Goal: Task Accomplishment & Management: Use online tool/utility

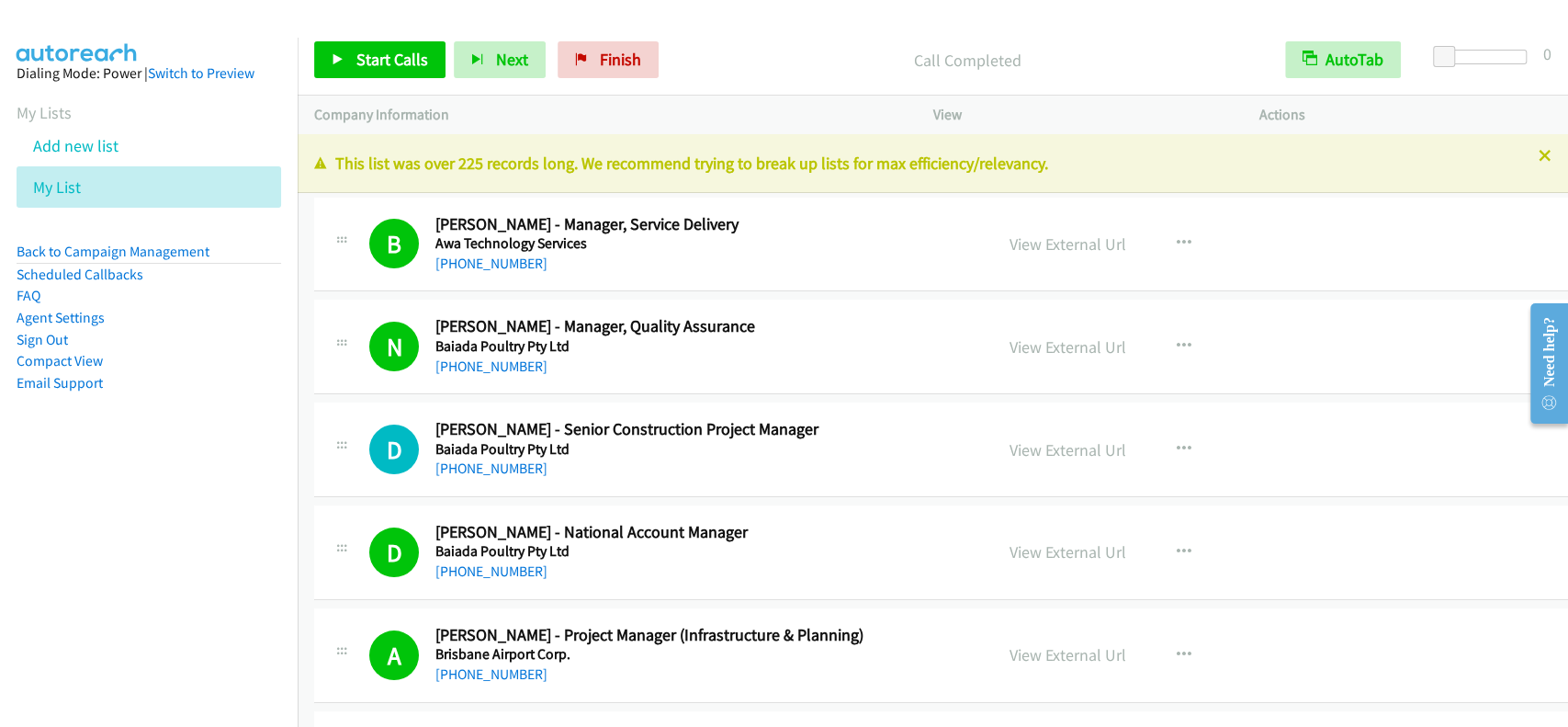
scroll to position [3160, 0]
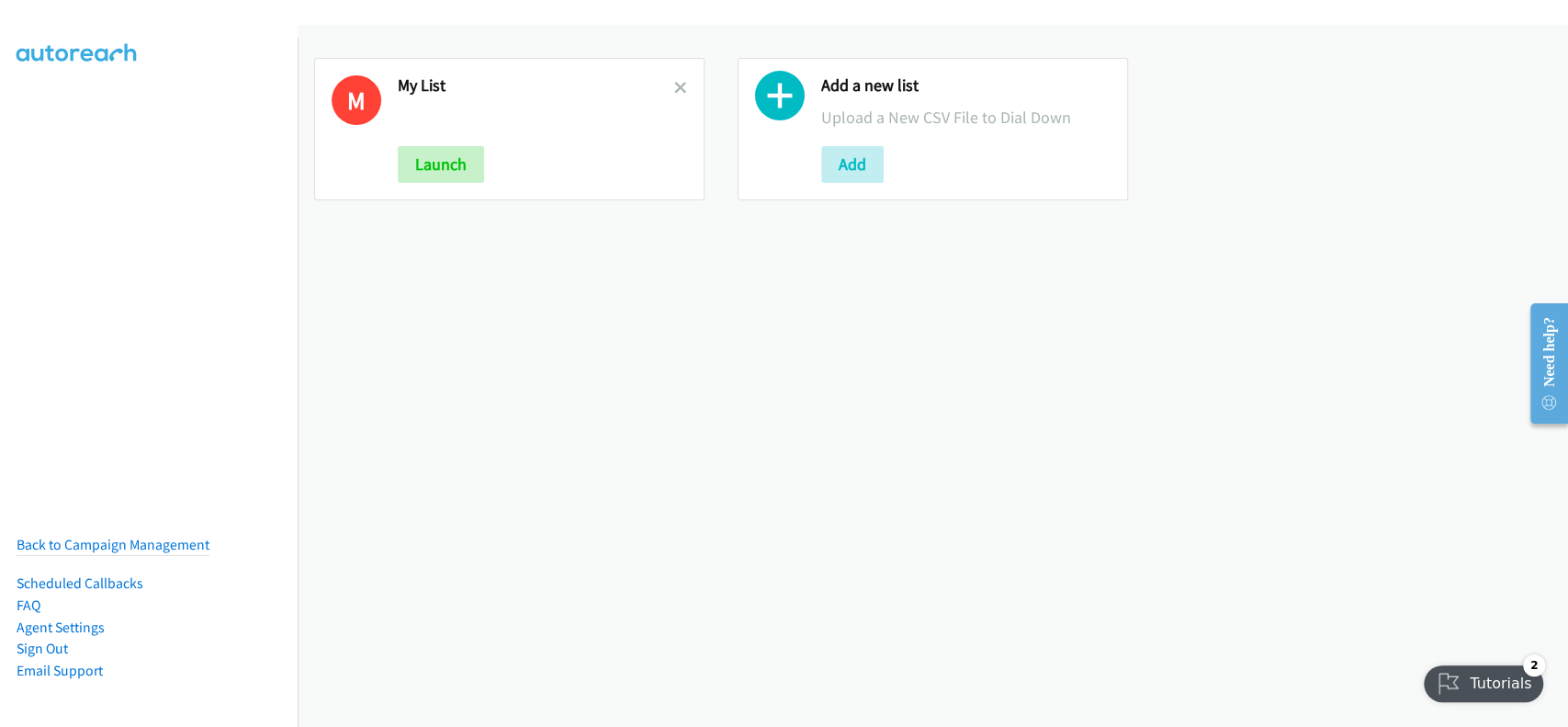
click at [679, 98] on div at bounding box center [681, 129] width 13 height 108
click at [674, 85] on icon at bounding box center [681, 89] width 13 height 13
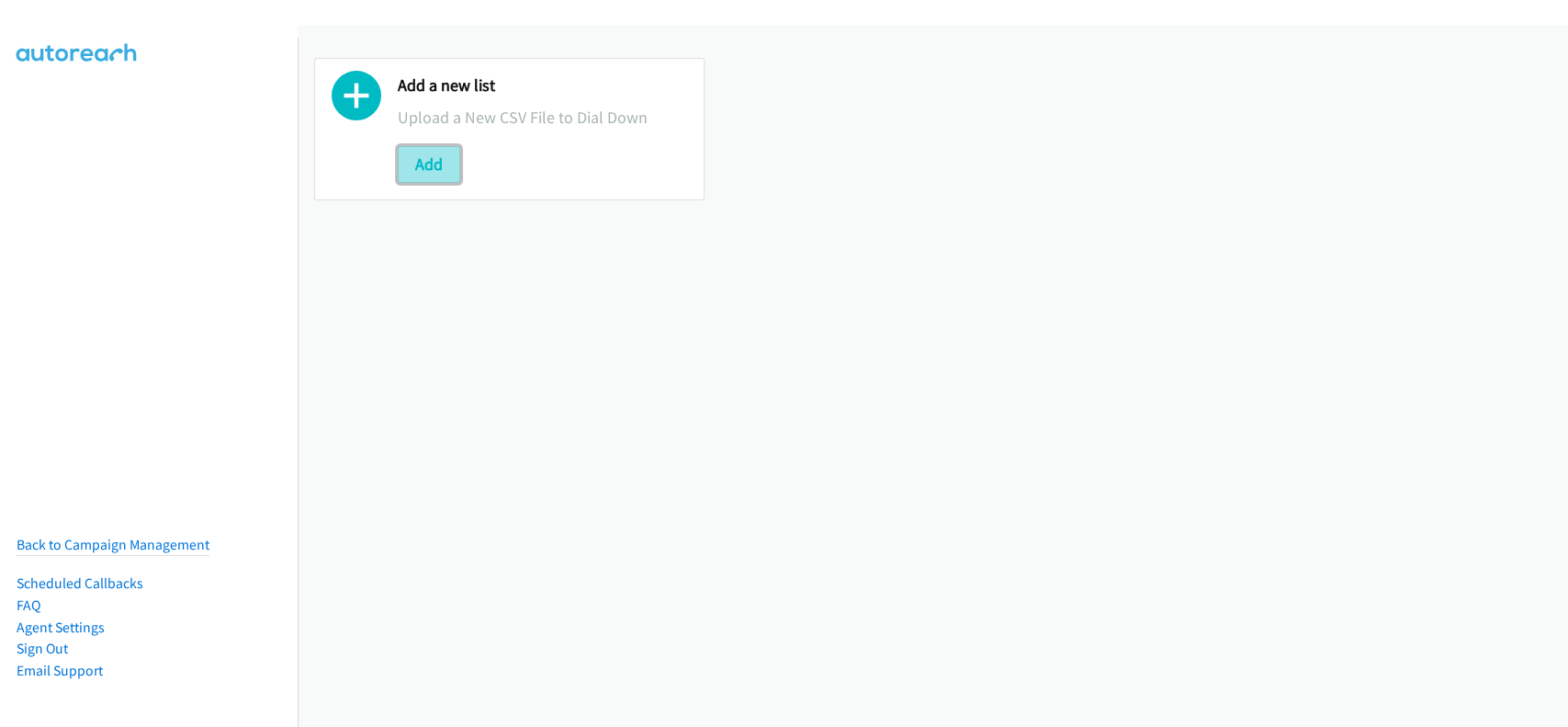
click at [452, 162] on button "Add" at bounding box center [428, 165] width 62 height 37
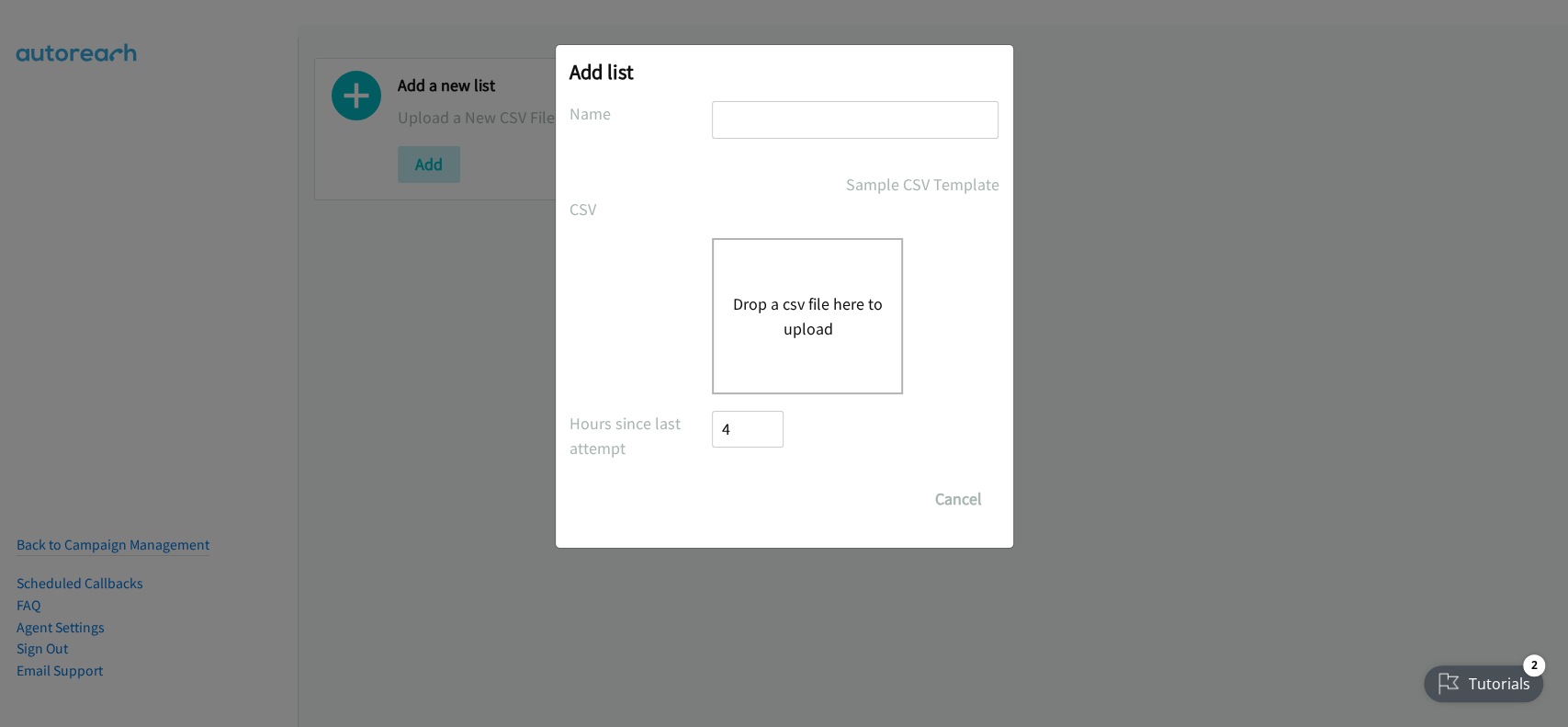
drag, startPoint x: 832, startPoint y: 106, endPoint x: 839, endPoint y: 117, distance: 13.0
click at [833, 105] on input "text" at bounding box center [855, 120] width 287 height 38
type input "My list"
click at [814, 316] on button "Drop a csv file here to upload" at bounding box center [808, 316] width 150 height 50
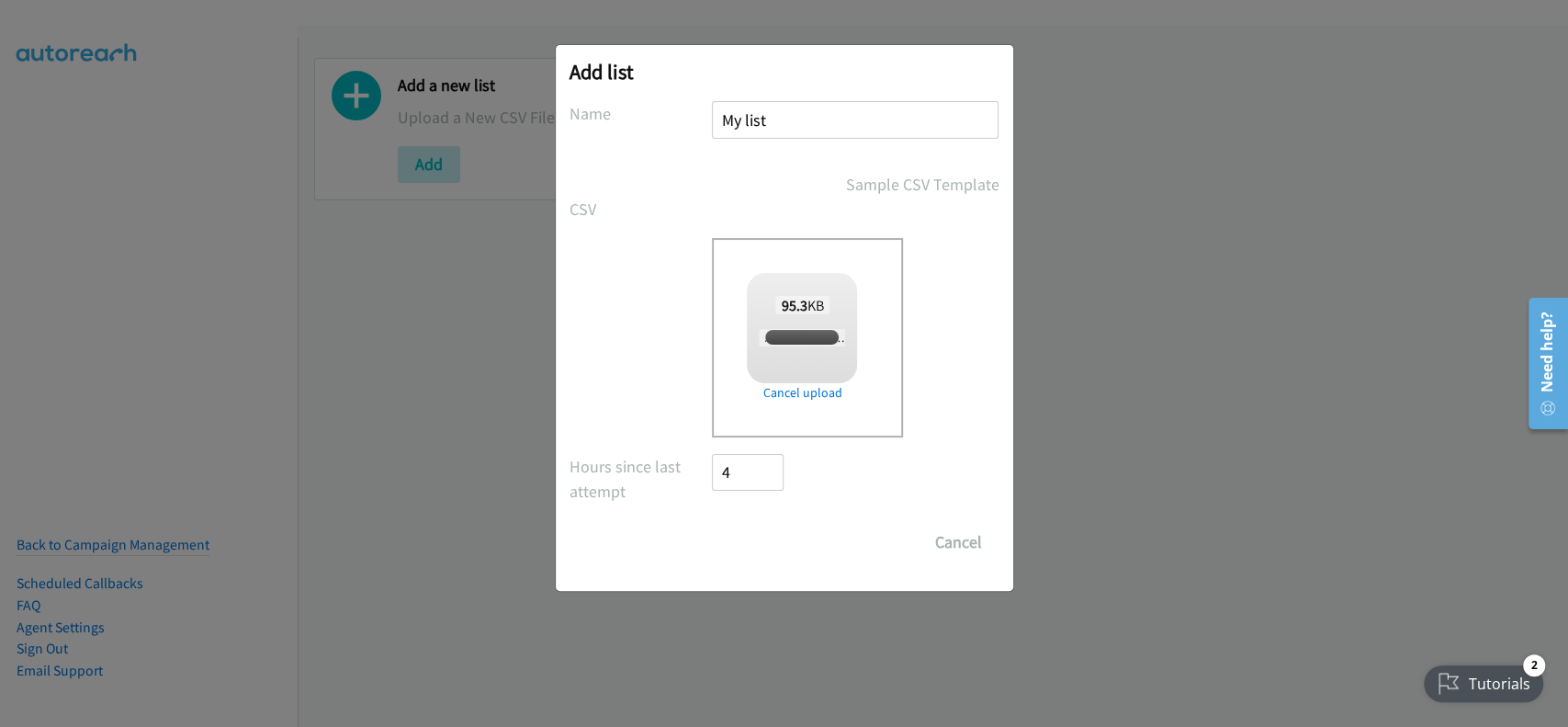
checkbox input "true"
click at [786, 544] on input "Save List" at bounding box center [761, 542] width 96 height 37
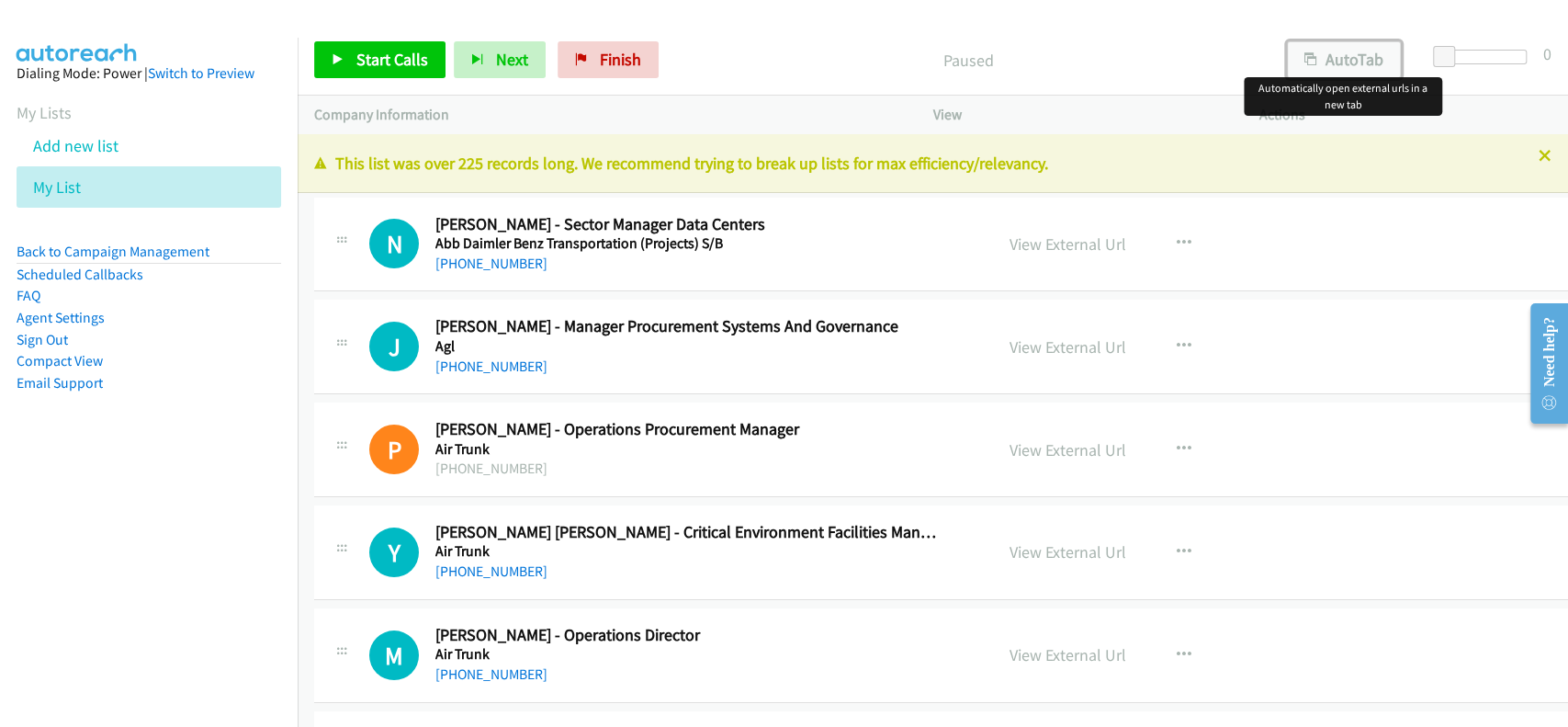
click at [1324, 55] on button "AutoTab" at bounding box center [1344, 60] width 114 height 37
click at [369, 61] on span "Start Calls" at bounding box center [391, 59] width 71 height 21
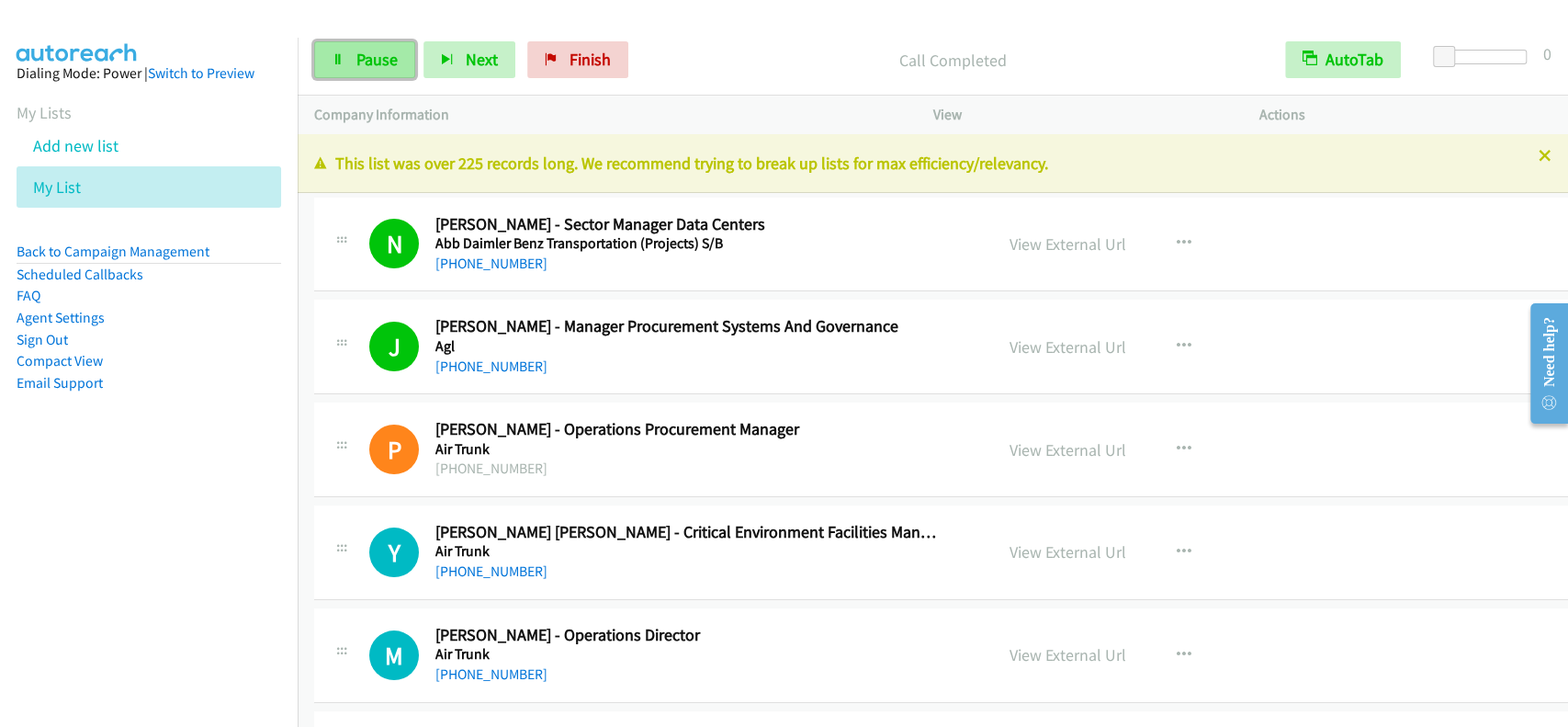
click at [332, 42] on link "Pause" at bounding box center [364, 60] width 101 height 37
click at [344, 66] on link "Start Calls" at bounding box center [380, 60] width 132 height 37
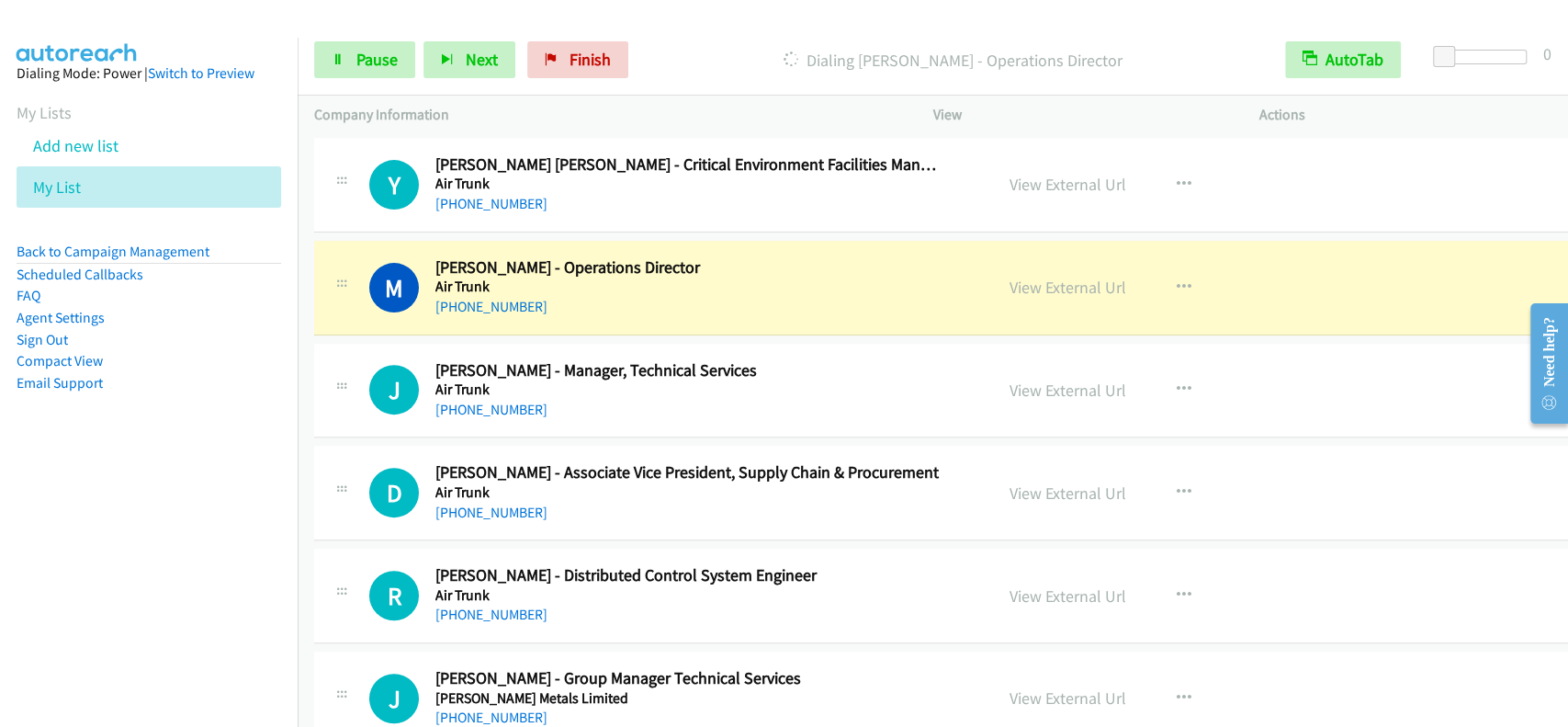
scroll to position [490, 0]
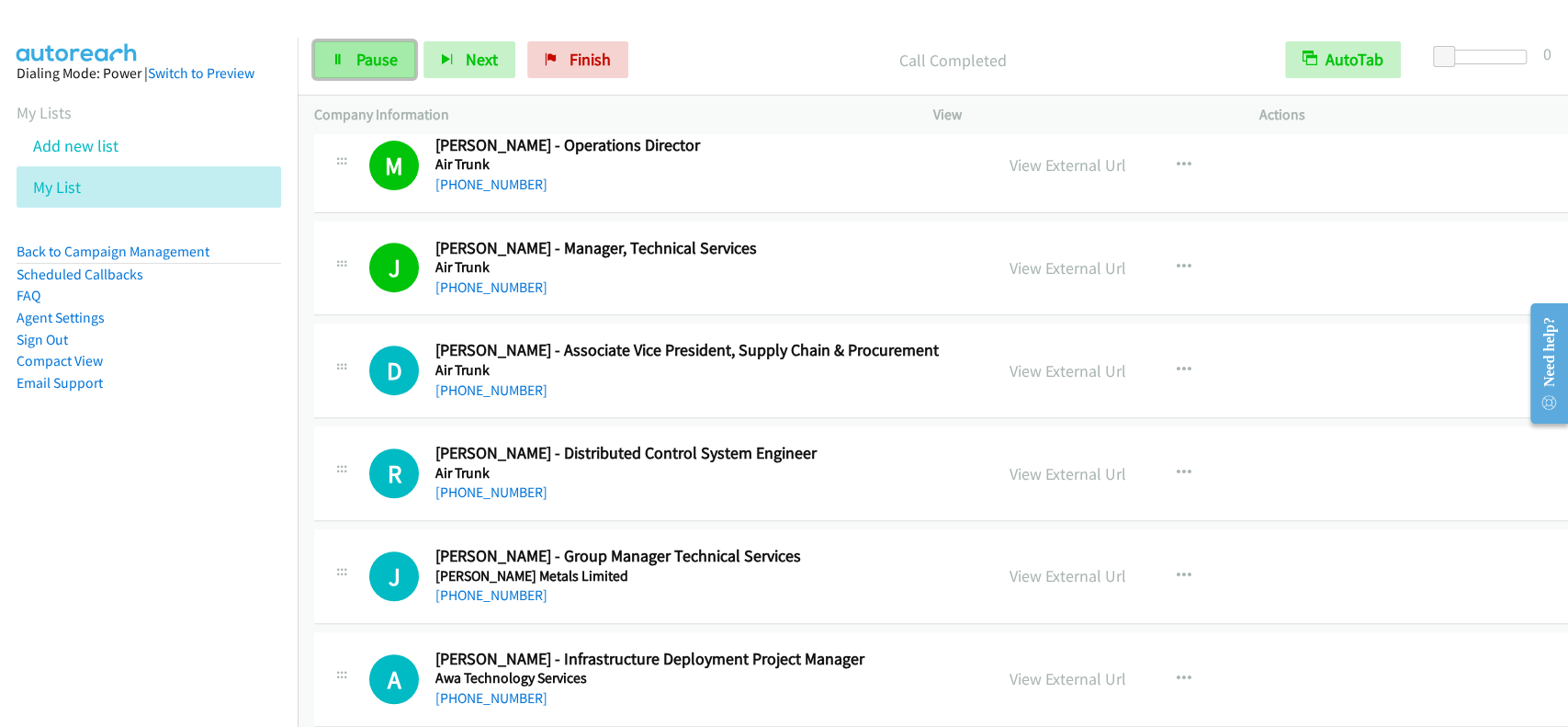
click at [375, 49] on span "Pause" at bounding box center [376, 59] width 42 height 21
click at [375, 49] on span "Start Calls" at bounding box center [391, 59] width 71 height 21
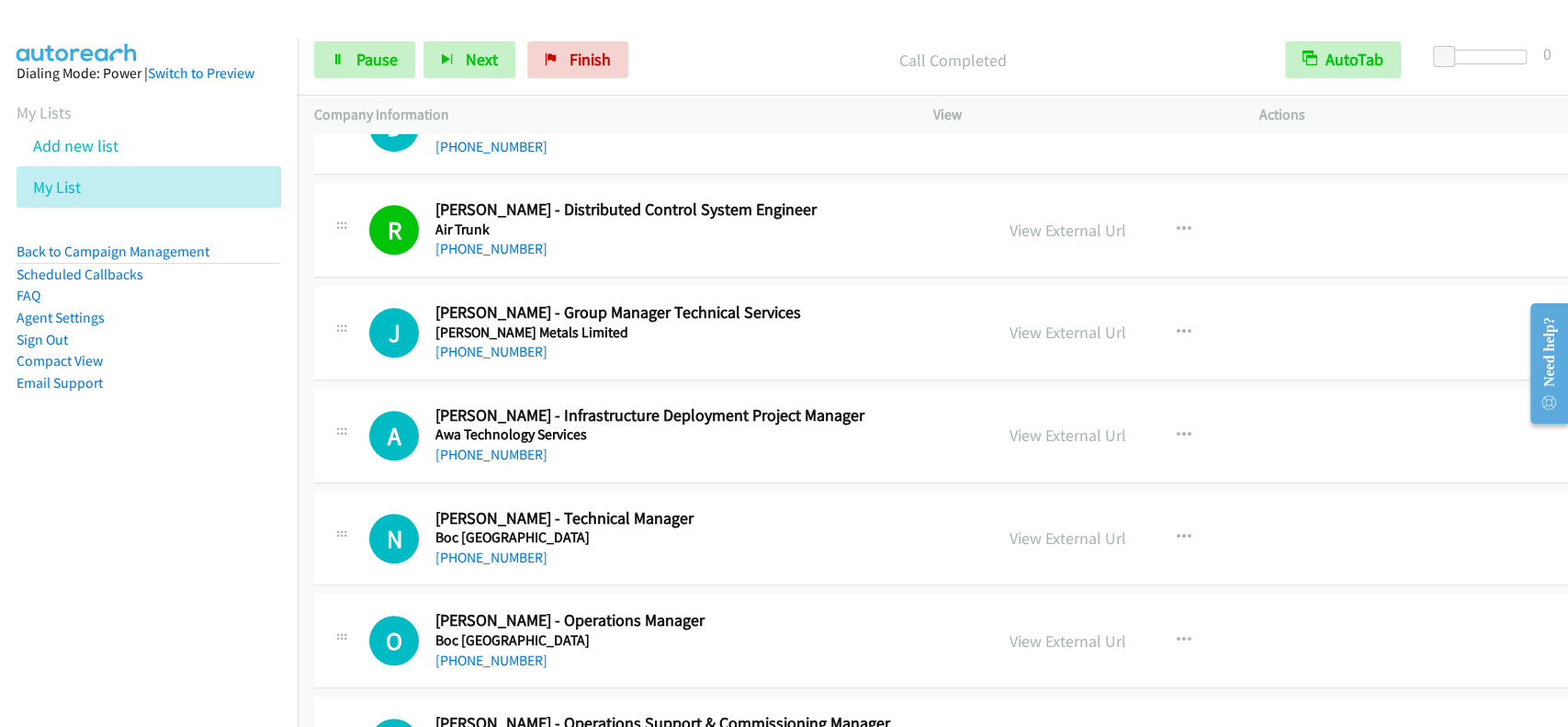
scroll to position [612, 0]
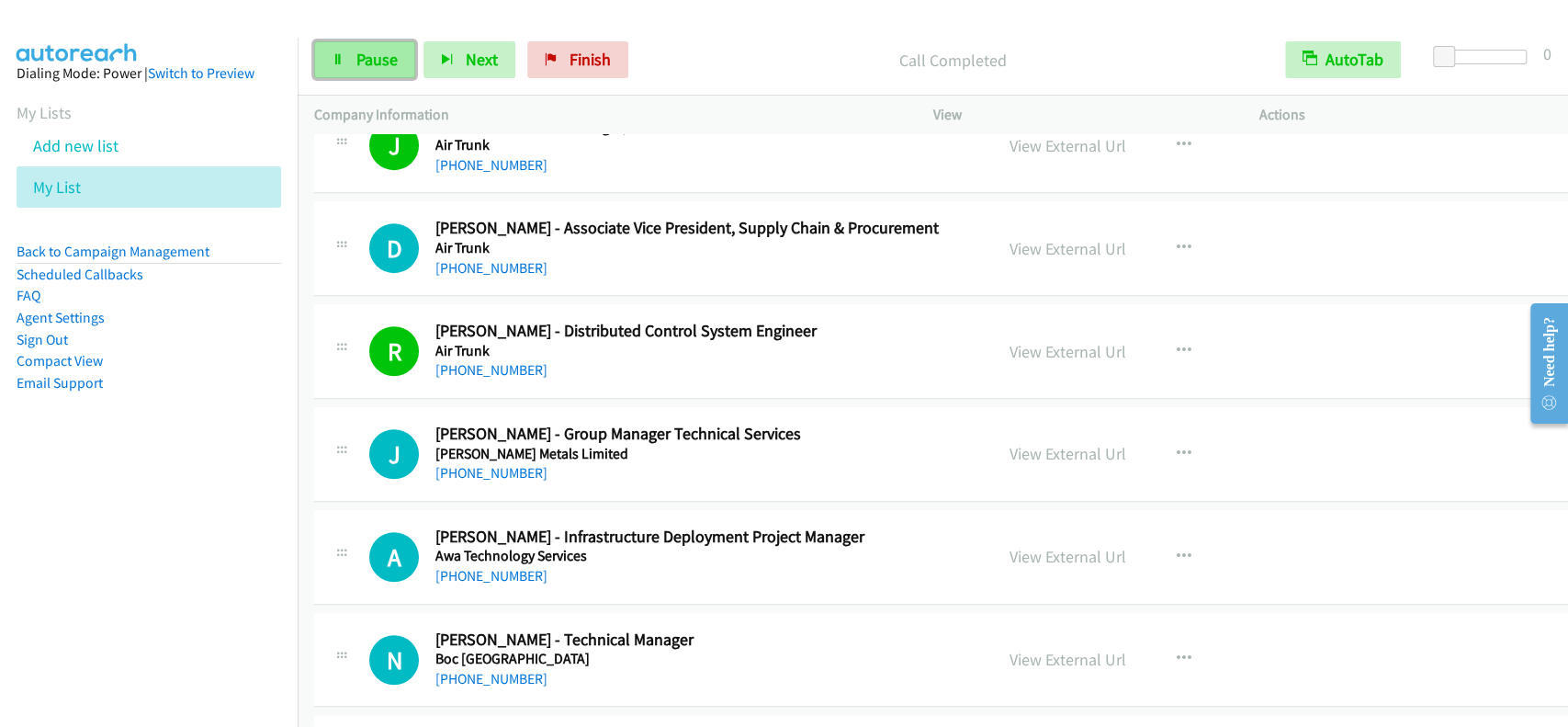
click at [331, 57] on link "Pause" at bounding box center [364, 60] width 101 height 37
click at [331, 57] on link "Start Calls" at bounding box center [380, 60] width 132 height 37
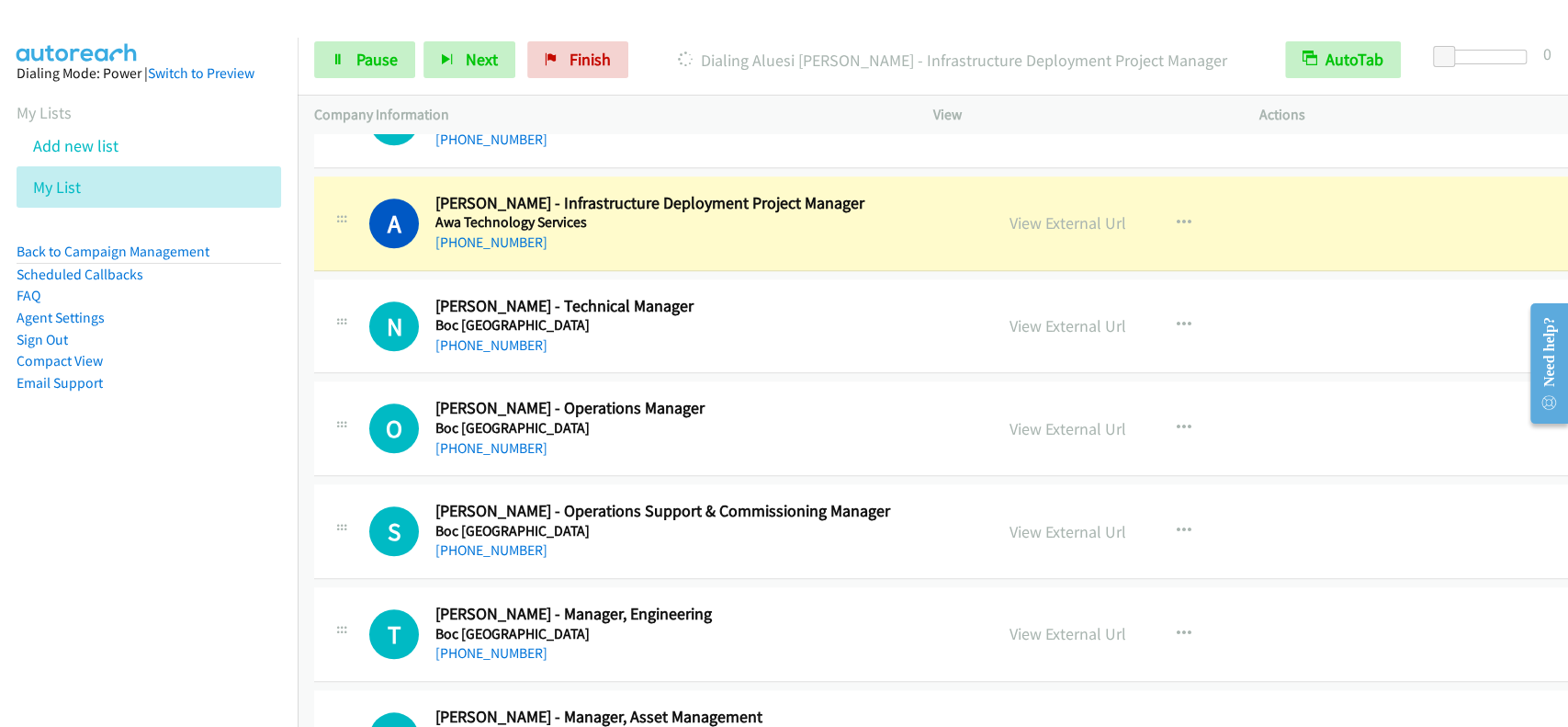
scroll to position [979, 0]
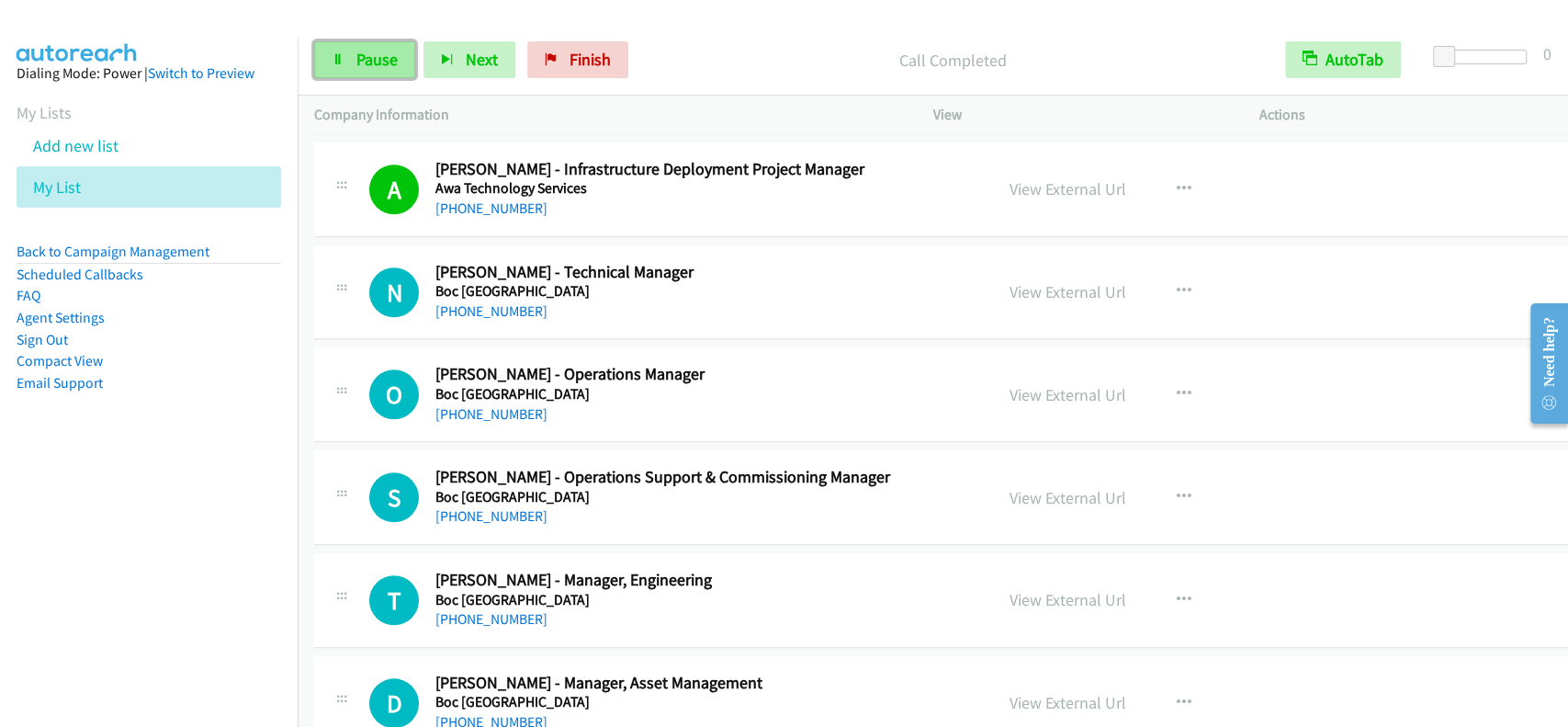
click at [345, 55] on link "Pause" at bounding box center [364, 60] width 101 height 37
click at [338, 44] on link "Start Calls" at bounding box center [380, 60] width 132 height 37
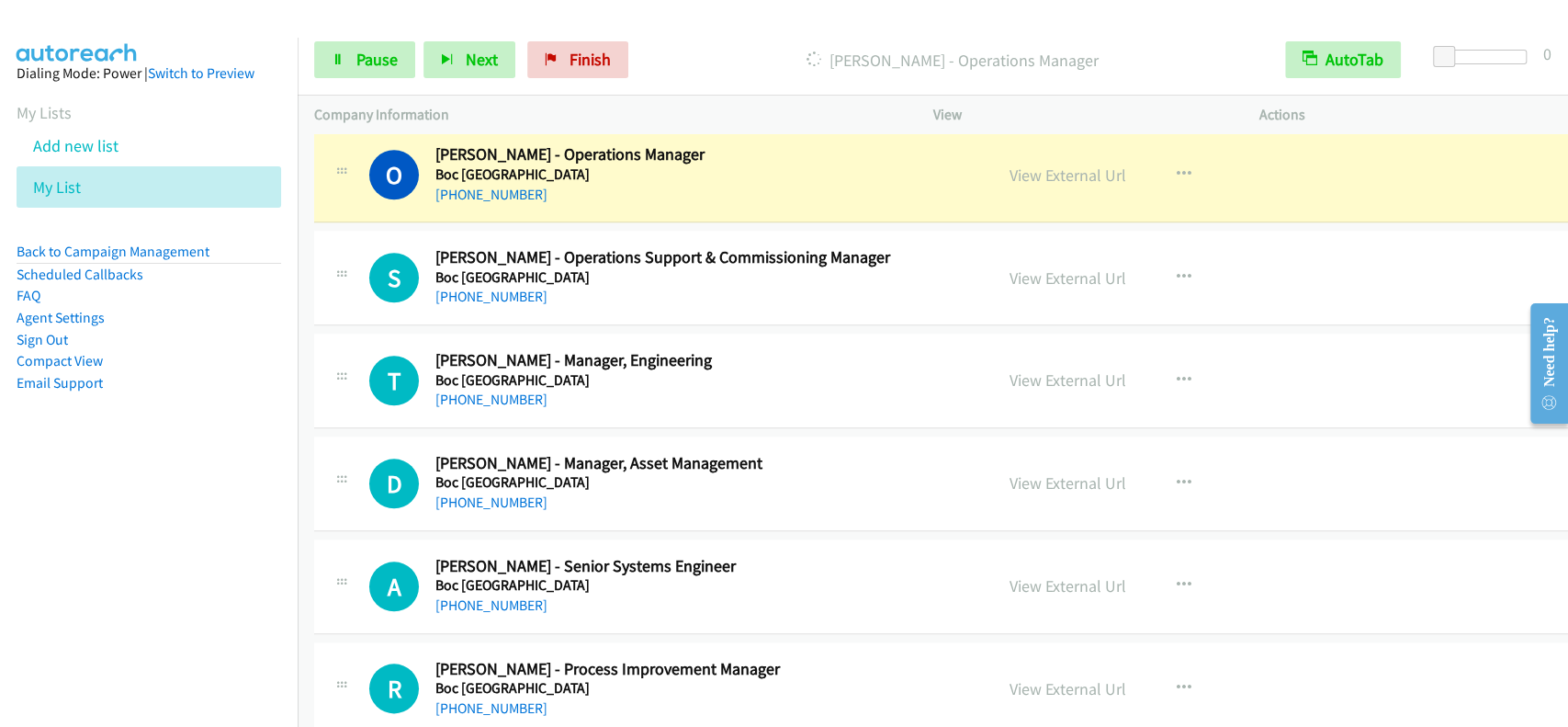
scroll to position [1176, 0]
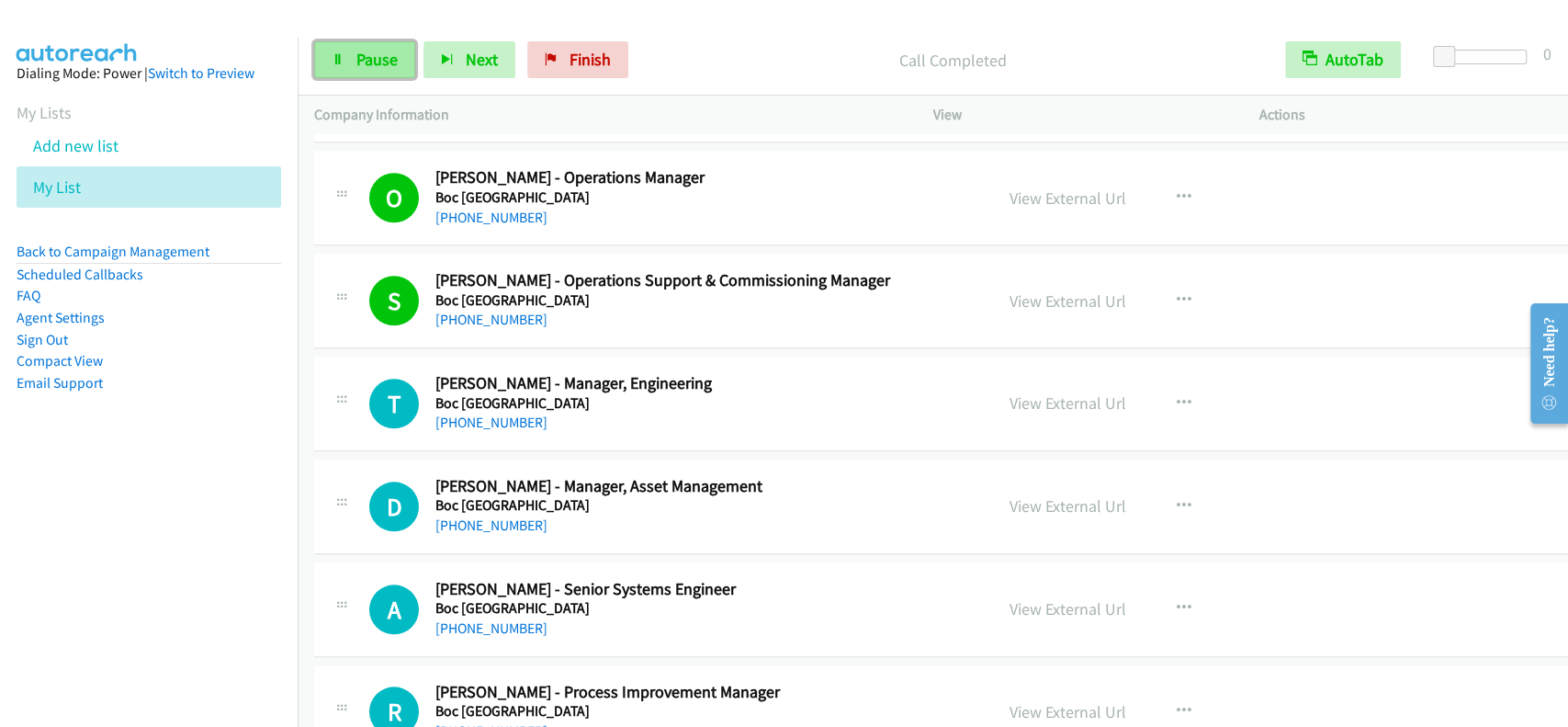
click at [388, 57] on span "Pause" at bounding box center [376, 59] width 42 height 21
click at [388, 57] on span "Start Calls" at bounding box center [391, 59] width 71 height 21
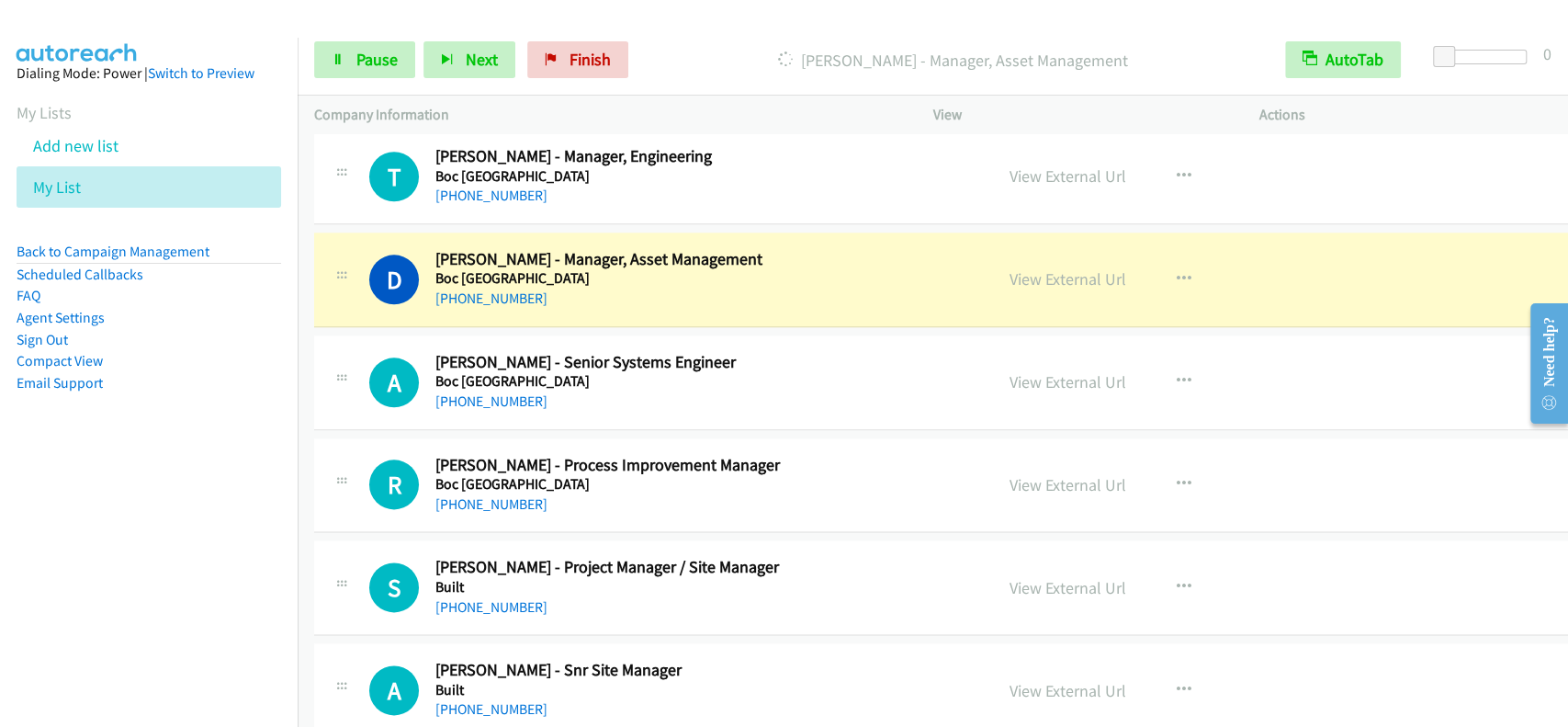
scroll to position [1421, 0]
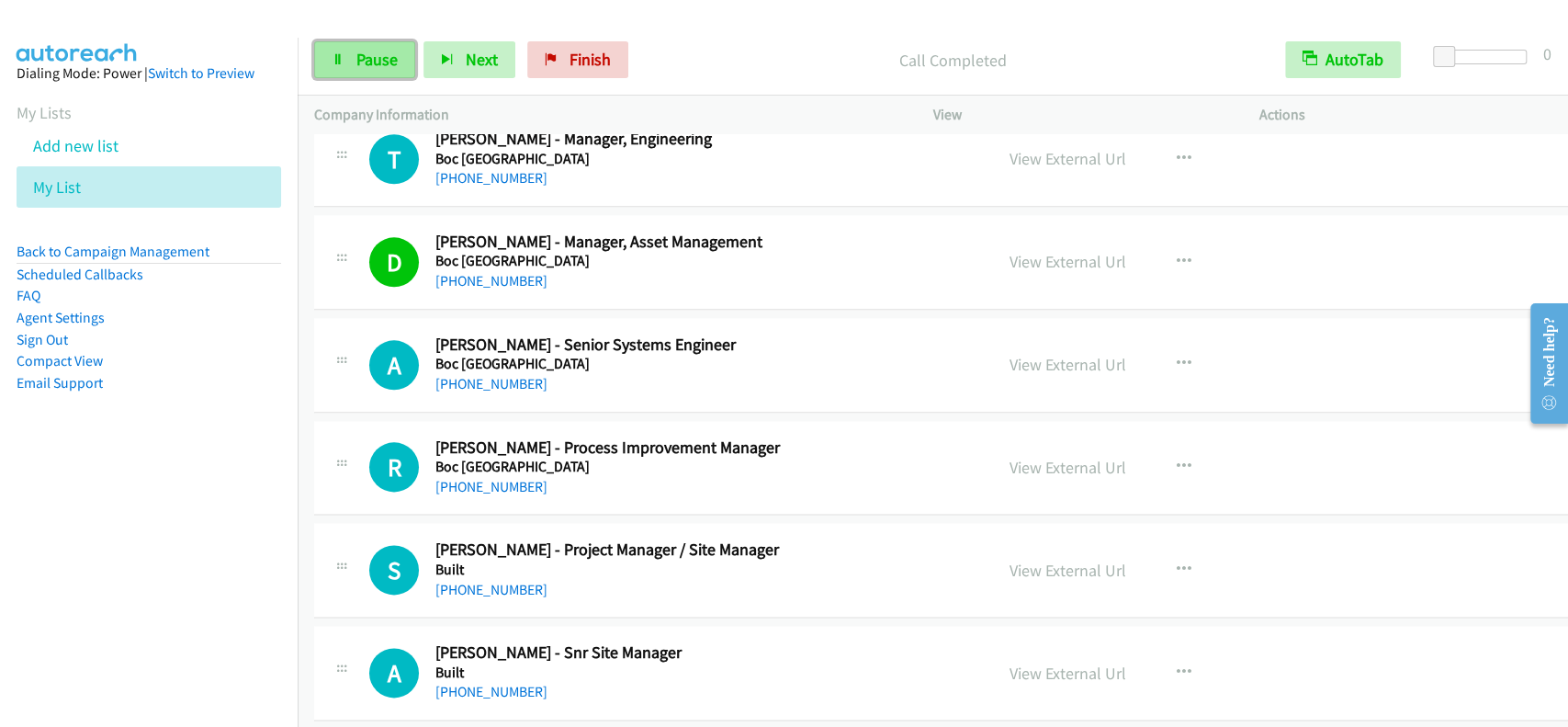
click at [344, 55] on icon at bounding box center [338, 60] width 13 height 13
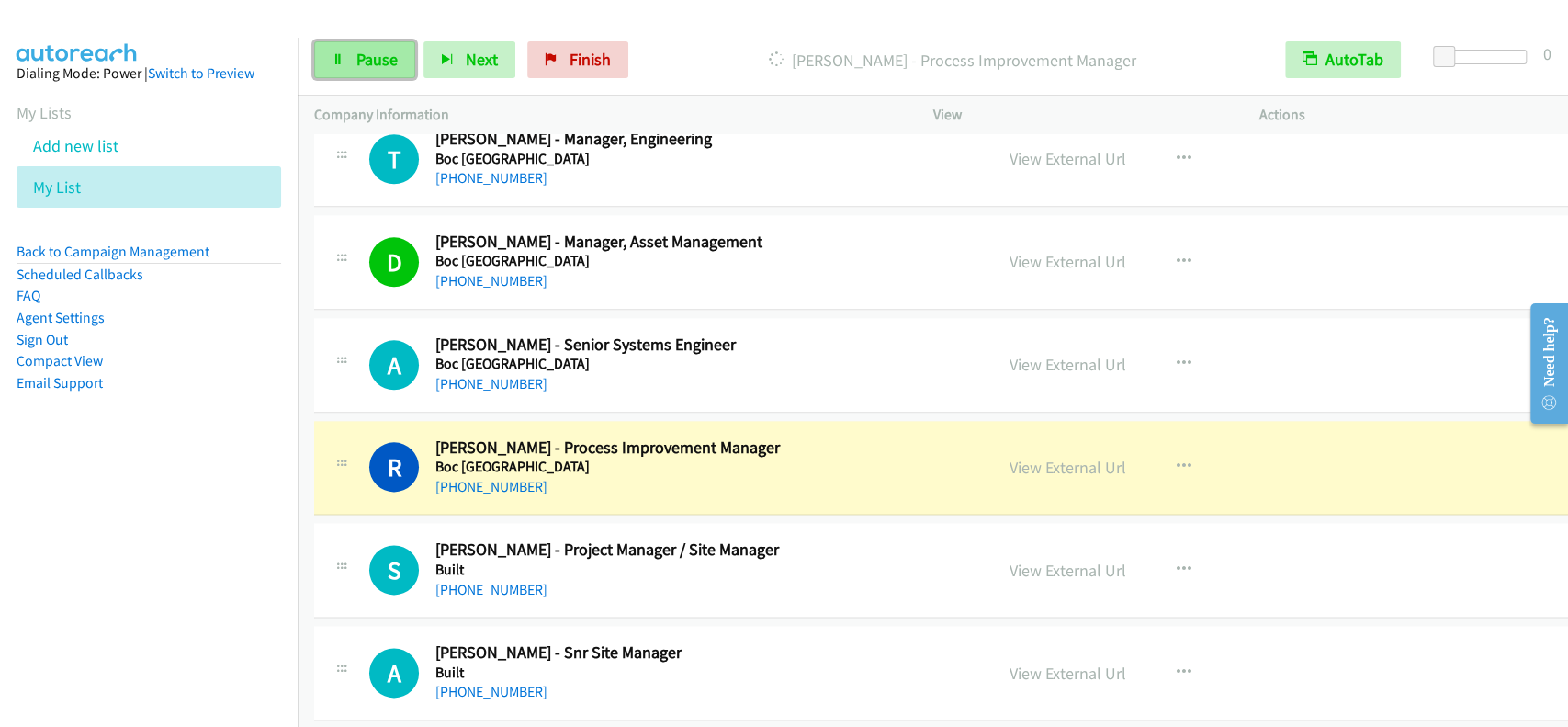
click at [361, 62] on span "Pause" at bounding box center [376, 59] width 42 height 21
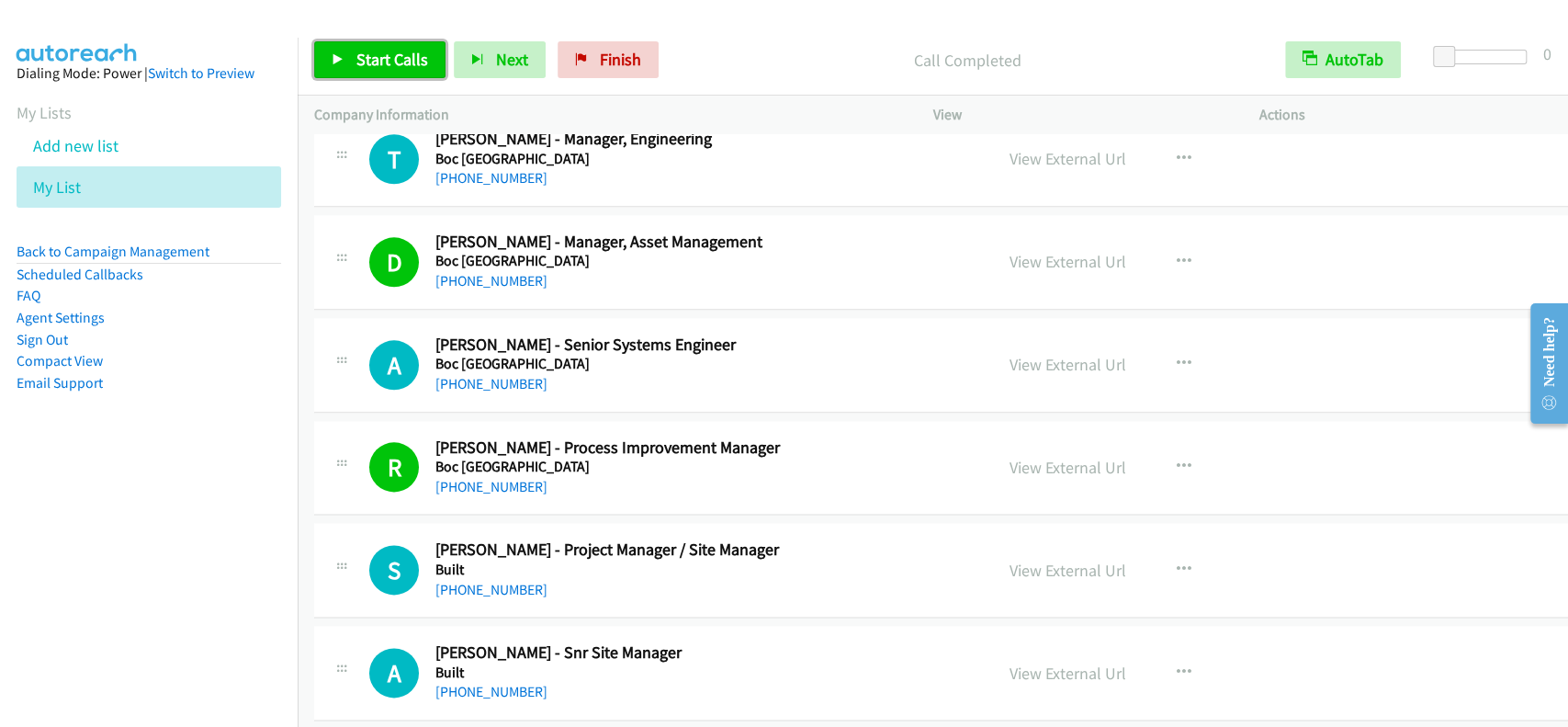
click at [405, 60] on span "Start Calls" at bounding box center [391, 59] width 71 height 21
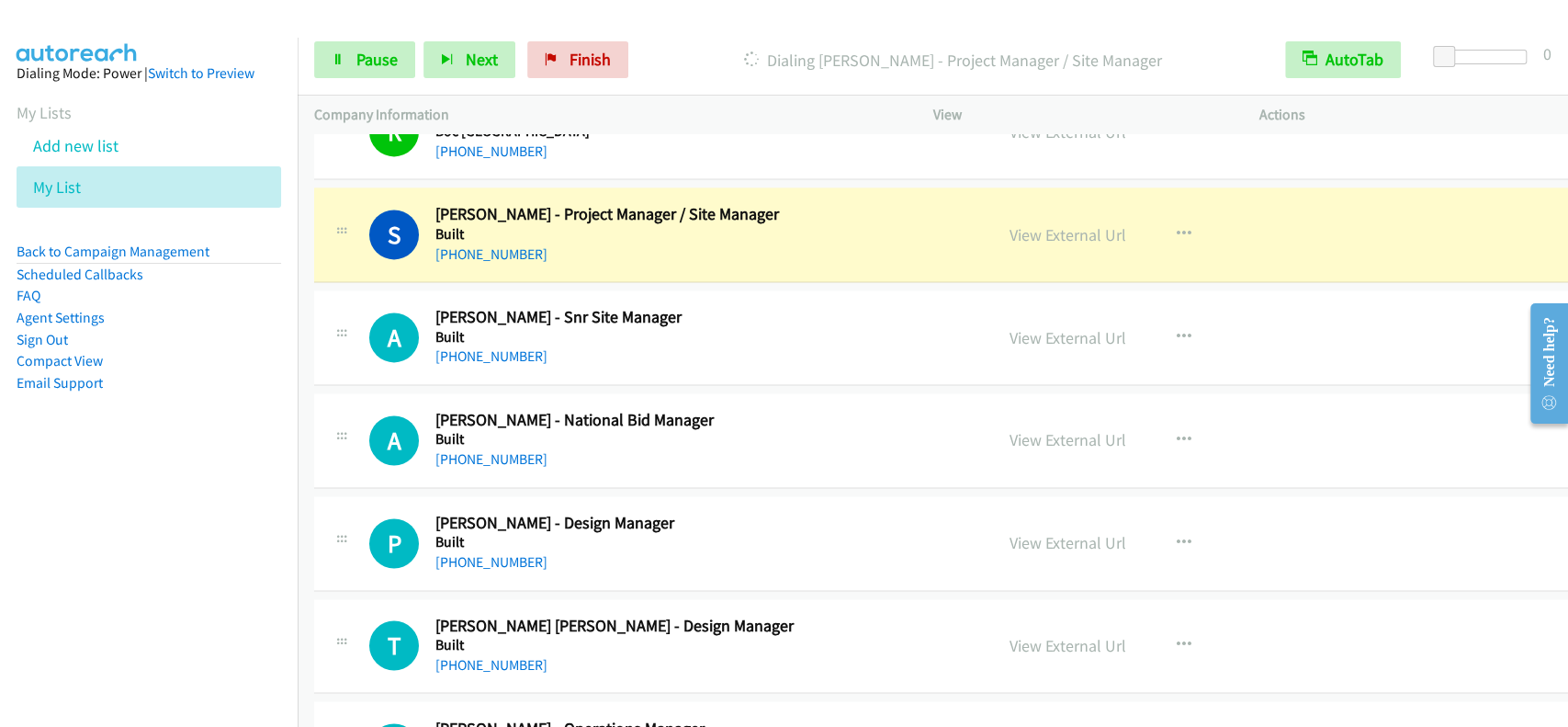
scroll to position [1788, 0]
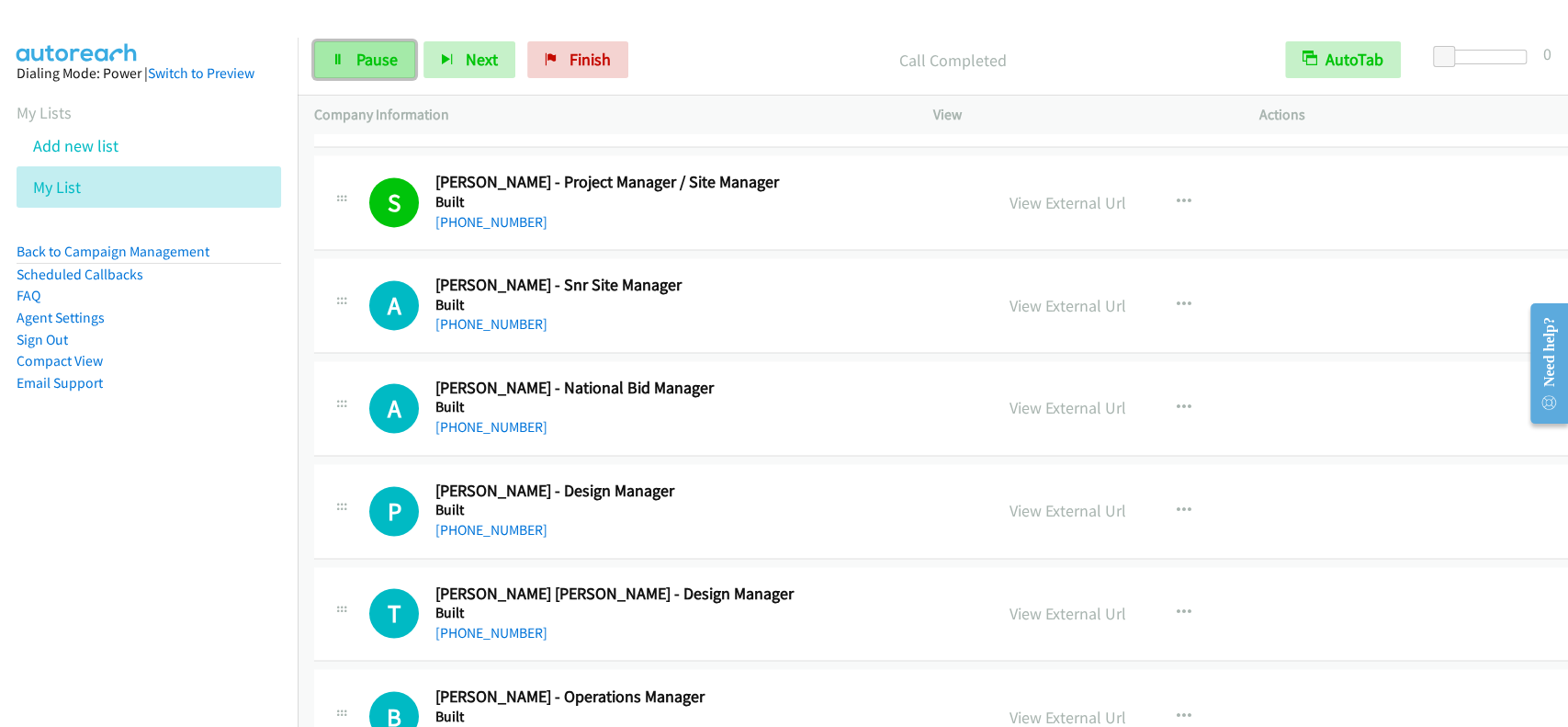
click at [331, 48] on link "Pause" at bounding box center [364, 60] width 101 height 37
click at [331, 48] on link "Start Calls" at bounding box center [380, 60] width 132 height 37
click at [361, 59] on span "Pause" at bounding box center [376, 59] width 42 height 21
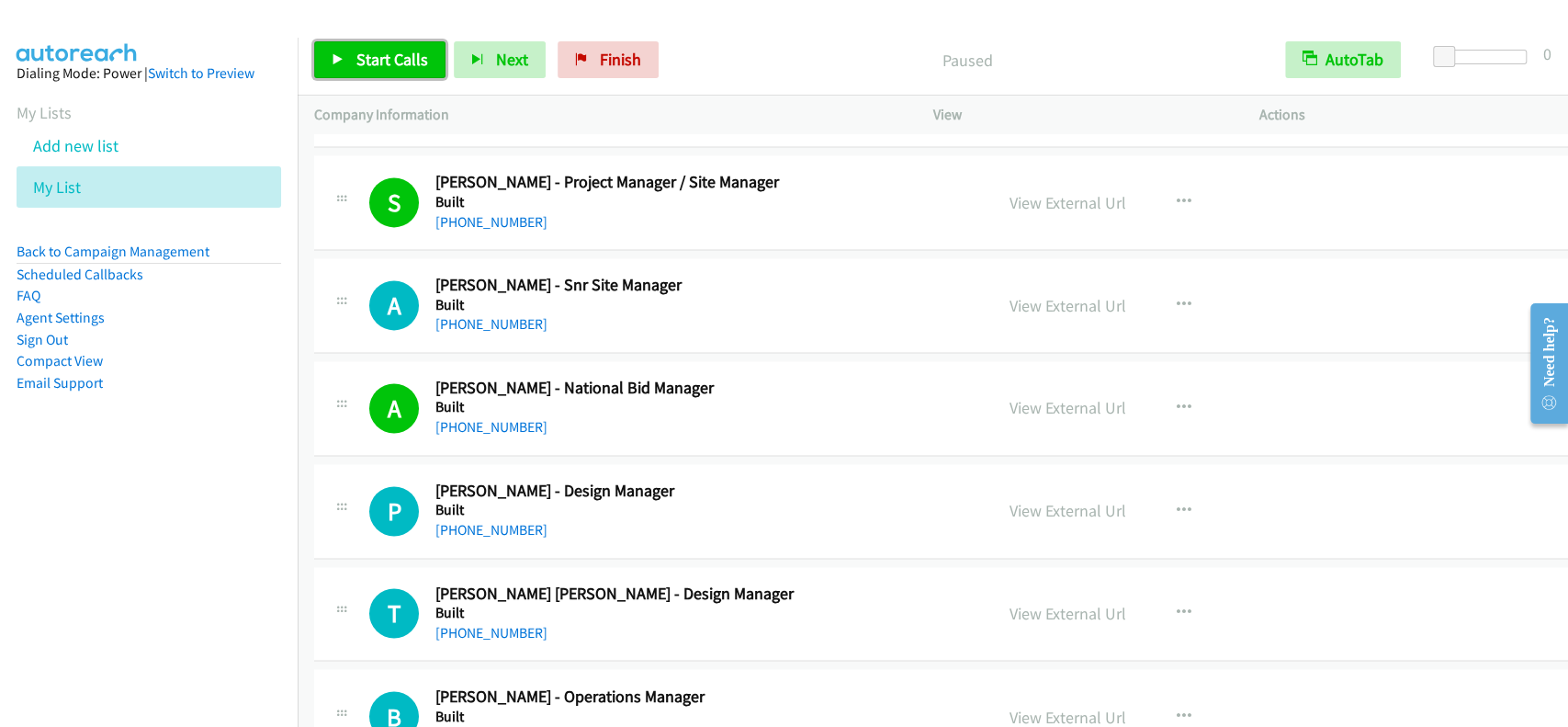
click at [361, 59] on span "Start Calls" at bounding box center [391, 59] width 71 height 21
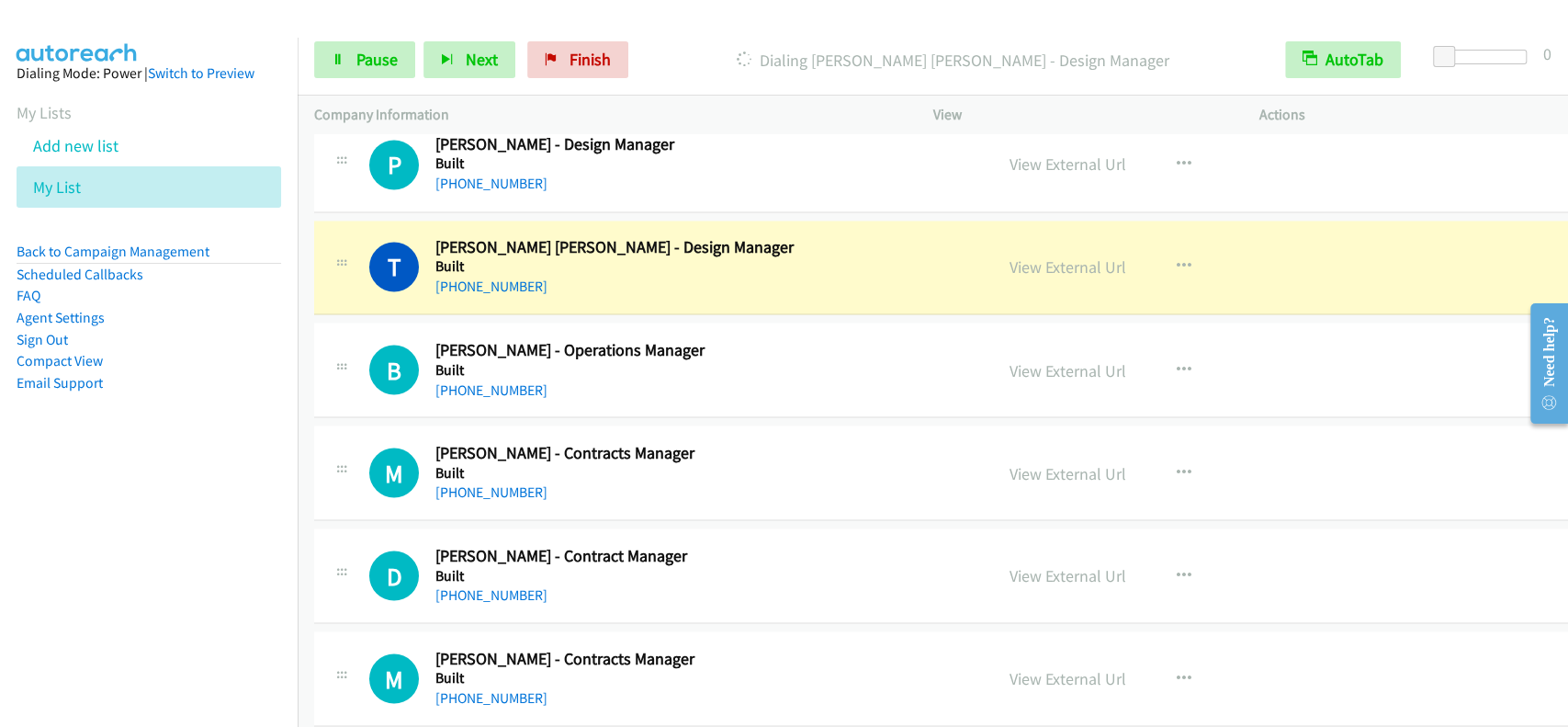
scroll to position [2156, 0]
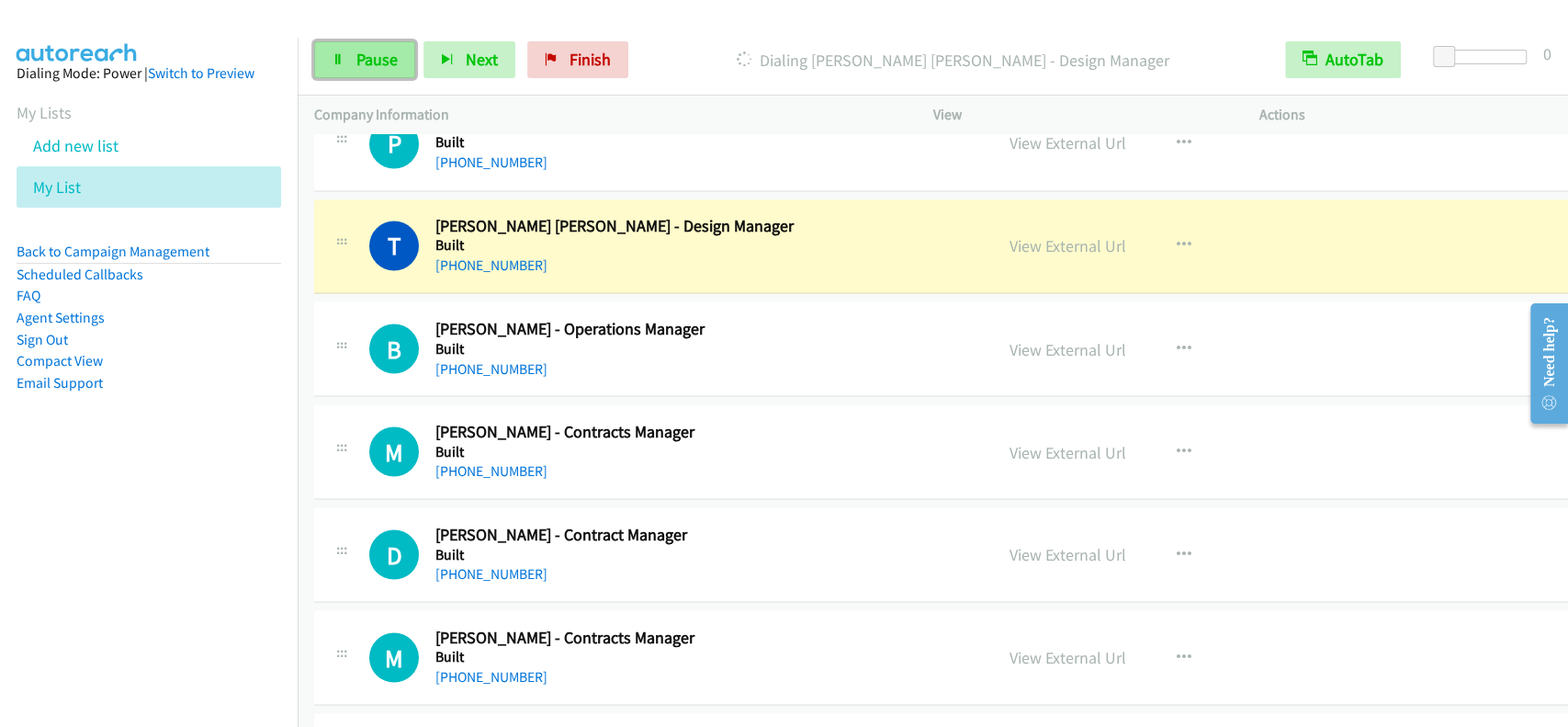
click at [377, 43] on link "Pause" at bounding box center [364, 60] width 101 height 37
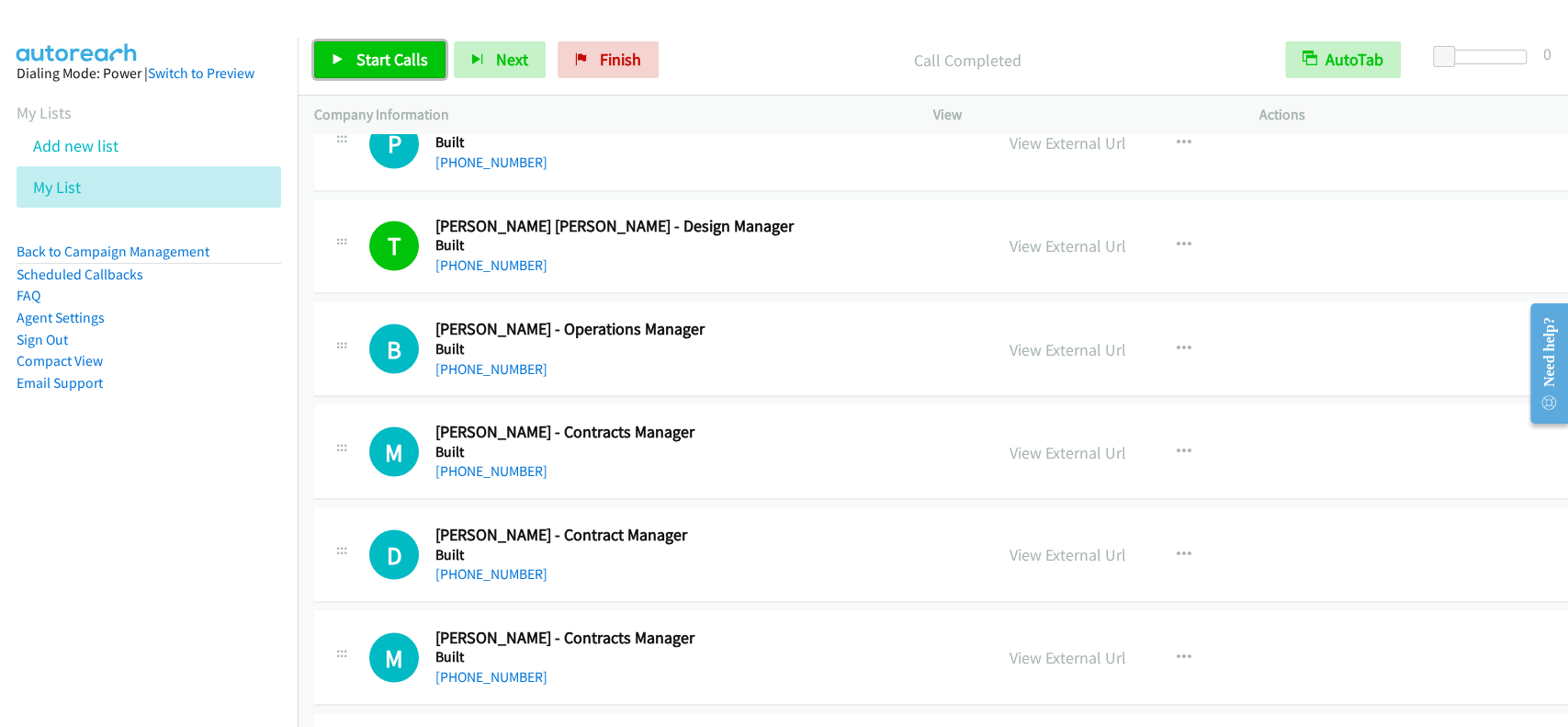
click at [397, 67] on span "Start Calls" at bounding box center [391, 59] width 71 height 21
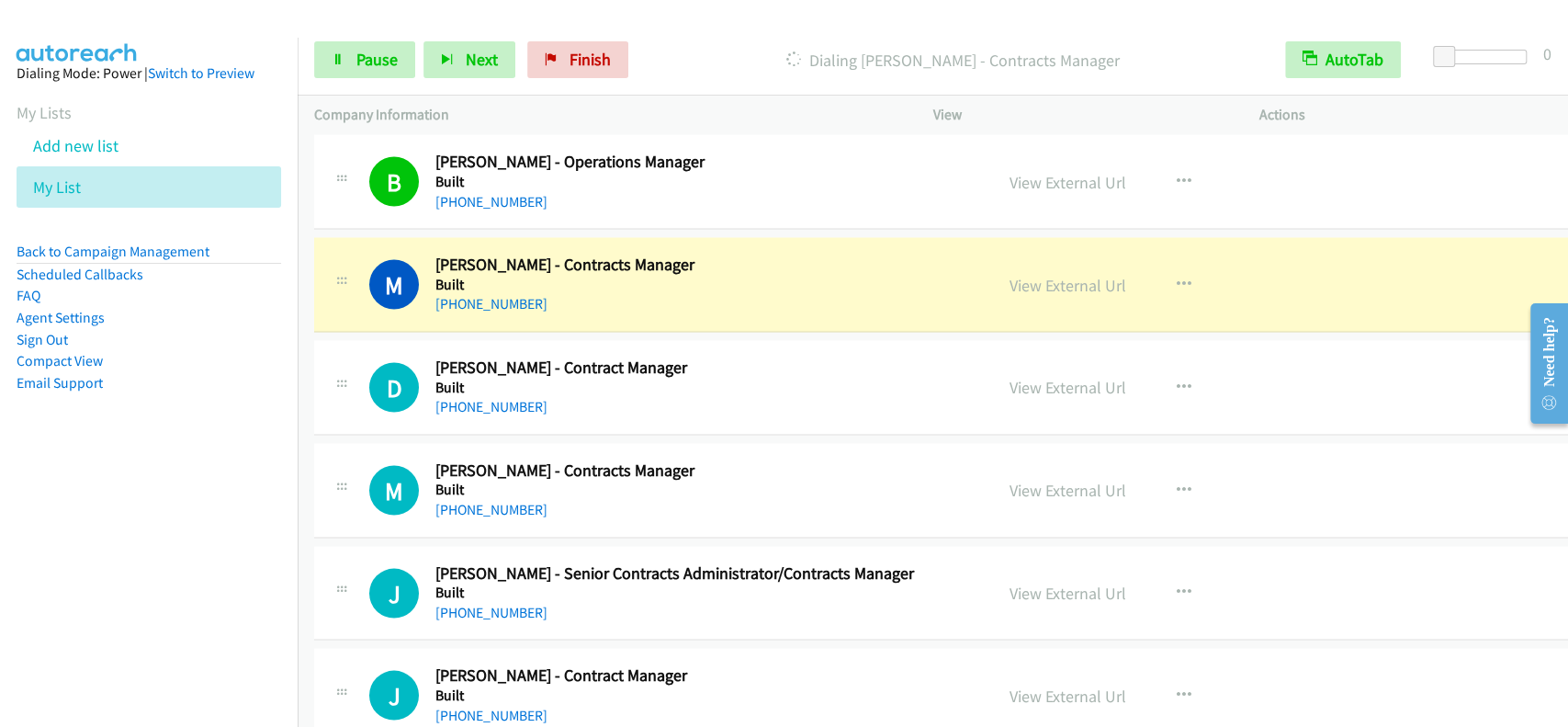
scroll to position [2401, 0]
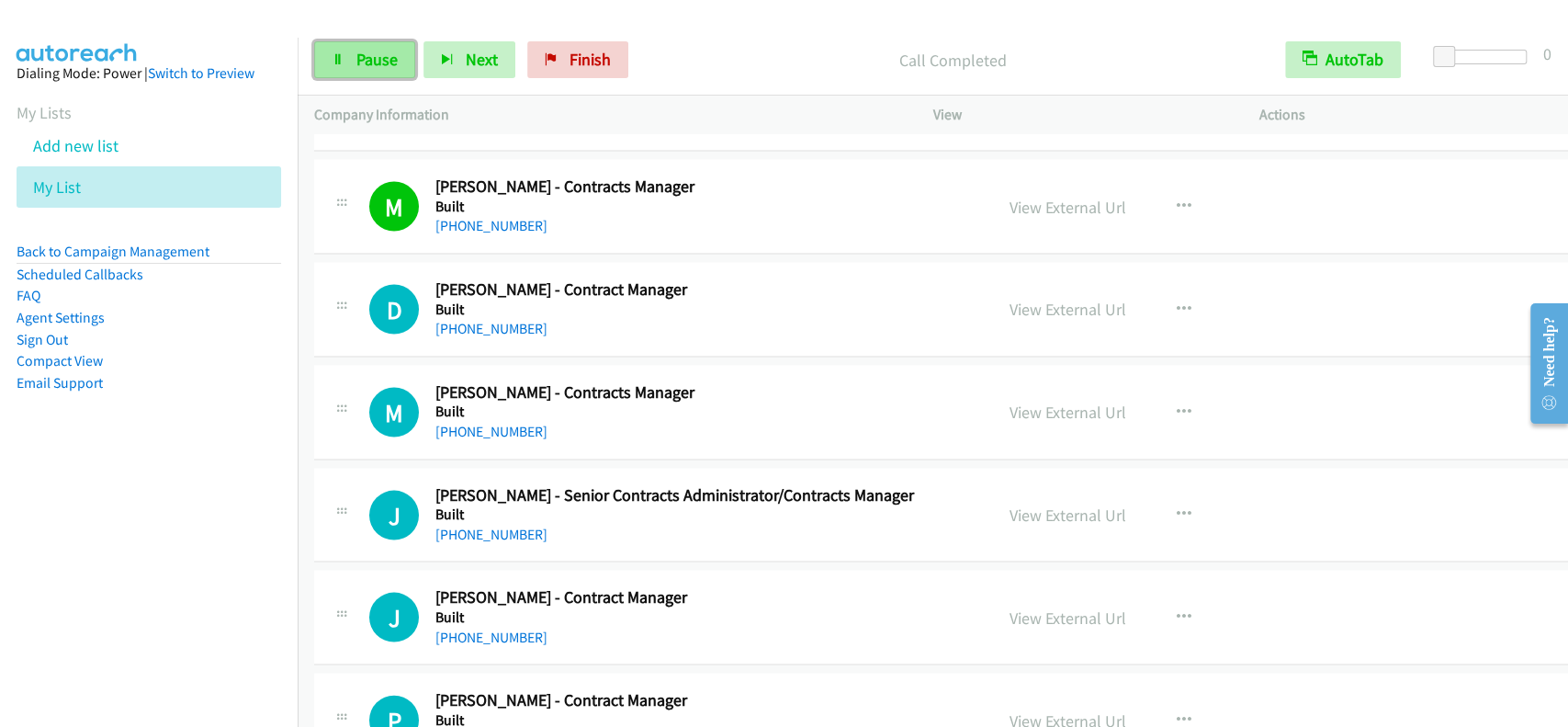
click at [387, 54] on span "Pause" at bounding box center [376, 59] width 42 height 21
click at [387, 55] on span "Start Calls" at bounding box center [391, 59] width 71 height 21
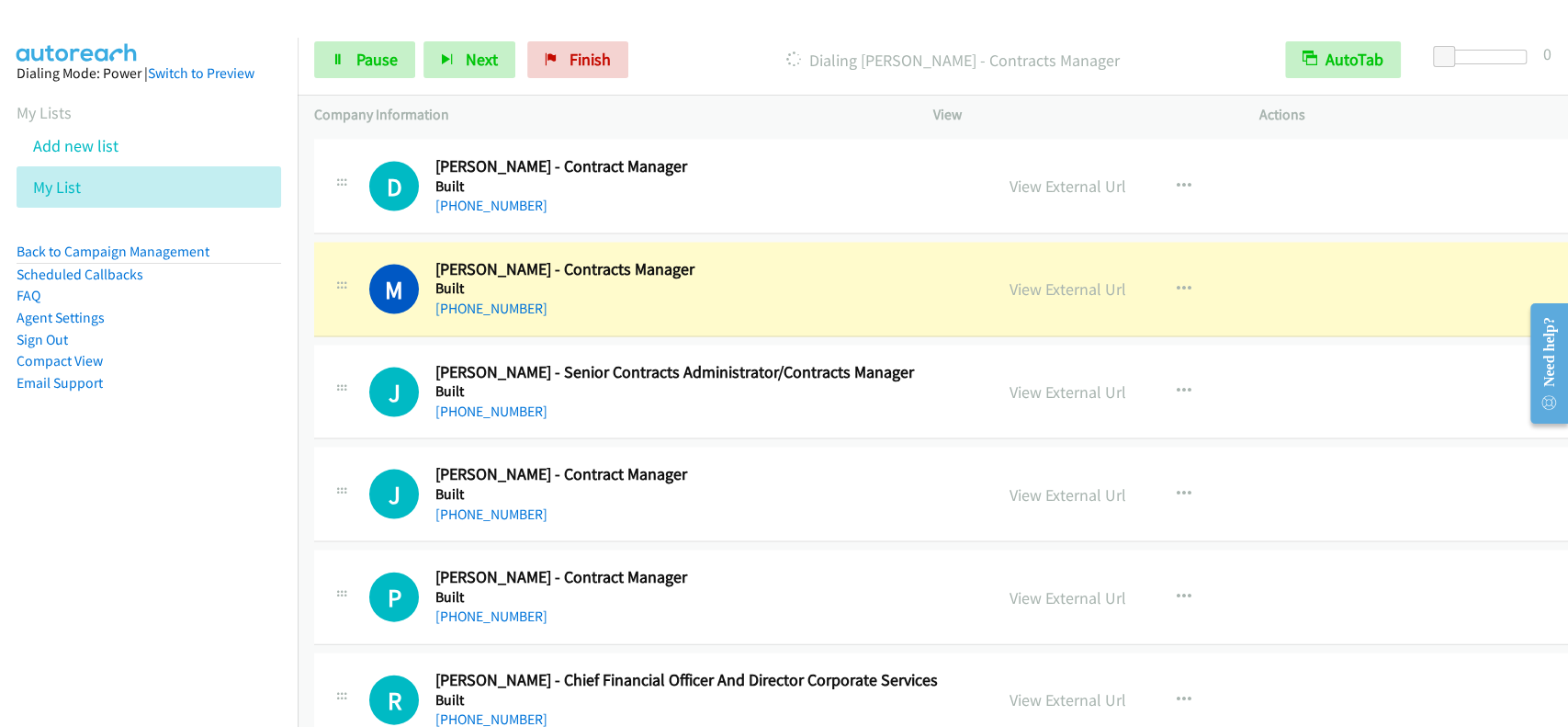
scroll to position [2647, 0]
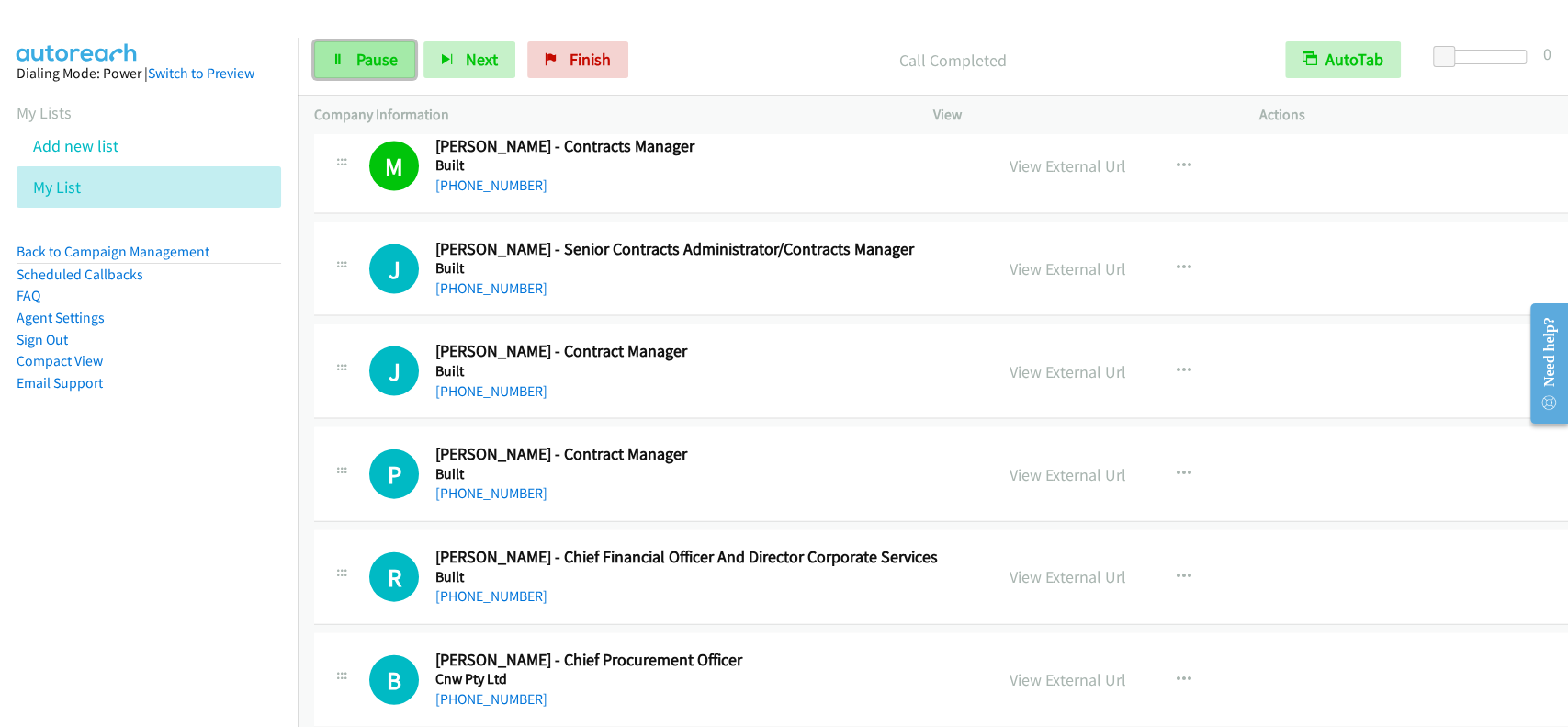
click at [369, 55] on span "Pause" at bounding box center [376, 59] width 42 height 21
click at [369, 55] on span "Start Calls" at bounding box center [391, 59] width 71 height 21
drag, startPoint x: 713, startPoint y: 705, endPoint x: 781, endPoint y: 774, distance: 96.9
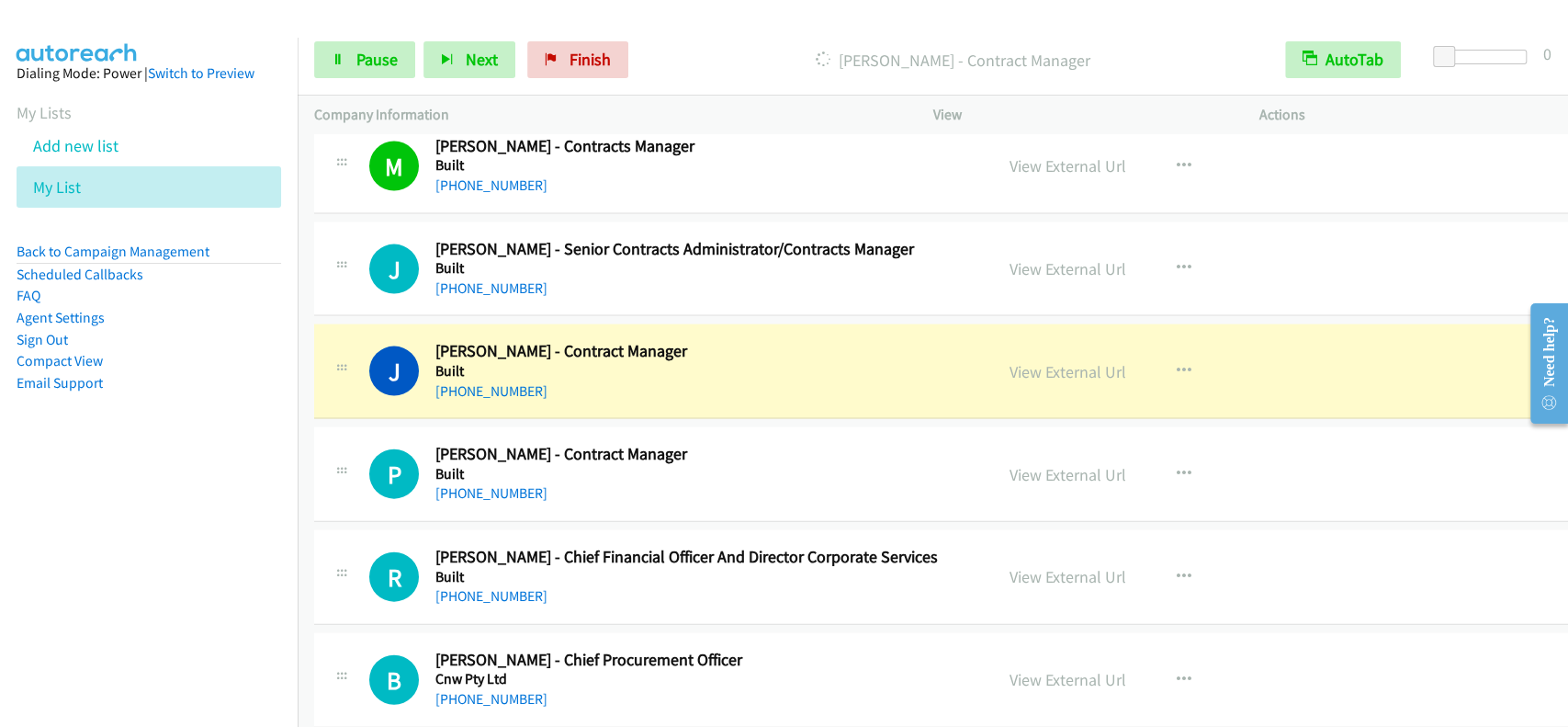
scroll to position [2768, 0]
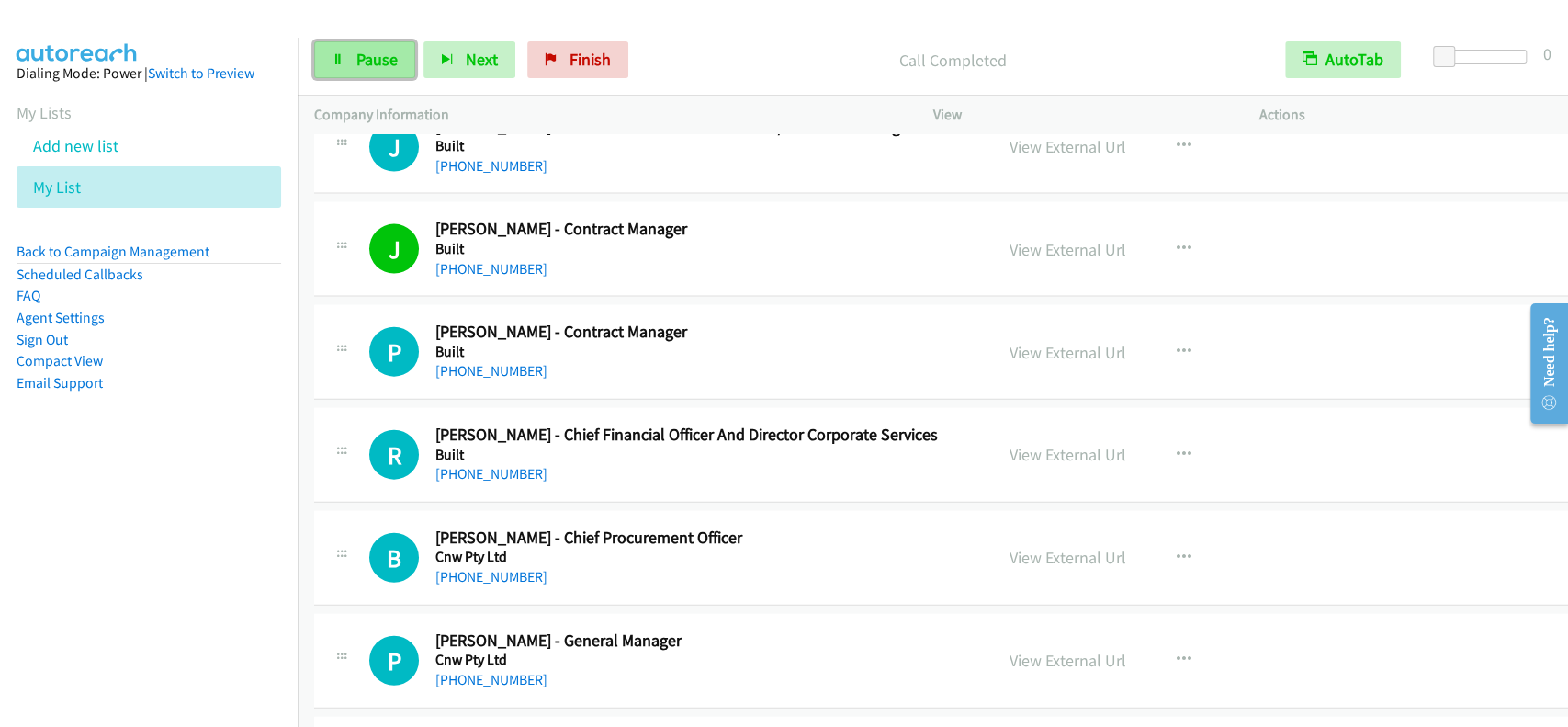
click at [375, 67] on span "Pause" at bounding box center [376, 59] width 42 height 21
click at [375, 67] on span "Start Calls" at bounding box center [391, 59] width 71 height 21
click at [348, 62] on link "Pause" at bounding box center [364, 60] width 101 height 37
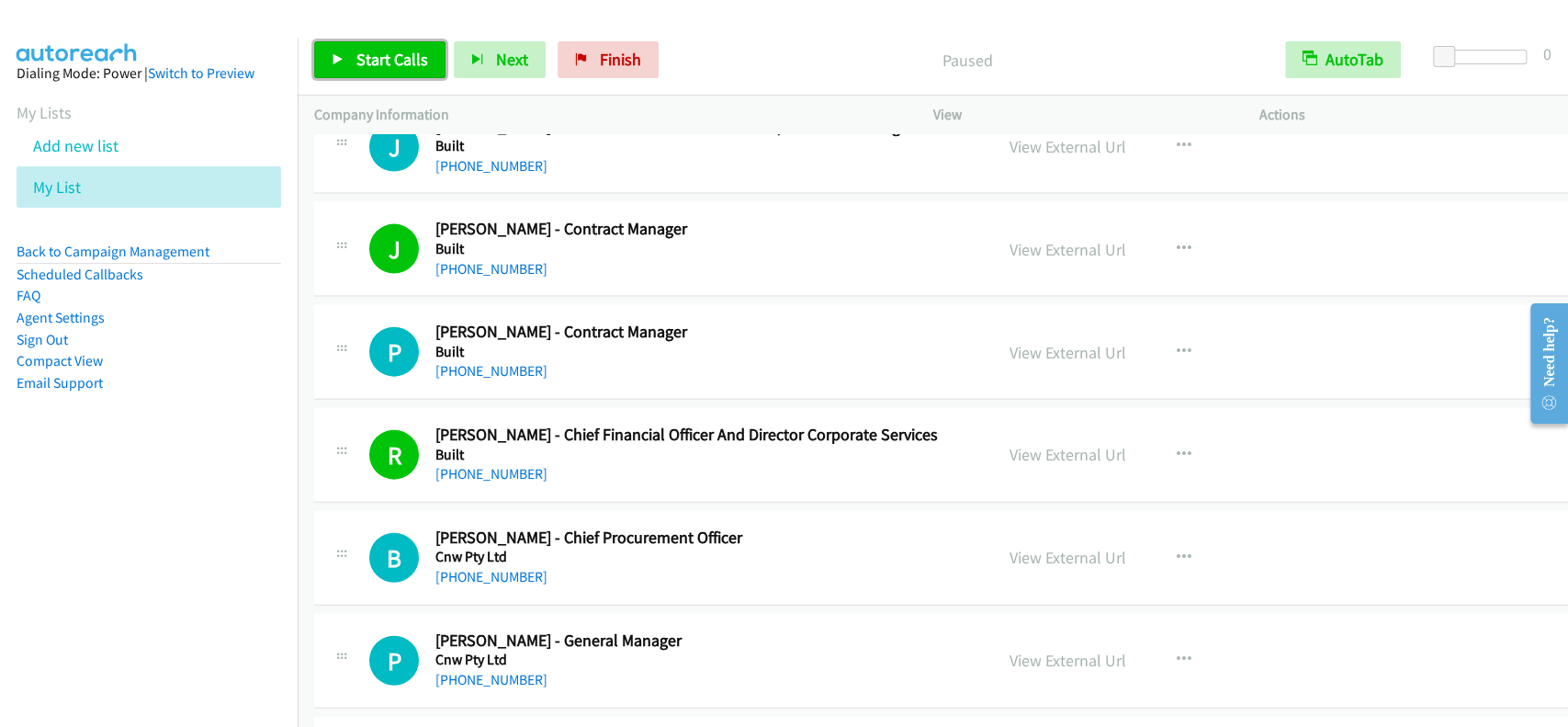
click at [348, 62] on link "Start Calls" at bounding box center [380, 60] width 132 height 37
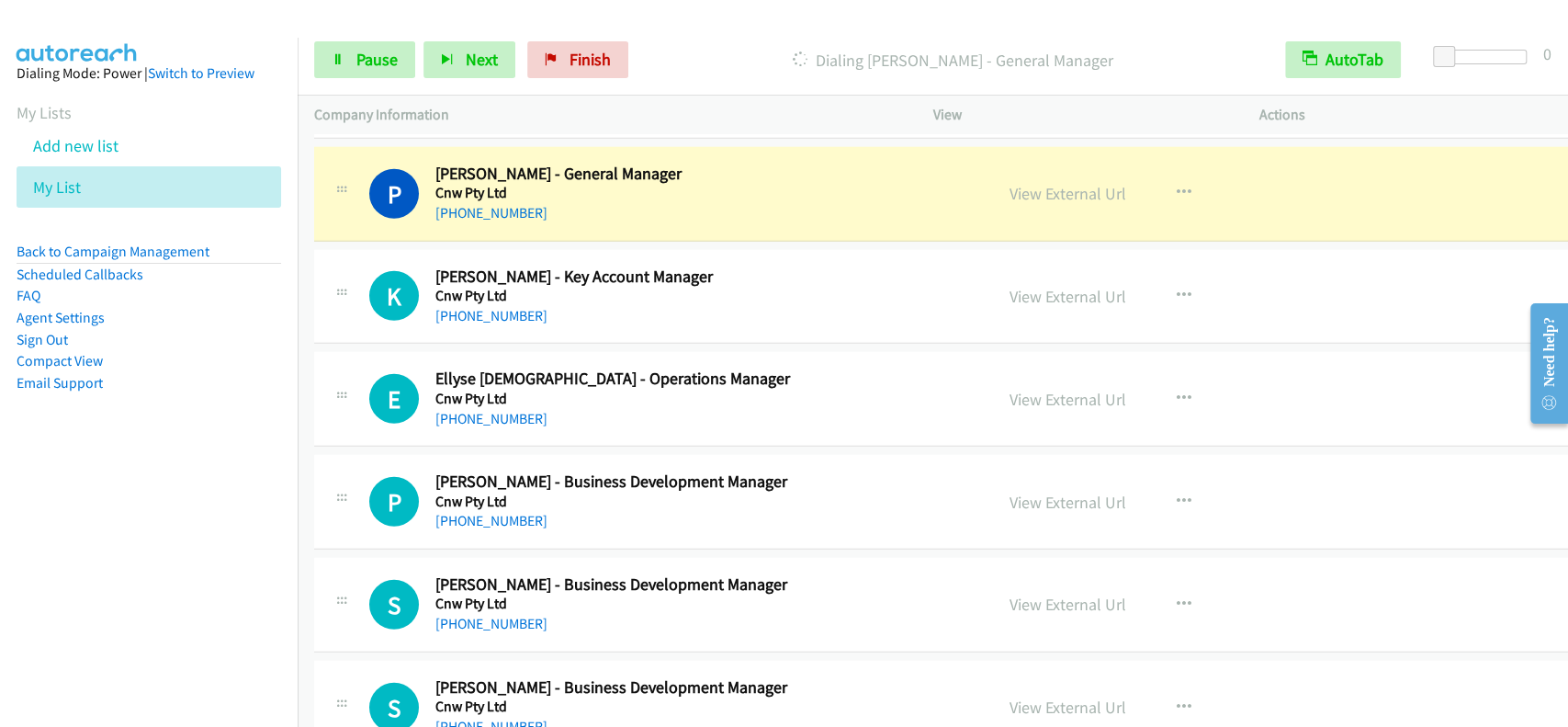
scroll to position [3259, 0]
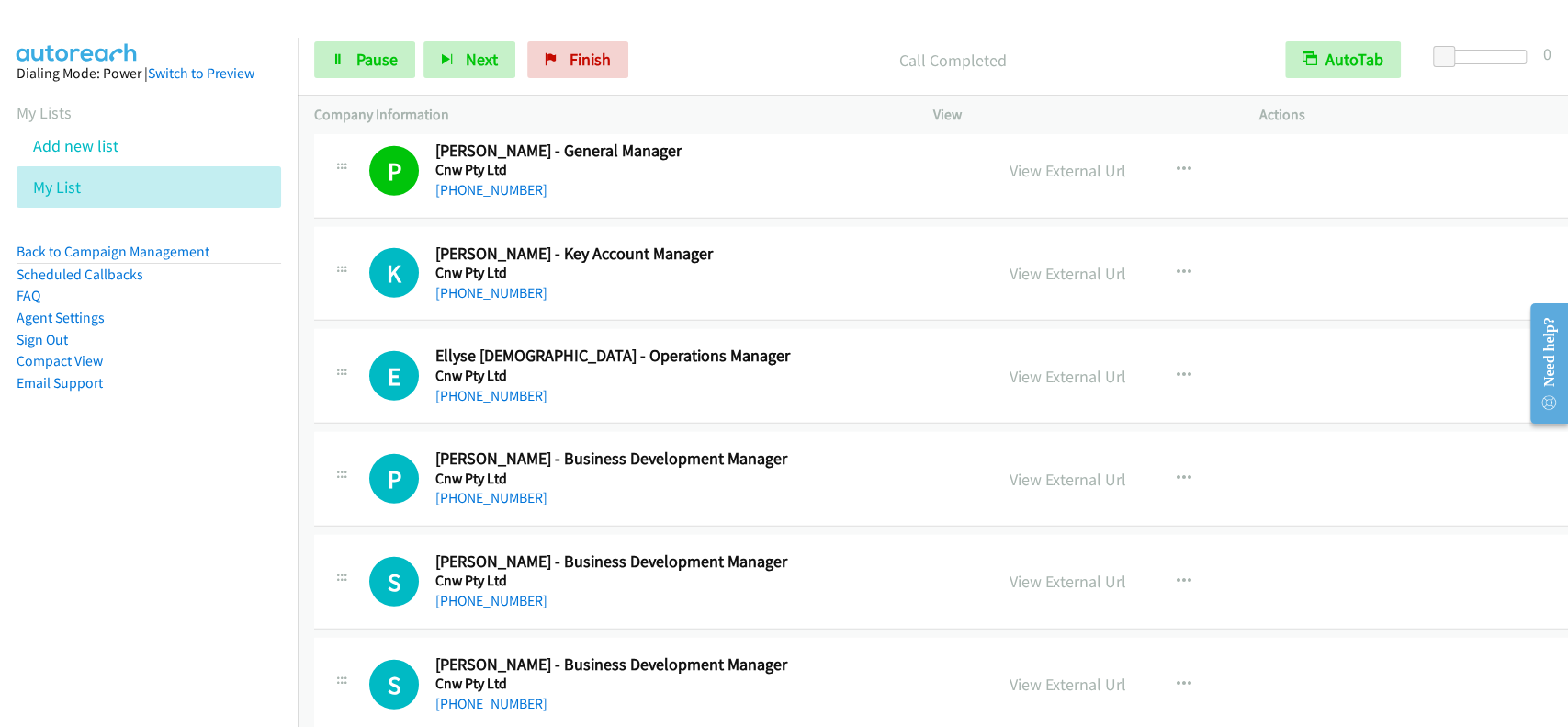
click at [395, 109] on p "Company Information" at bounding box center [607, 115] width 586 height 22
click at [395, 108] on p "Company Information" at bounding box center [607, 115] width 586 height 22
click at [358, 19] on div at bounding box center [776, 35] width 1552 height 70
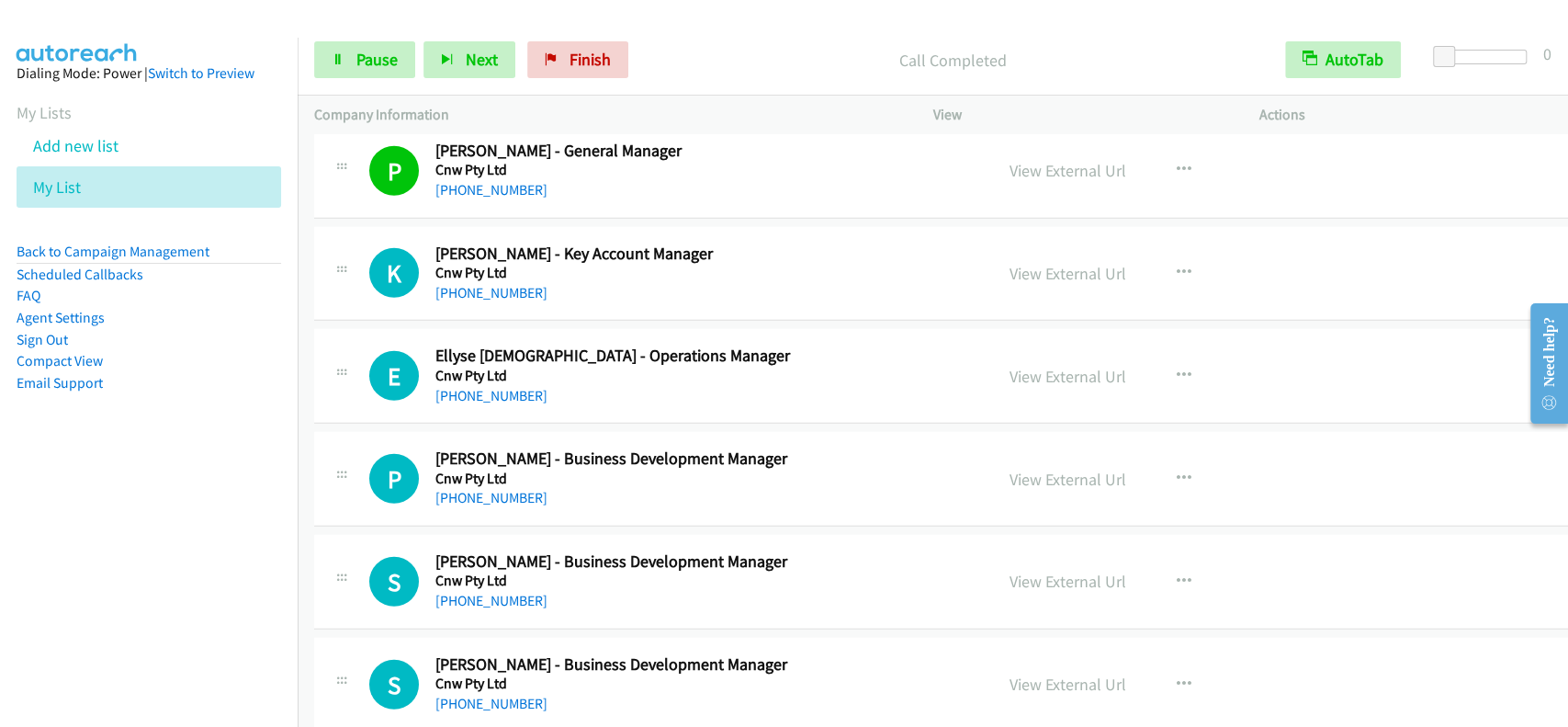
click at [795, 74] on div "Call Completed" at bounding box center [953, 60] width 632 height 37
click at [363, 54] on span "Pause" at bounding box center [376, 59] width 42 height 21
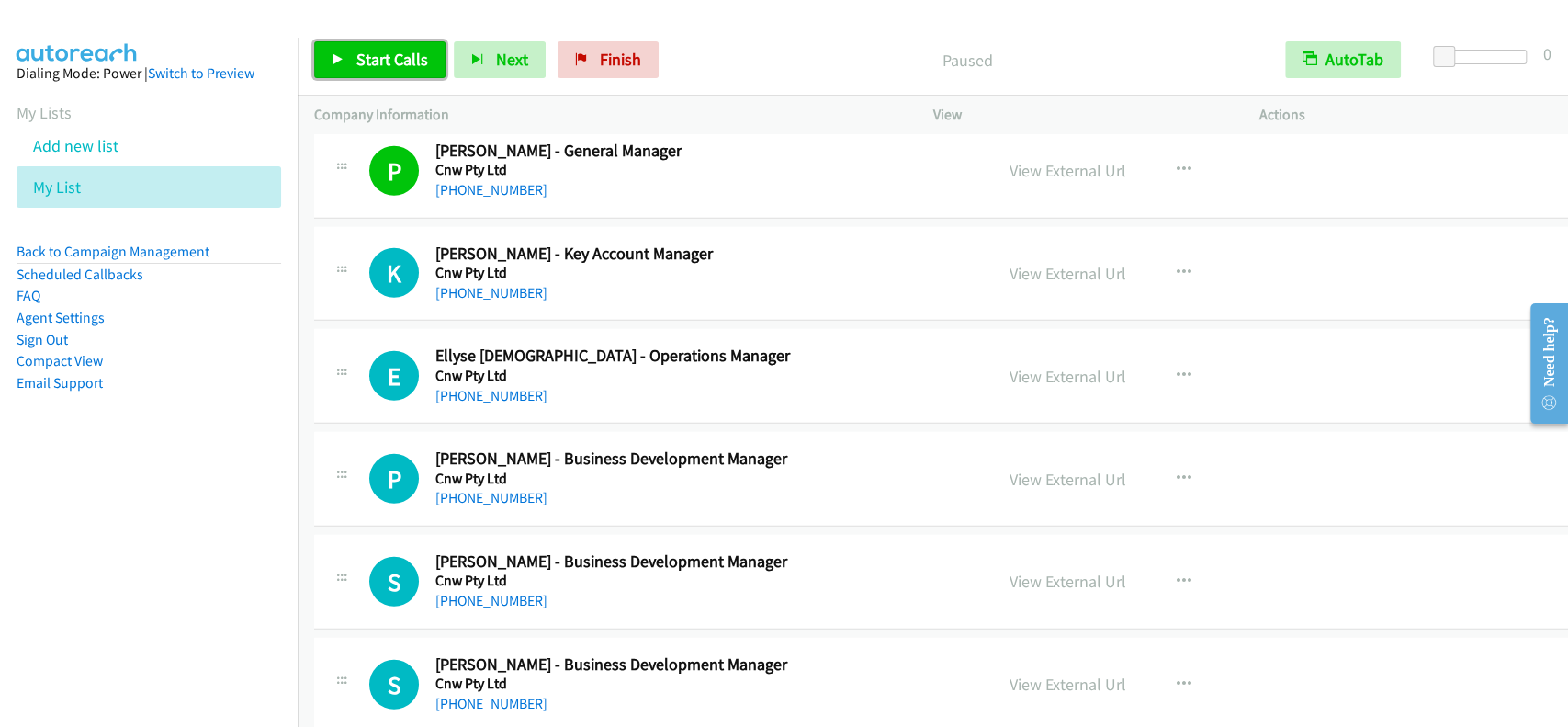
click at [363, 54] on span "Start Calls" at bounding box center [391, 59] width 71 height 21
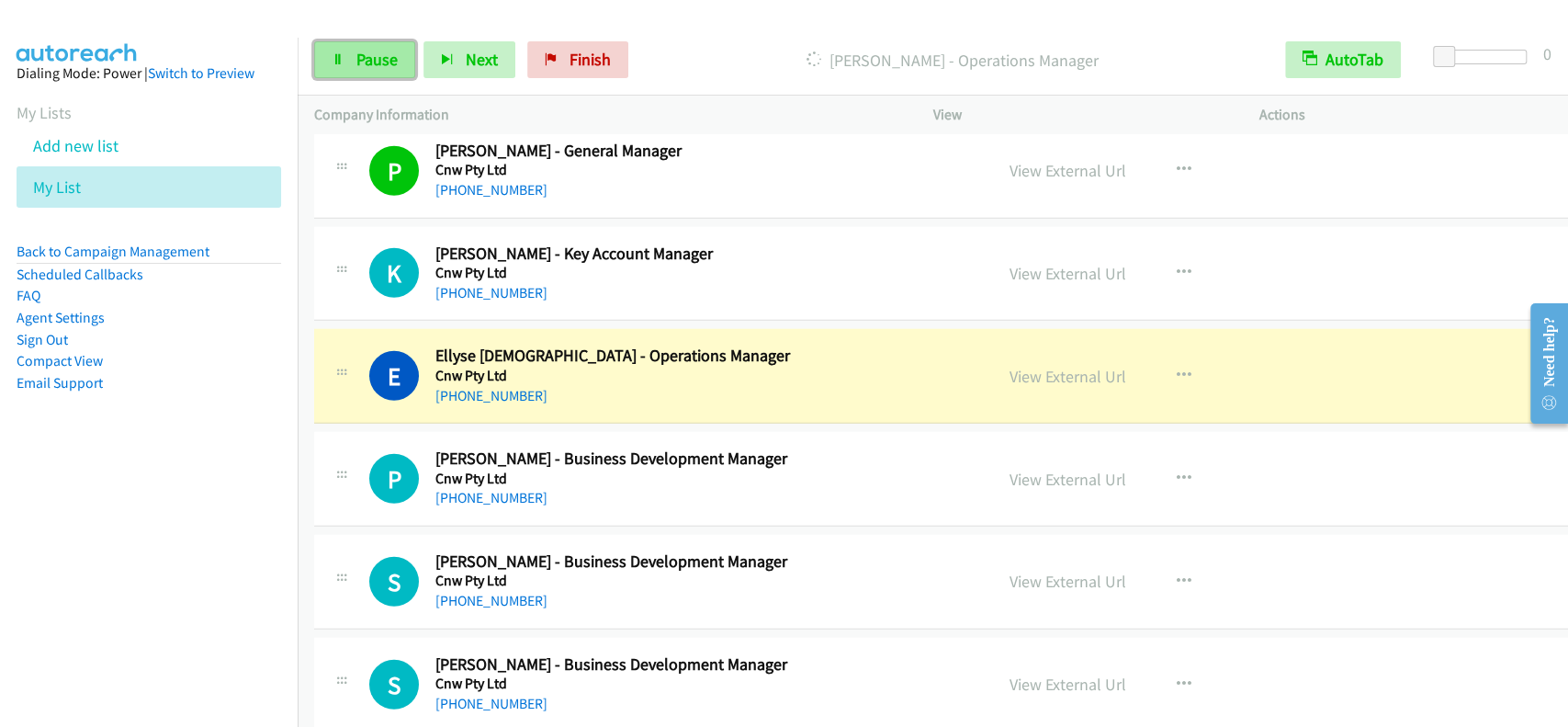
click at [368, 66] on span "Pause" at bounding box center [376, 59] width 42 height 21
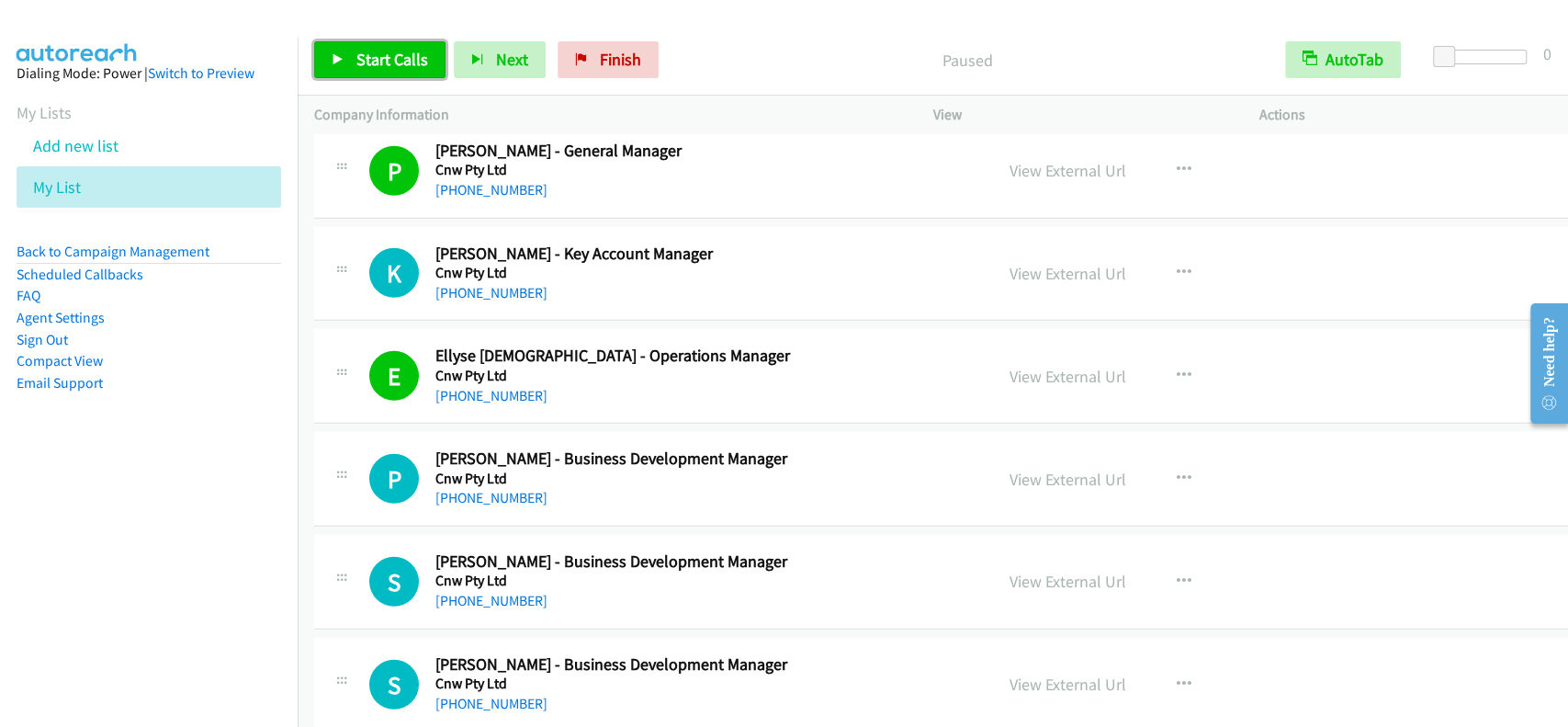
click at [402, 55] on span "Start Calls" at bounding box center [391, 59] width 71 height 21
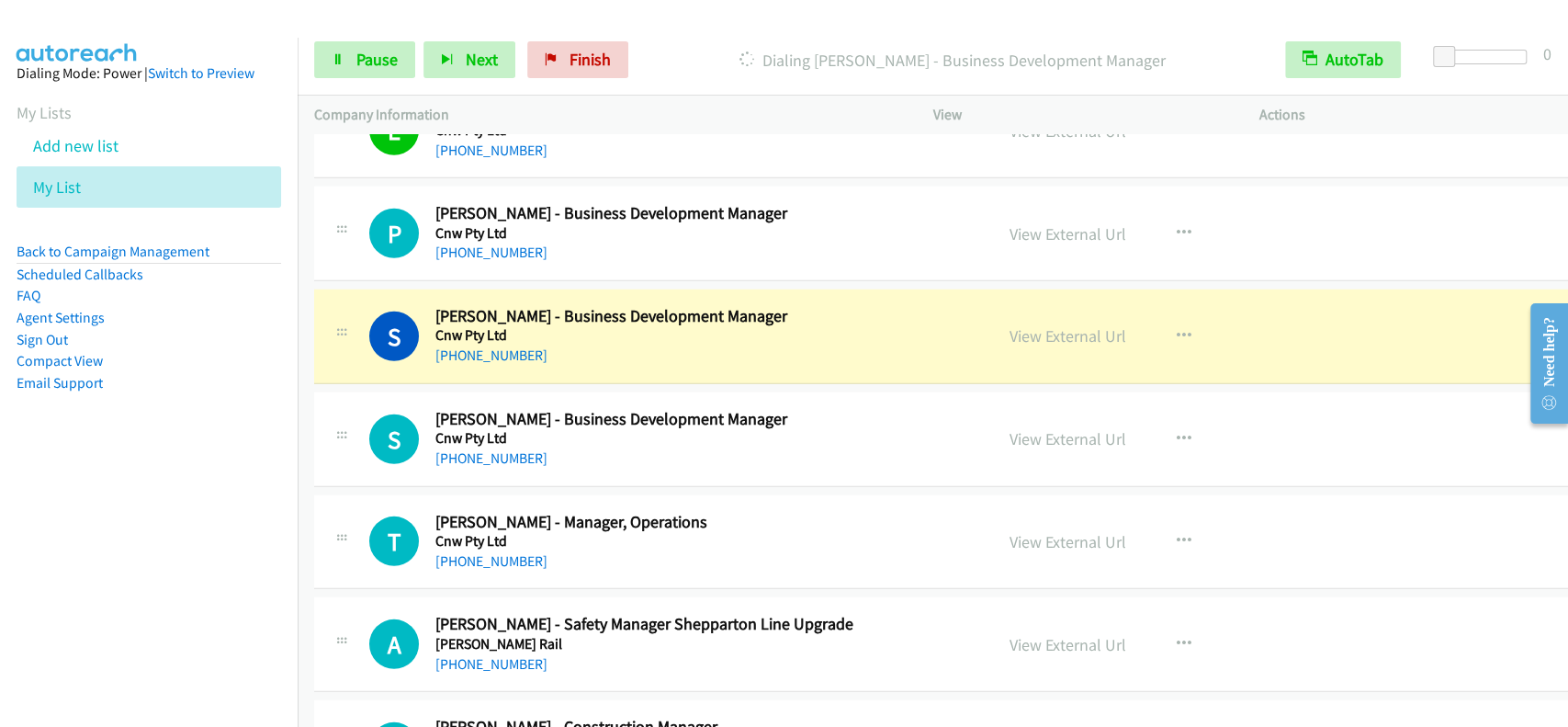
scroll to position [3626, 0]
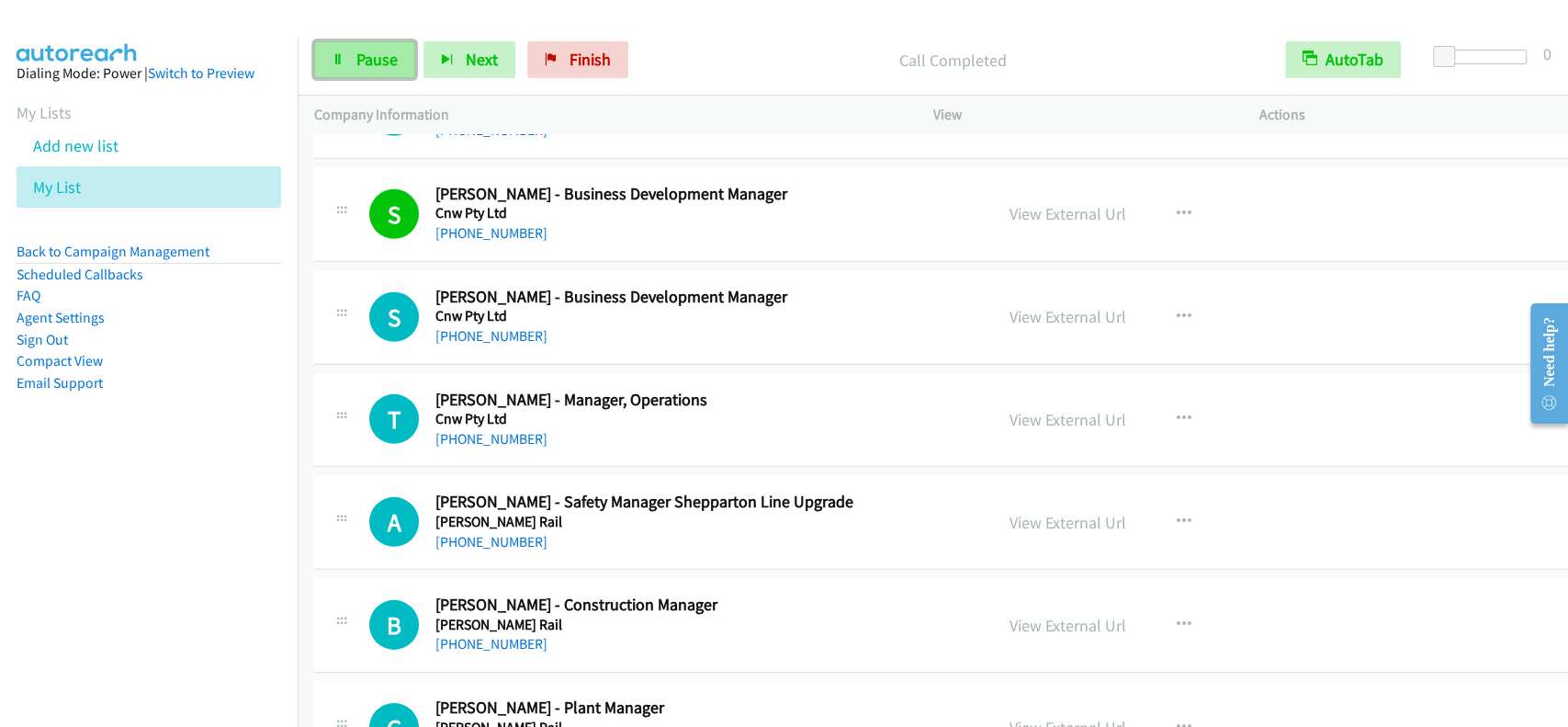
click at [376, 64] on span "Pause" at bounding box center [376, 59] width 42 height 21
click at [376, 63] on span "Start Calls" at bounding box center [391, 59] width 71 height 21
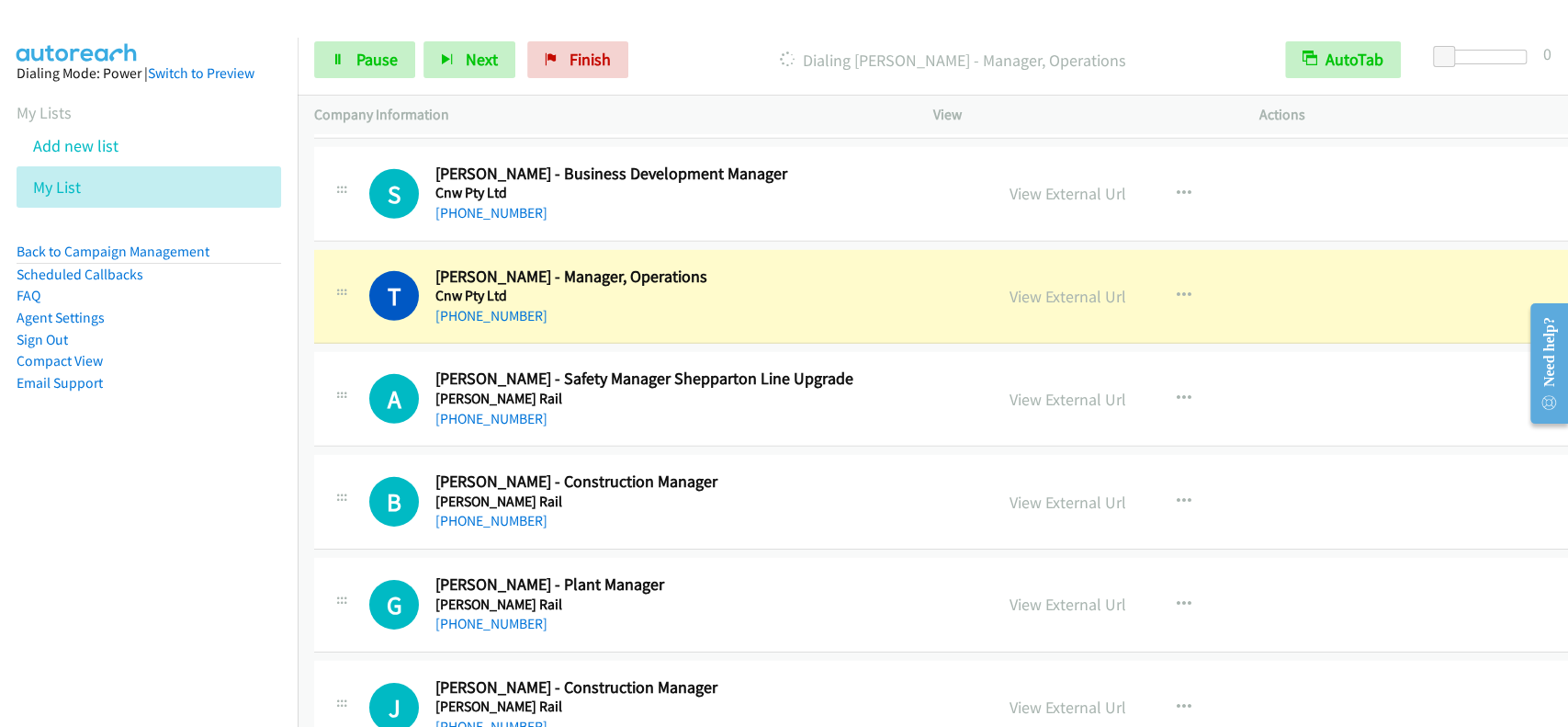
scroll to position [3871, 0]
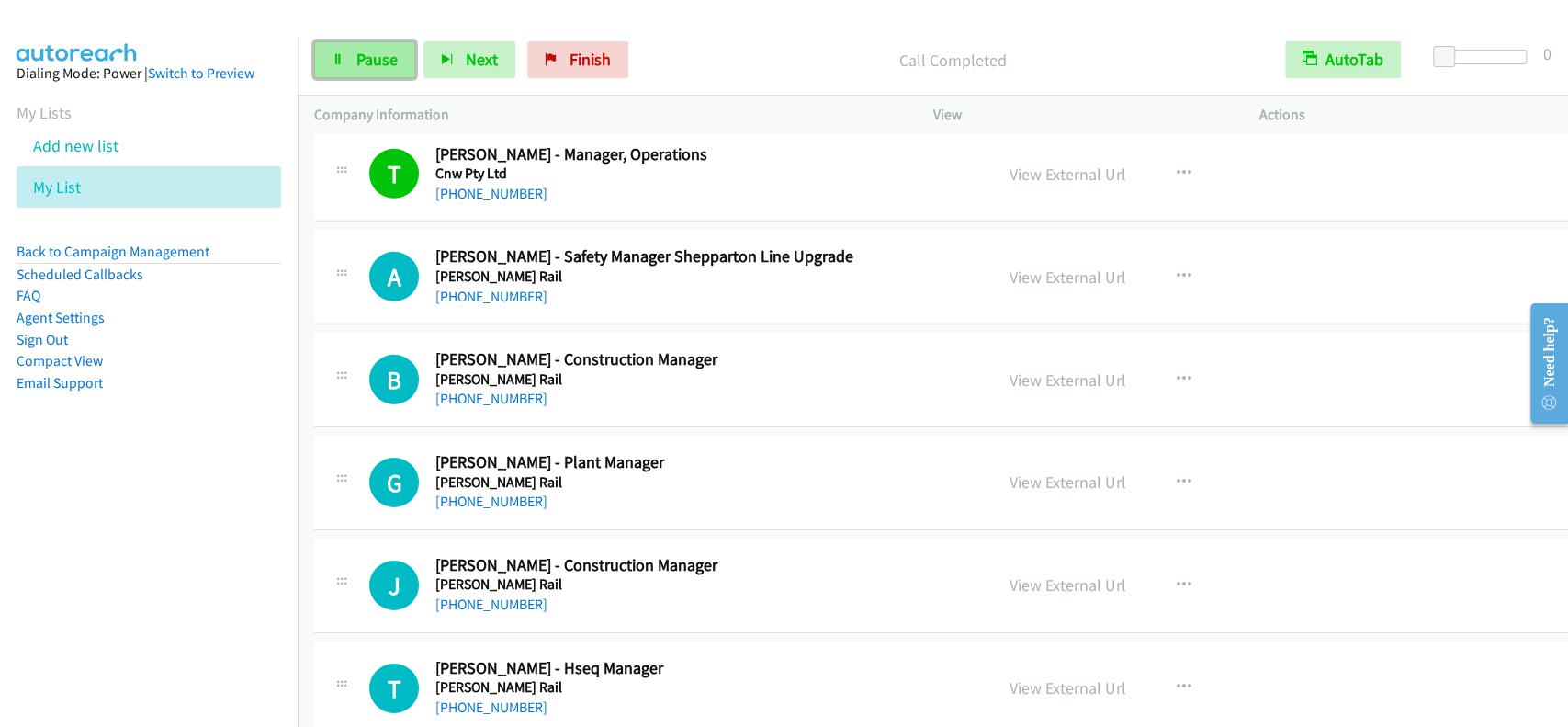
click at [379, 77] on link "Pause" at bounding box center [364, 60] width 101 height 37
click at [919, 67] on p "Paused" at bounding box center [967, 60] width 568 height 25
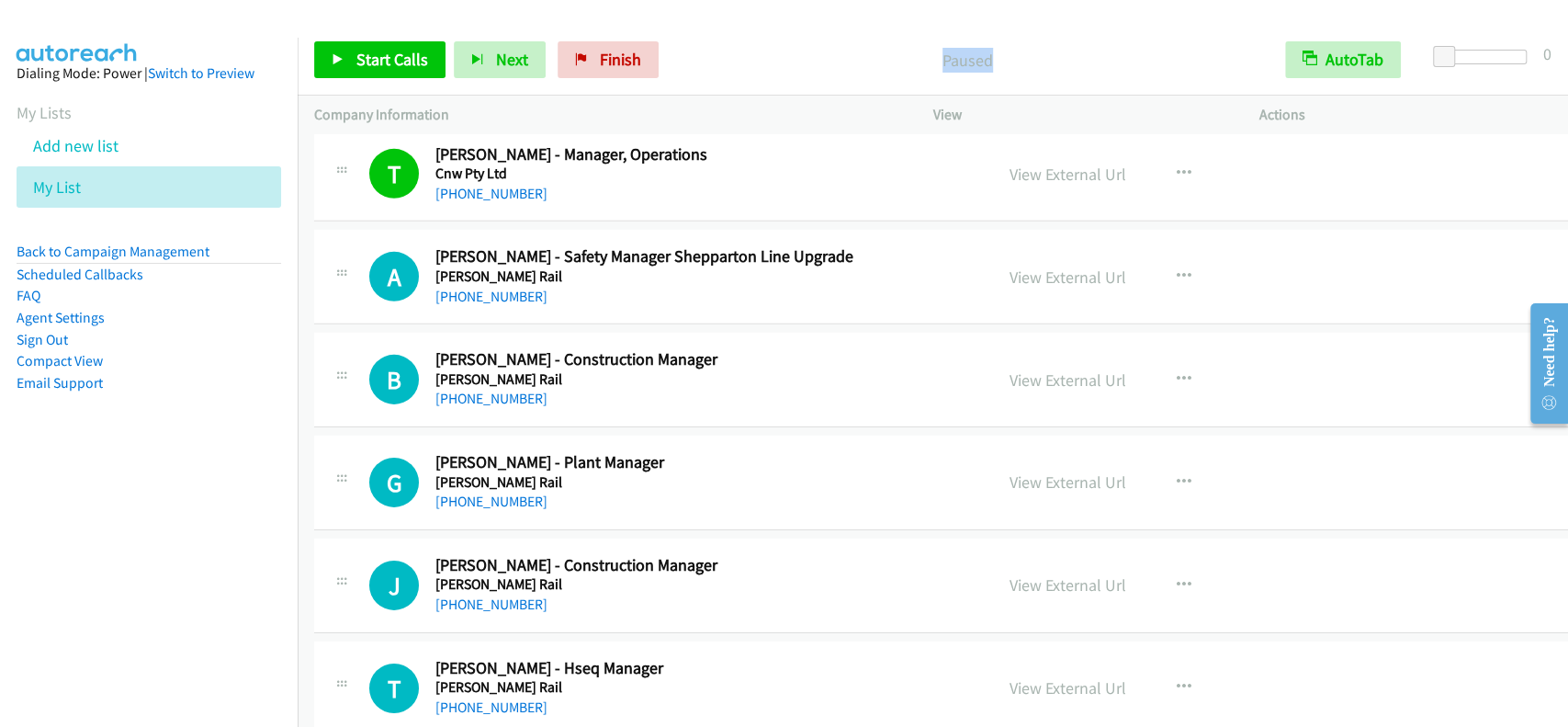
click at [919, 67] on p "Paused" at bounding box center [967, 60] width 568 height 25
click at [375, 46] on link "Start Calls" at bounding box center [380, 60] width 132 height 37
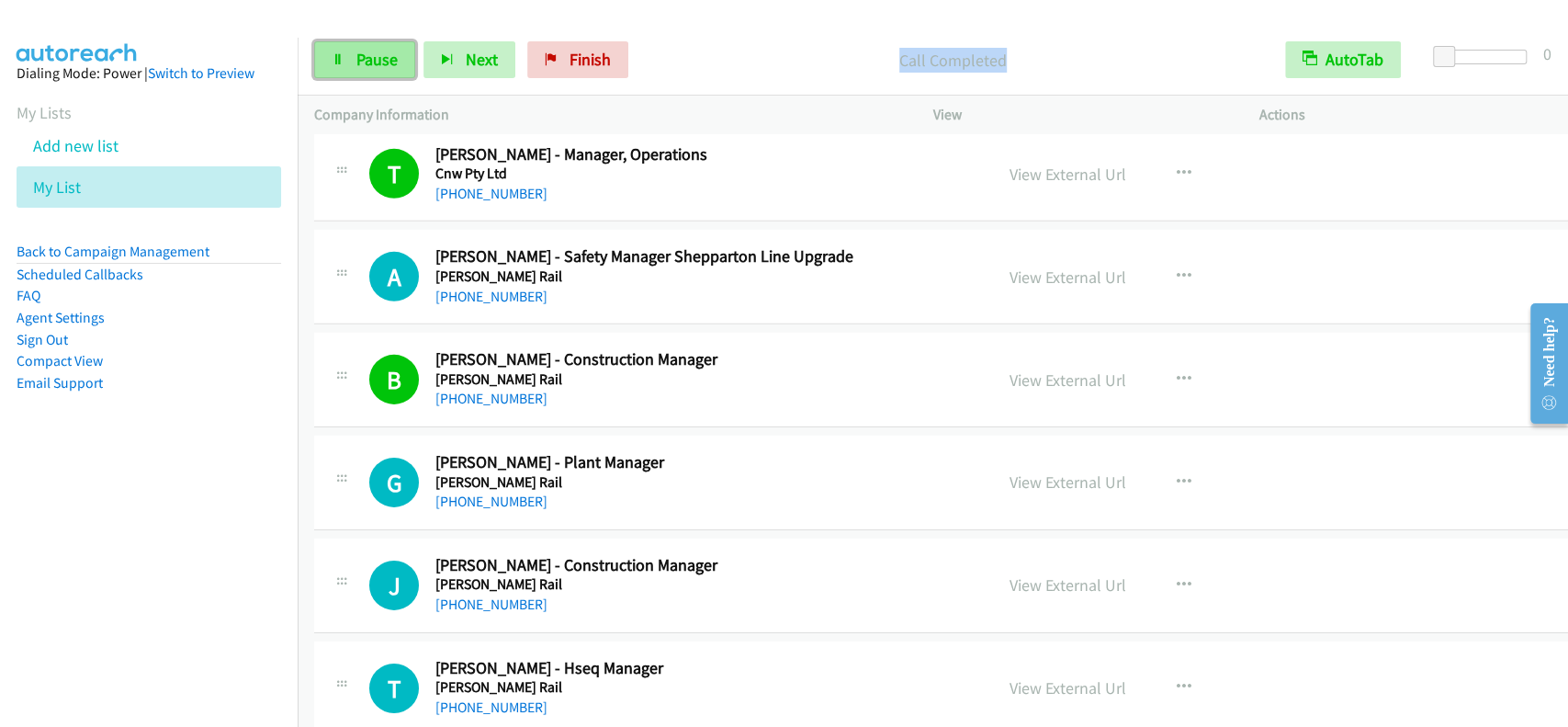
click at [398, 52] on link "Pause" at bounding box center [364, 60] width 101 height 37
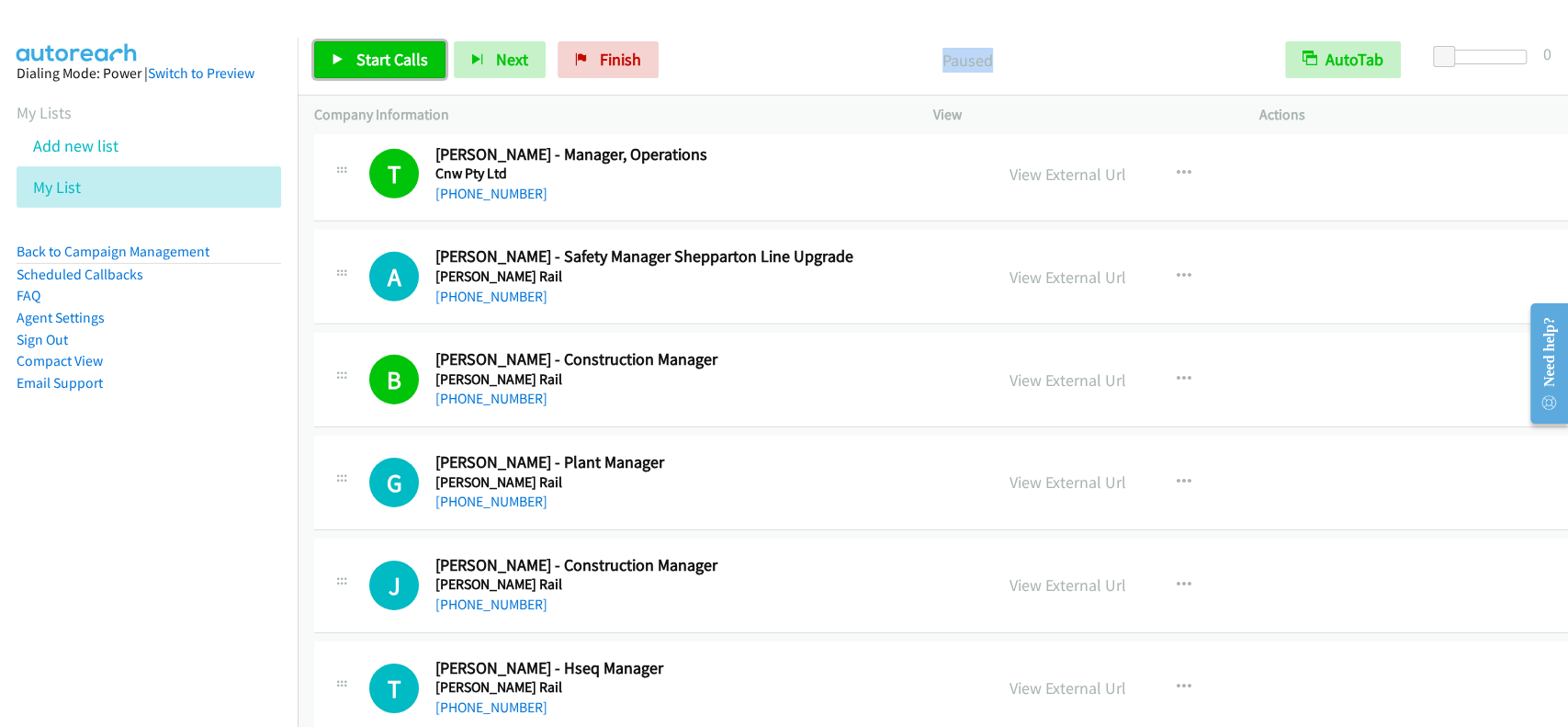
click at [398, 52] on span "Start Calls" at bounding box center [391, 59] width 71 height 21
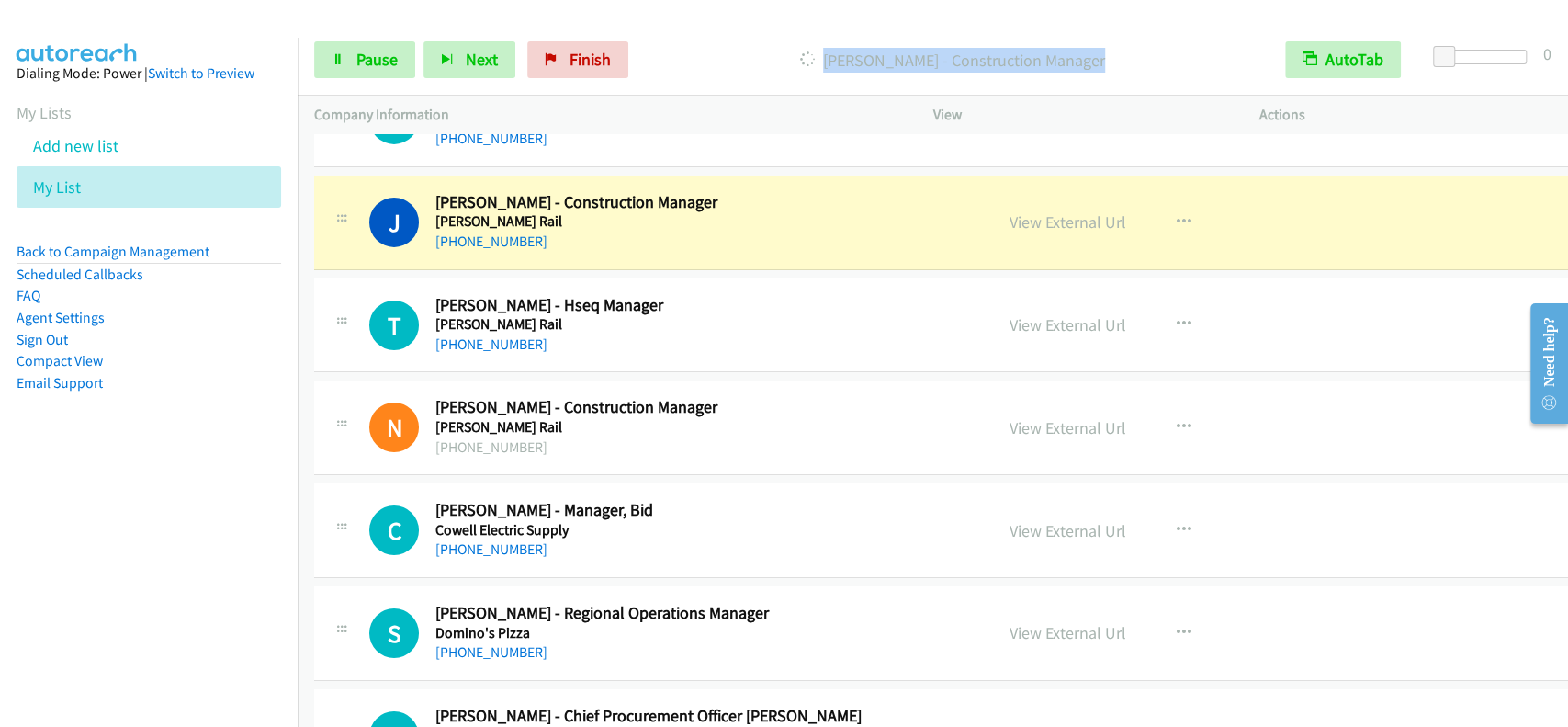
scroll to position [4239, 0]
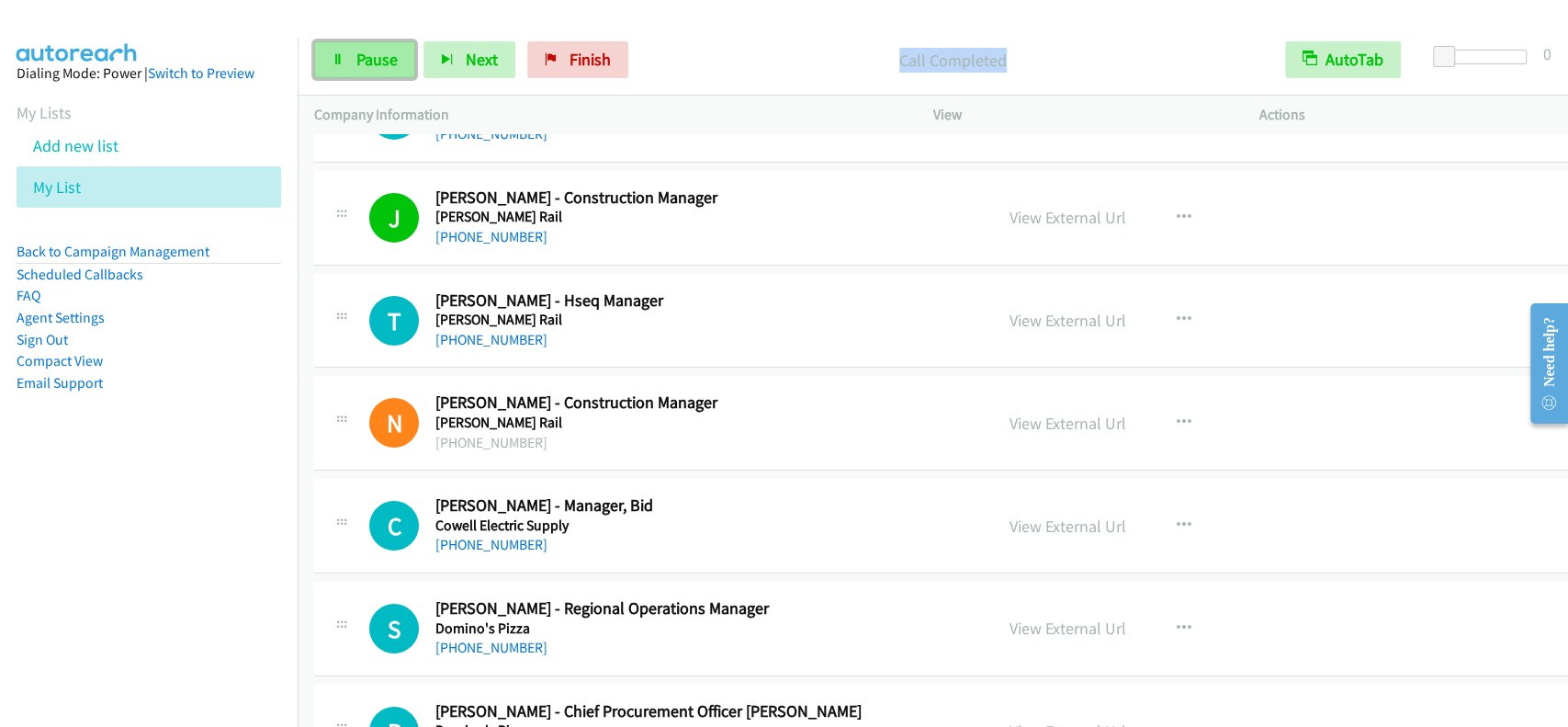
click at [356, 52] on span "Pause" at bounding box center [376, 59] width 42 height 21
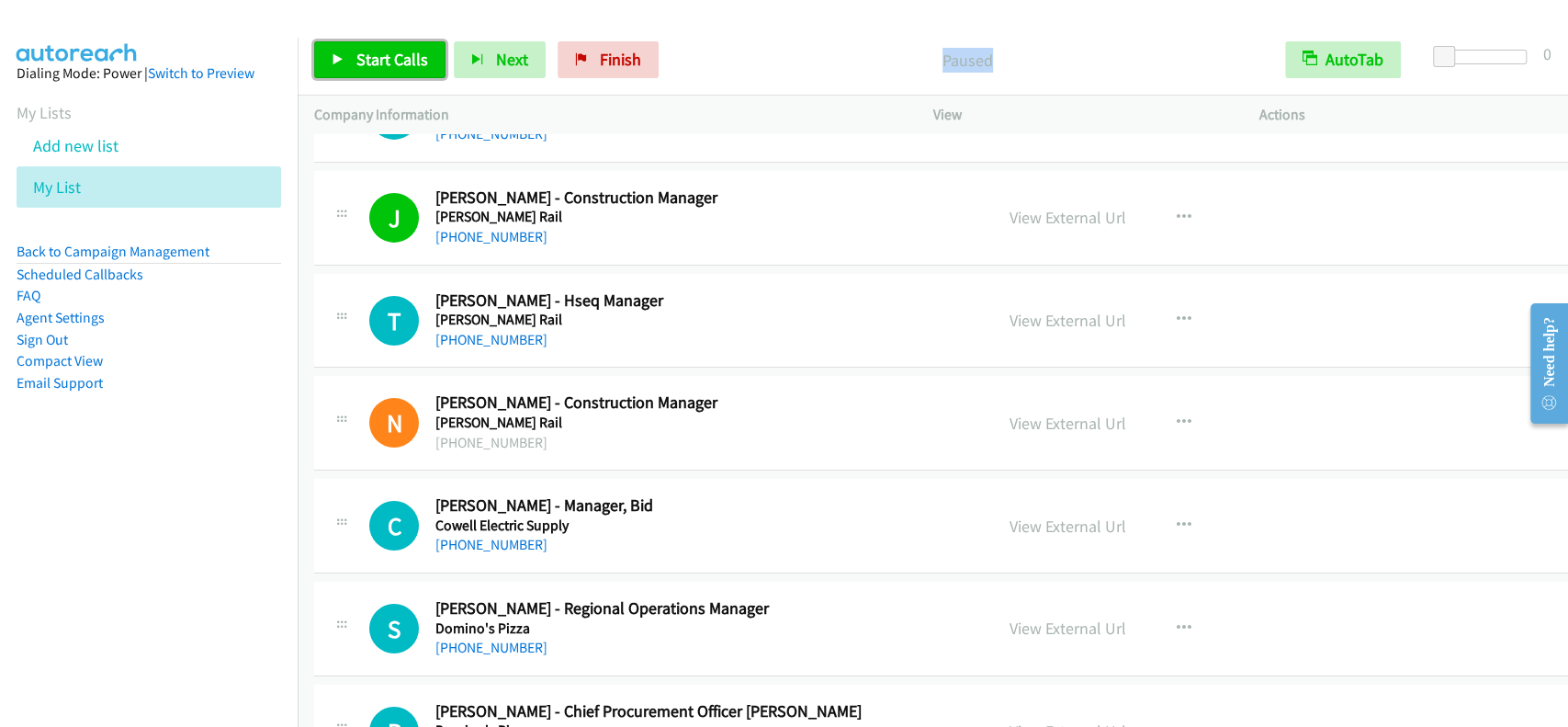
click at [366, 66] on span "Start Calls" at bounding box center [391, 59] width 71 height 21
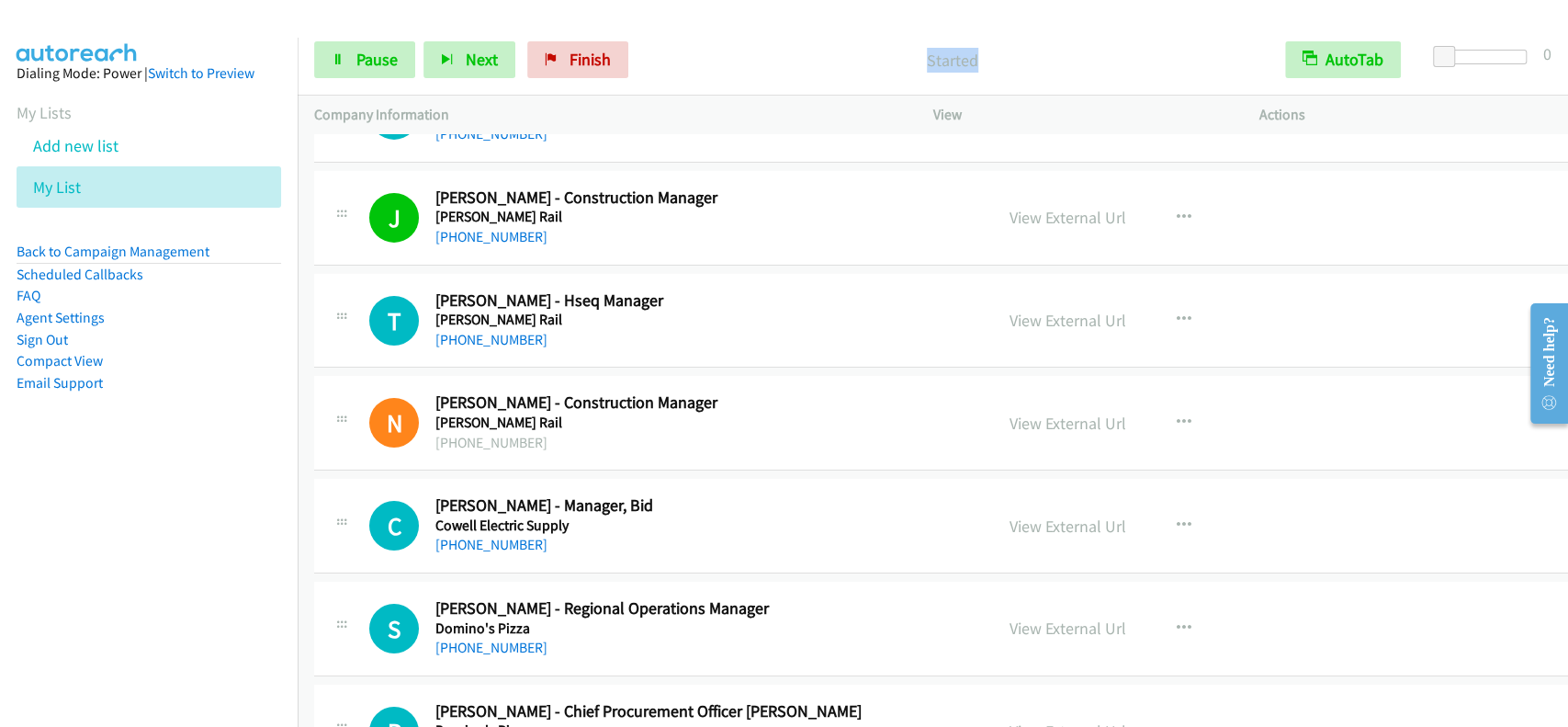
click at [357, 121] on p "Company Information" at bounding box center [607, 115] width 586 height 22
click at [827, 55] on p "Started" at bounding box center [952, 60] width 599 height 25
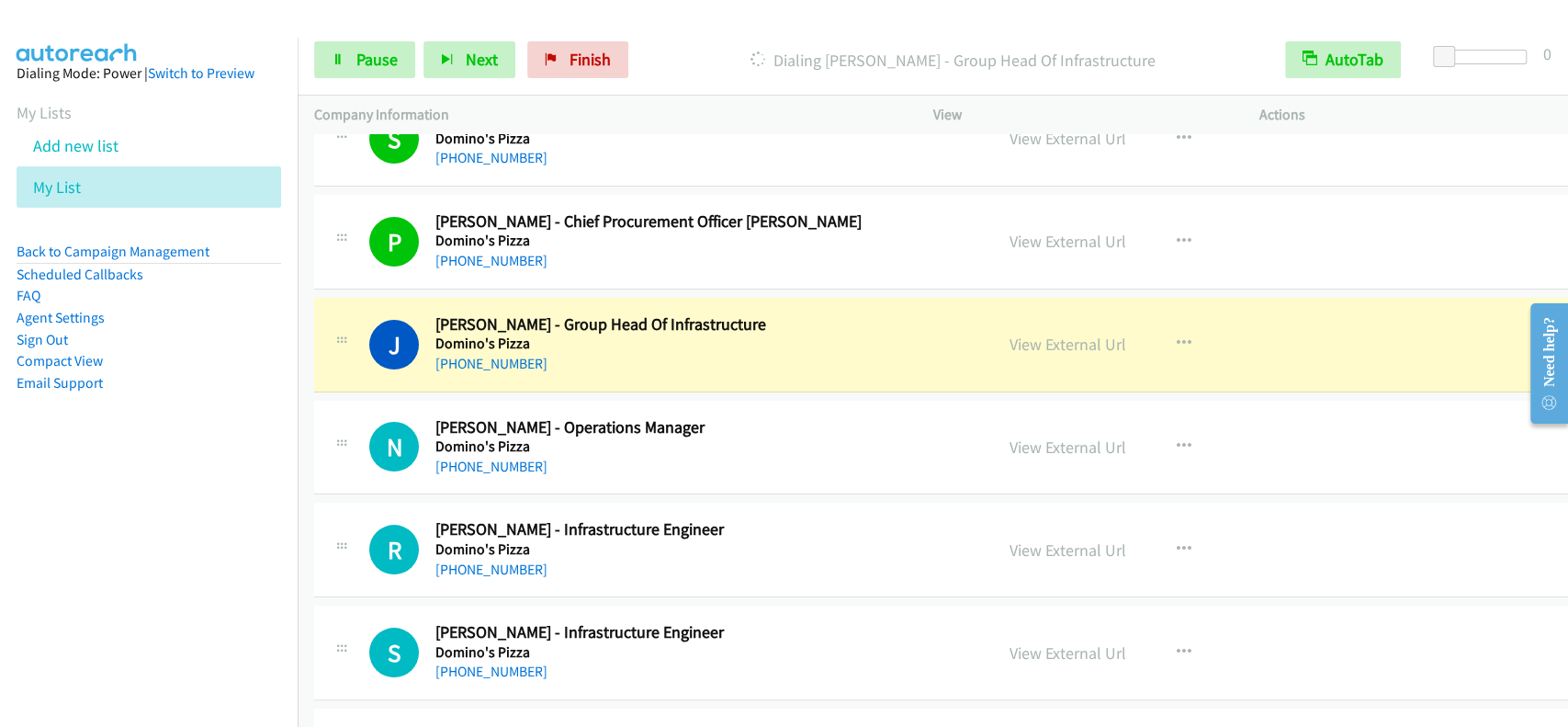
scroll to position [4852, 0]
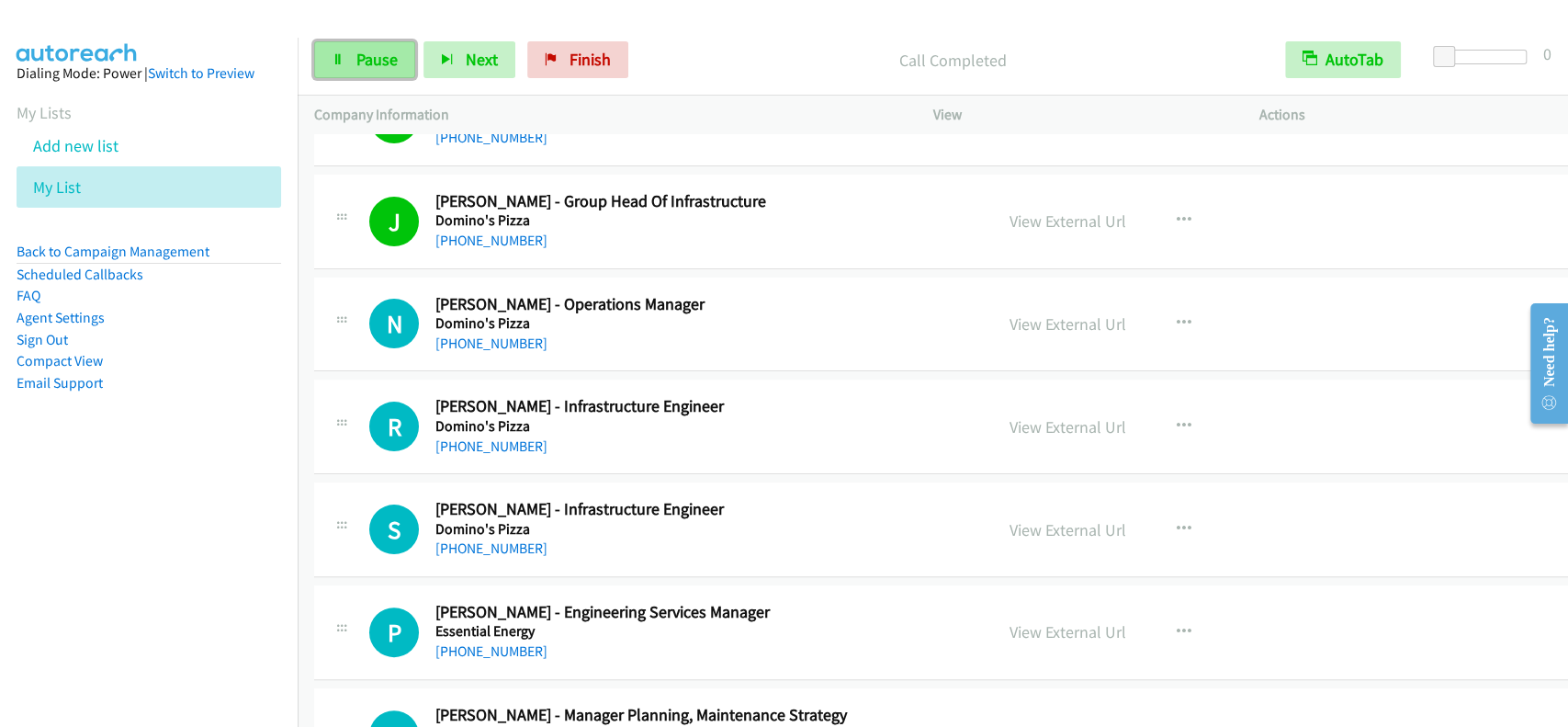
click at [365, 57] on span "Pause" at bounding box center [376, 59] width 42 height 21
click at [365, 57] on span "Start Calls" at bounding box center [391, 59] width 71 height 21
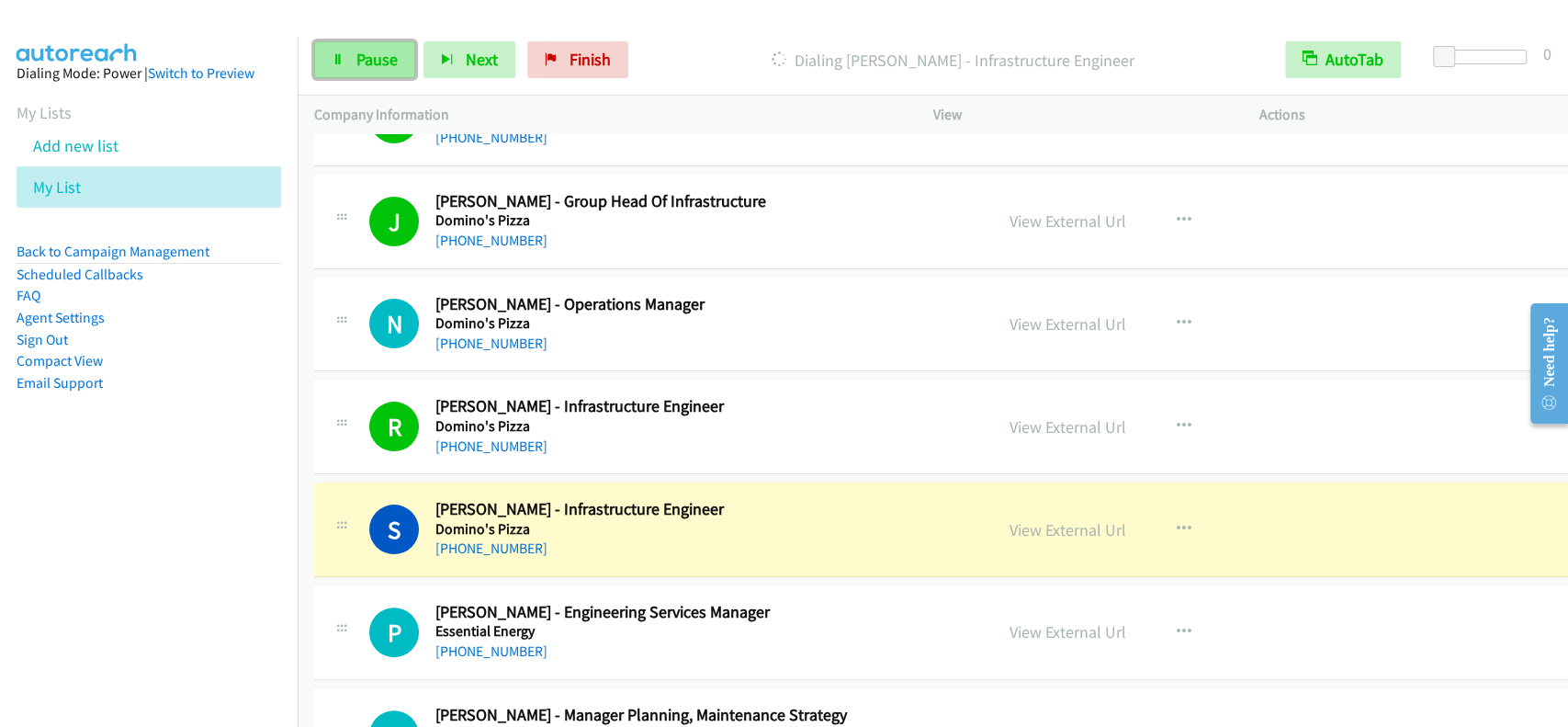
click at [363, 50] on span "Pause" at bounding box center [376, 59] width 42 height 21
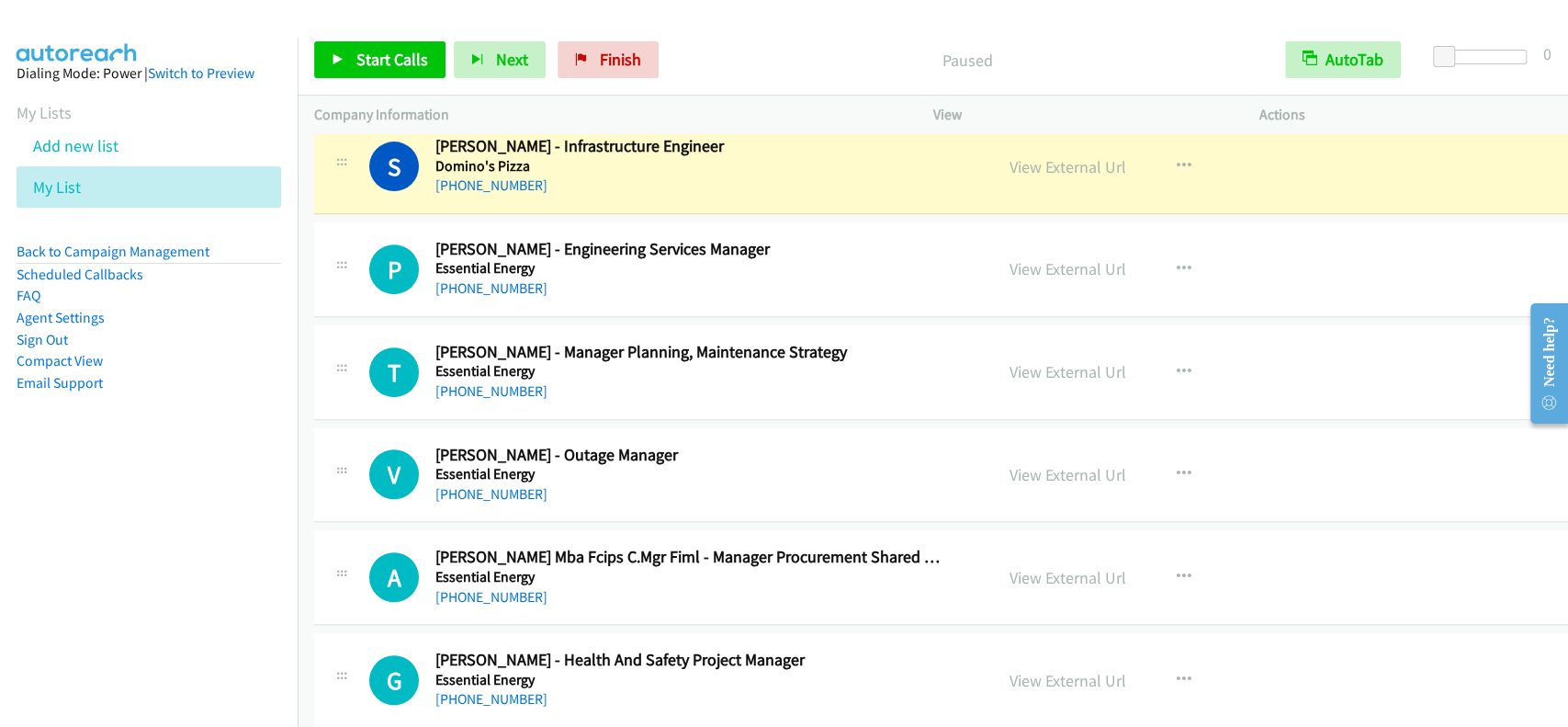
scroll to position [5219, 0]
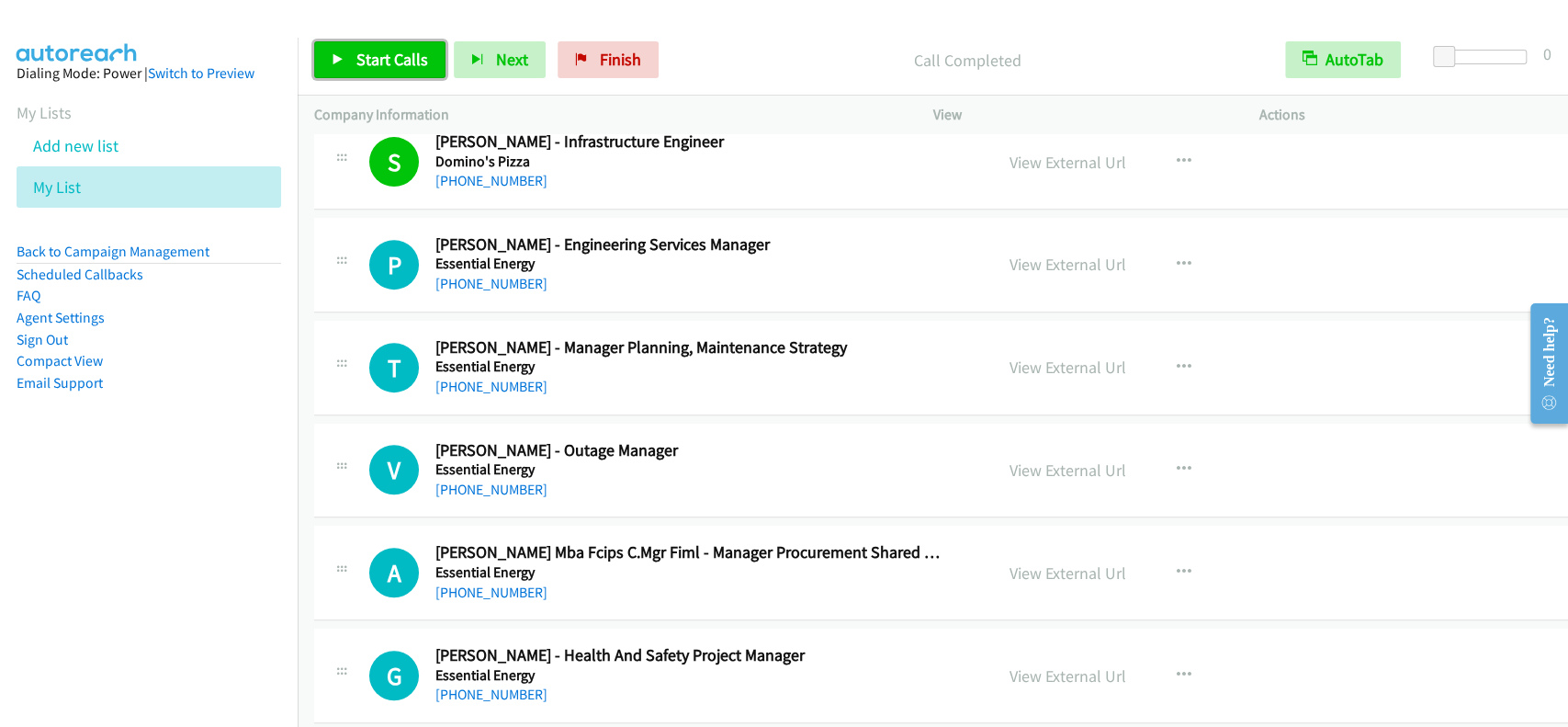
click at [402, 73] on link "Start Calls" at bounding box center [380, 60] width 132 height 37
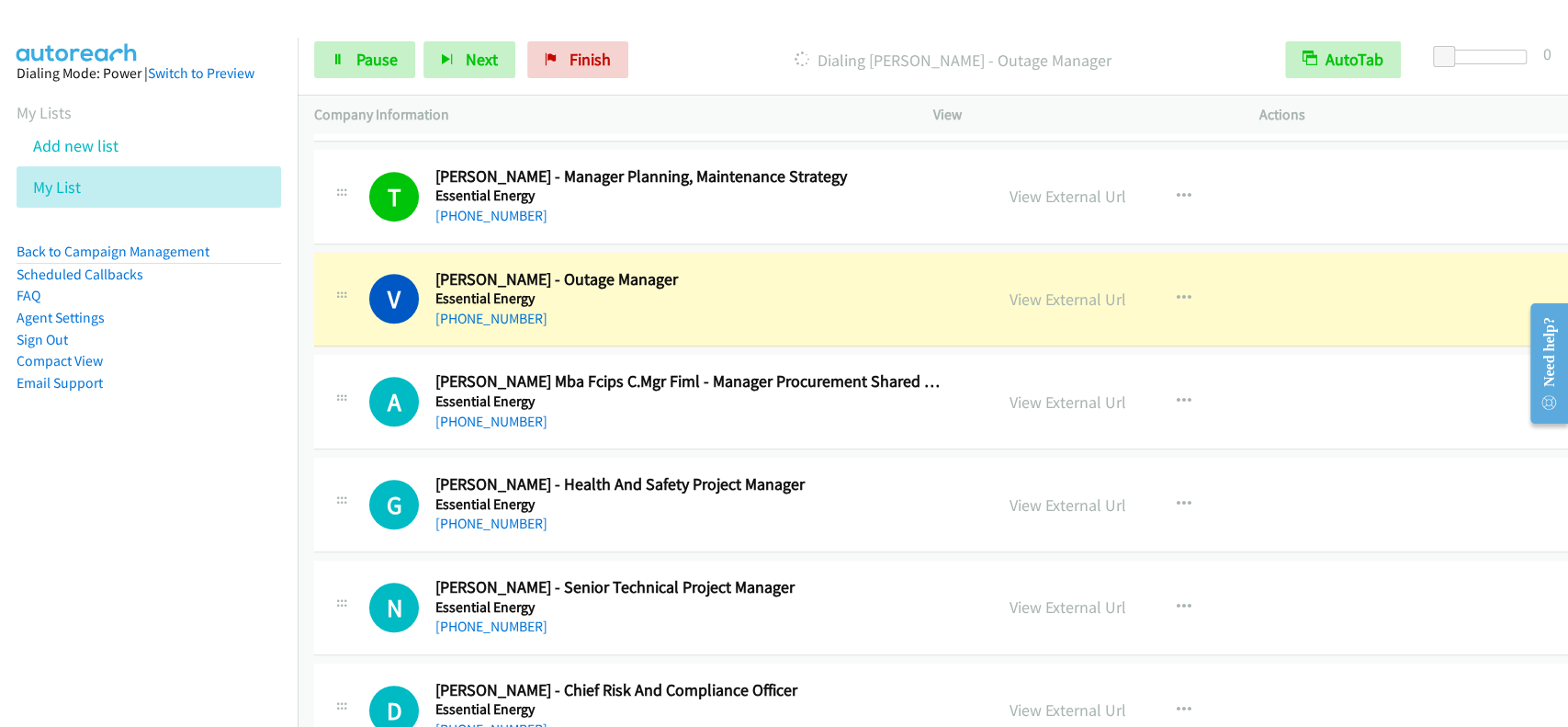
scroll to position [5513, 0]
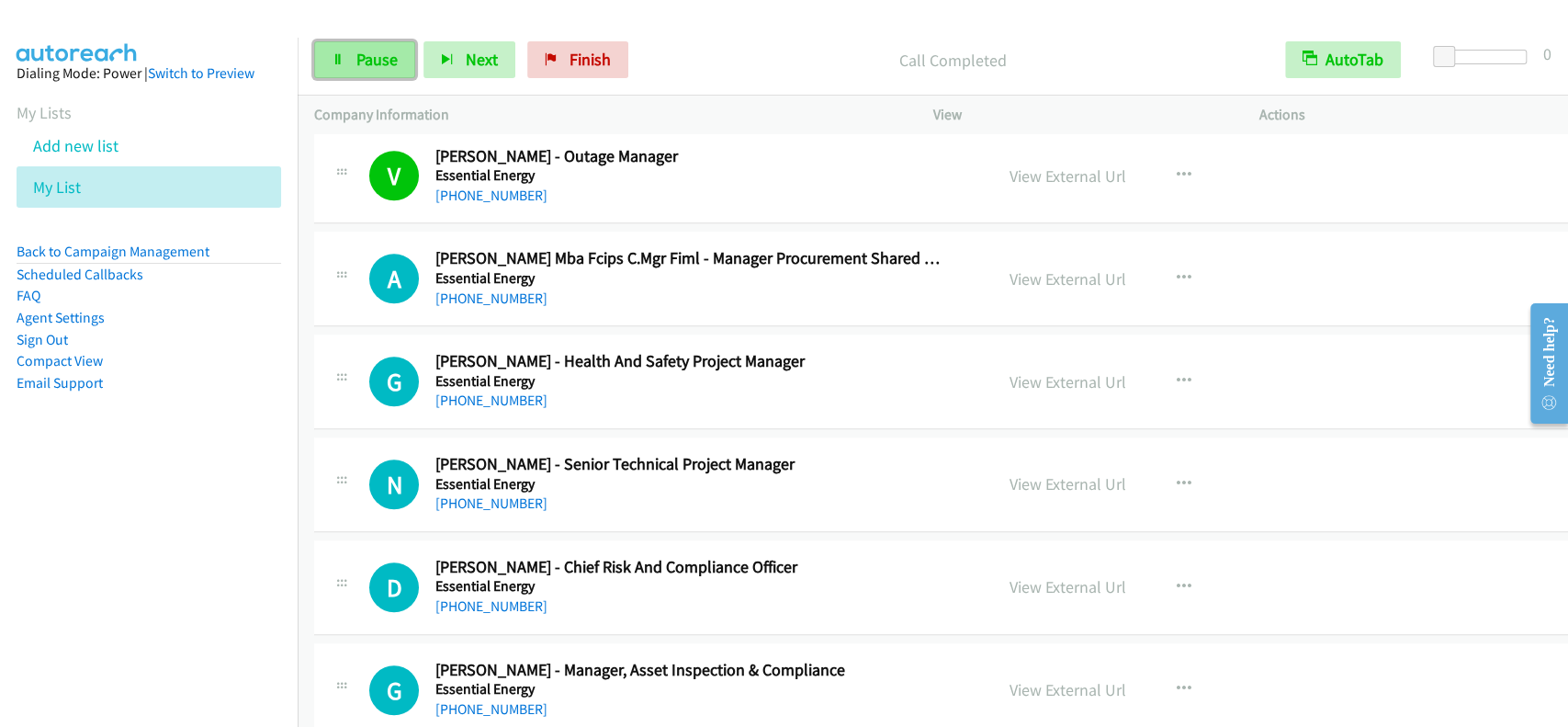
click at [379, 55] on span "Pause" at bounding box center [376, 59] width 42 height 21
click at [379, 55] on span "Start Calls" at bounding box center [391, 59] width 71 height 21
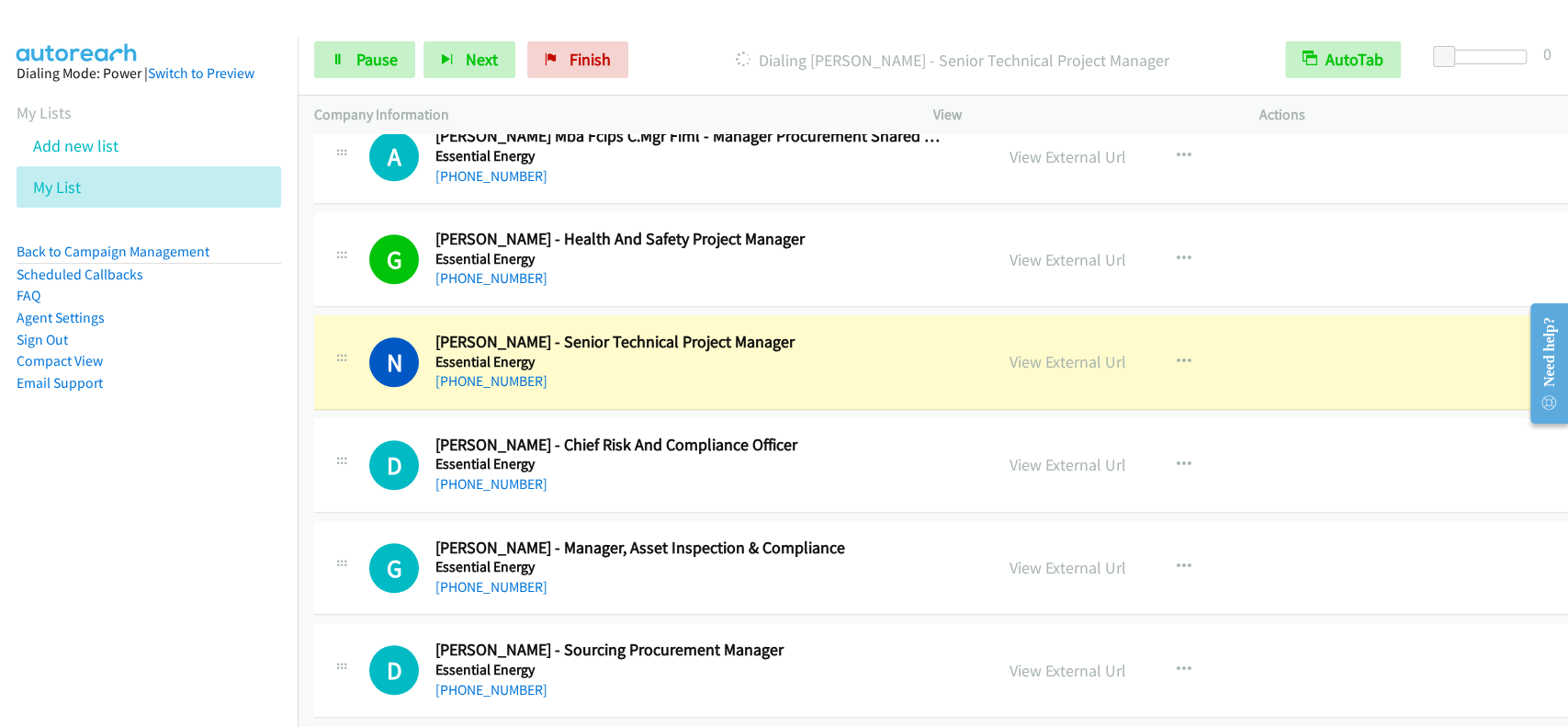
scroll to position [5758, 0]
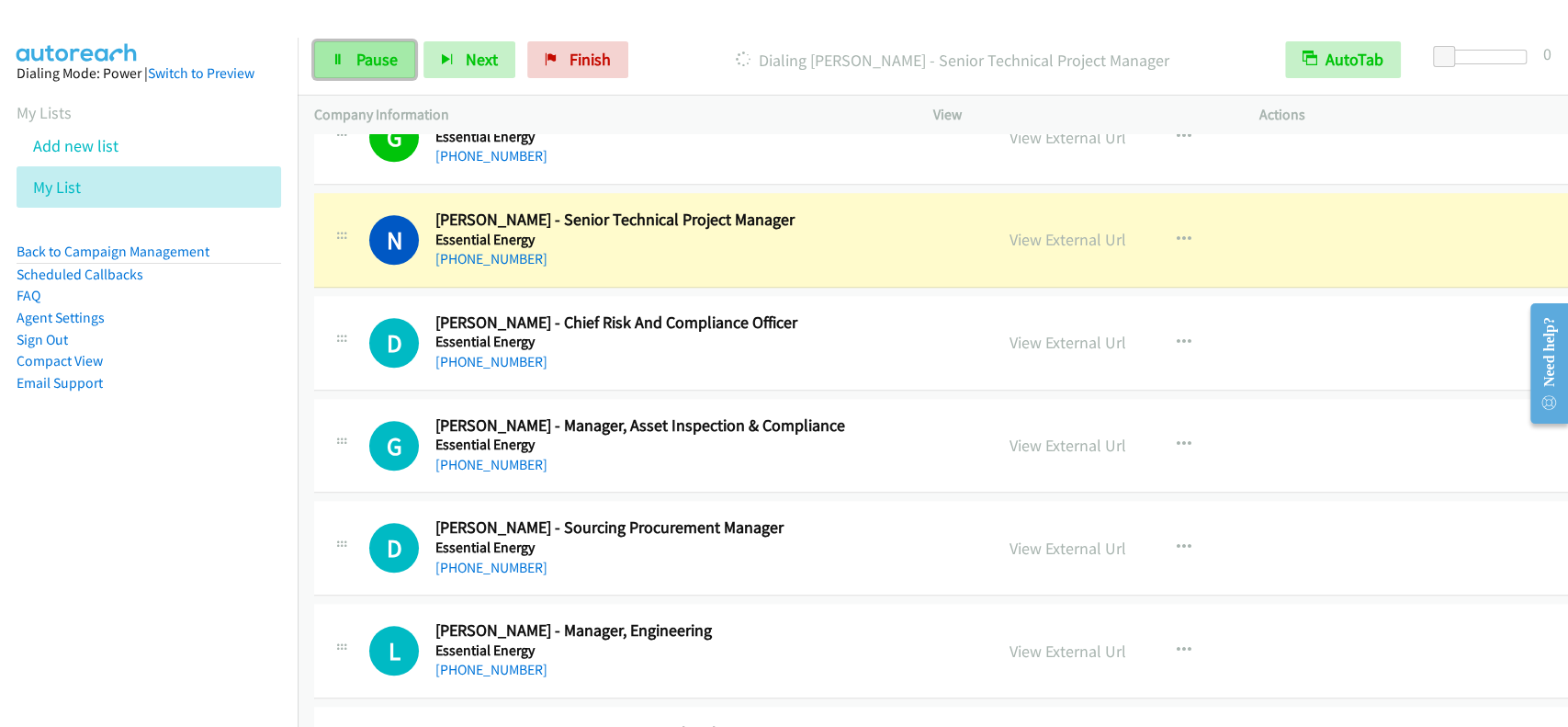
click at [381, 50] on span "Pause" at bounding box center [376, 59] width 42 height 21
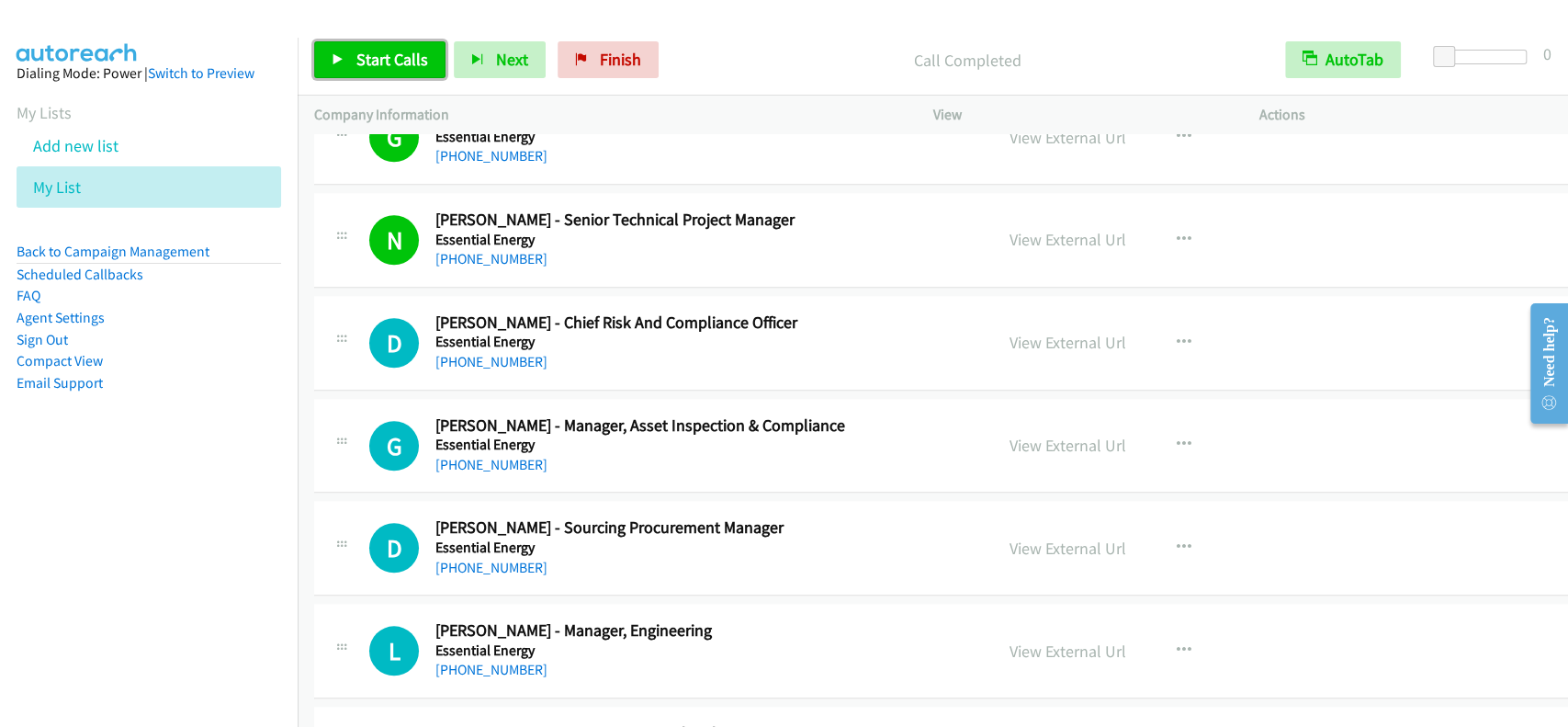
click at [393, 56] on span "Start Calls" at bounding box center [391, 59] width 71 height 21
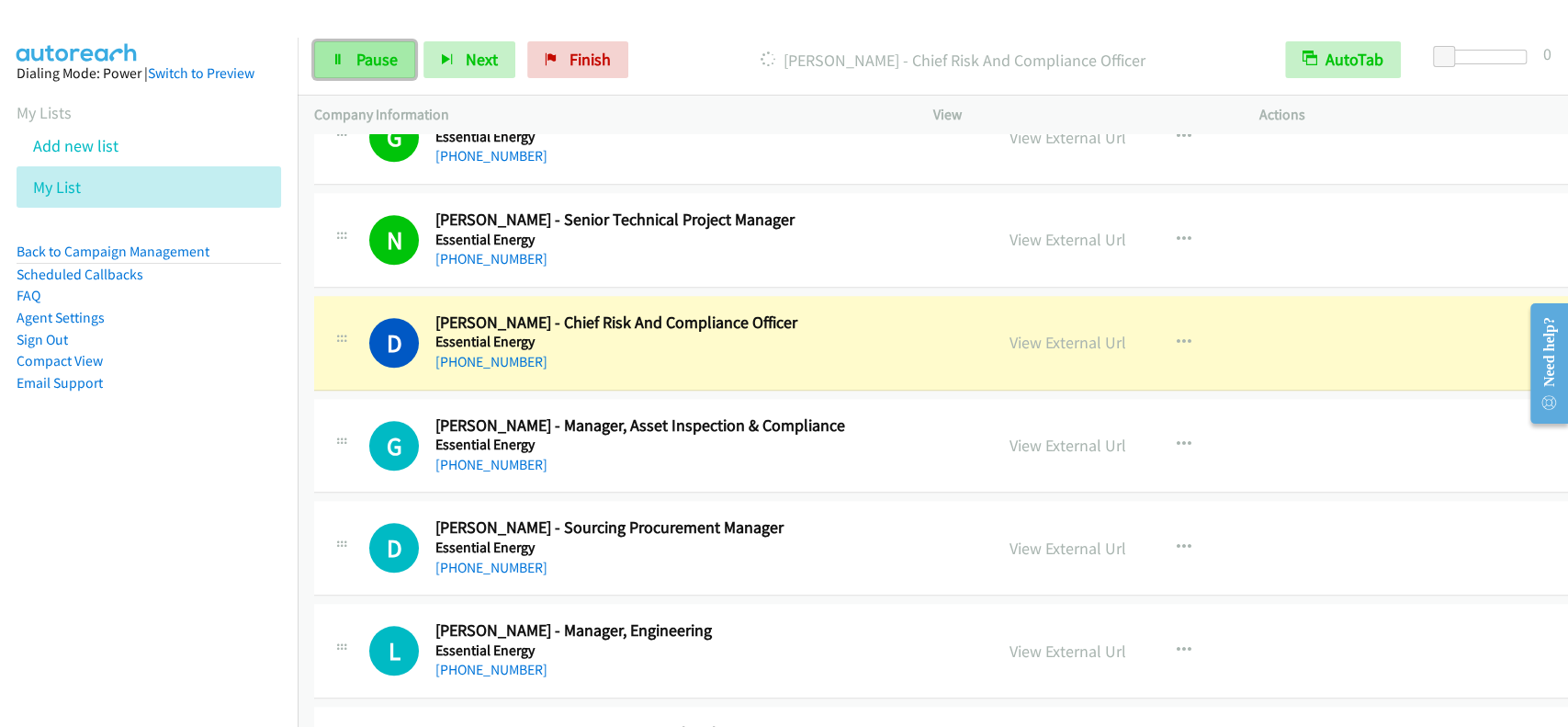
click at [347, 58] on link "Pause" at bounding box center [364, 60] width 101 height 37
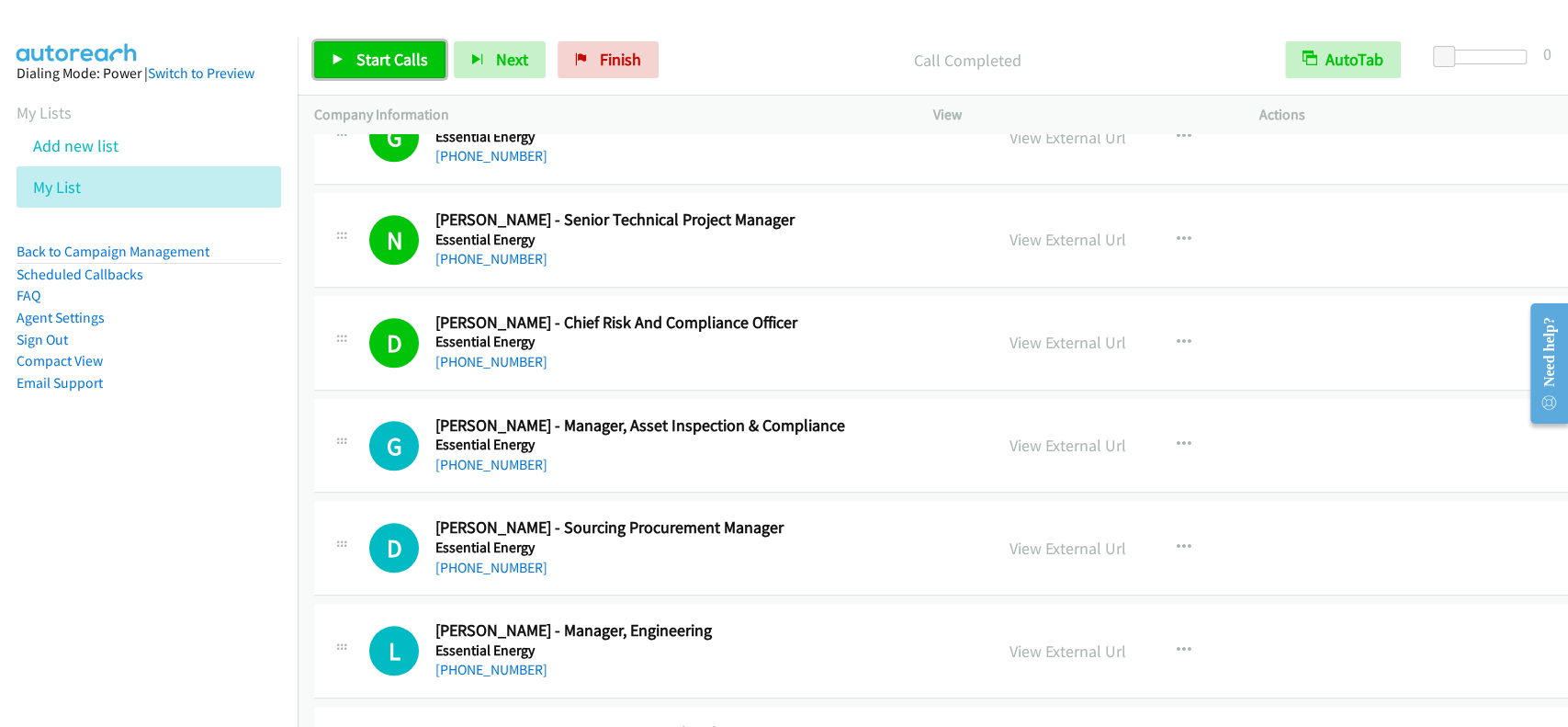
click at [395, 50] on span "Start Calls" at bounding box center [391, 59] width 71 height 21
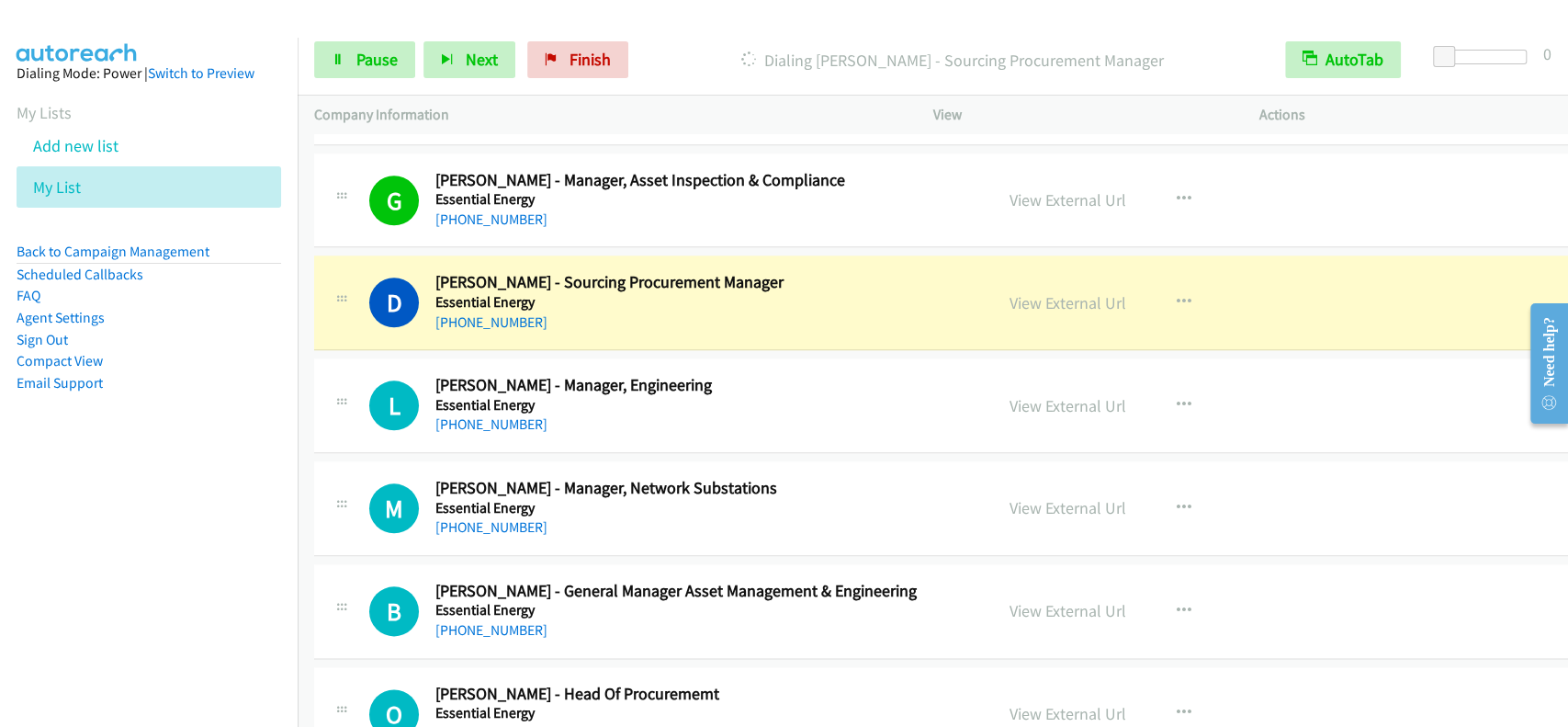
scroll to position [6125, 0]
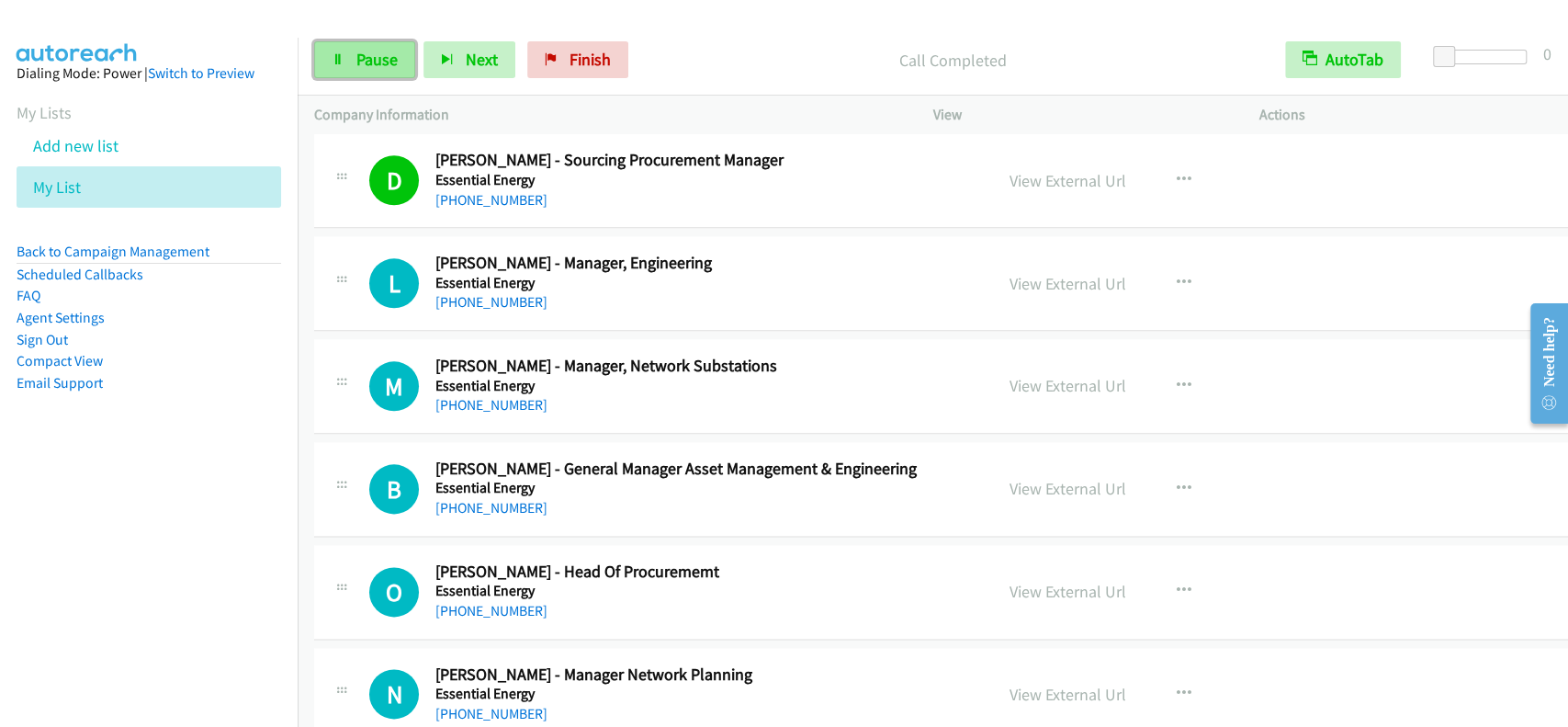
click at [388, 72] on link "Pause" at bounding box center [364, 60] width 101 height 37
click at [387, 65] on span "Start Calls" at bounding box center [391, 59] width 71 height 21
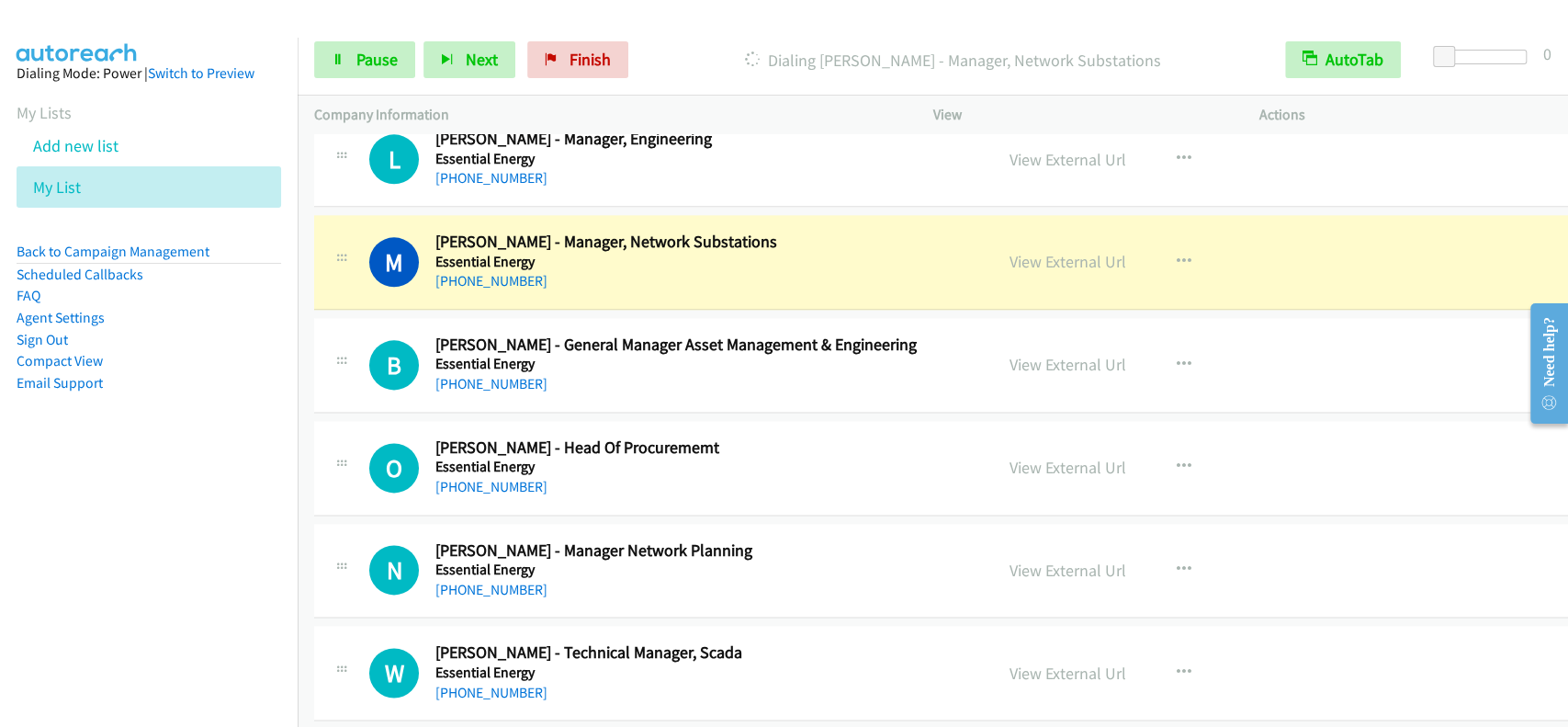
scroll to position [6248, 0]
click at [353, 55] on link "Pause" at bounding box center [364, 60] width 101 height 37
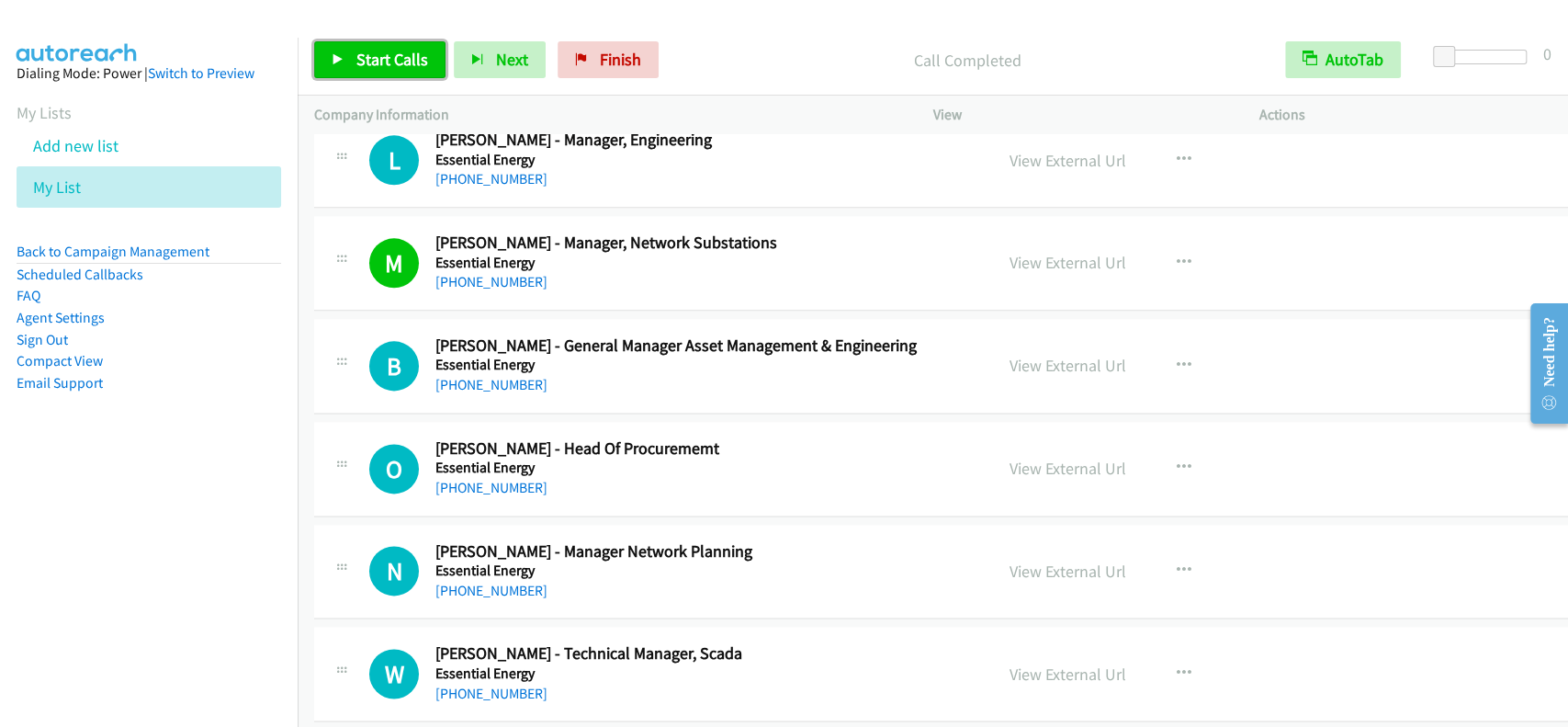
click at [367, 50] on span "Start Calls" at bounding box center [391, 59] width 71 height 21
click at [367, 55] on span "Pause" at bounding box center [376, 59] width 42 height 21
click at [376, 54] on span "Start Calls" at bounding box center [391, 59] width 71 height 21
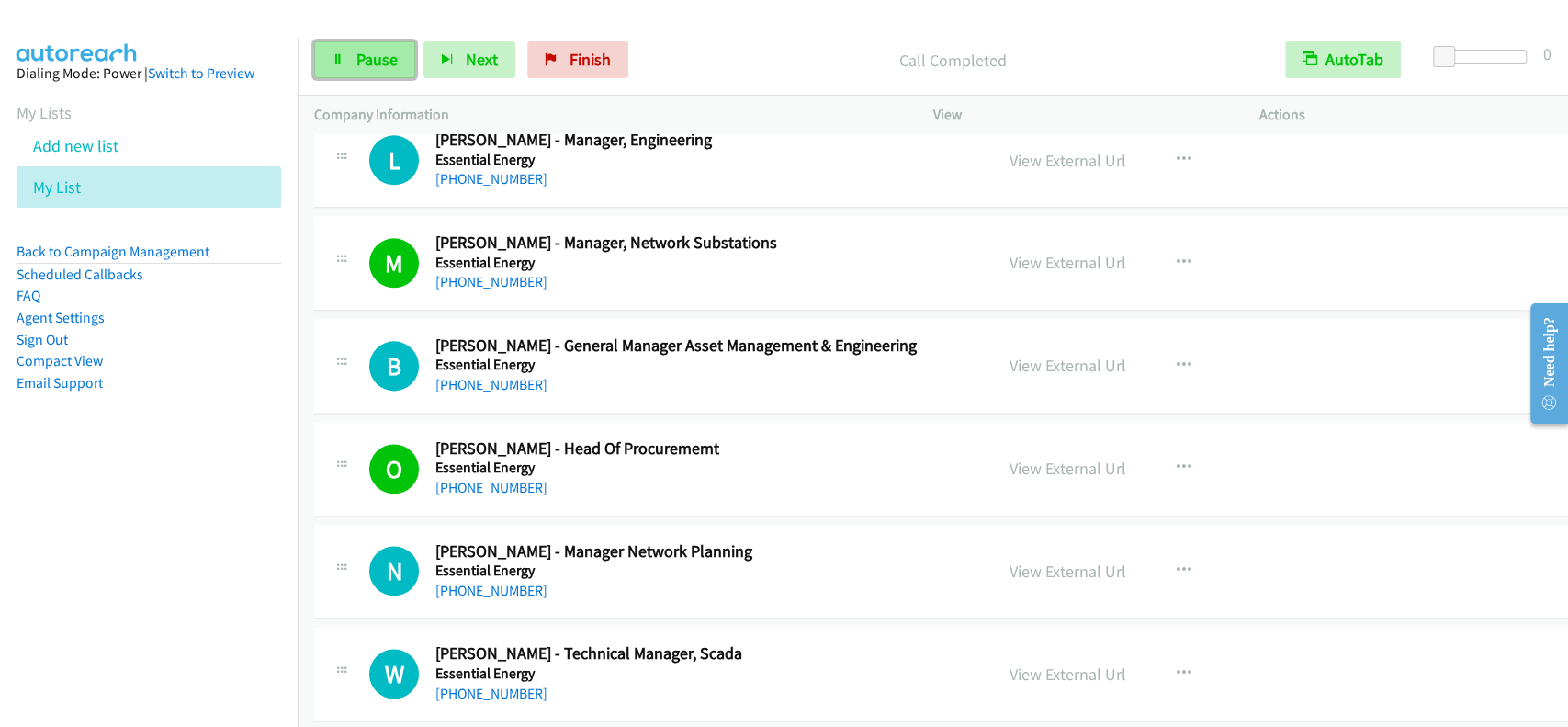
click at [382, 65] on span "Pause" at bounding box center [376, 59] width 42 height 21
click at [398, 70] on span "Start Calls" at bounding box center [391, 59] width 71 height 21
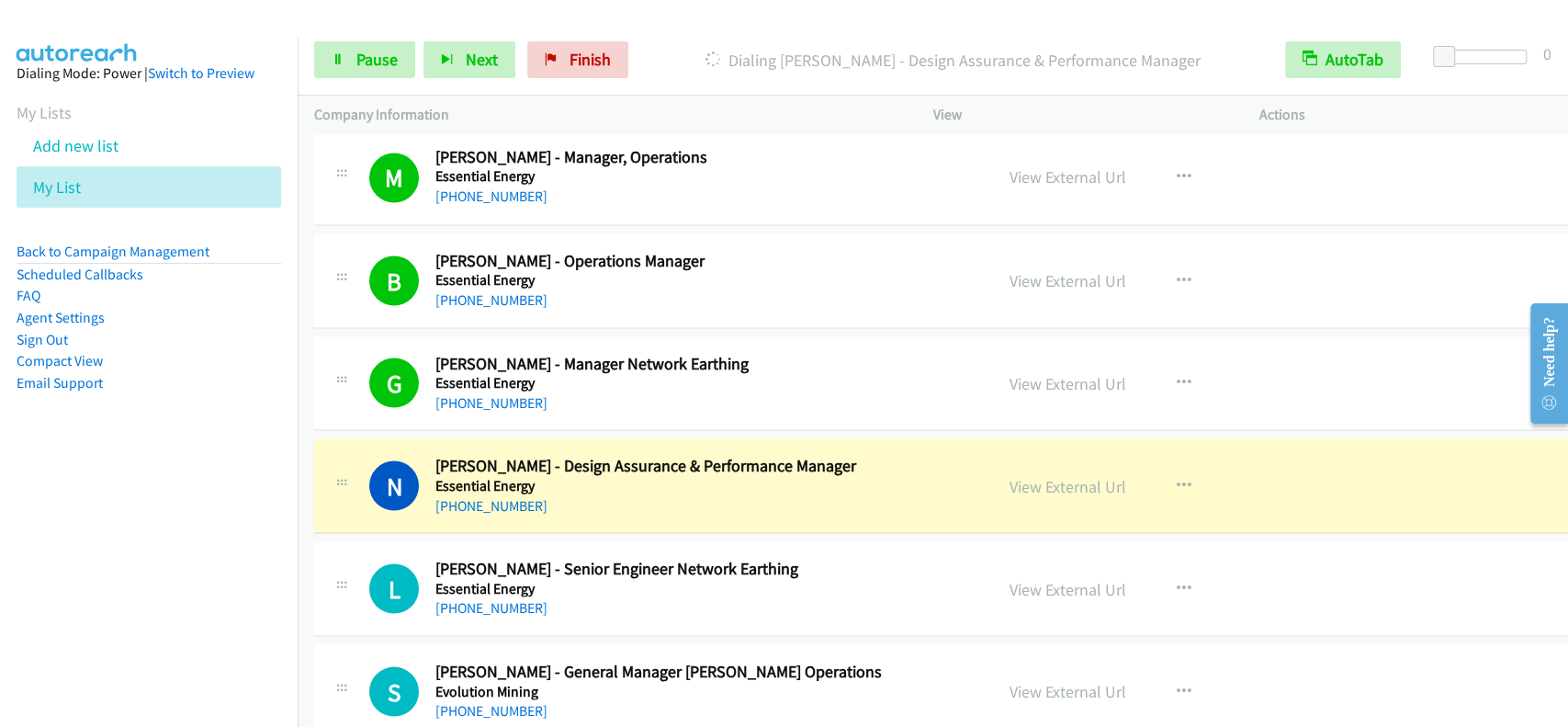
scroll to position [6983, 0]
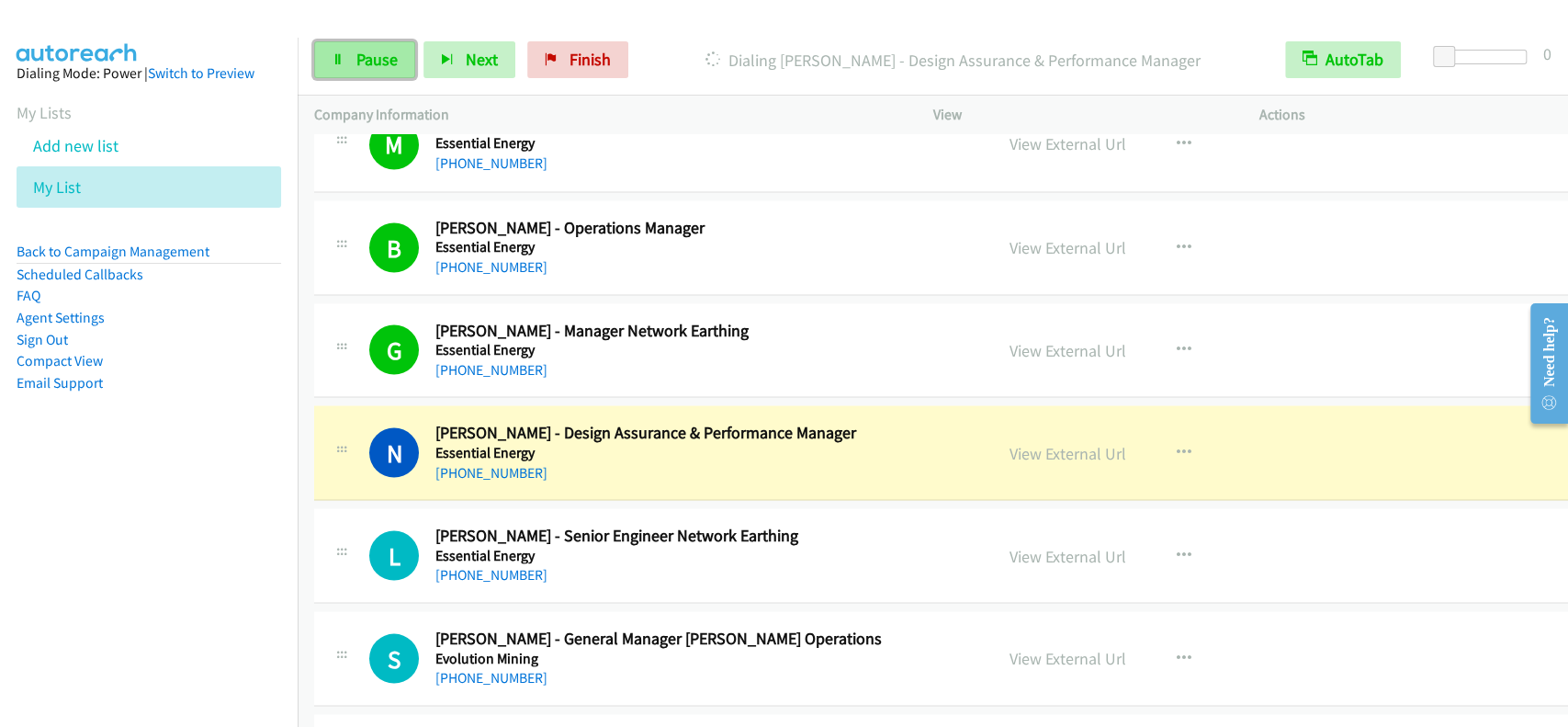
click at [386, 49] on span "Pause" at bounding box center [376, 59] width 42 height 21
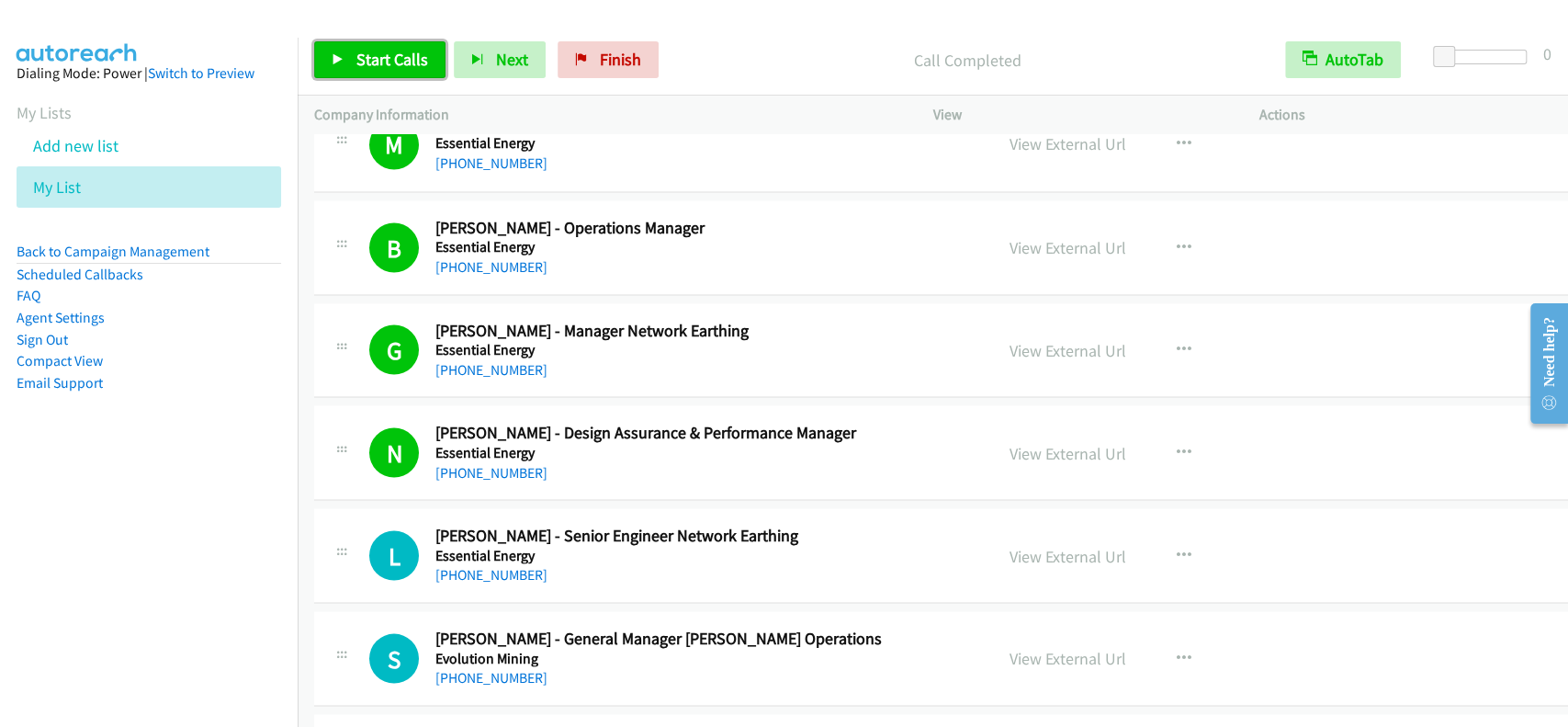
click at [387, 72] on link "Start Calls" at bounding box center [380, 60] width 132 height 37
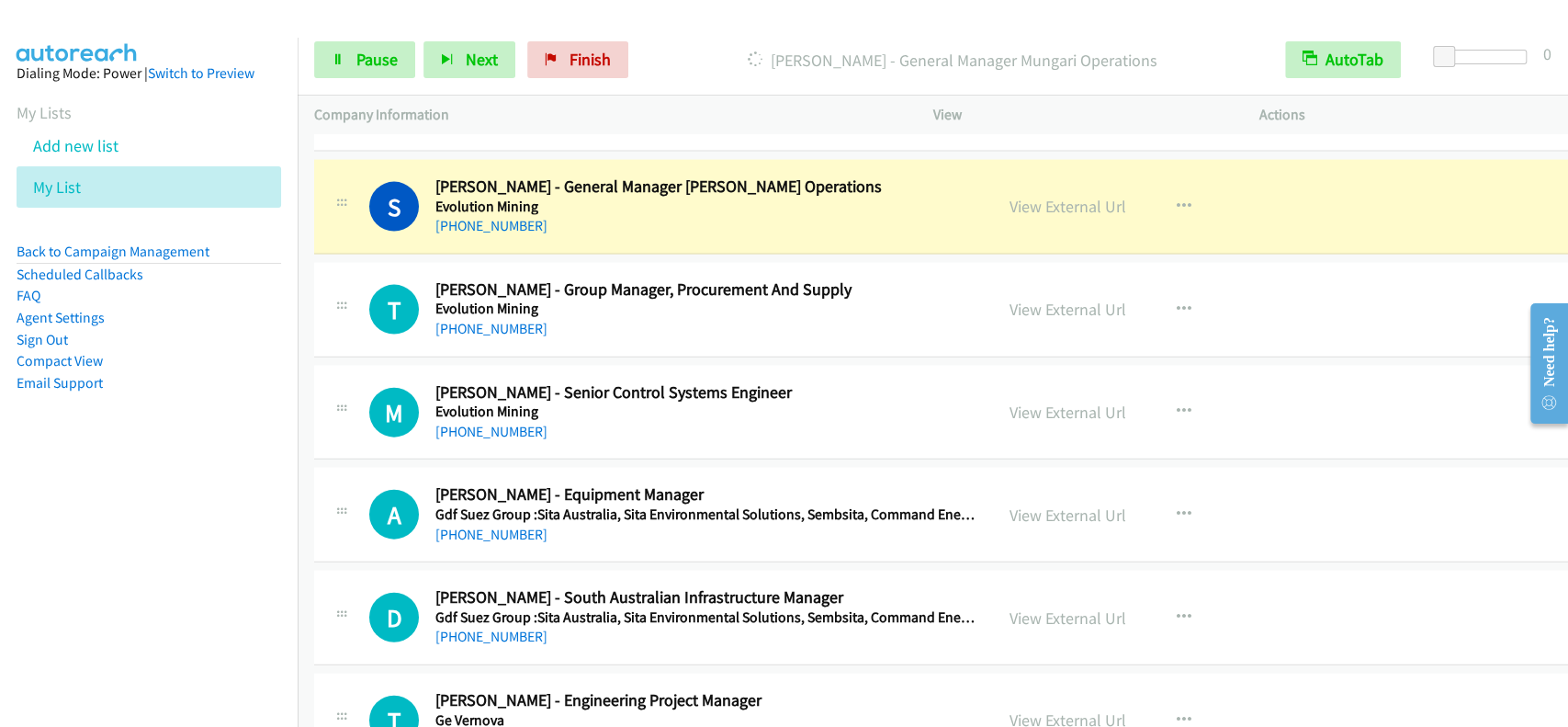
scroll to position [7472, 0]
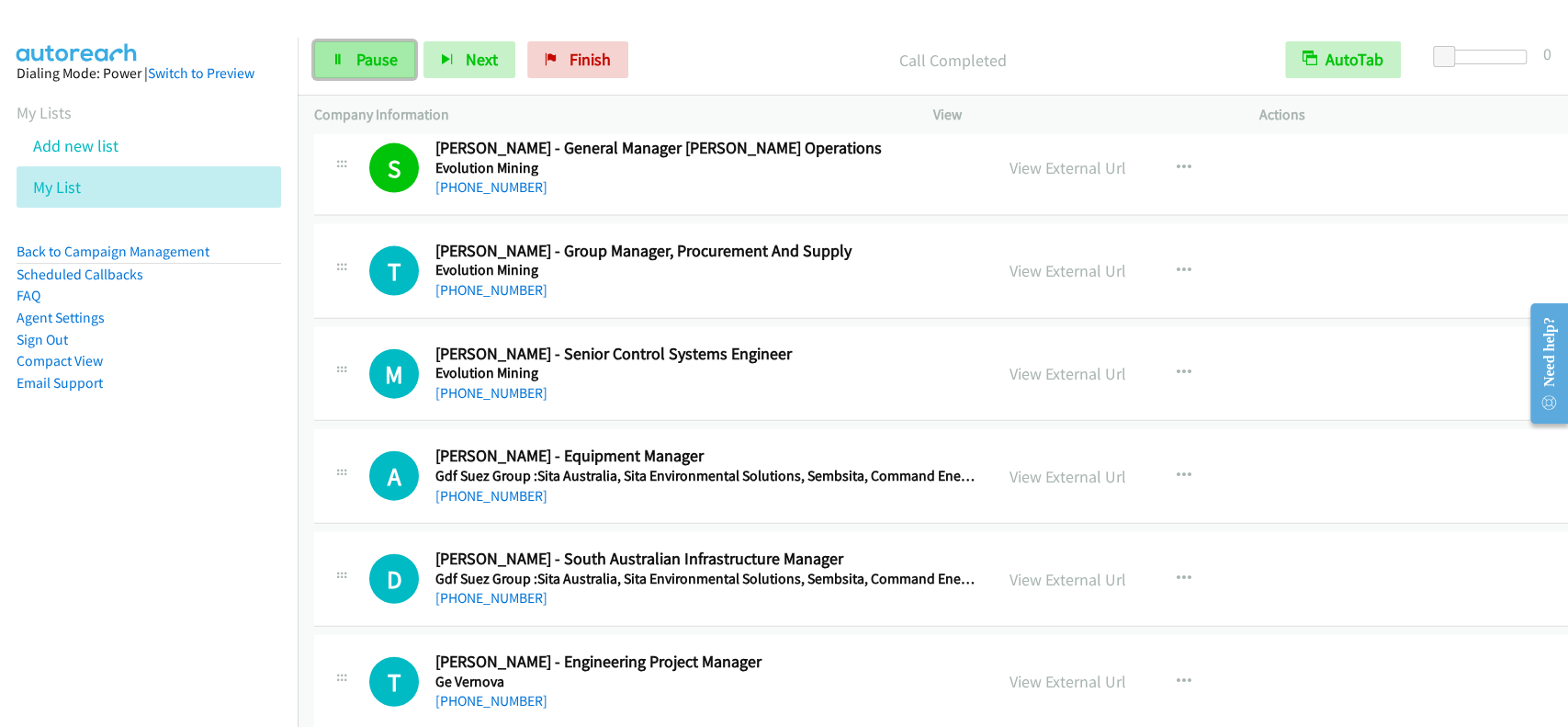
click at [377, 55] on span "Pause" at bounding box center [376, 59] width 42 height 21
click at [377, 55] on span "Start Calls" at bounding box center [391, 59] width 71 height 21
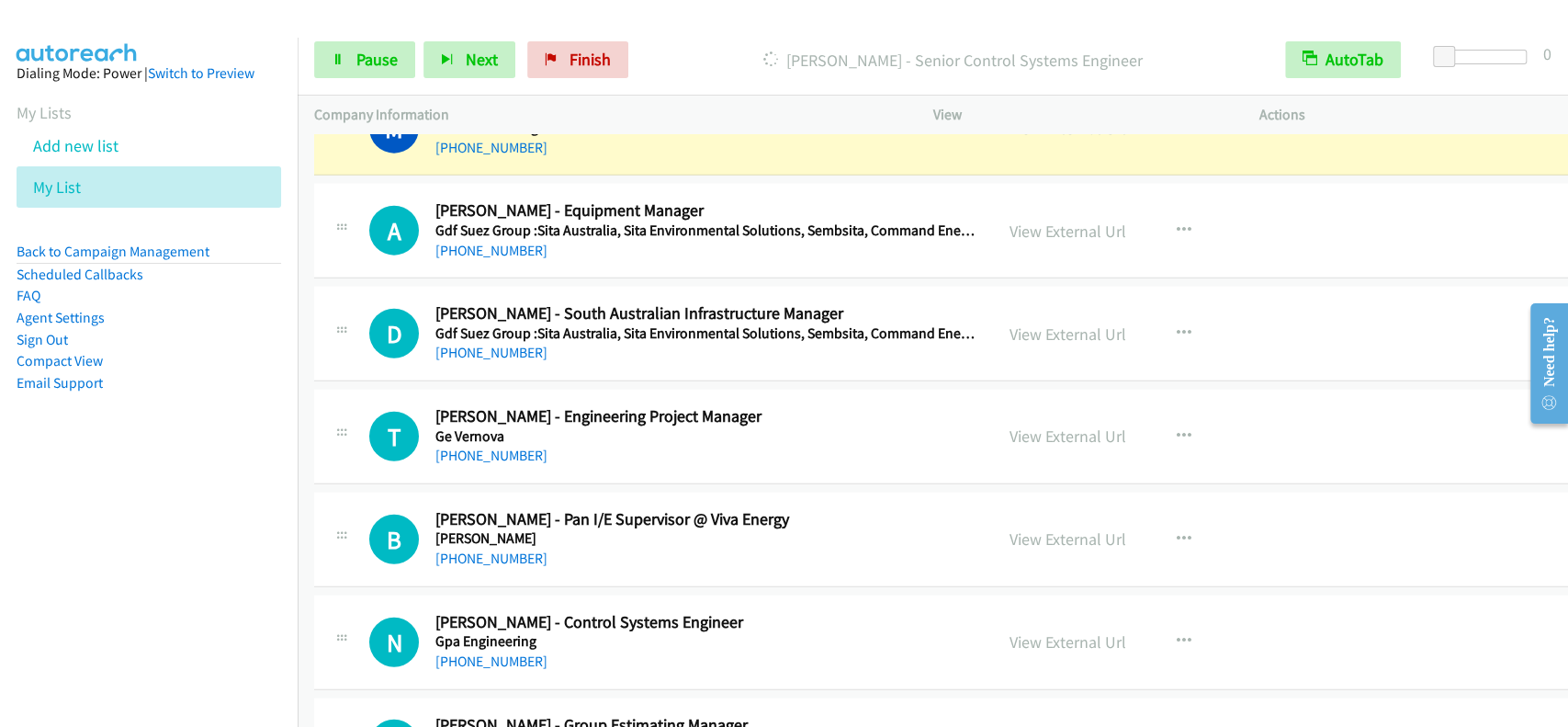
scroll to position [7595, 0]
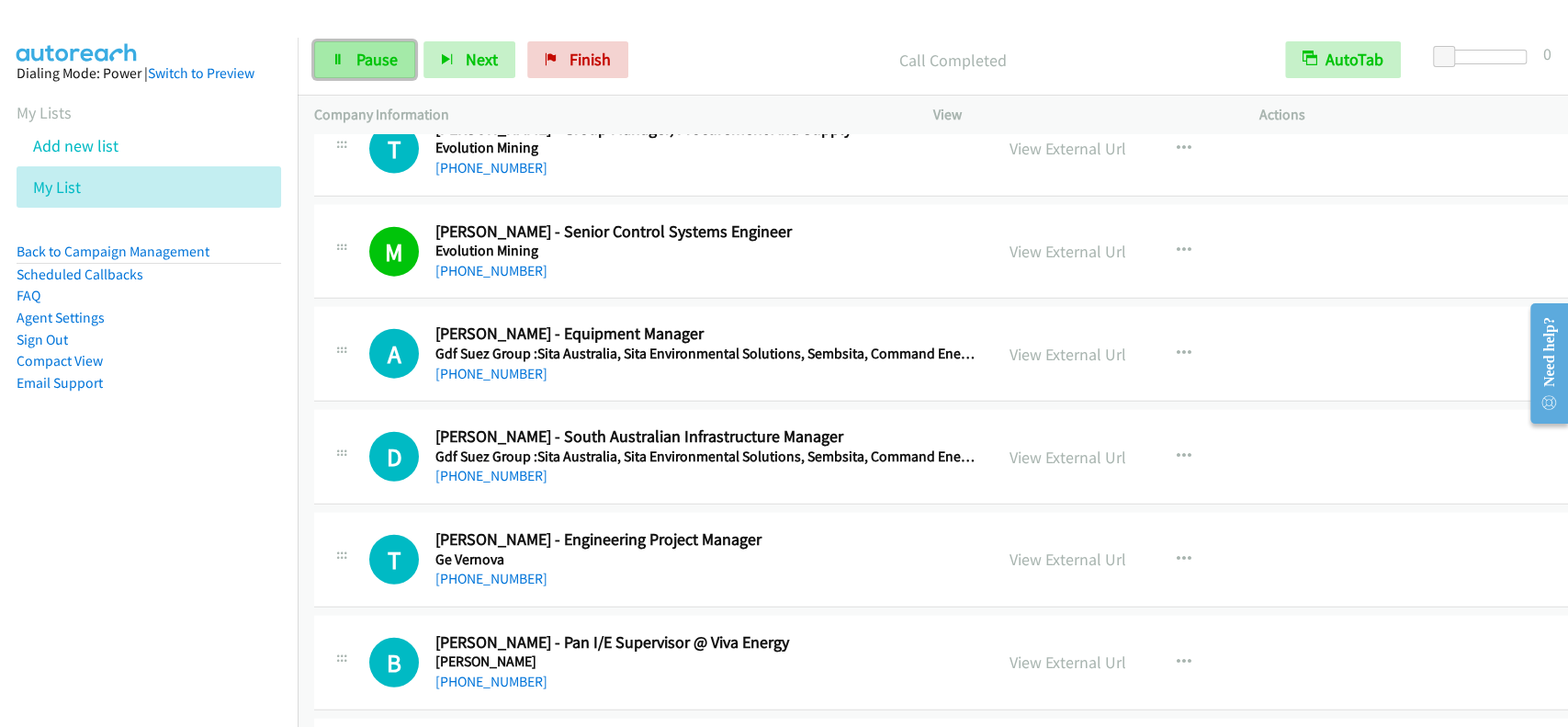
click at [380, 67] on span "Pause" at bounding box center [376, 59] width 42 height 21
click at [774, 50] on p "Paused" at bounding box center [967, 60] width 568 height 25
click at [427, 71] on link "Start Calls" at bounding box center [380, 60] width 132 height 37
click at [358, 49] on span "Pause" at bounding box center [376, 59] width 42 height 21
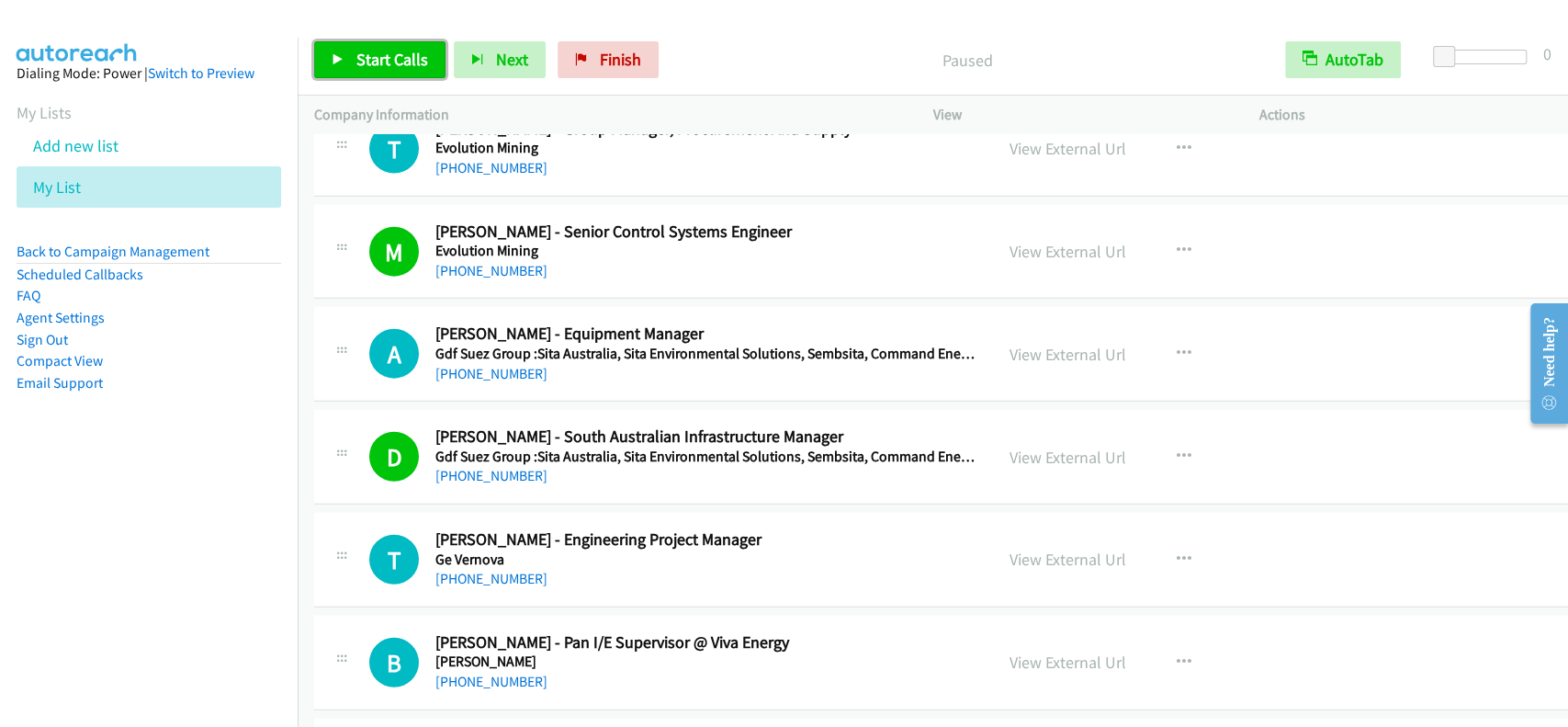
click at [360, 60] on span "Start Calls" at bounding box center [391, 59] width 71 height 21
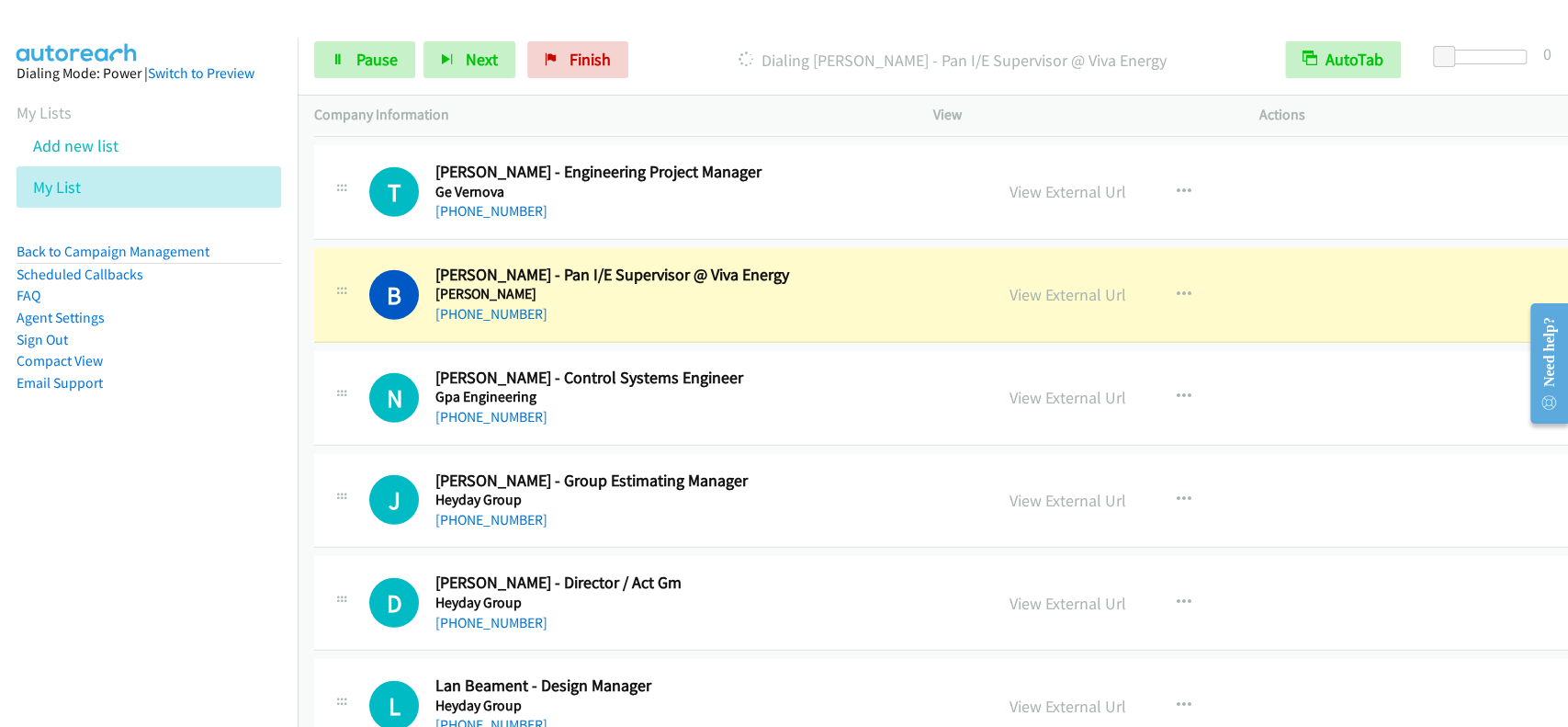
scroll to position [8085, 0]
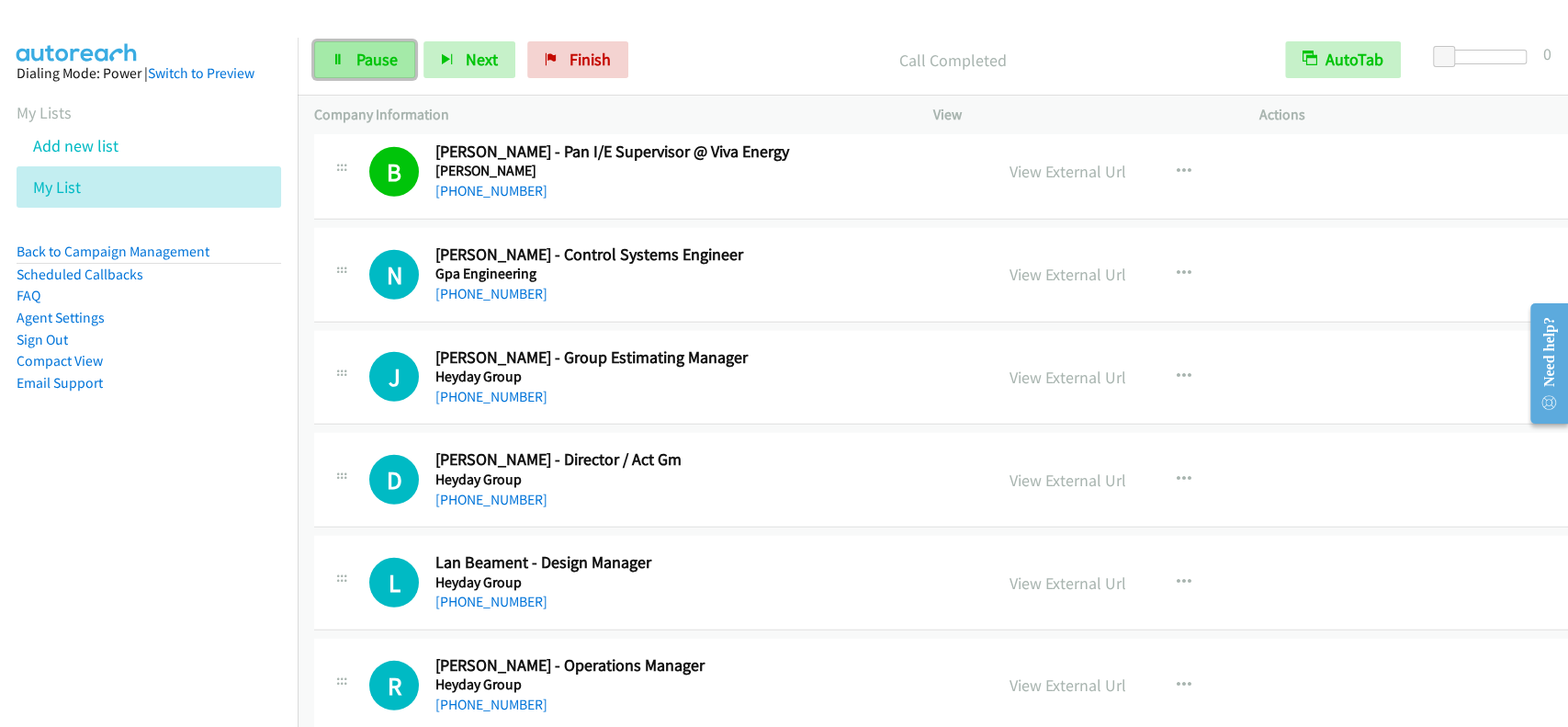
click at [360, 43] on link "Pause" at bounding box center [364, 60] width 101 height 37
click at [360, 43] on link "Start Calls" at bounding box center [380, 60] width 132 height 37
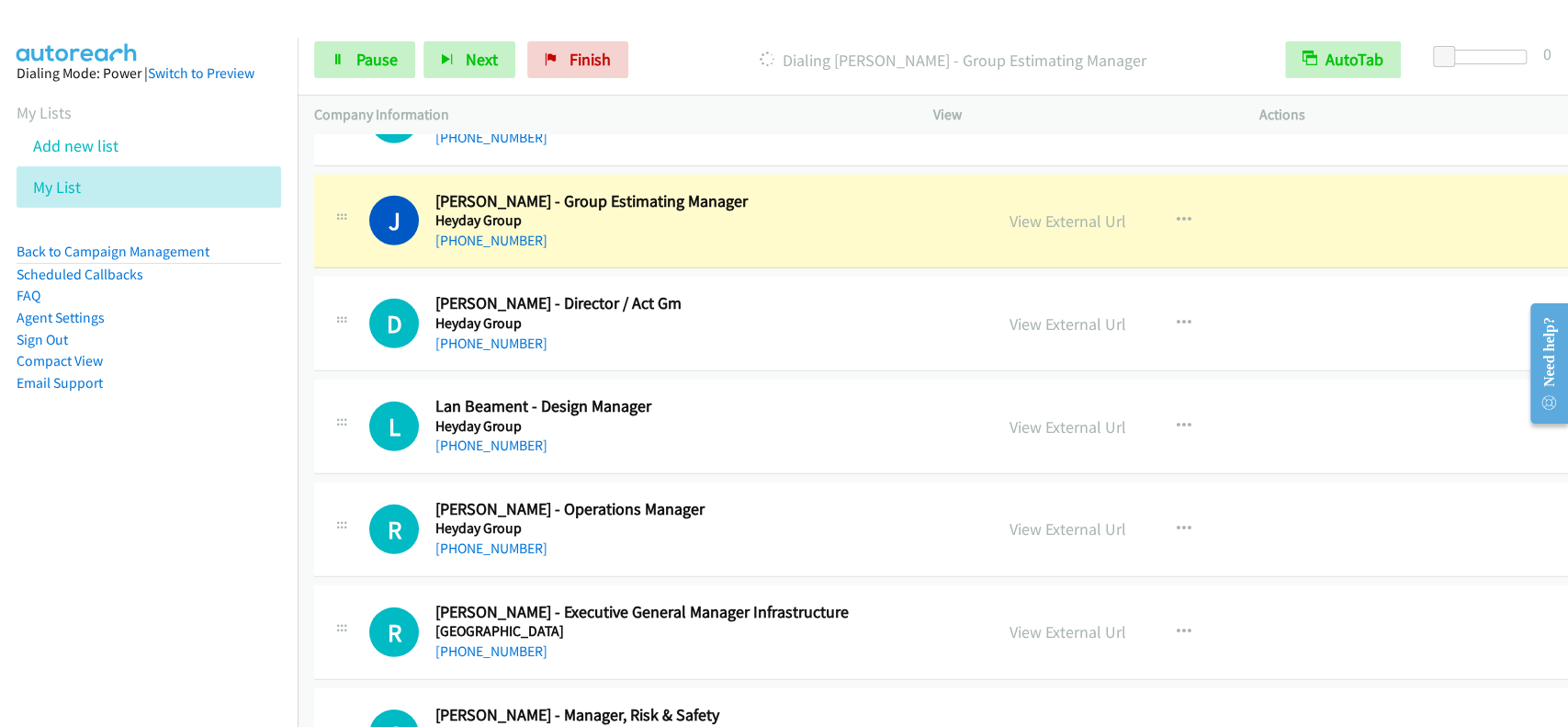
scroll to position [8257, 0]
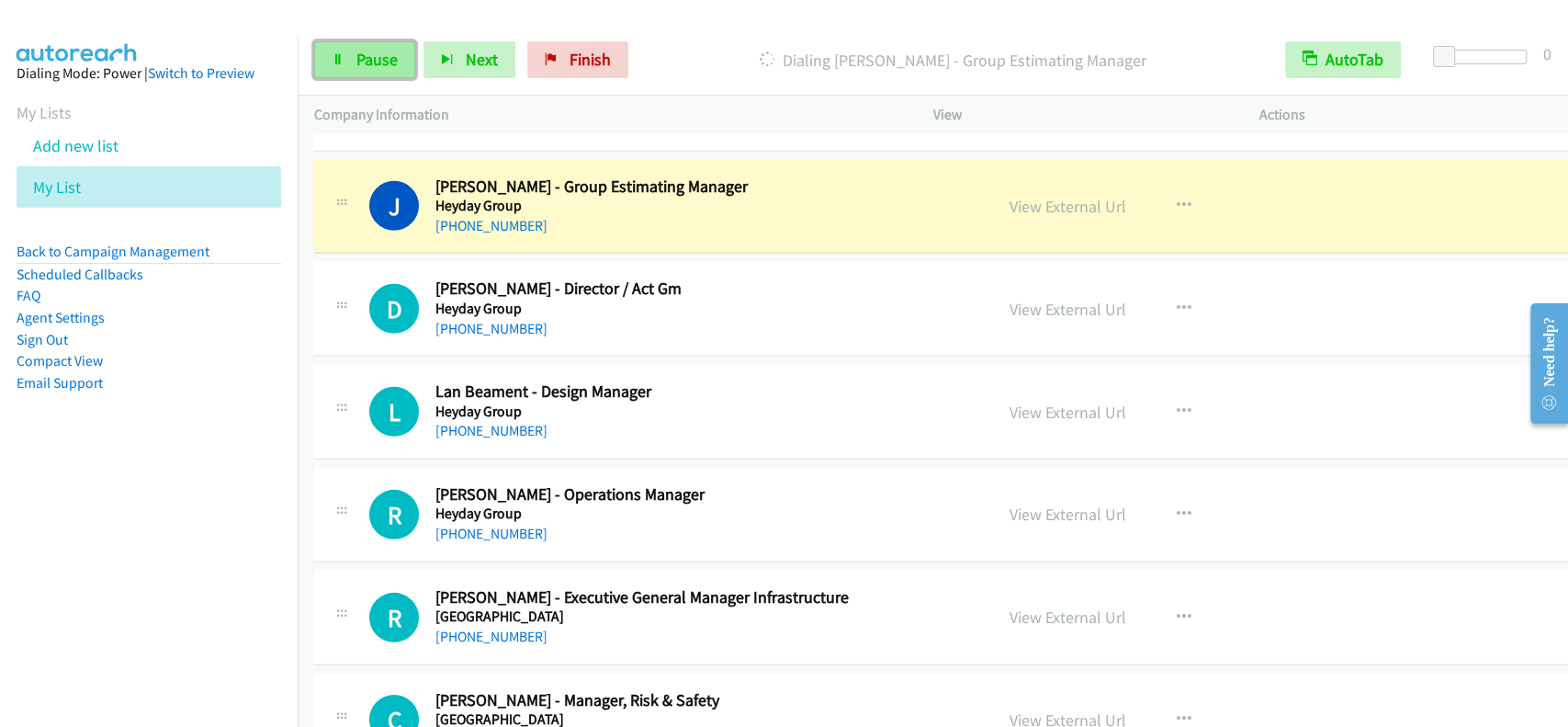
click at [382, 65] on span "Pause" at bounding box center [376, 59] width 42 height 21
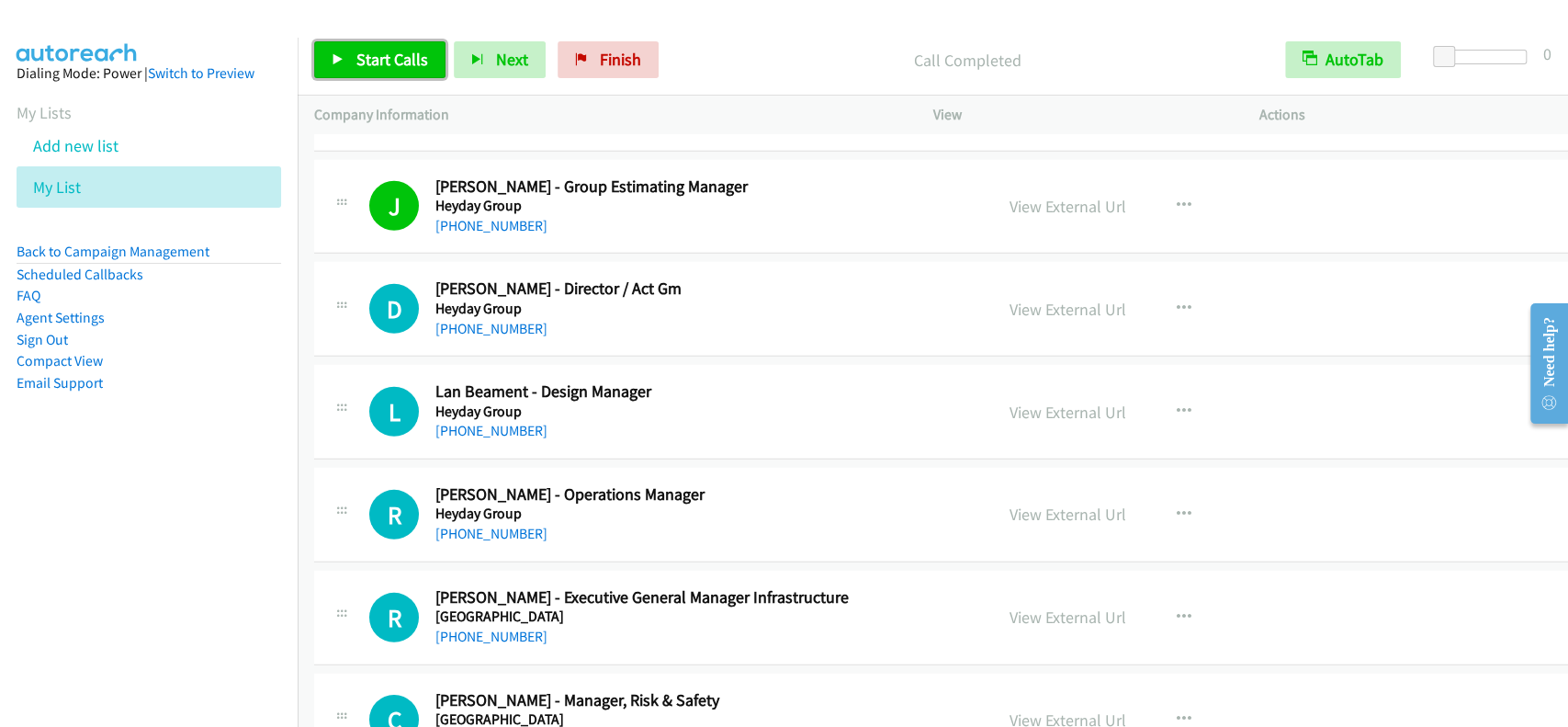
click at [397, 50] on span "Start Calls" at bounding box center [391, 59] width 71 height 21
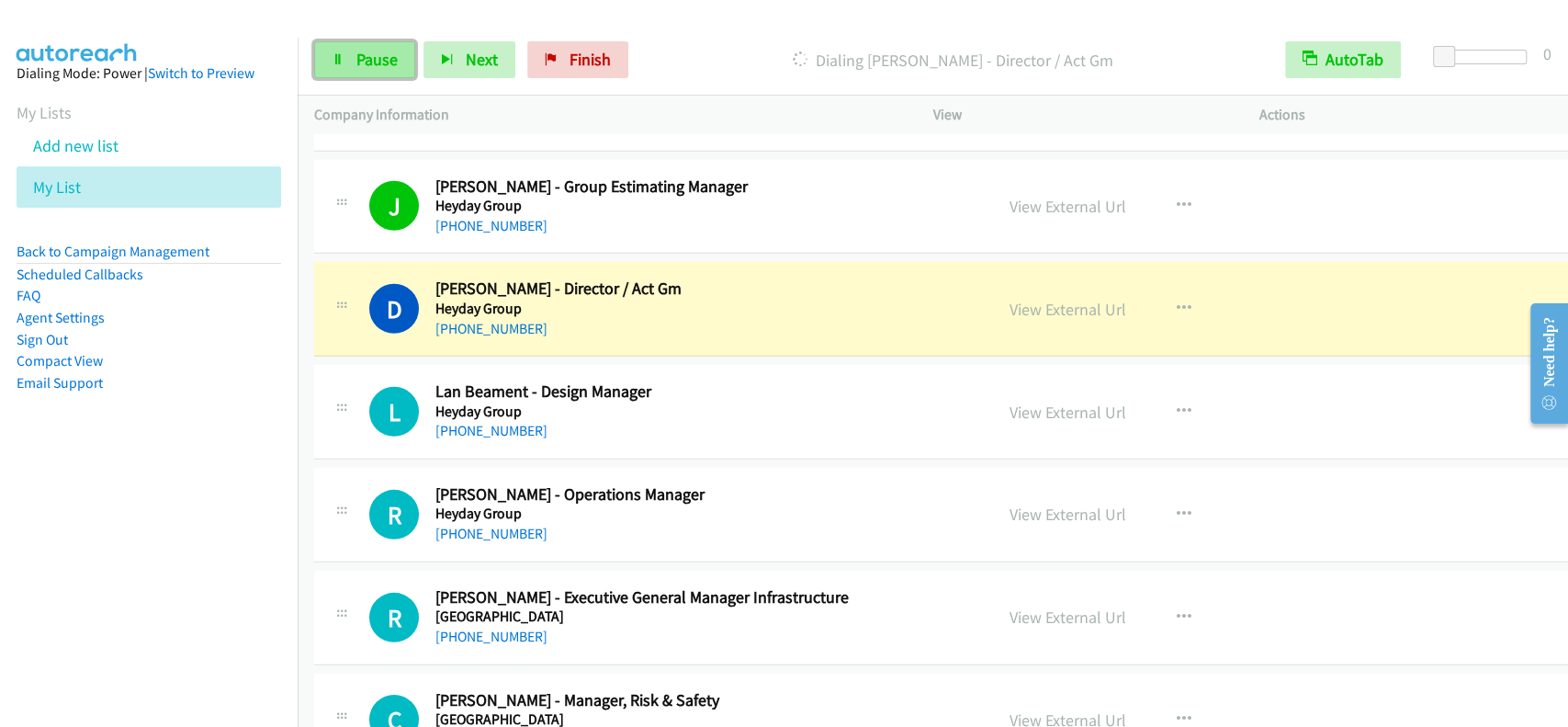
click at [352, 47] on link "Pause" at bounding box center [364, 60] width 101 height 37
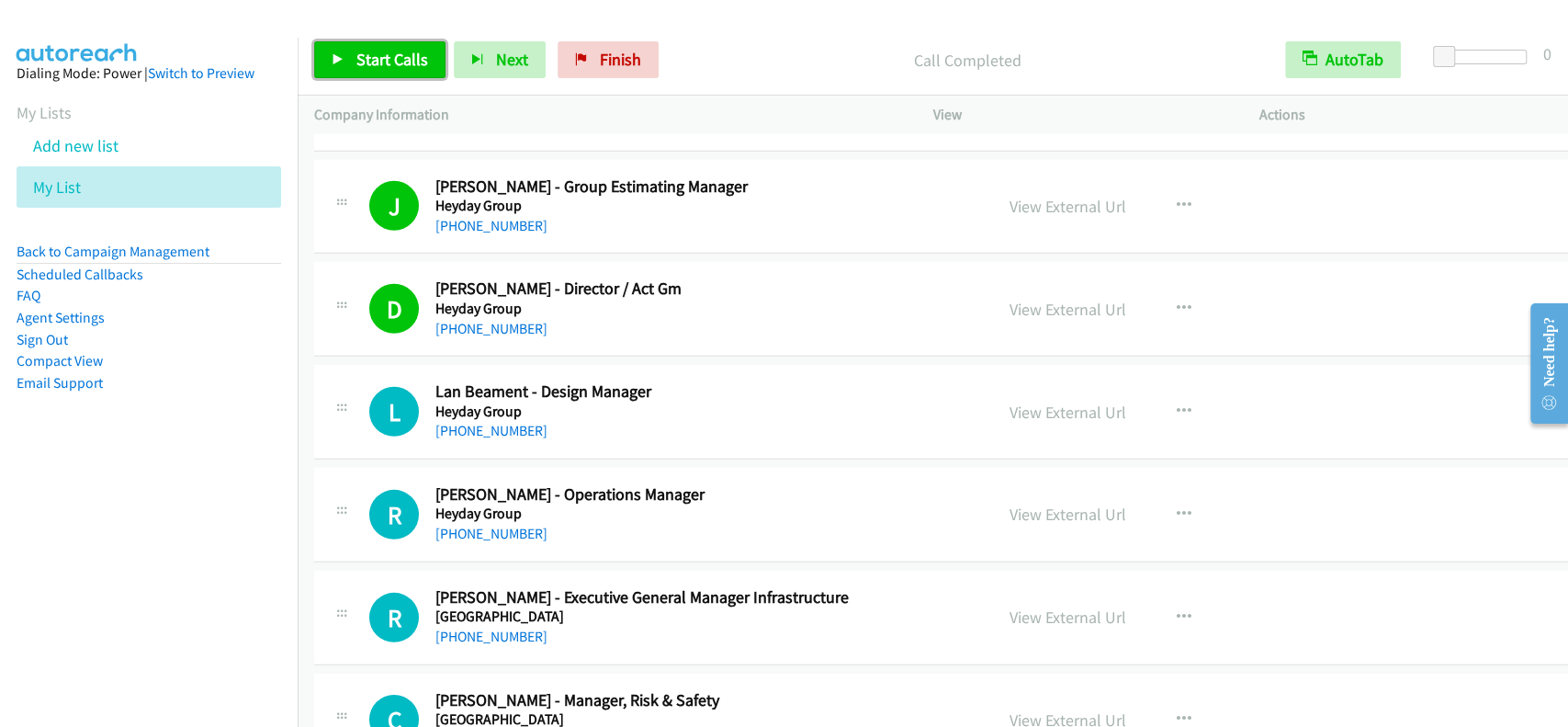
click at [375, 50] on span "Start Calls" at bounding box center [391, 59] width 71 height 21
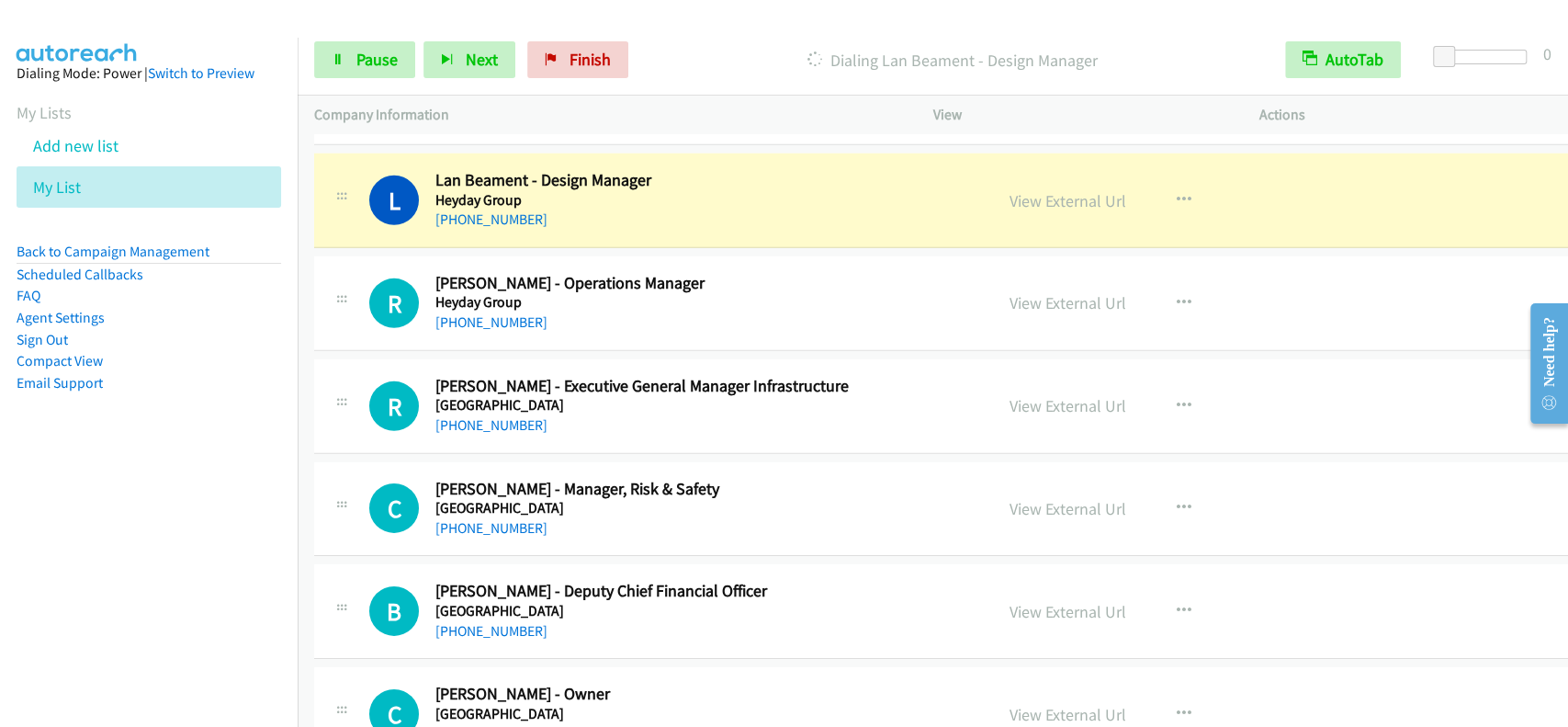
scroll to position [8453, 0]
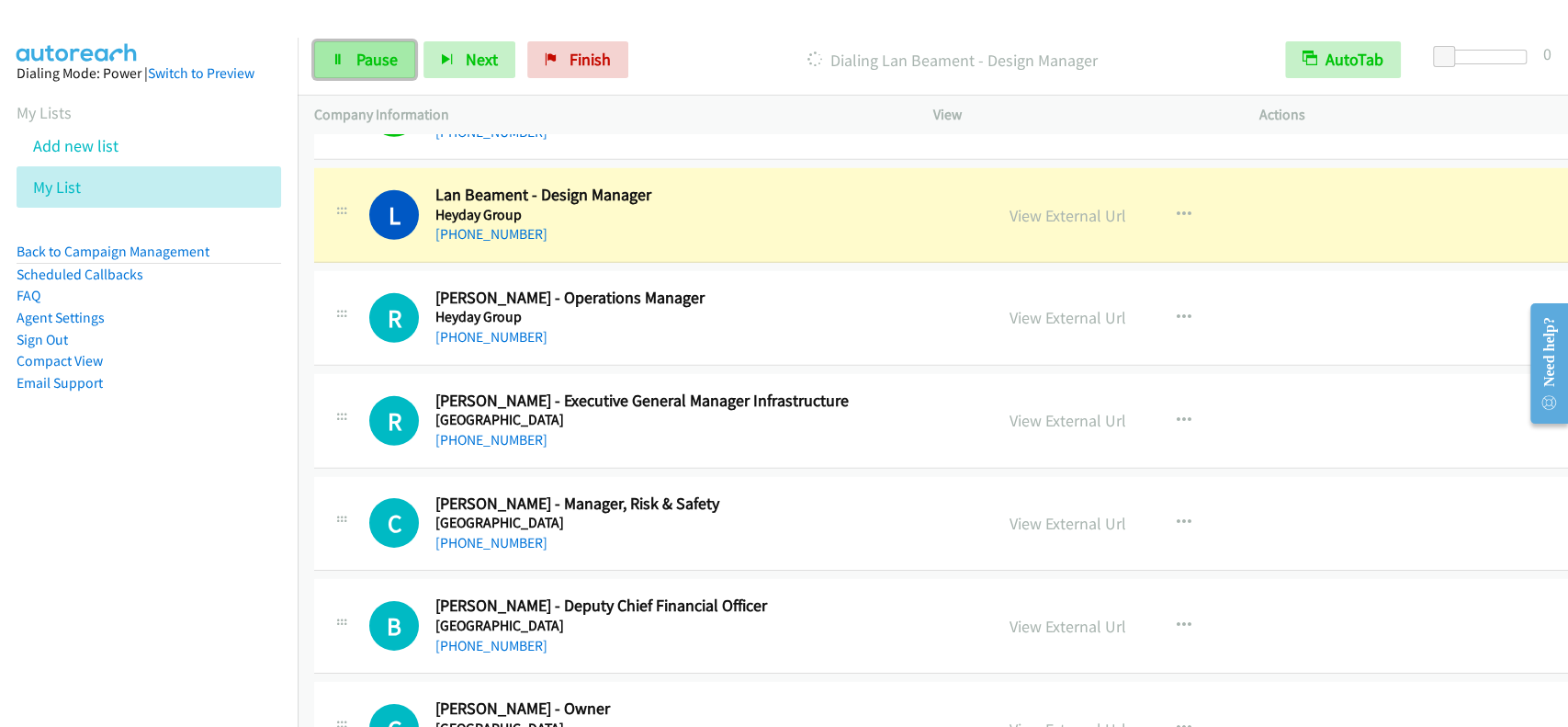
click at [362, 53] on span "Pause" at bounding box center [376, 59] width 42 height 21
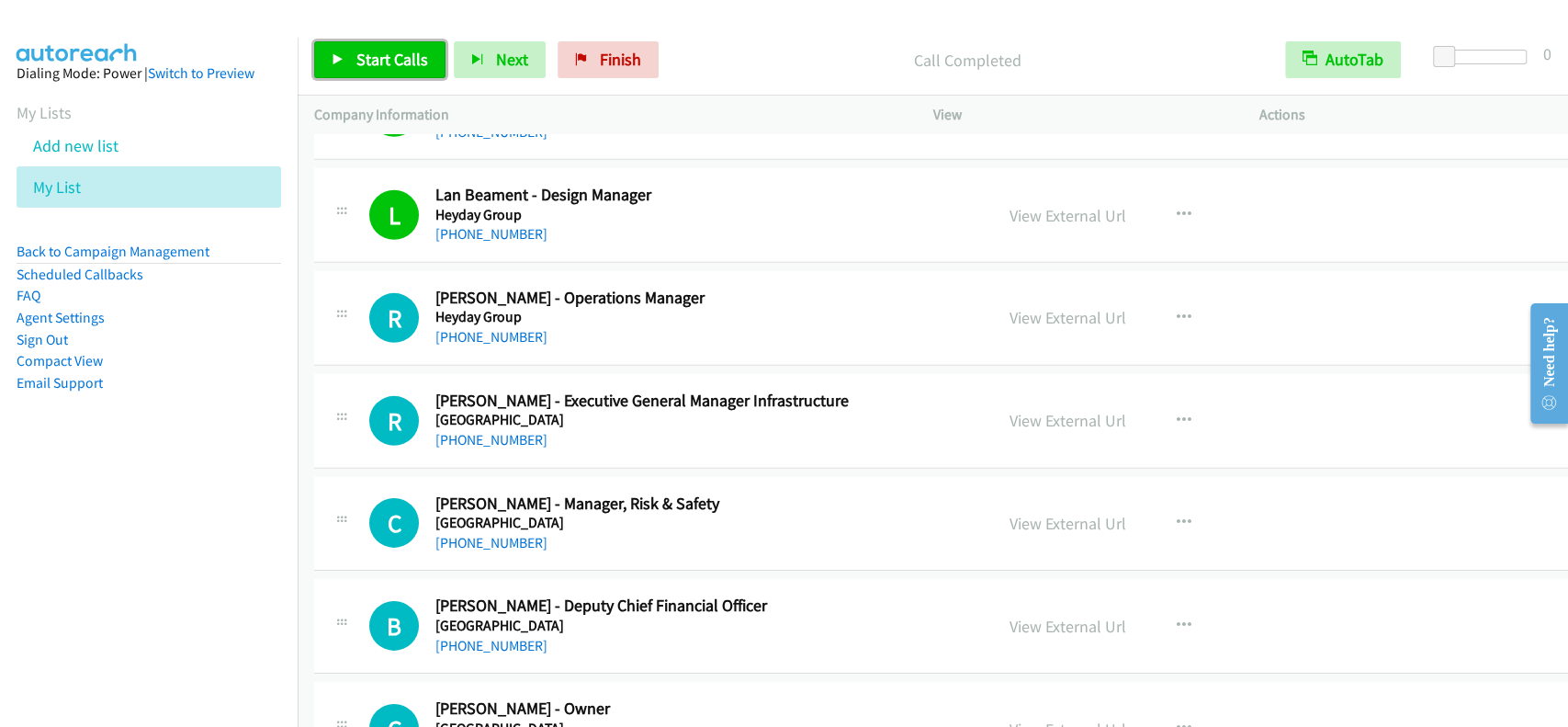
click at [407, 48] on link "Start Calls" at bounding box center [380, 60] width 132 height 37
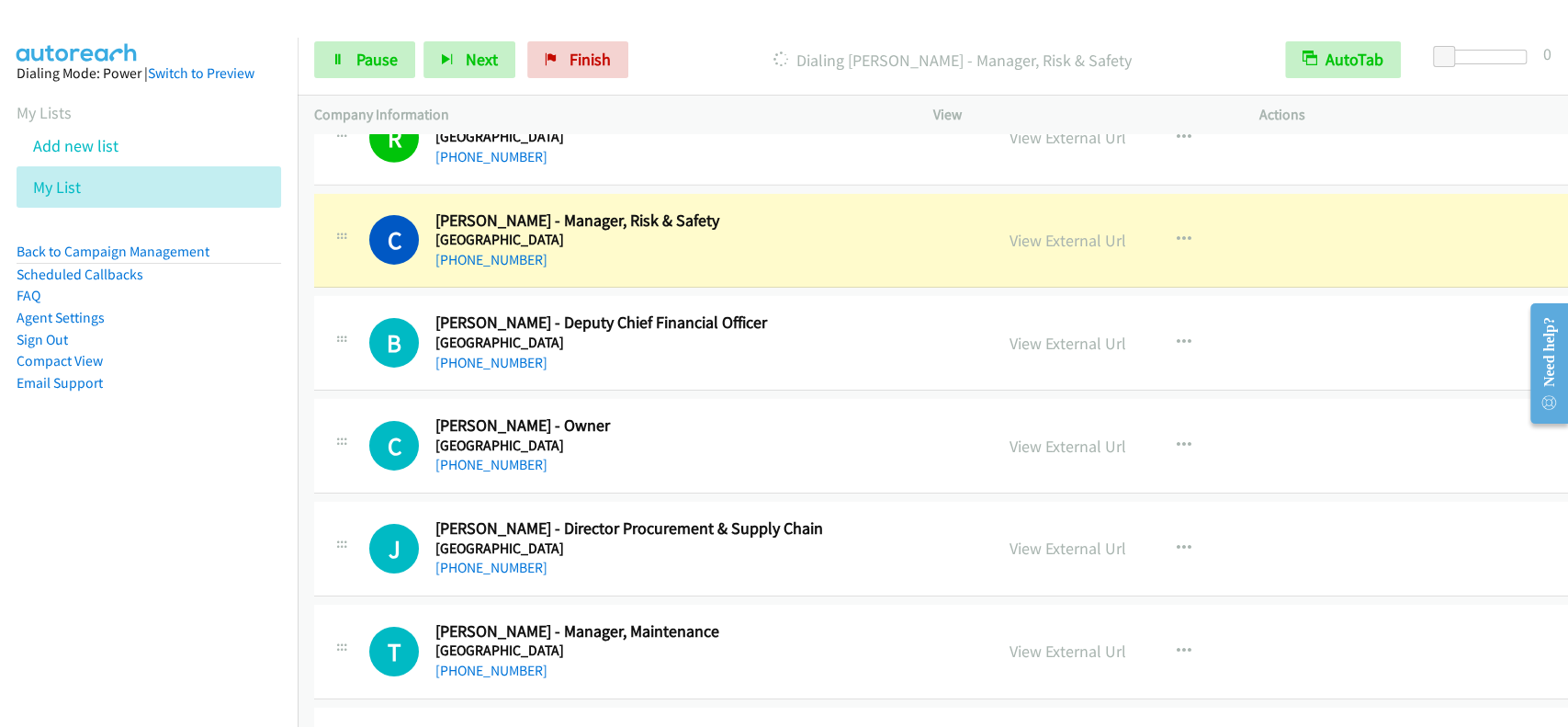
scroll to position [8697, 0]
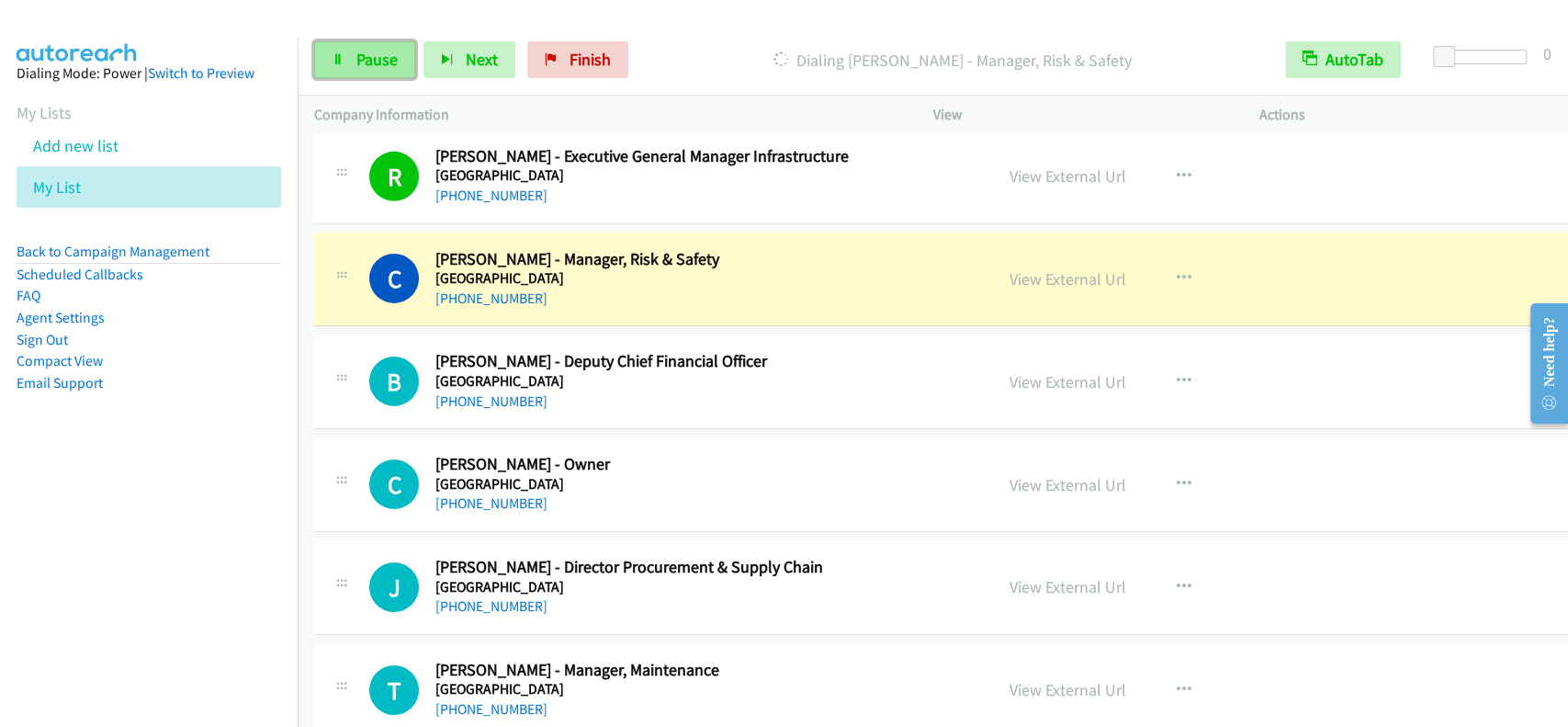
click at [356, 55] on span "Pause" at bounding box center [376, 59] width 42 height 21
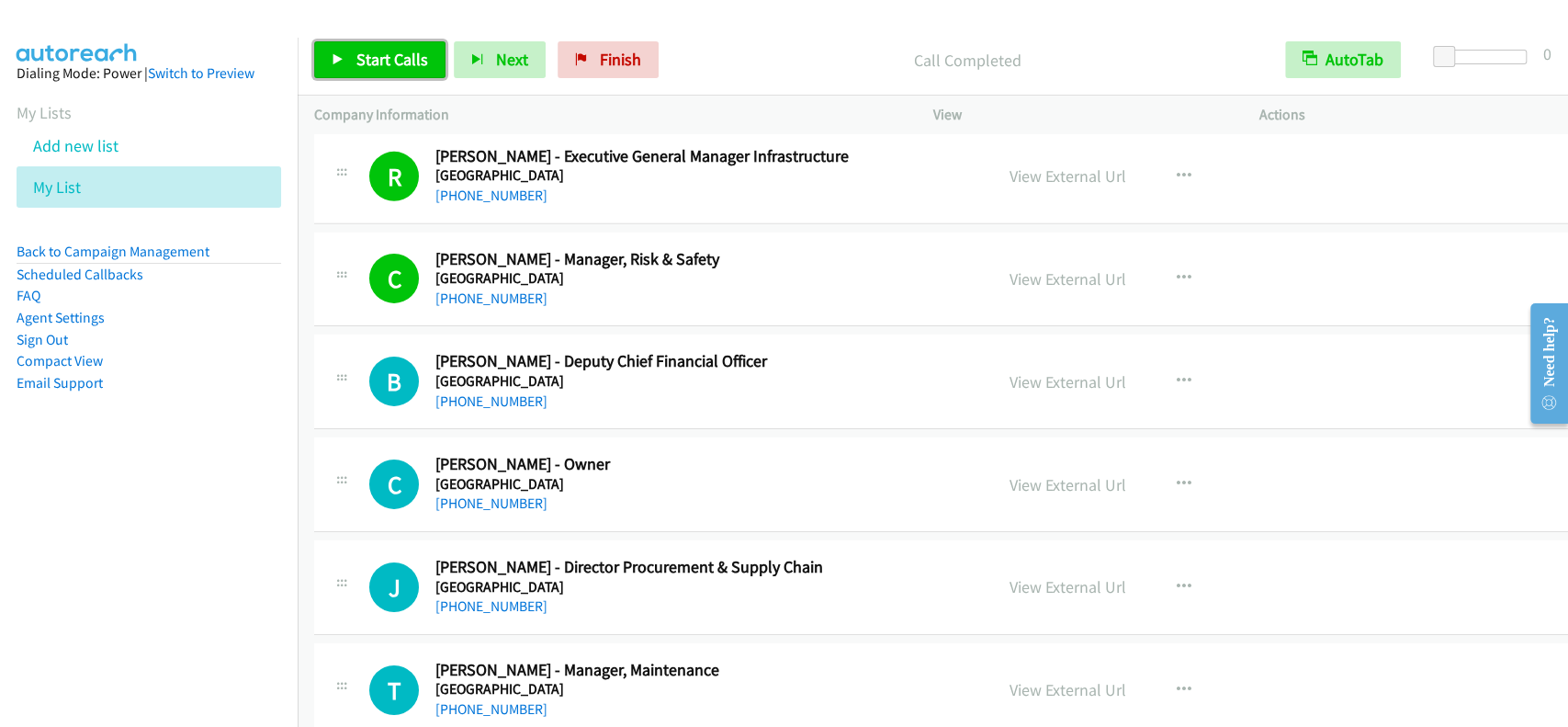
click at [404, 42] on link "Start Calls" at bounding box center [380, 60] width 132 height 37
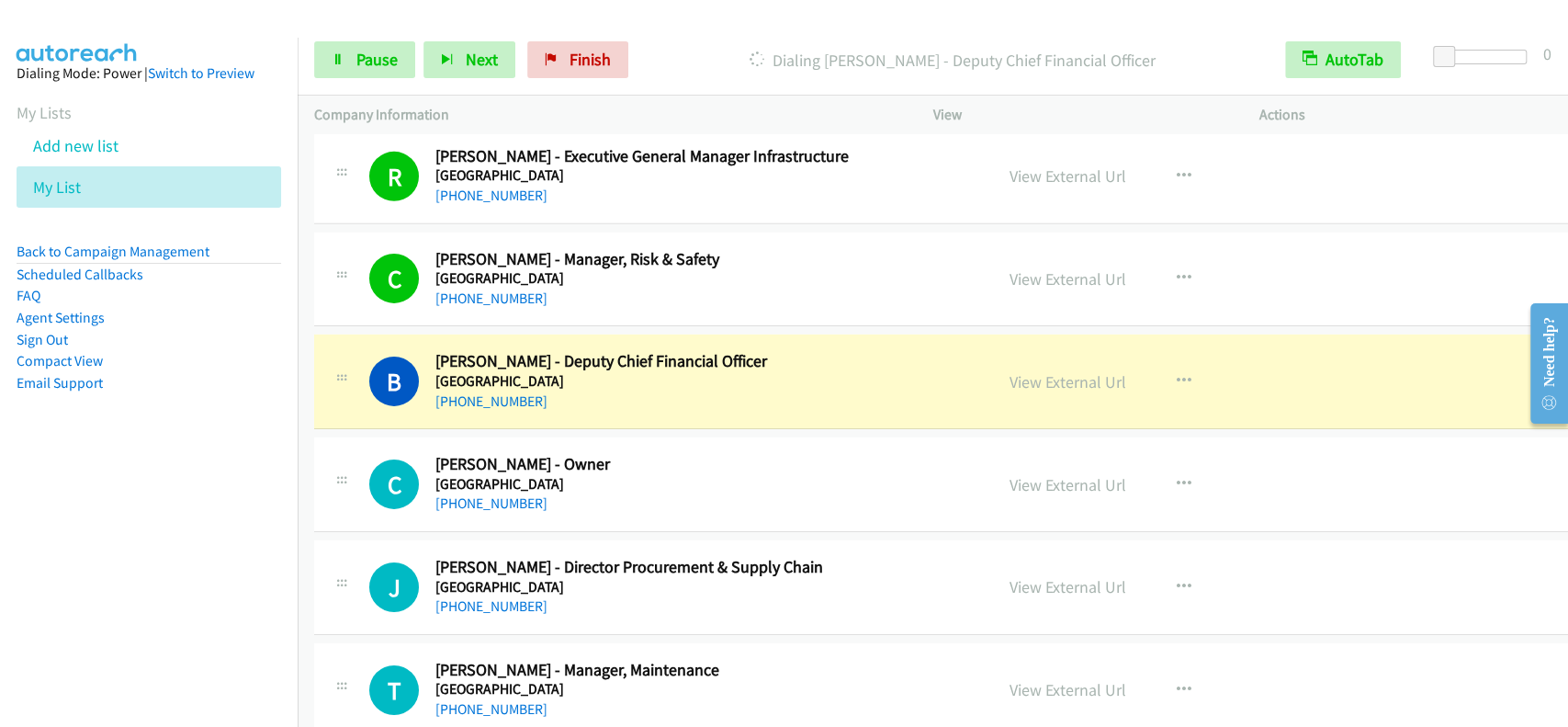
scroll to position [8820, 0]
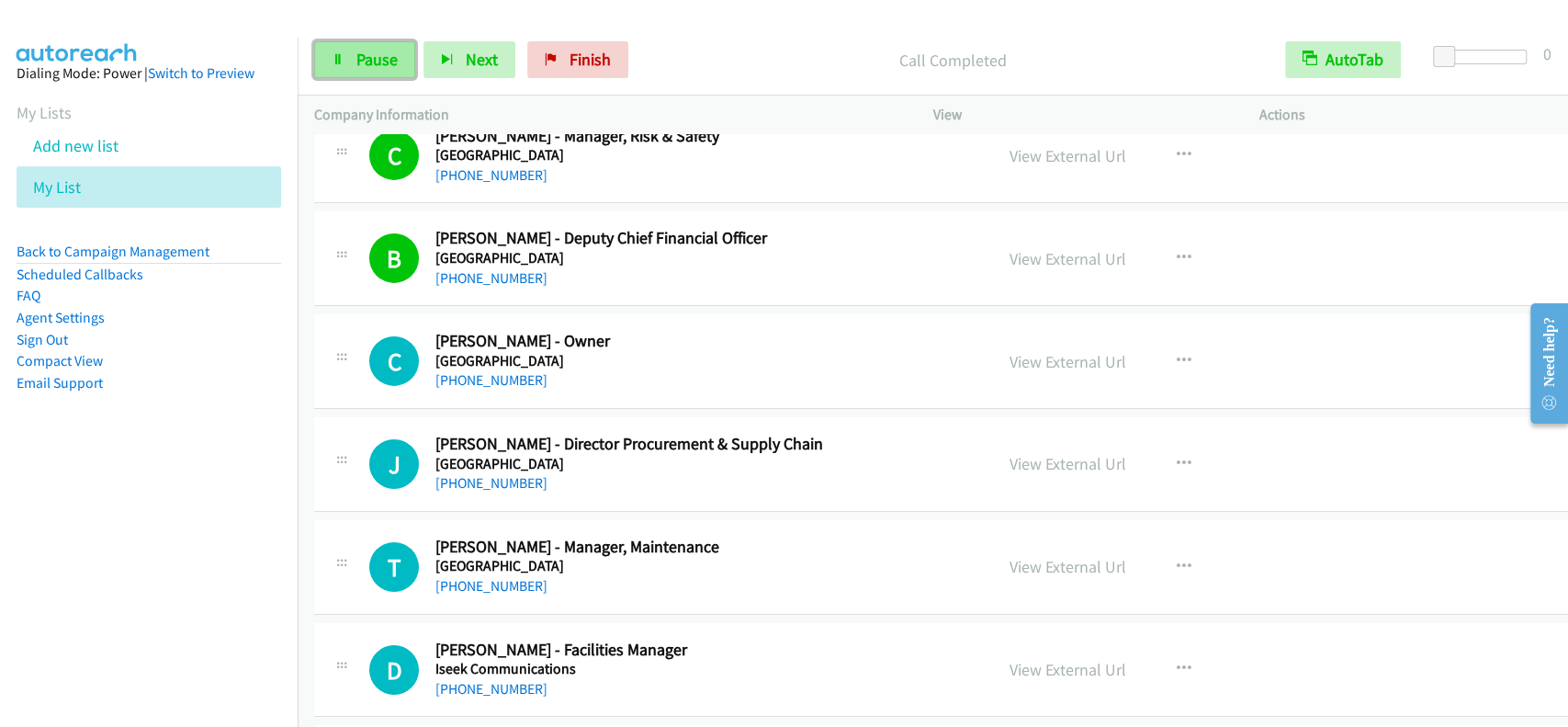
click at [374, 68] on span "Pause" at bounding box center [376, 59] width 42 height 21
click at [374, 68] on span "Start Calls" at bounding box center [391, 59] width 71 height 21
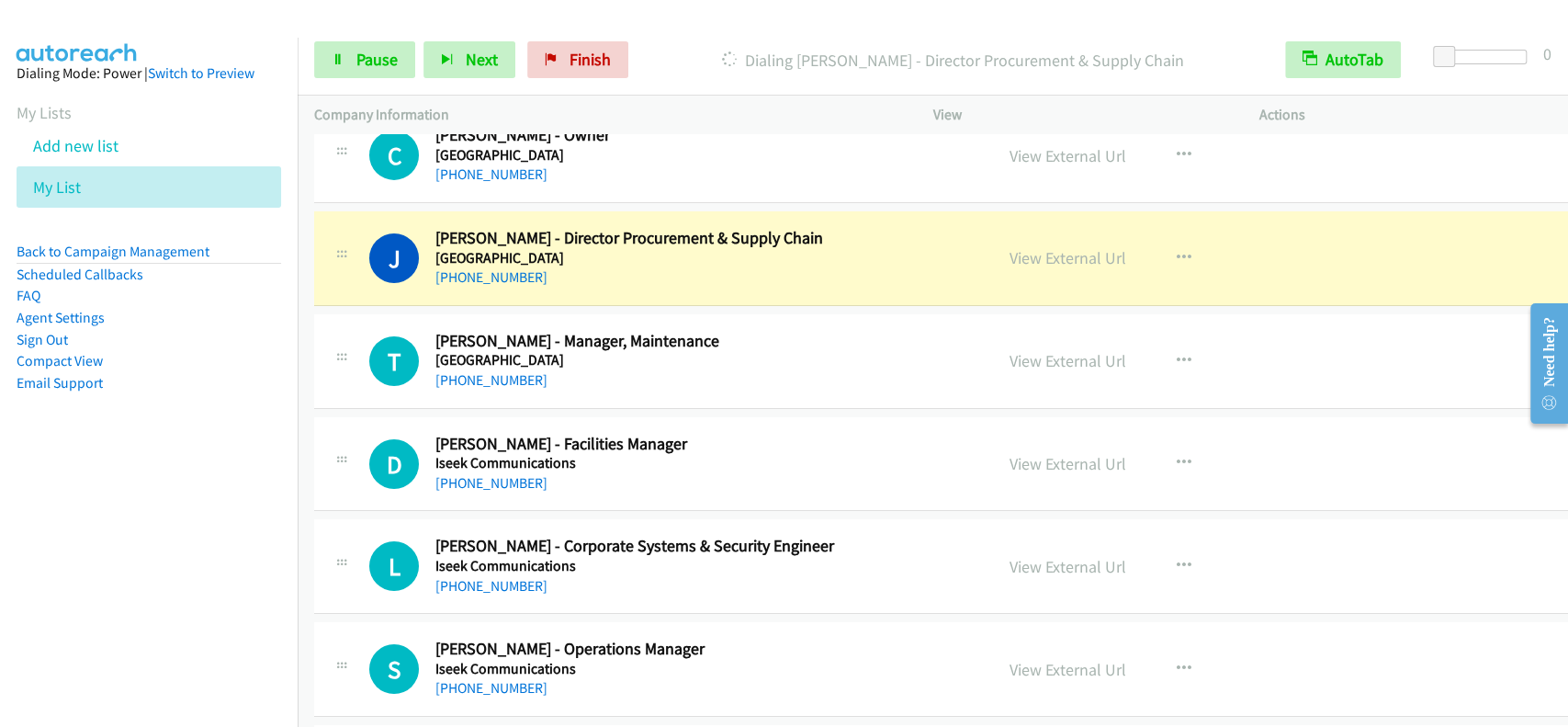
scroll to position [9065, 0]
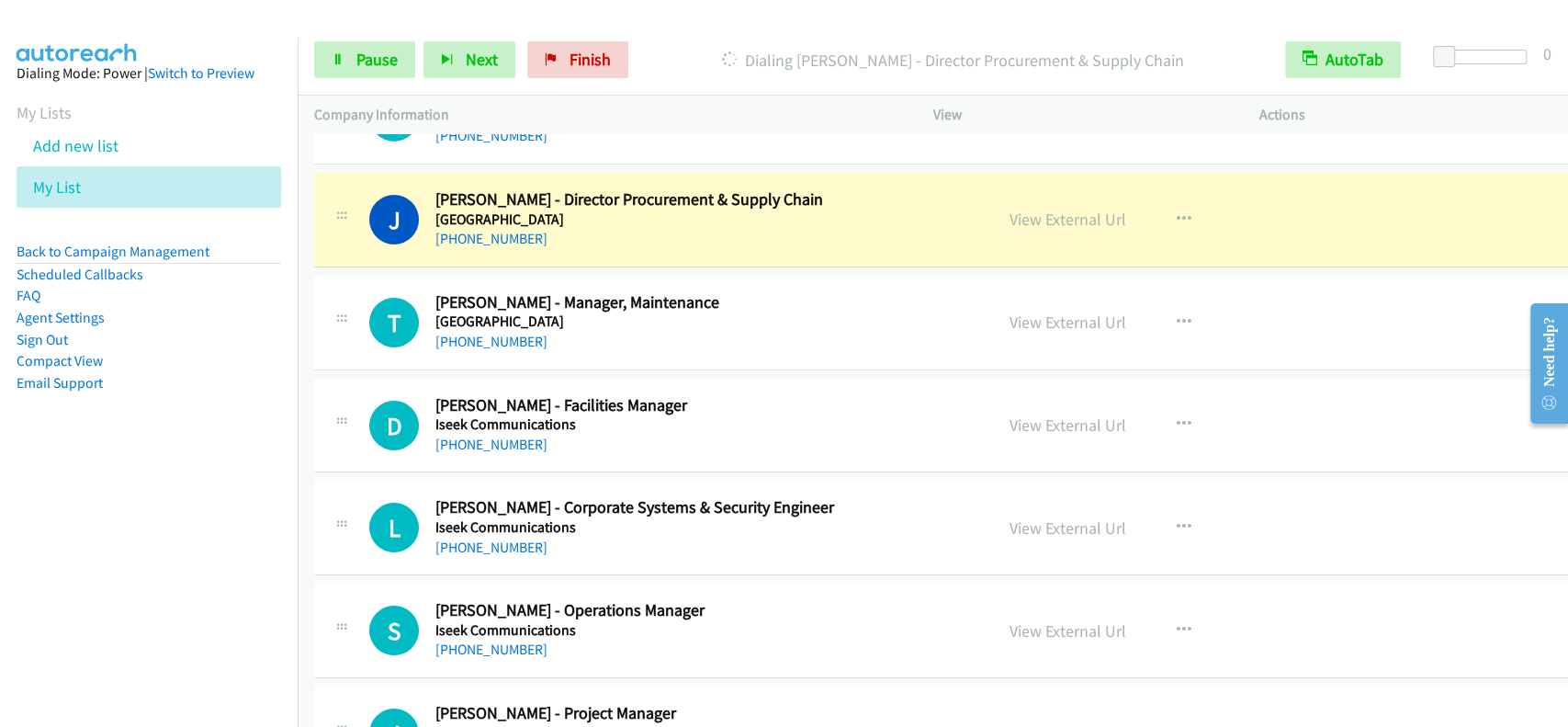
click at [1002, 668] on td "S Callback Scheduled Sean Tune - Operations Manager Iseek Communications Austra…" at bounding box center [960, 631] width 1324 height 103
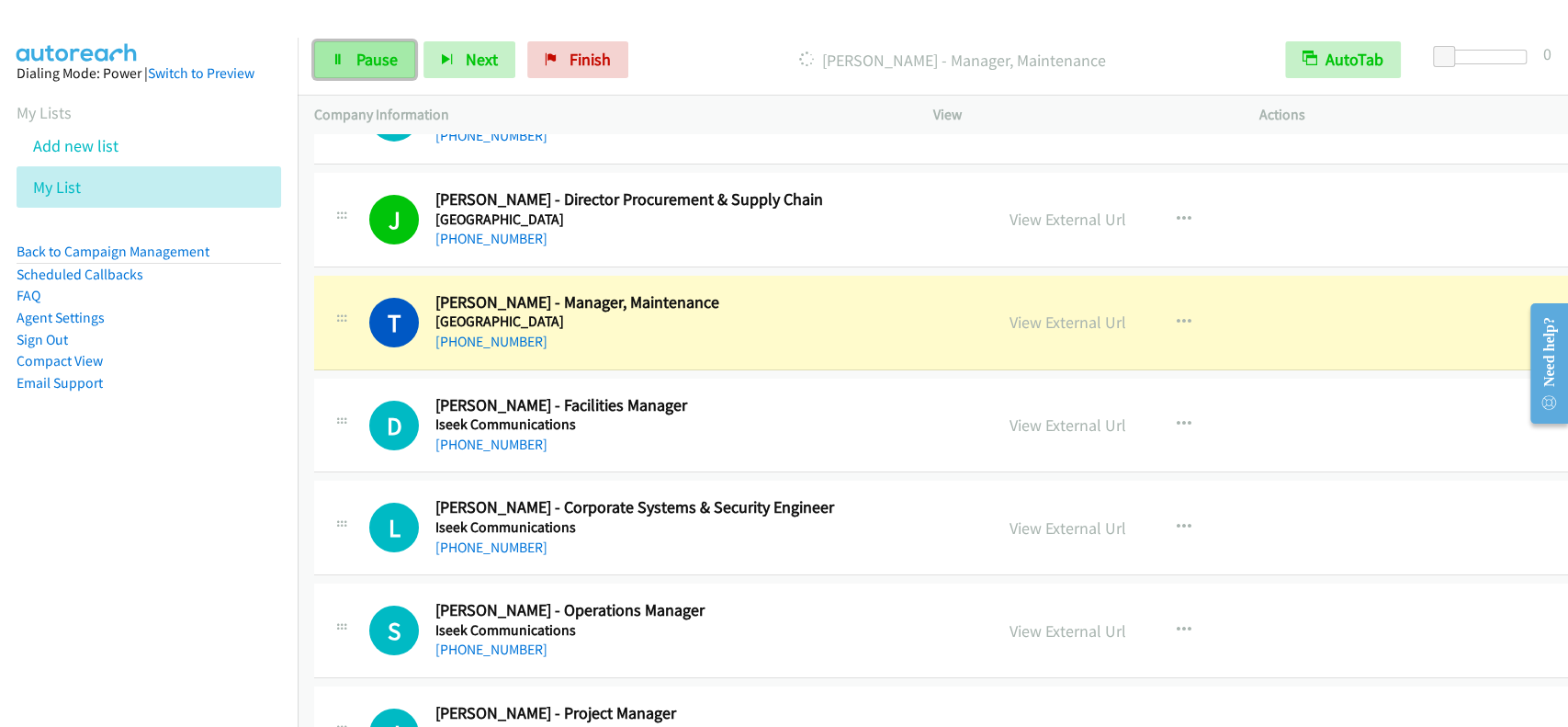
click at [377, 45] on link "Pause" at bounding box center [364, 60] width 101 height 37
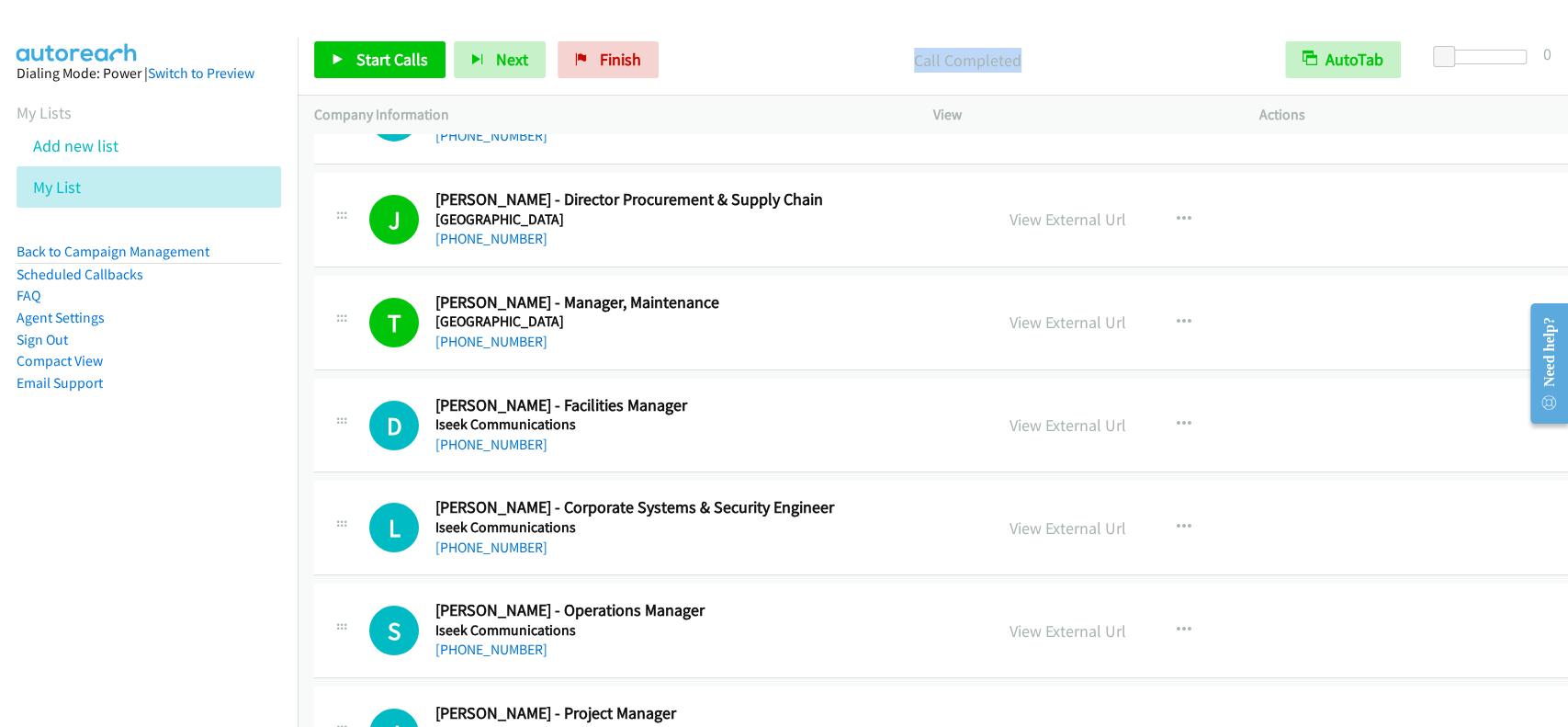
drag, startPoint x: 894, startPoint y: 57, endPoint x: 1052, endPoint y: 62, distance: 158.1
click at [1052, 62] on p "Call Completed" at bounding box center [967, 60] width 568 height 25
click at [789, 40] on div "Start Calls Pause Next Finish Call Completed AutoTab AutoTab 0" at bounding box center [933, 60] width 1270 height 70
click at [429, 49] on link "Start Calls" at bounding box center [380, 60] width 132 height 37
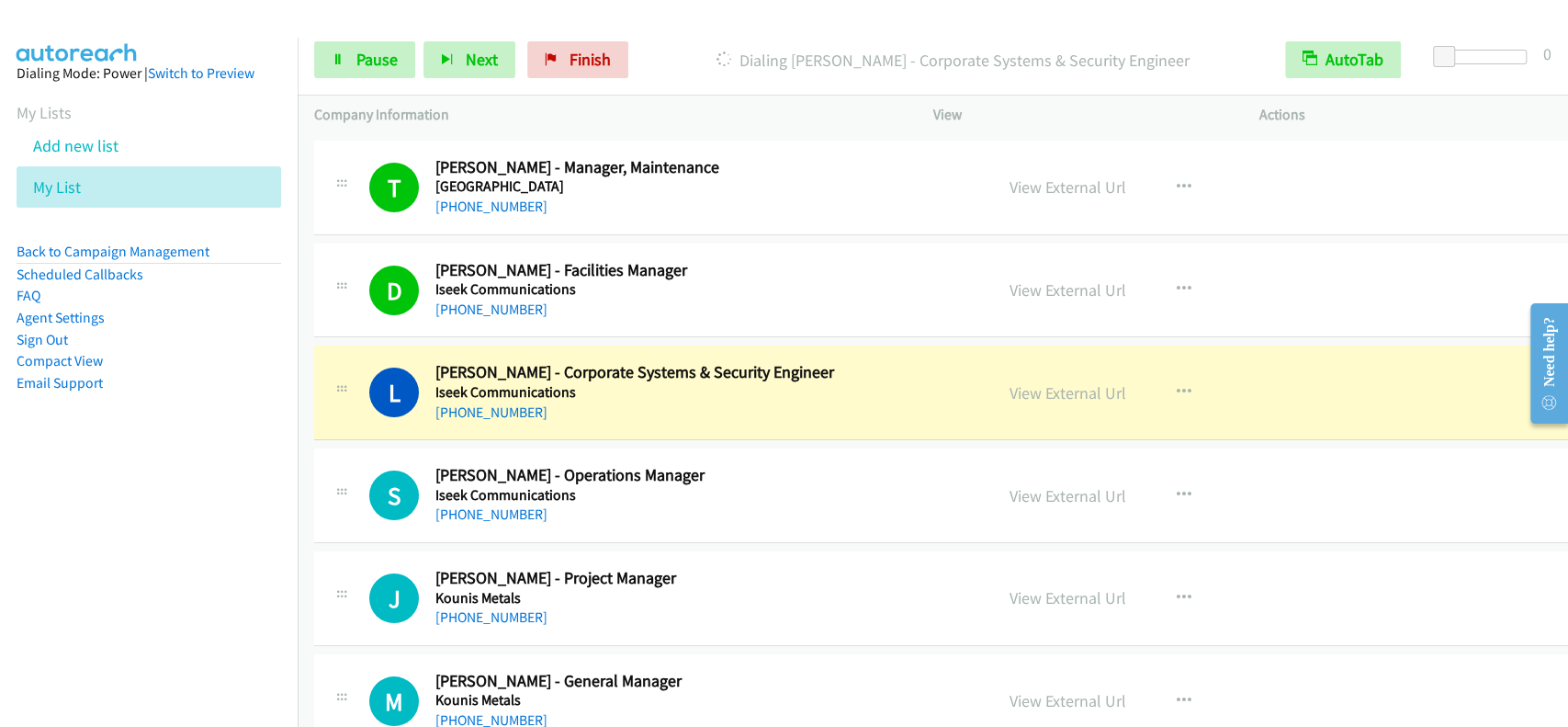
scroll to position [9310, 0]
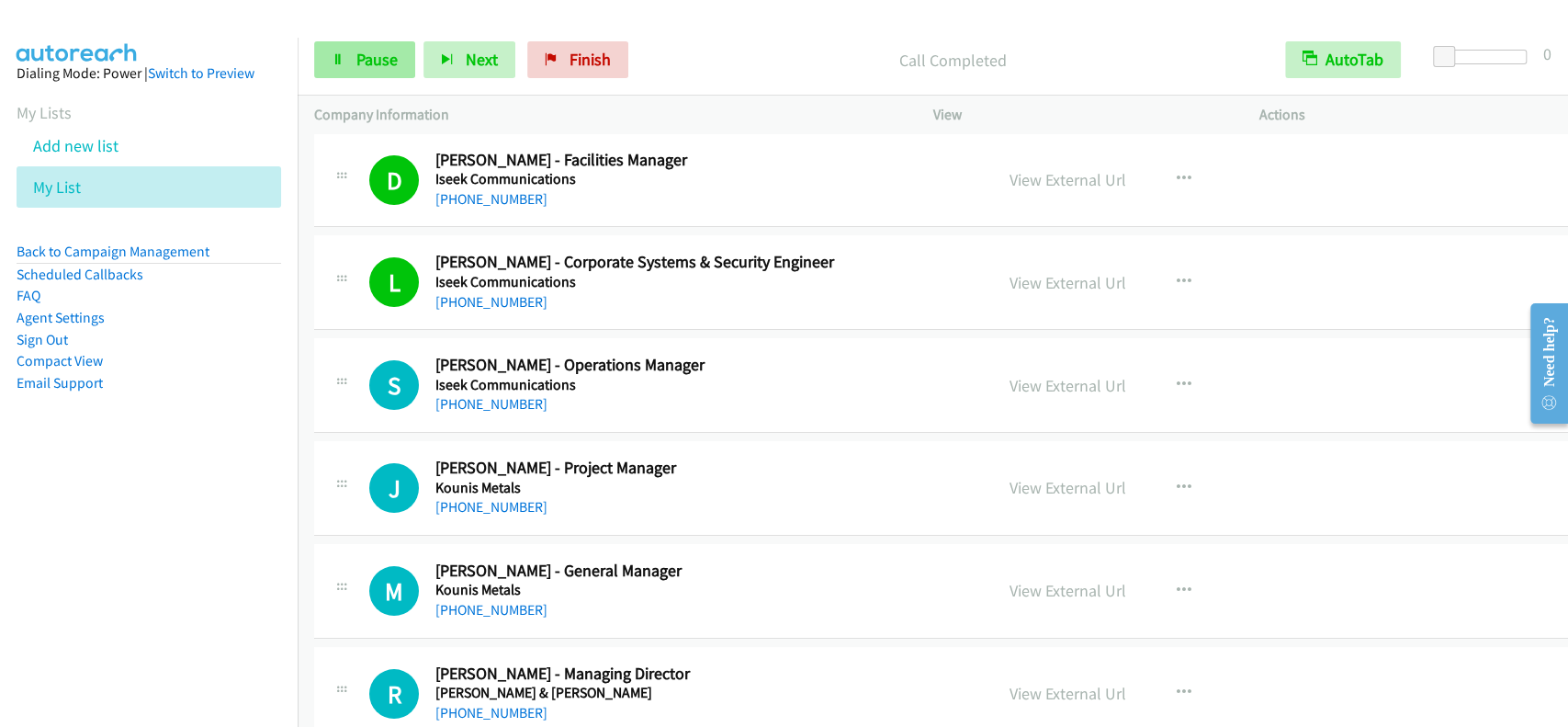
drag, startPoint x: 375, startPoint y: 40, endPoint x: 381, endPoint y: 55, distance: 16.2
click at [377, 41] on div "Start Calls Pause Next Finish Call Completed AutoTab AutoTab 0" at bounding box center [933, 60] width 1270 height 70
click at [381, 55] on span "Pause" at bounding box center [376, 59] width 42 height 21
click at [383, 56] on span "Start Calls" at bounding box center [391, 59] width 71 height 21
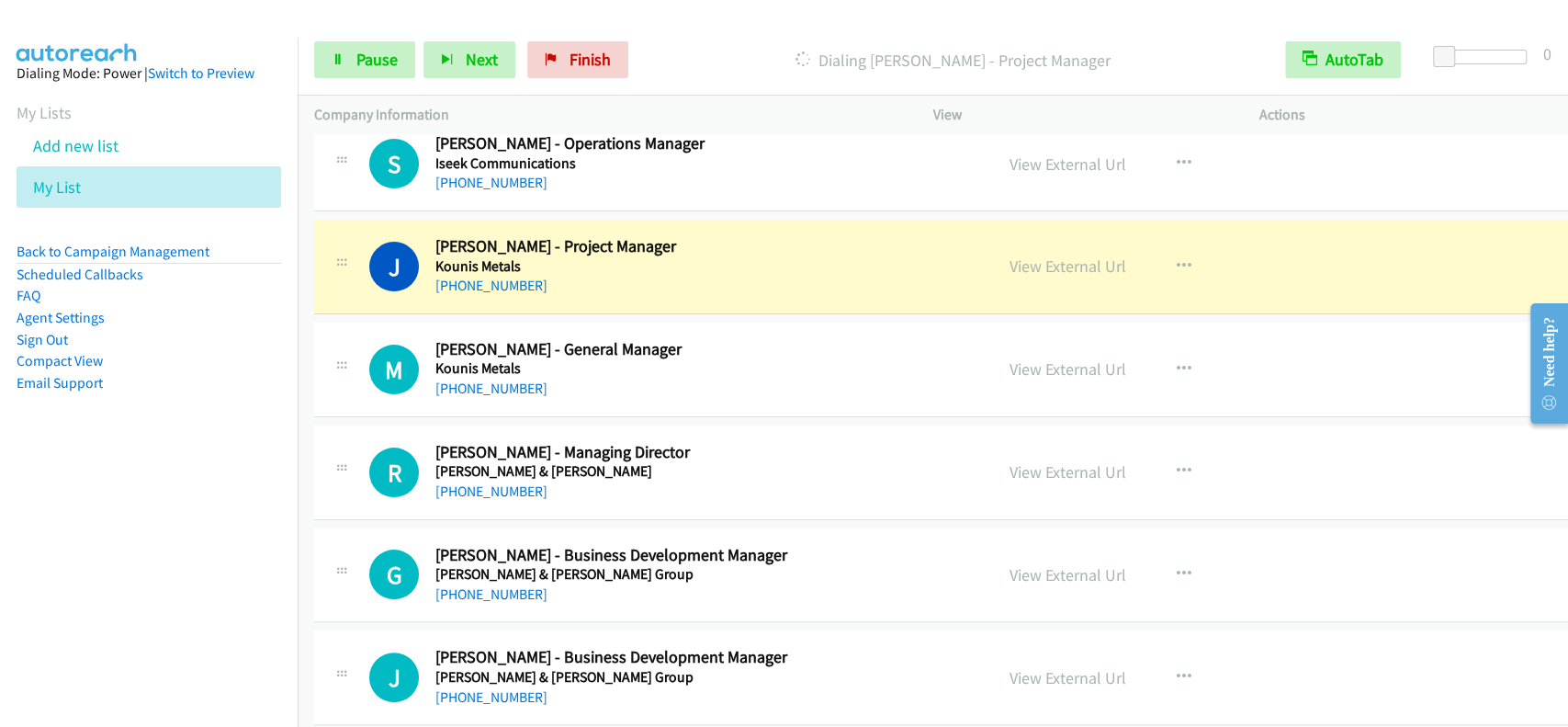
scroll to position [9556, 0]
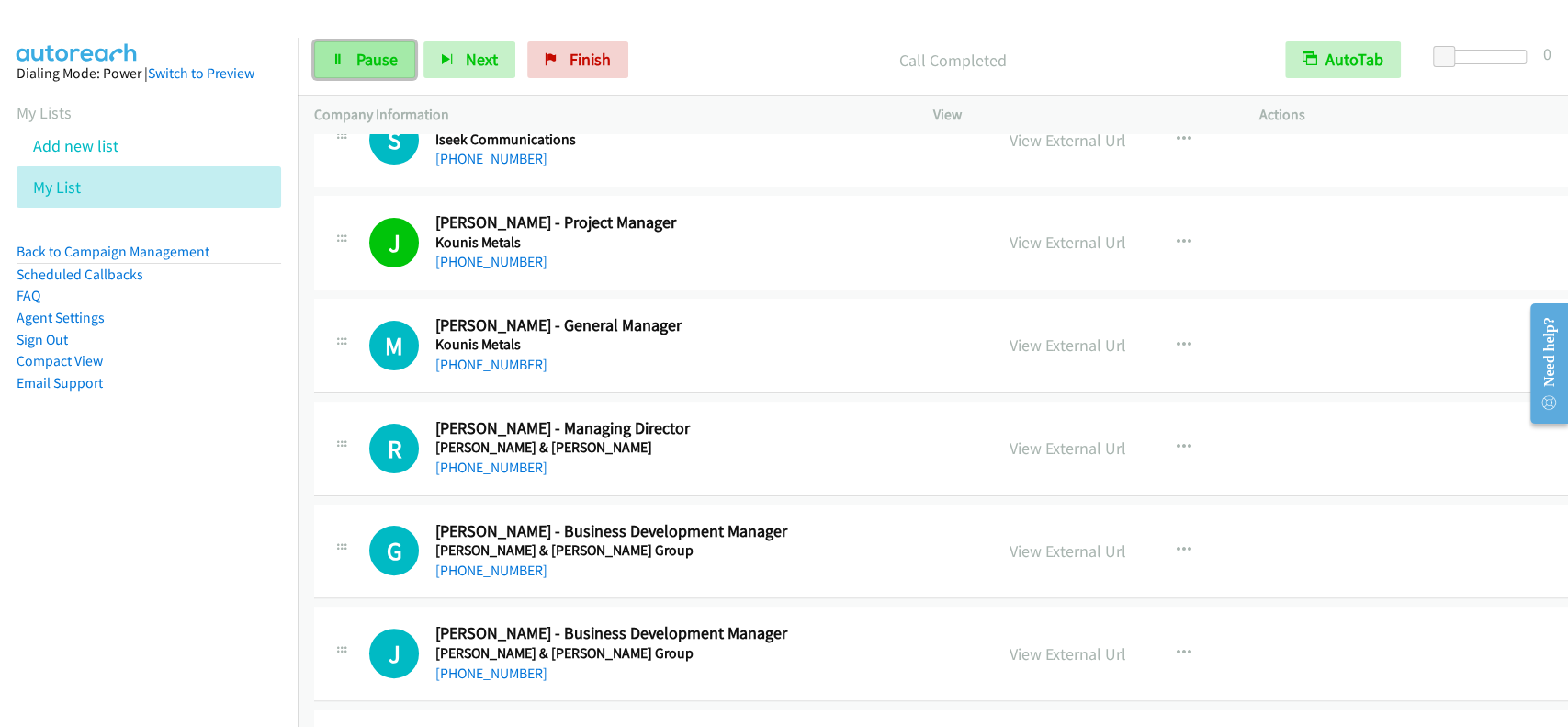
click at [373, 76] on link "Pause" at bounding box center [364, 60] width 101 height 37
click at [378, 65] on span "Start Calls" at bounding box center [391, 59] width 71 height 21
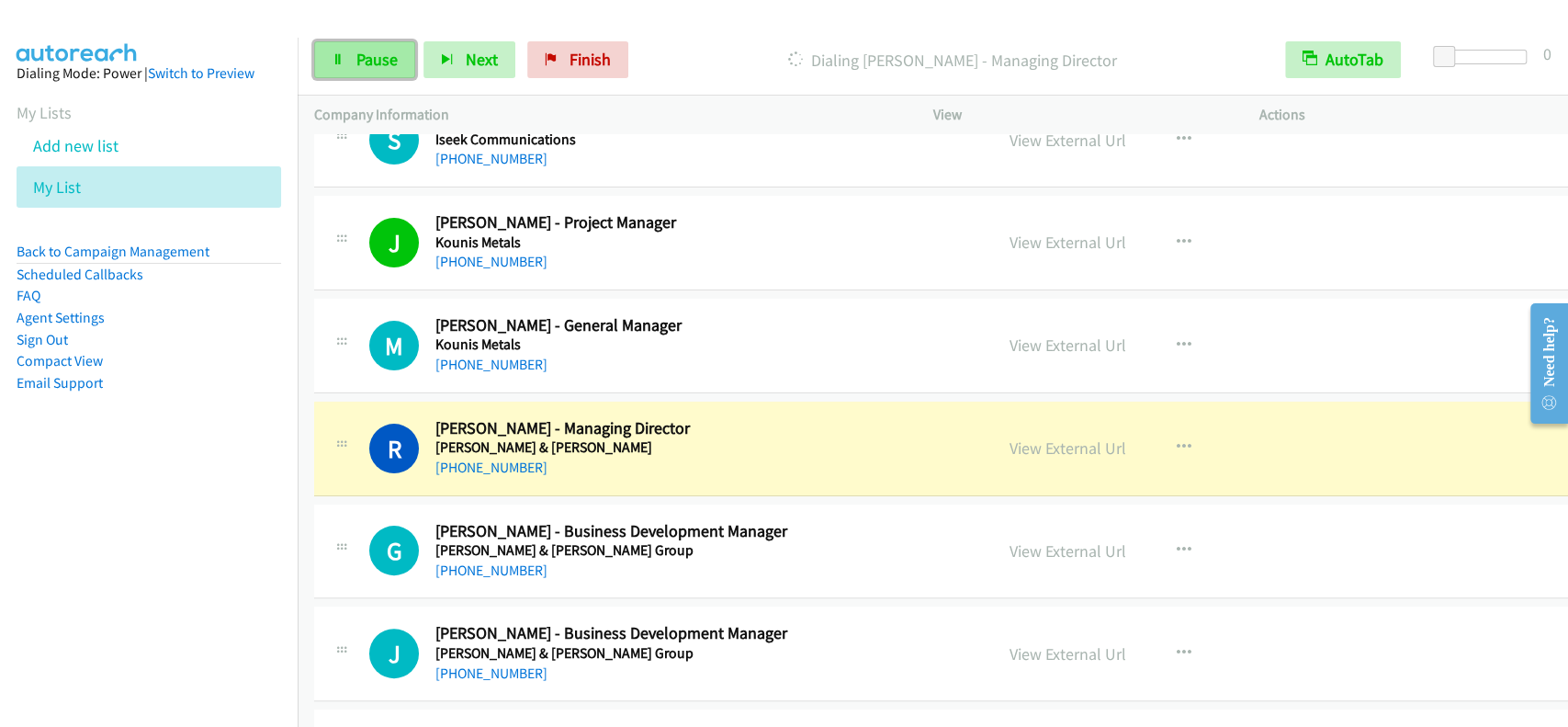
click at [375, 44] on link "Pause" at bounding box center [364, 60] width 101 height 37
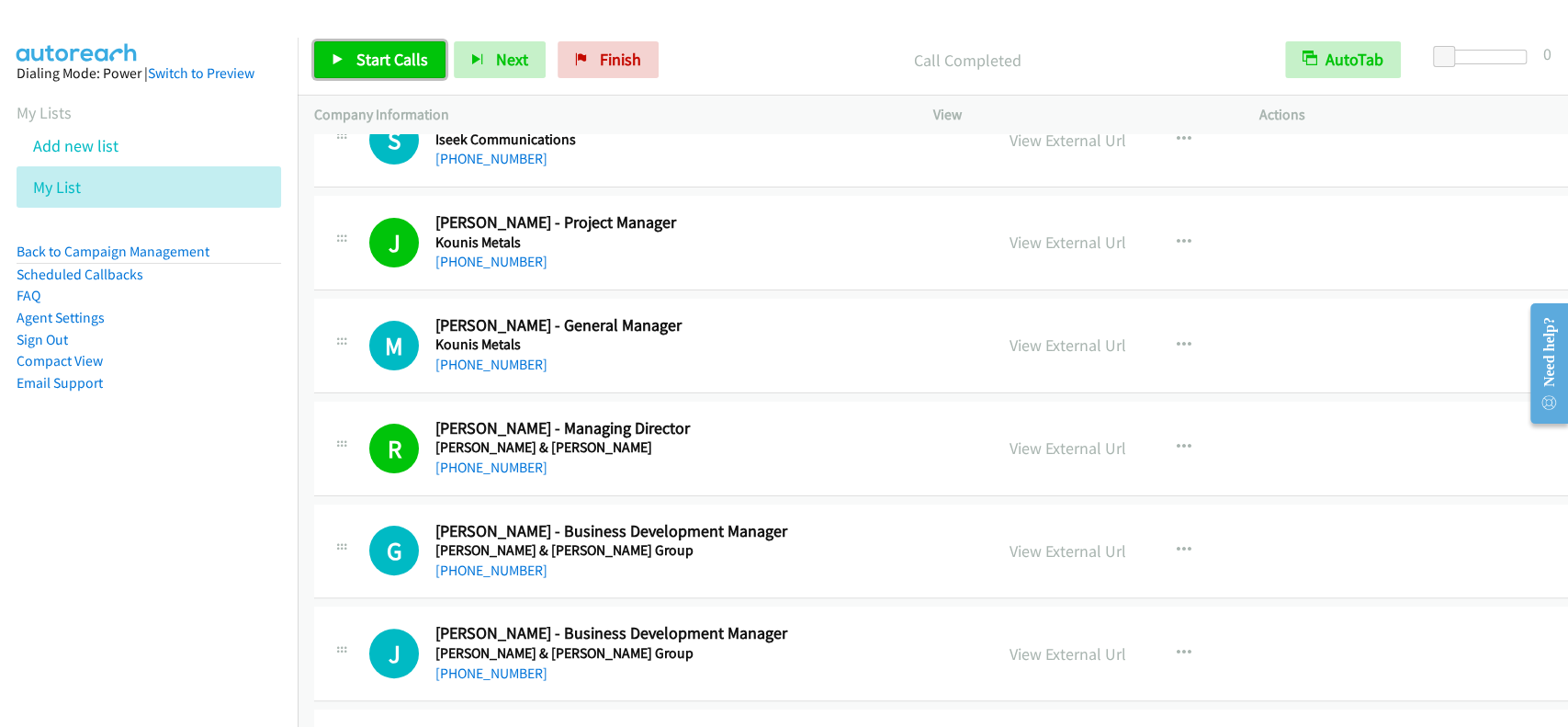
click at [365, 54] on span "Start Calls" at bounding box center [391, 59] width 71 height 21
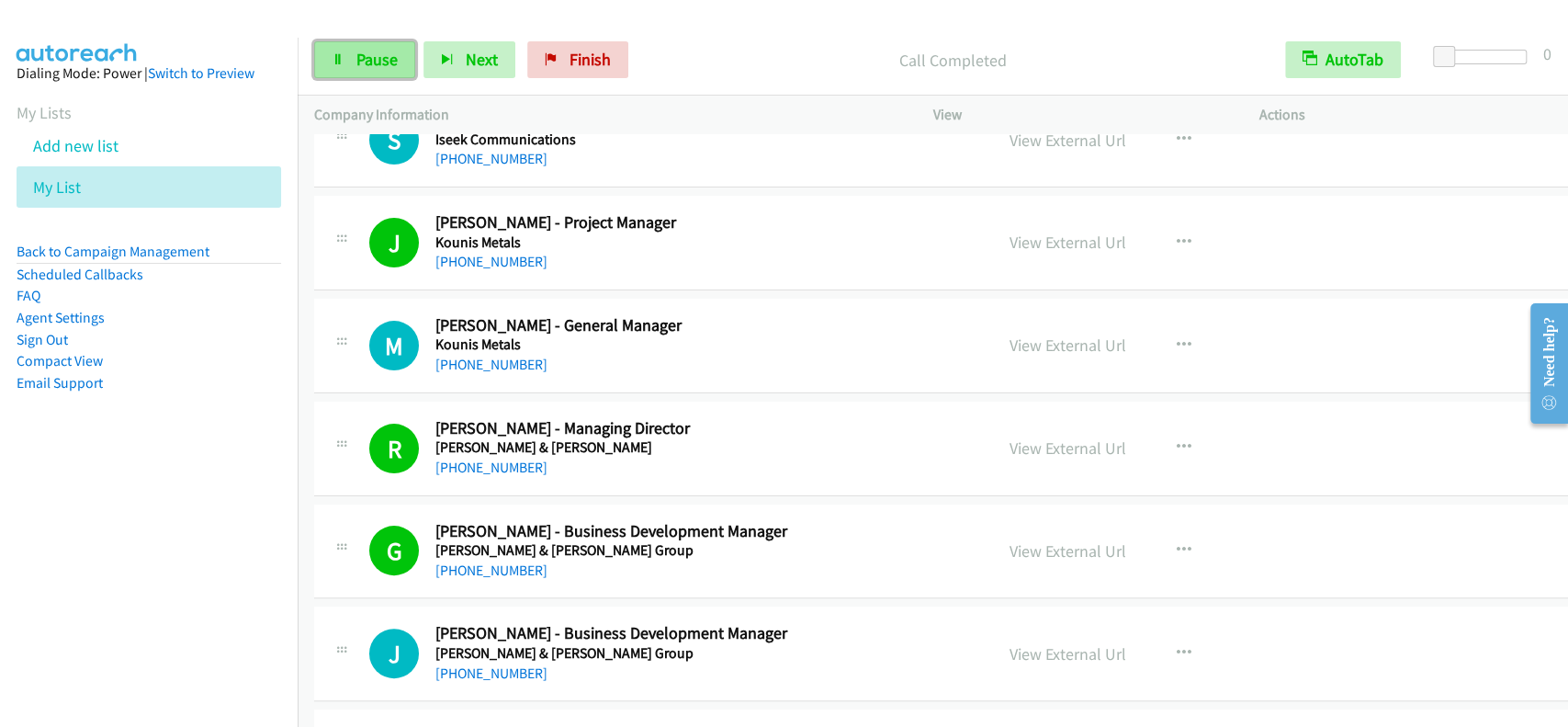
click at [366, 55] on span "Pause" at bounding box center [376, 59] width 42 height 21
click at [366, 55] on span "Start Calls" at bounding box center [391, 59] width 71 height 21
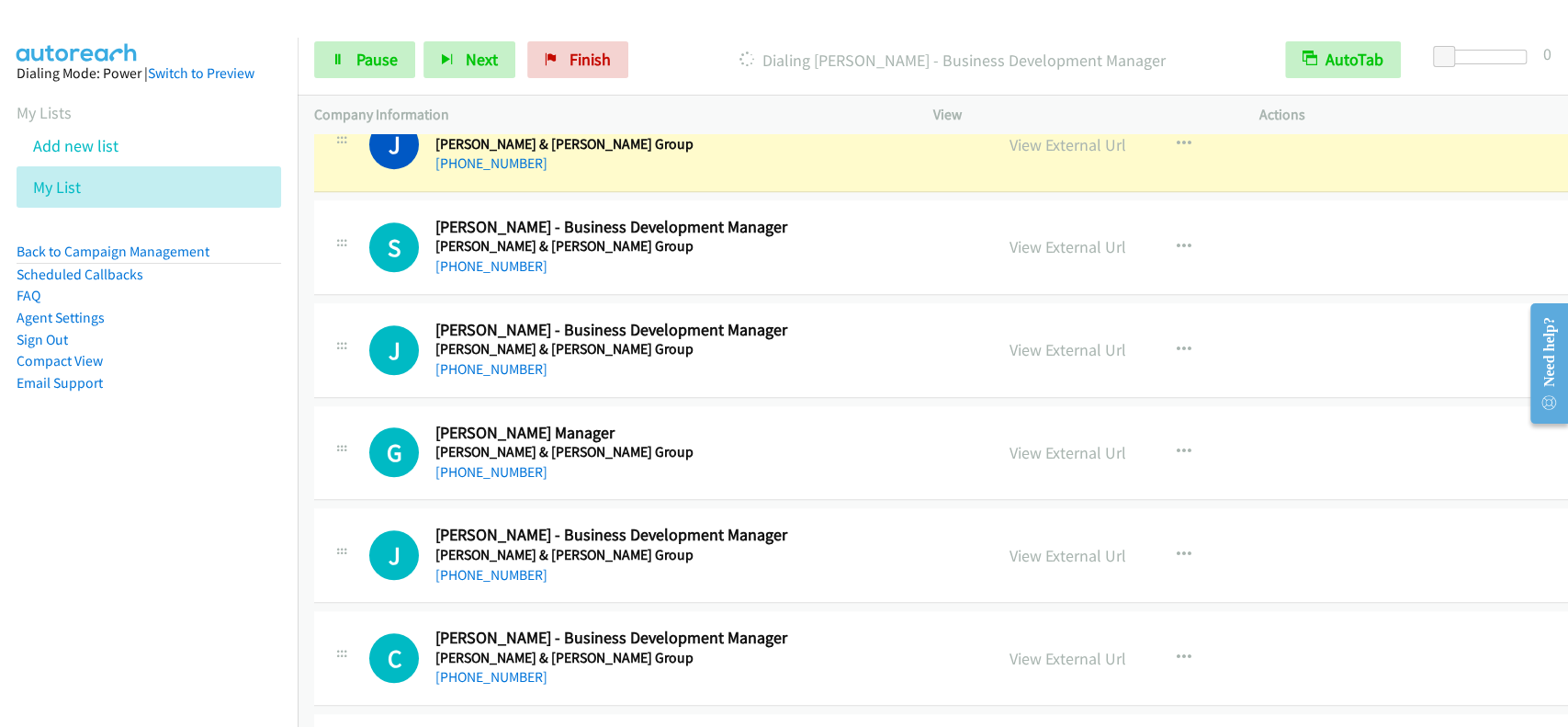
scroll to position [10045, 0]
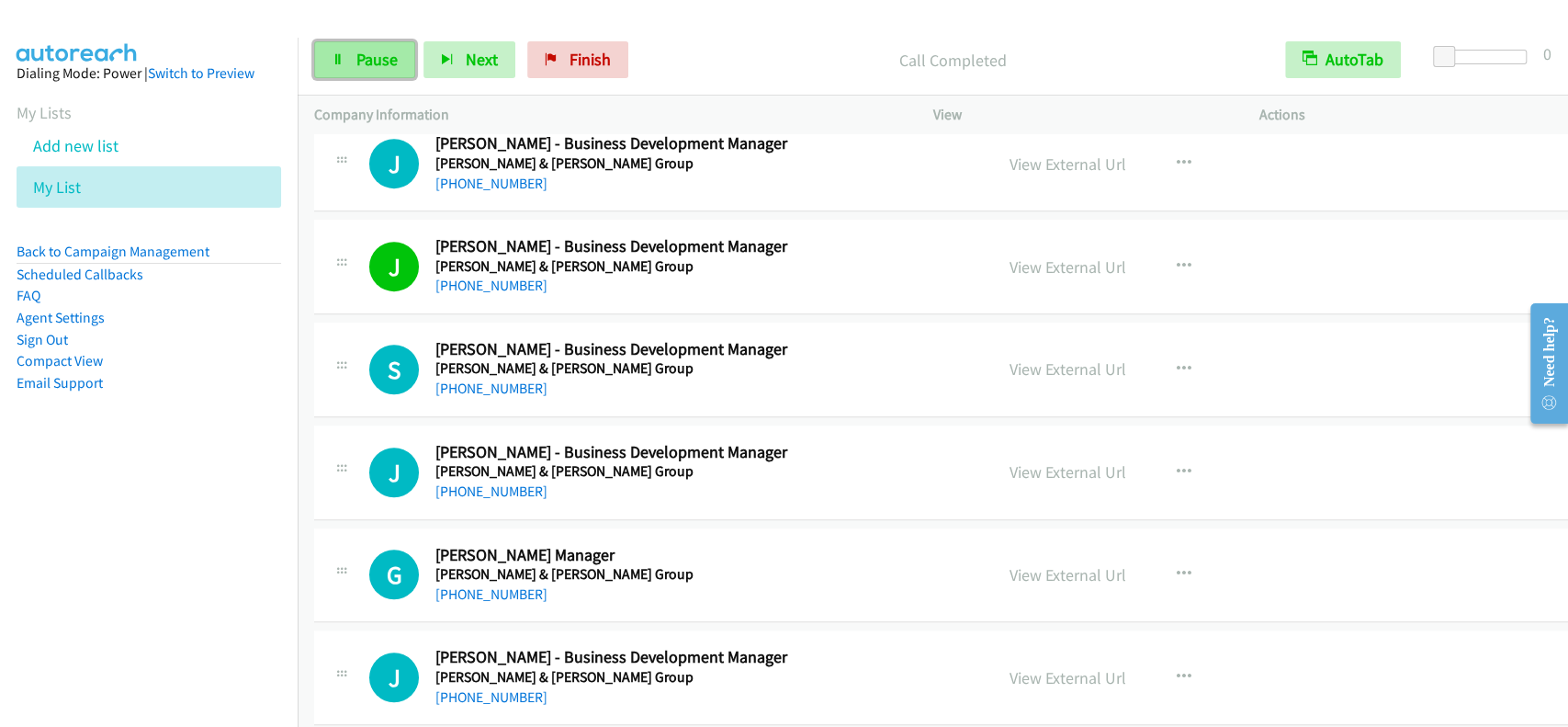
click at [363, 50] on span "Pause" at bounding box center [376, 59] width 42 height 21
click at [363, 50] on span "Start Calls" at bounding box center [391, 59] width 71 height 21
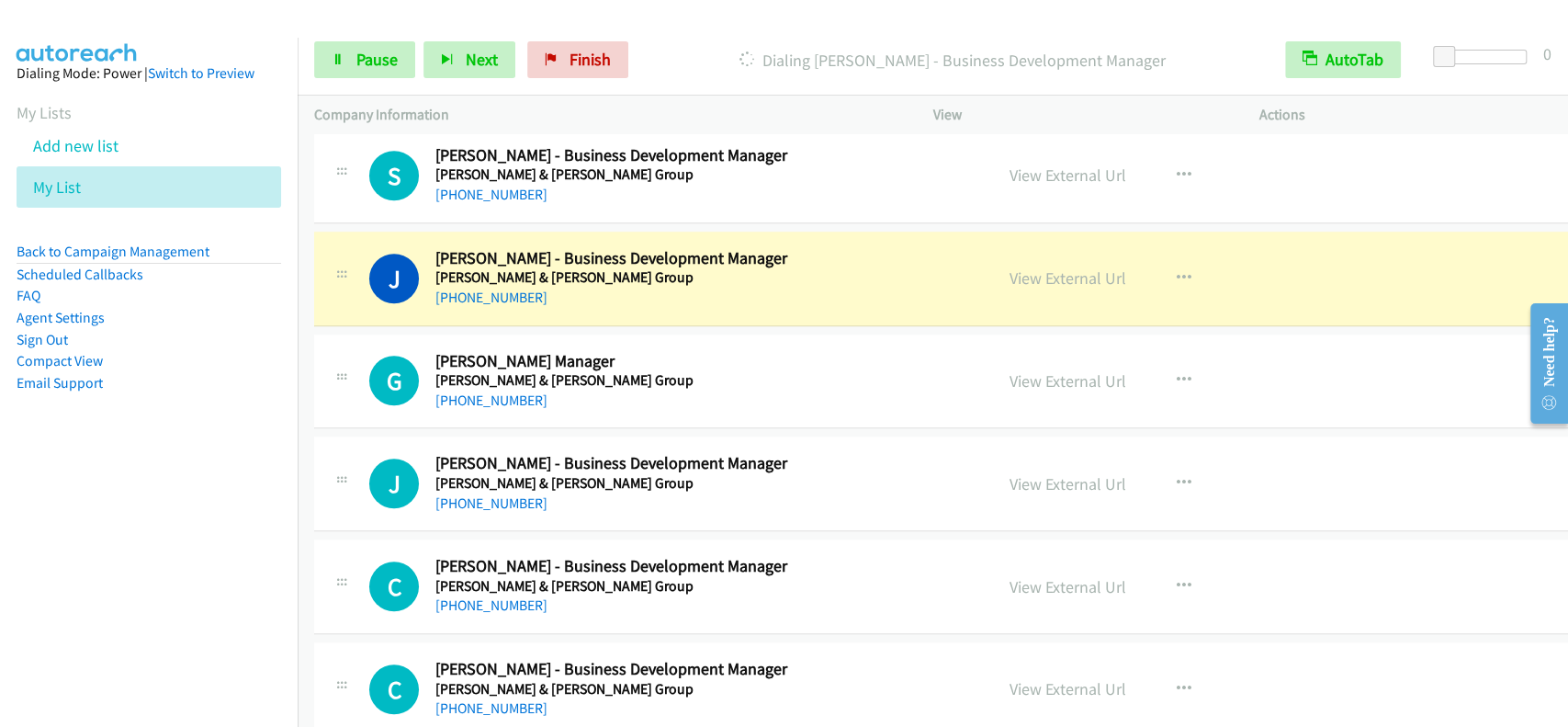
scroll to position [10290, 0]
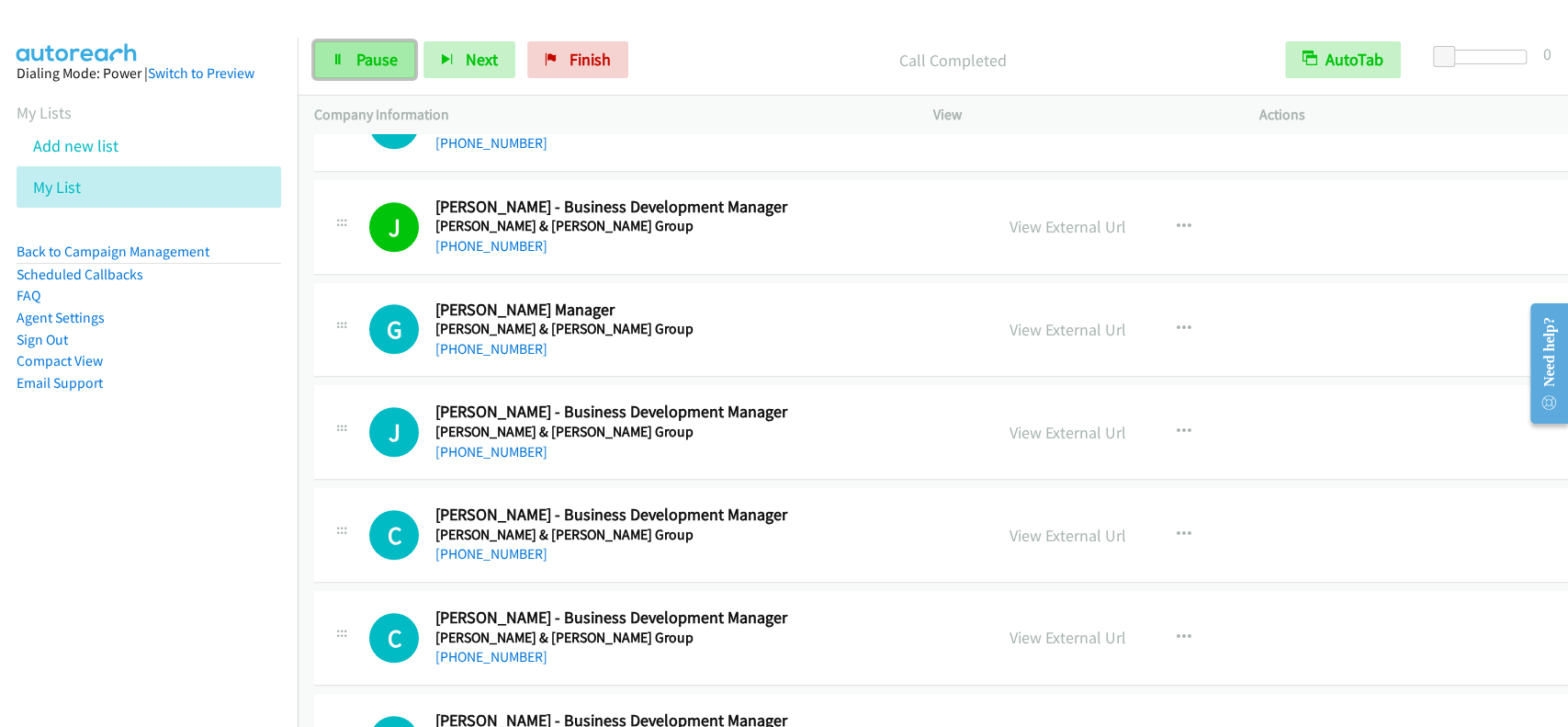
click at [382, 51] on span "Pause" at bounding box center [376, 59] width 42 height 21
click at [382, 50] on span "Start Calls" at bounding box center [391, 59] width 71 height 21
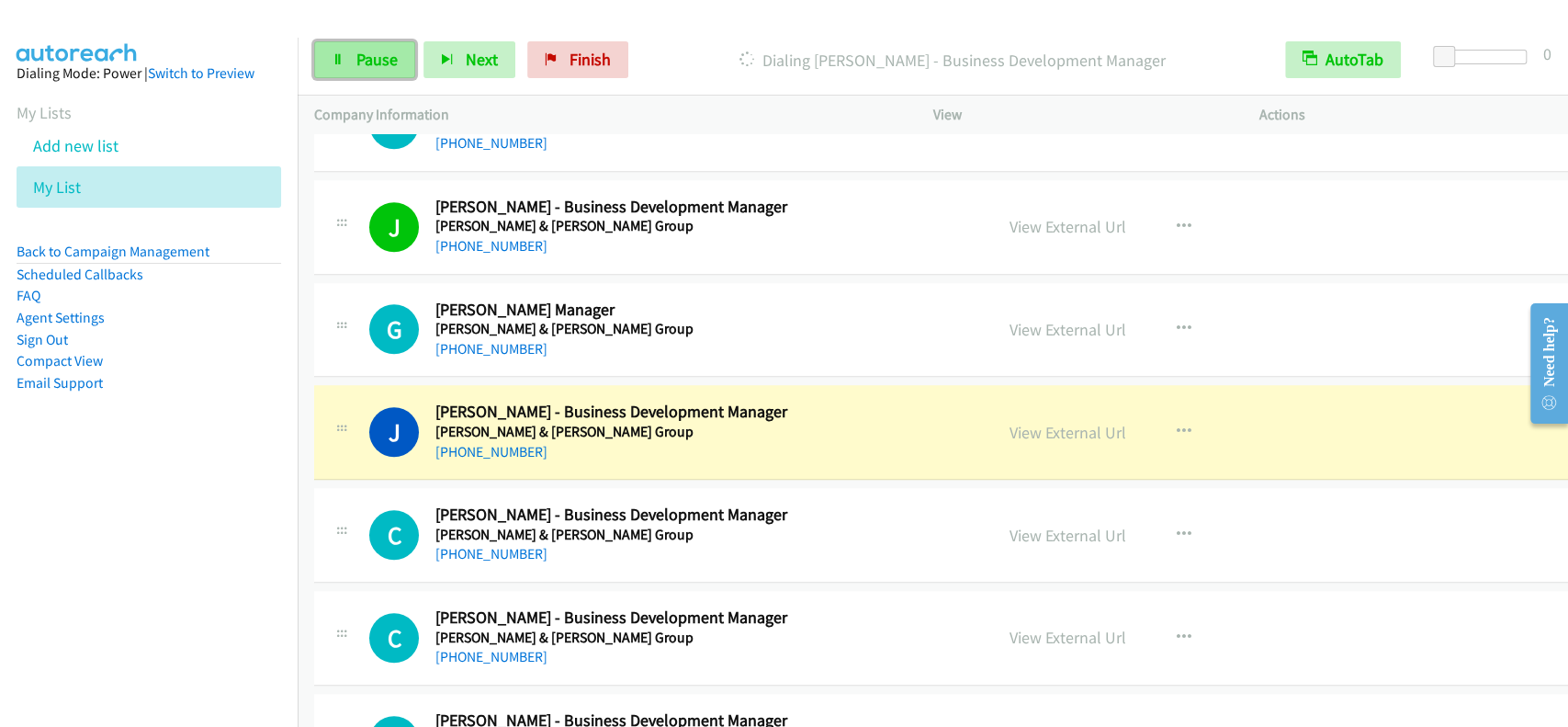
click at [366, 67] on span "Pause" at bounding box center [376, 59] width 42 height 21
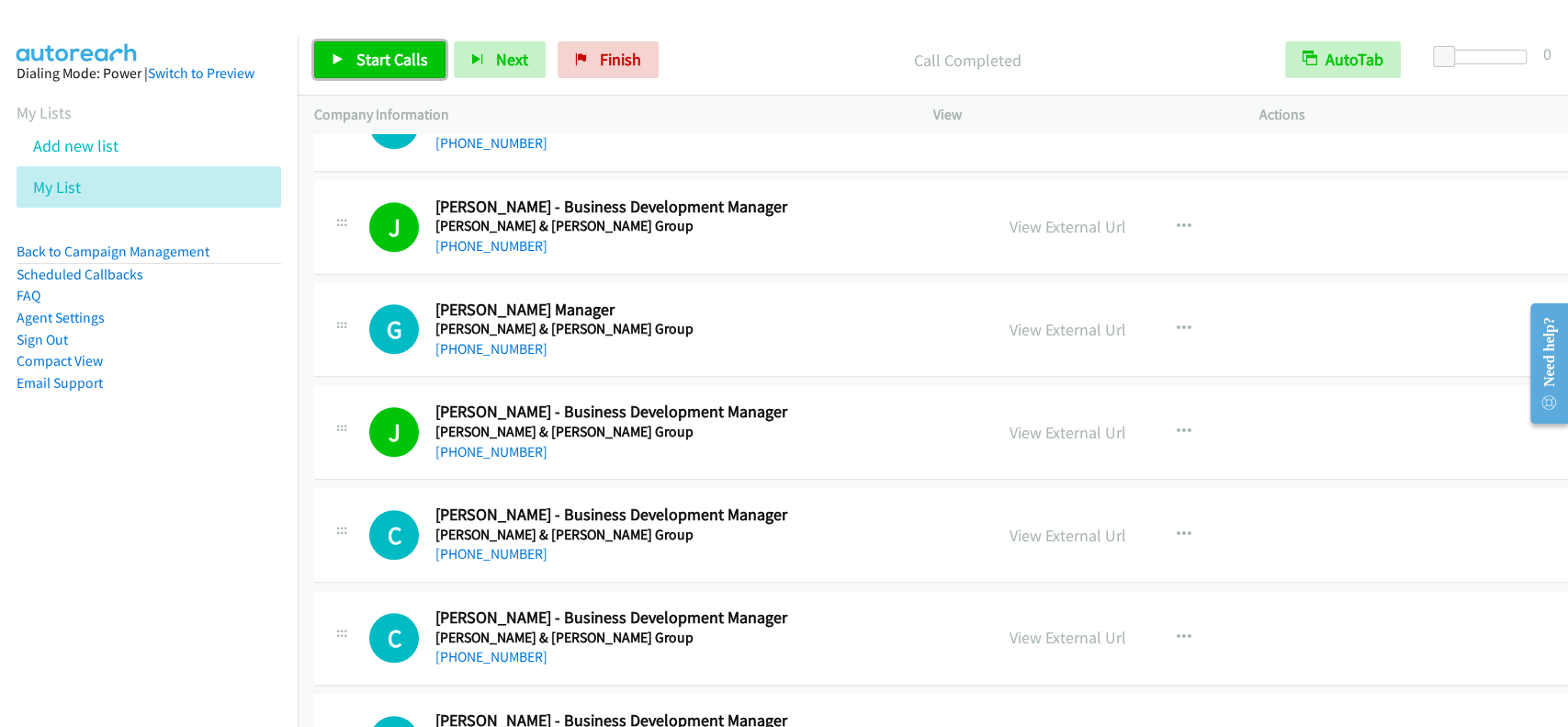
click at [356, 58] on span "Start Calls" at bounding box center [391, 59] width 71 height 21
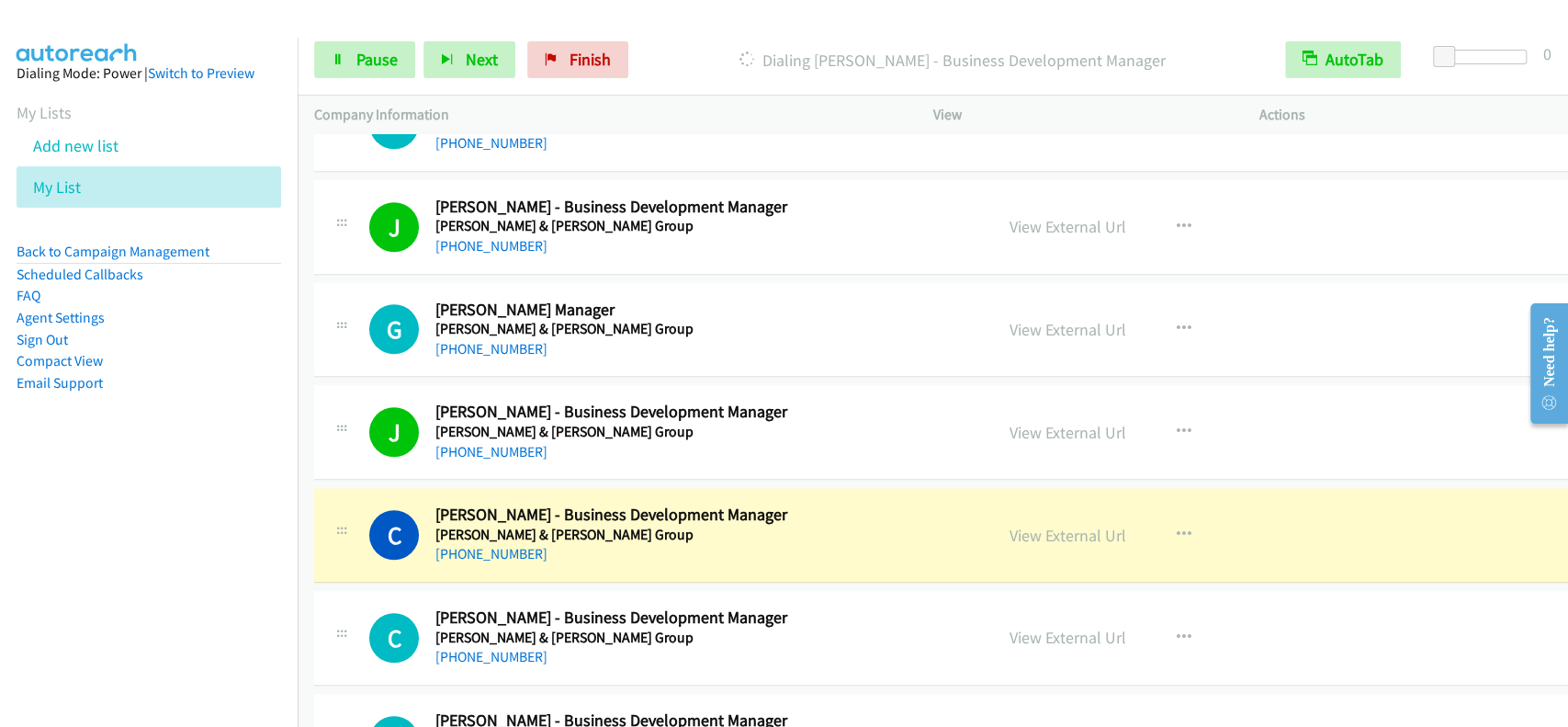
click at [323, 38] on div "Start Calls Pause Next Finish Dialing Chris O'donnell - Business Development Ma…" at bounding box center [933, 60] width 1270 height 70
click at [387, 63] on span "Pause" at bounding box center [376, 59] width 42 height 21
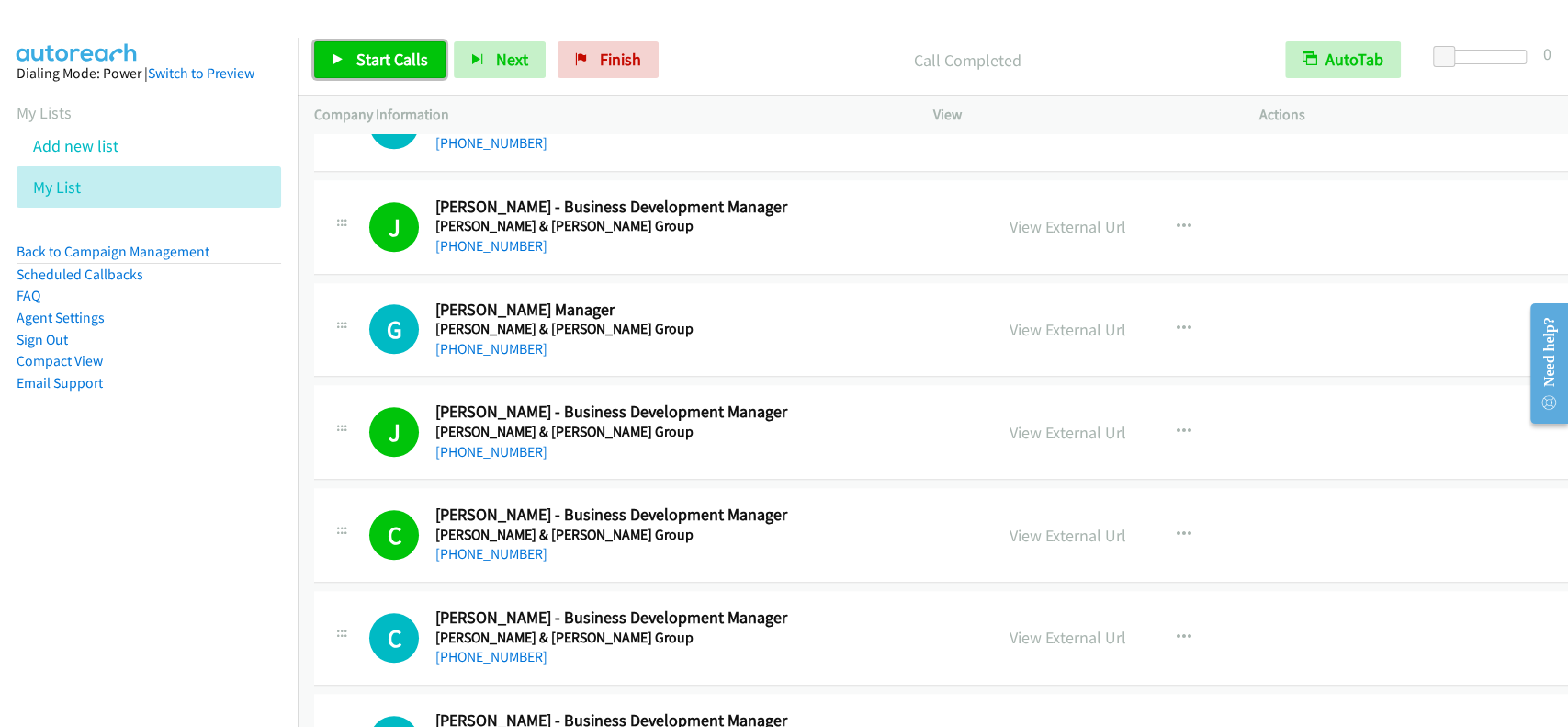
click at [403, 62] on span "Start Calls" at bounding box center [391, 59] width 71 height 21
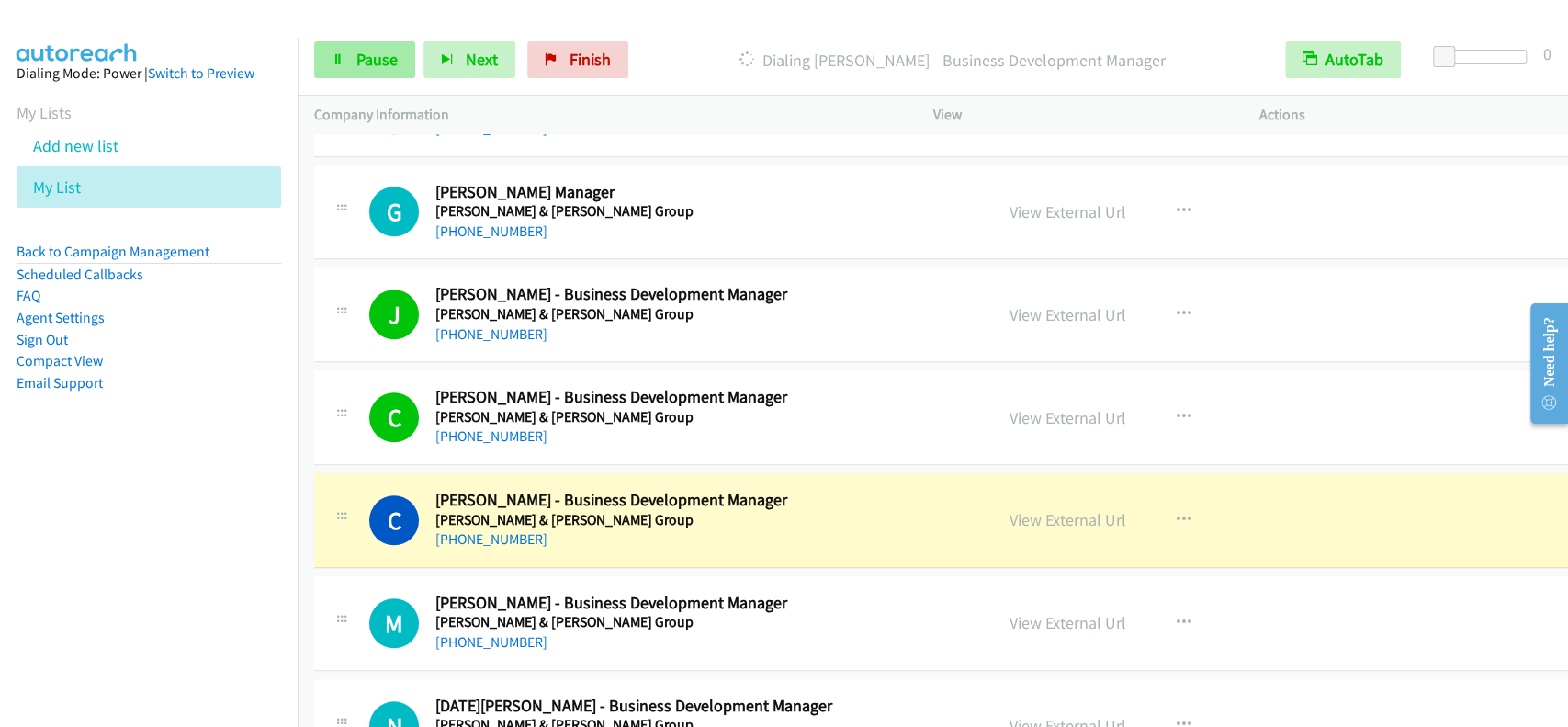
scroll to position [10535, 0]
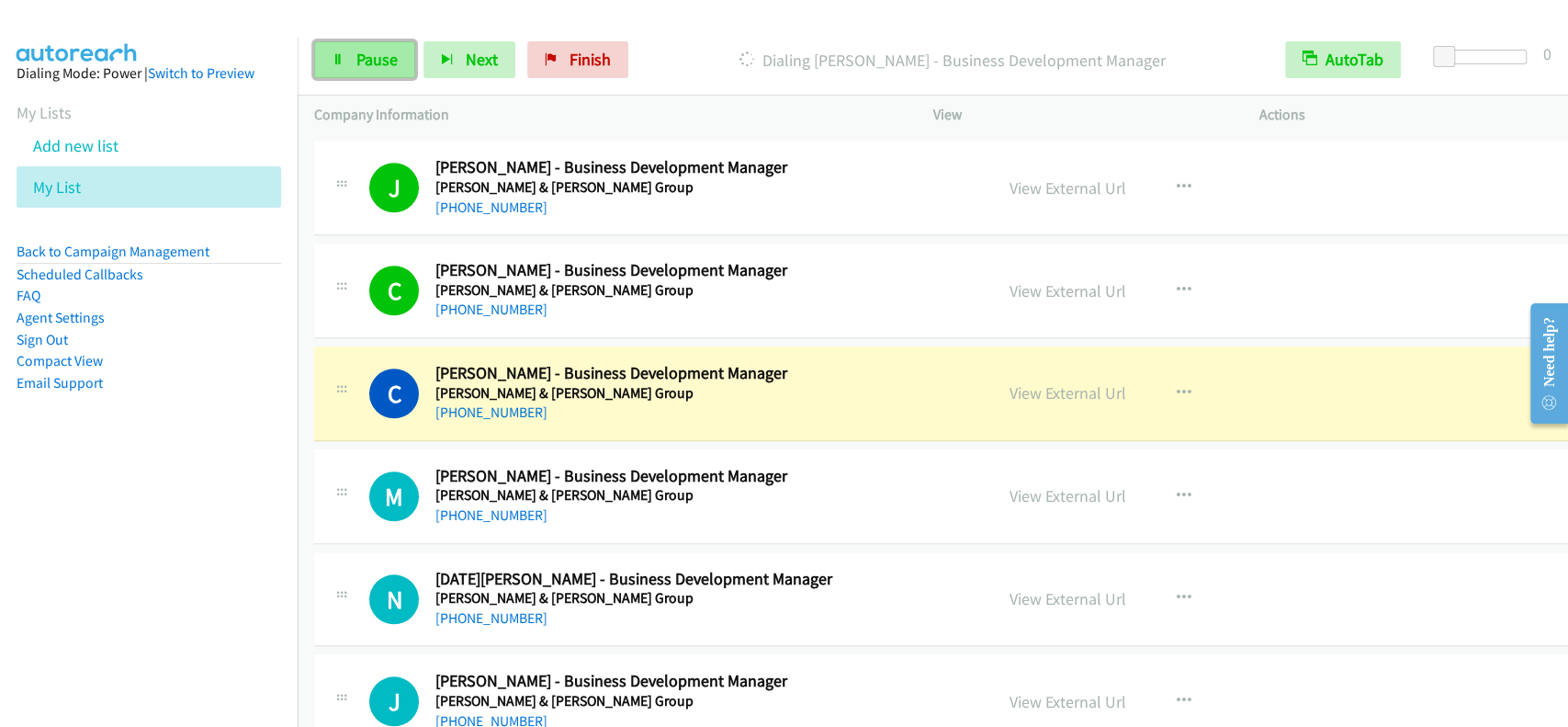
click at [372, 58] on span "Pause" at bounding box center [376, 59] width 42 height 21
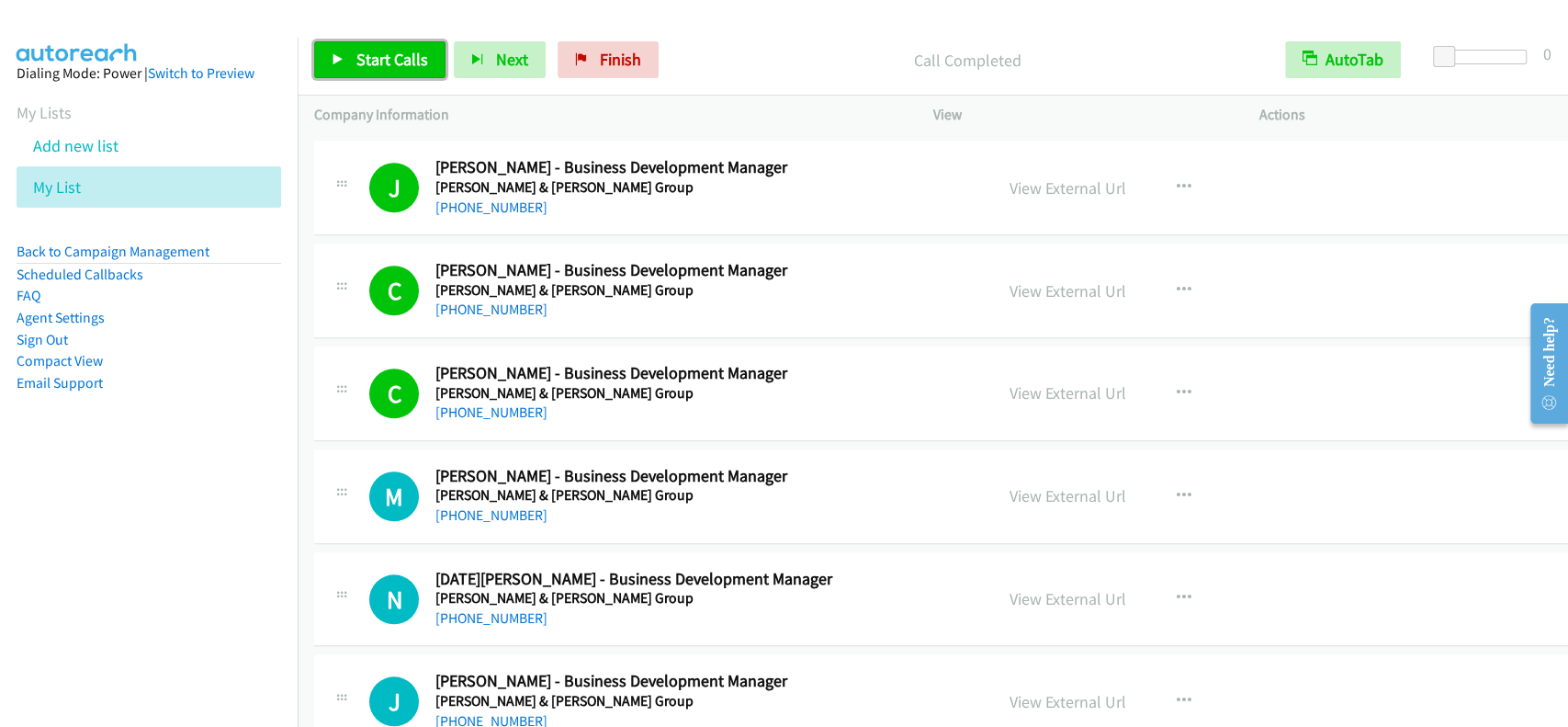
click at [399, 58] on span "Start Calls" at bounding box center [391, 59] width 71 height 21
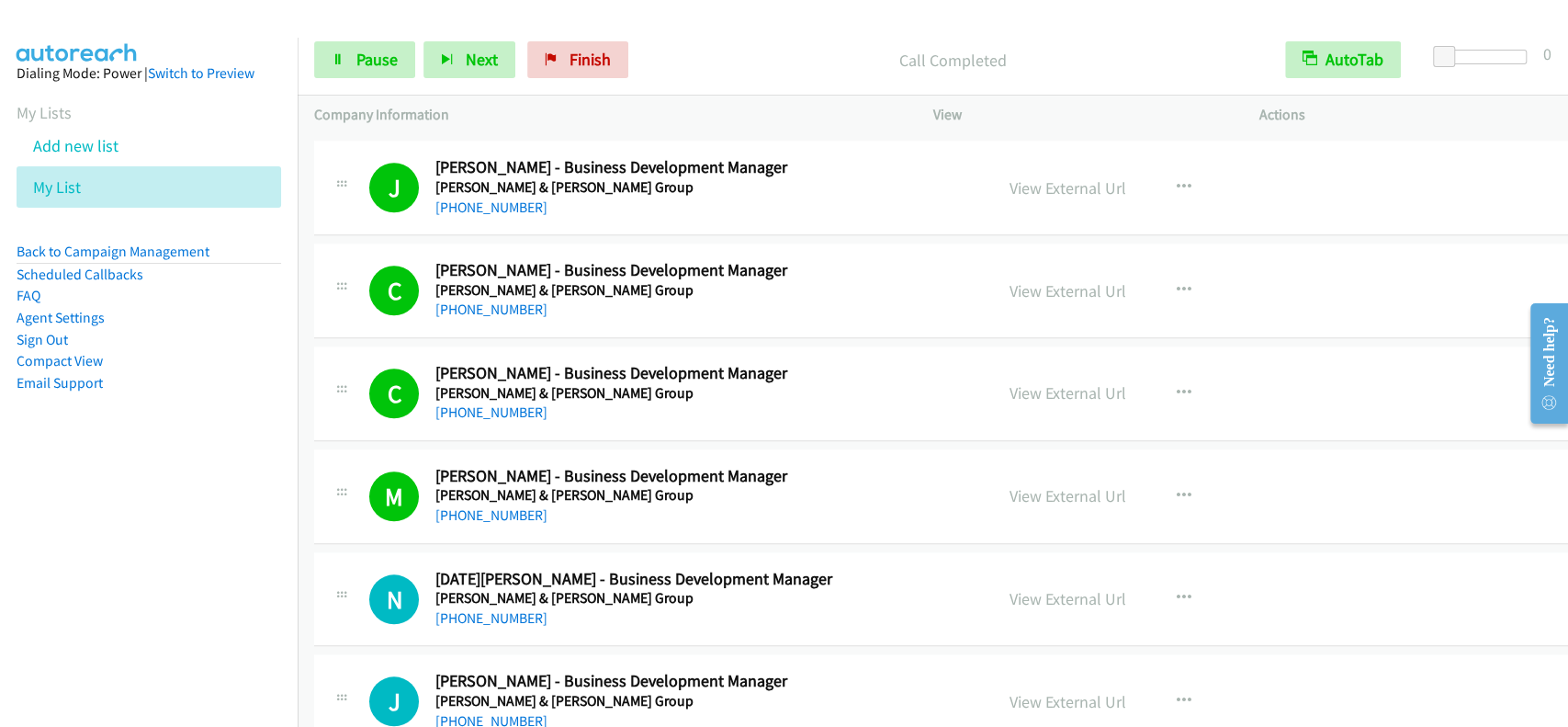
scroll to position [10780, 0]
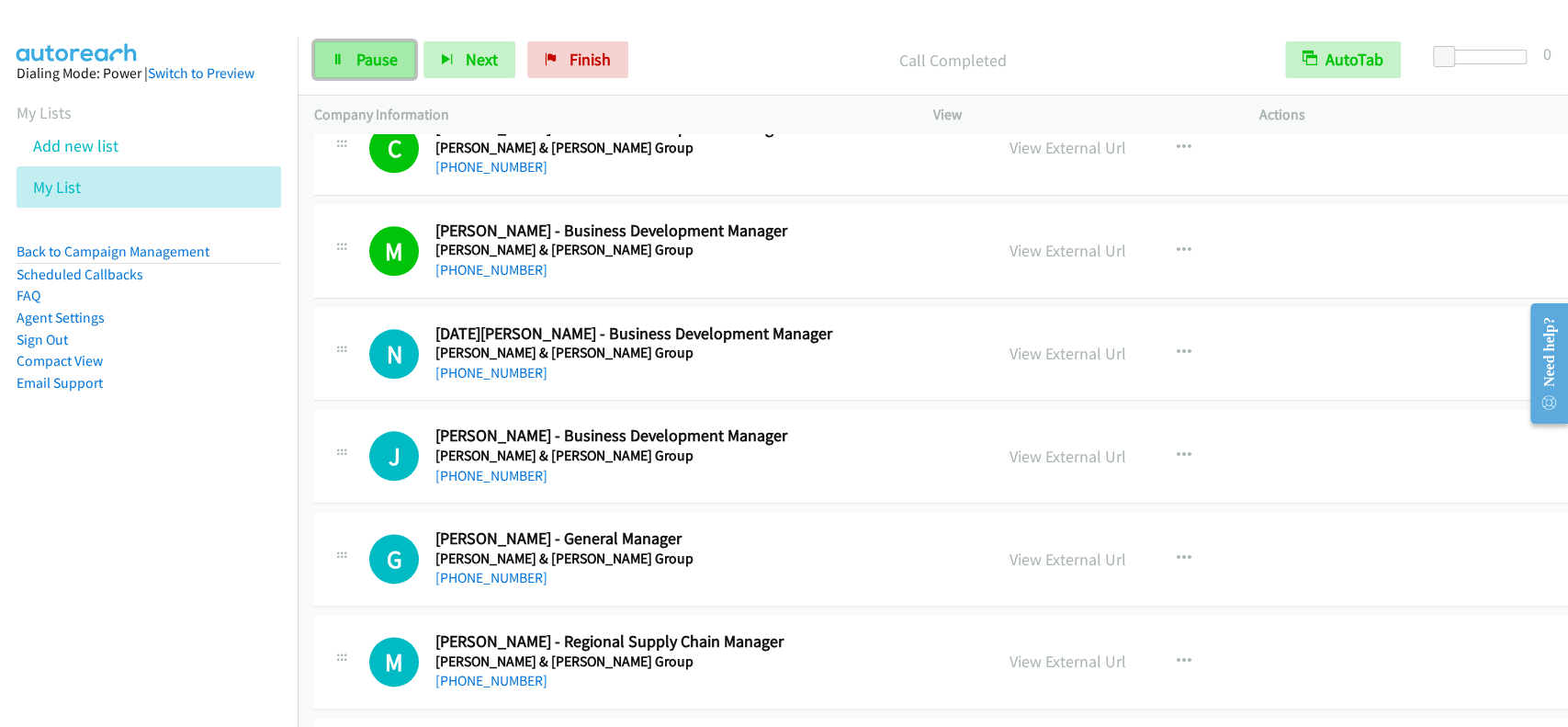
click at [397, 48] on link "Pause" at bounding box center [364, 60] width 101 height 37
click at [374, 50] on span "Start Calls" at bounding box center [391, 59] width 71 height 21
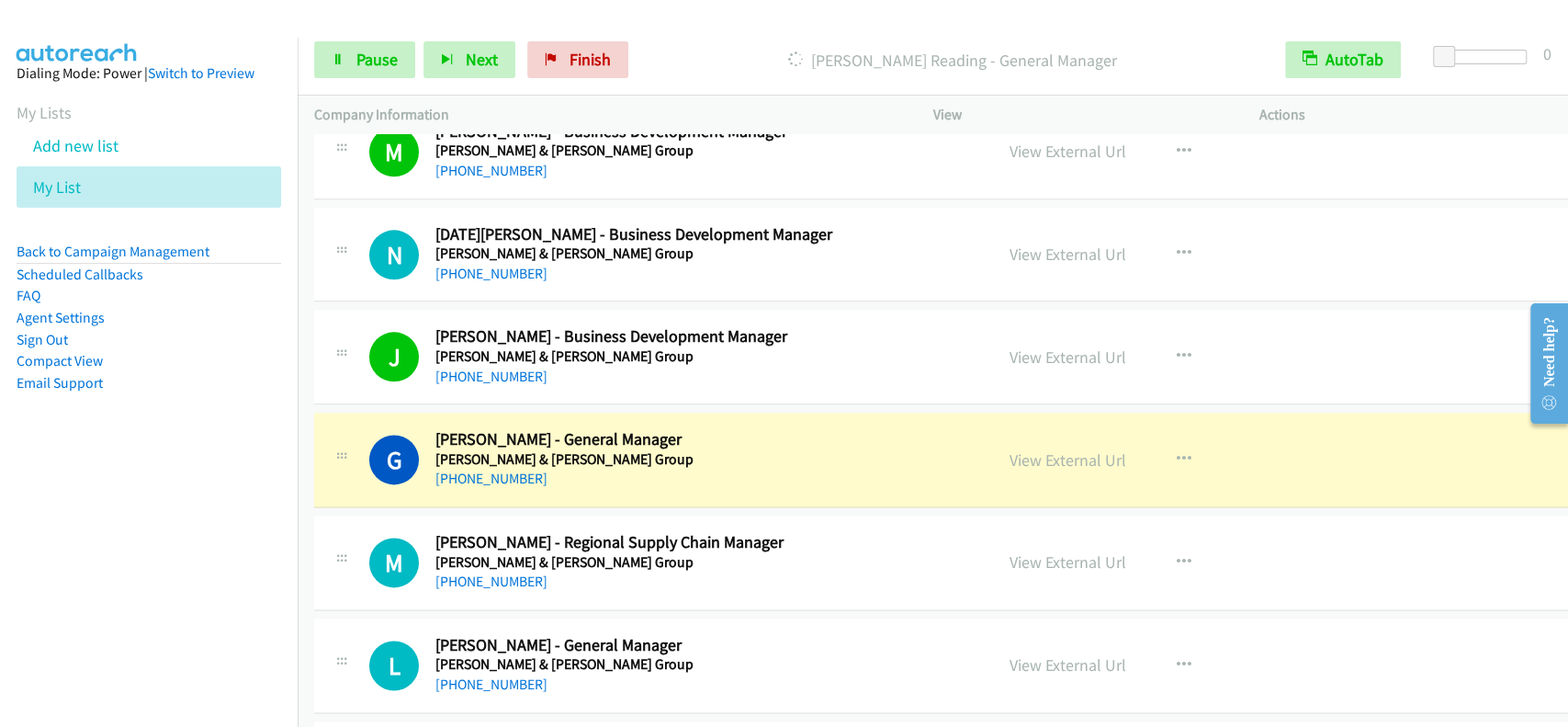
scroll to position [10902, 0]
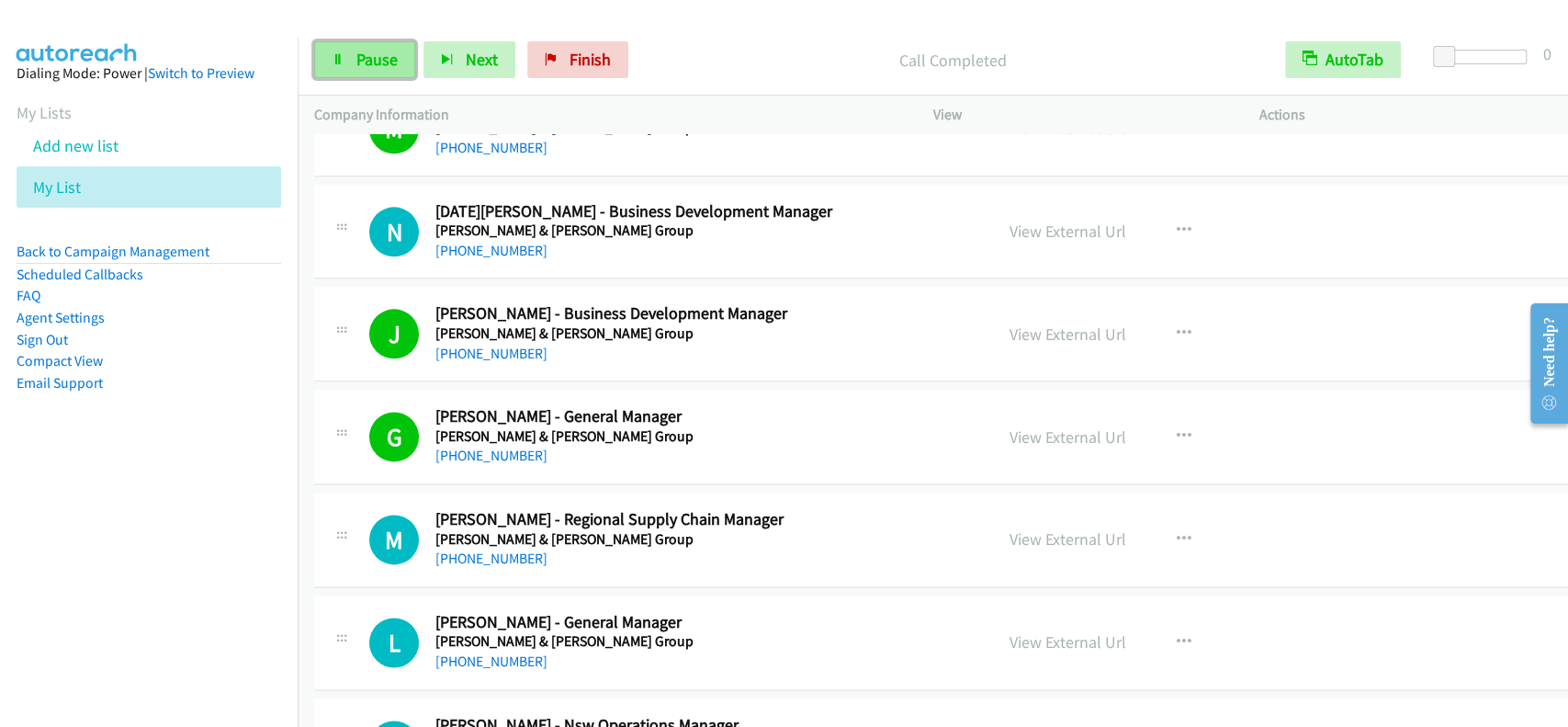
click at [397, 46] on link "Pause" at bounding box center [364, 60] width 101 height 37
click at [397, 46] on link "Start Calls" at bounding box center [380, 60] width 132 height 37
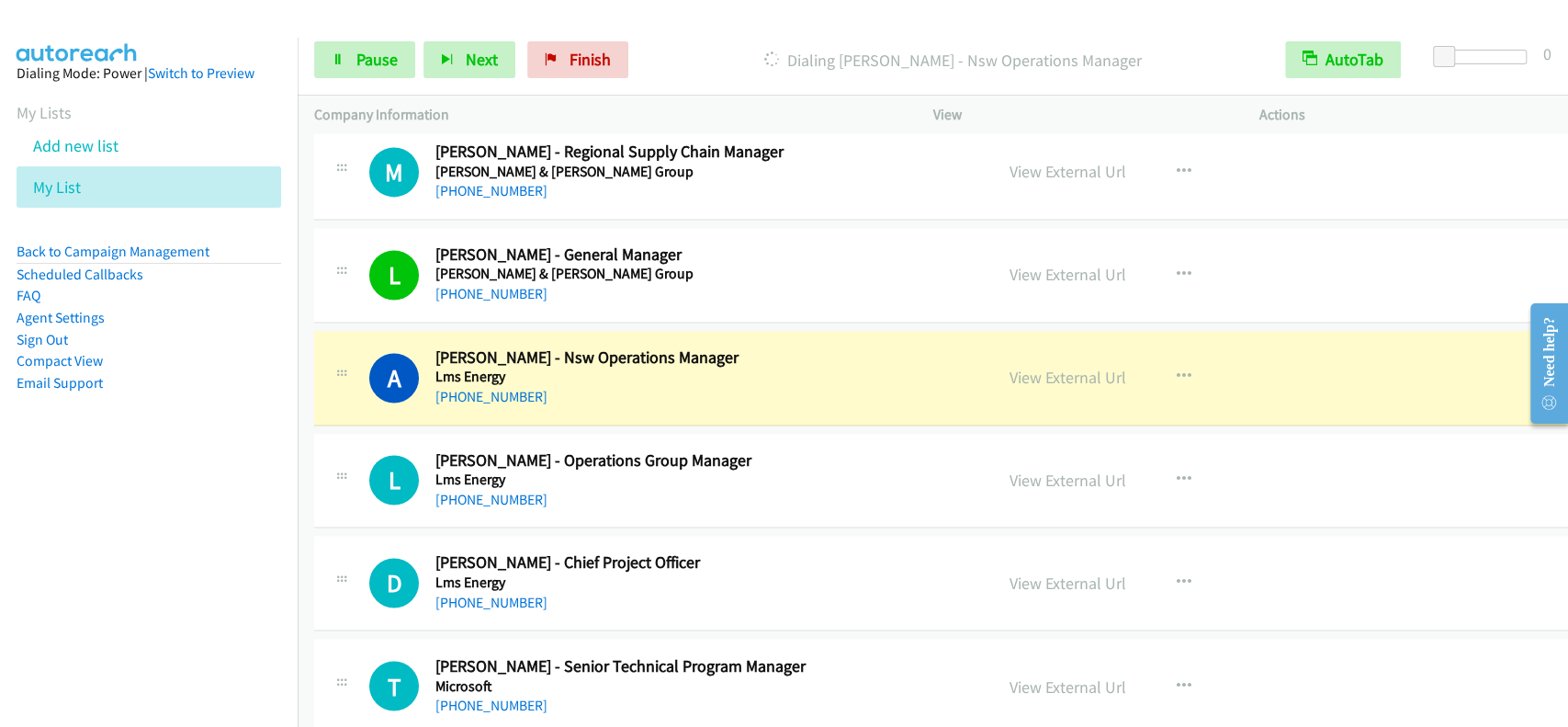
scroll to position [11393, 0]
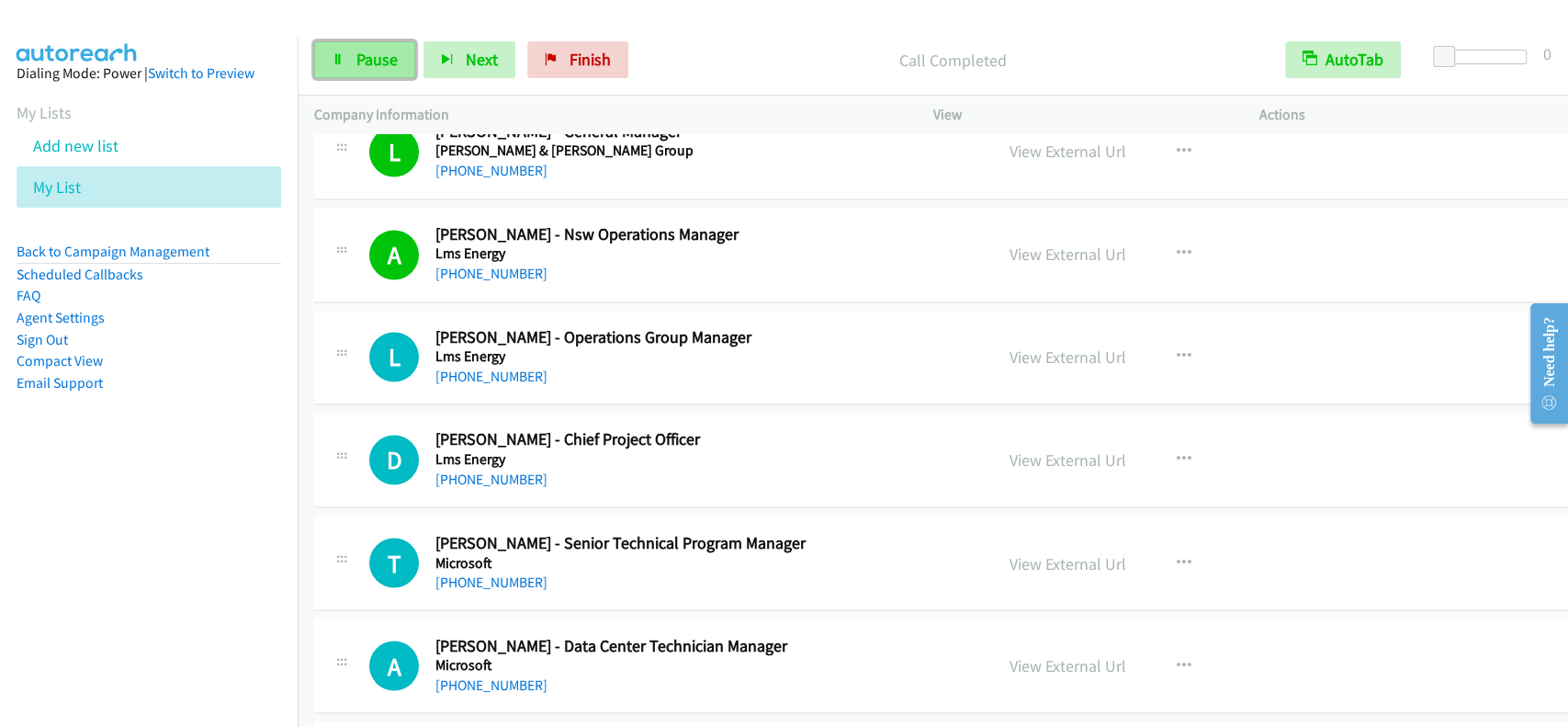
click at [367, 60] on span "Pause" at bounding box center [376, 59] width 42 height 21
click at [367, 50] on span "Start Calls" at bounding box center [391, 59] width 71 height 21
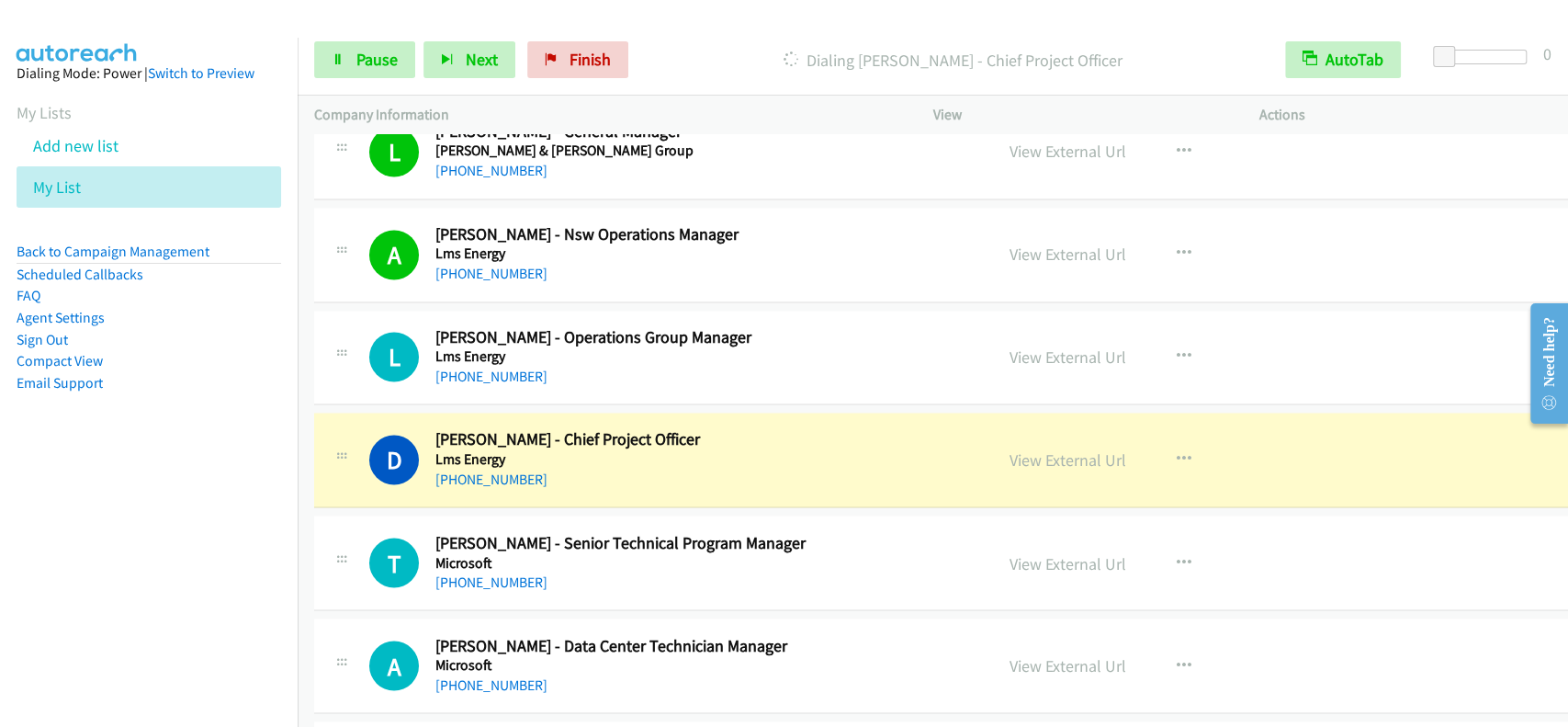
scroll to position [11515, 0]
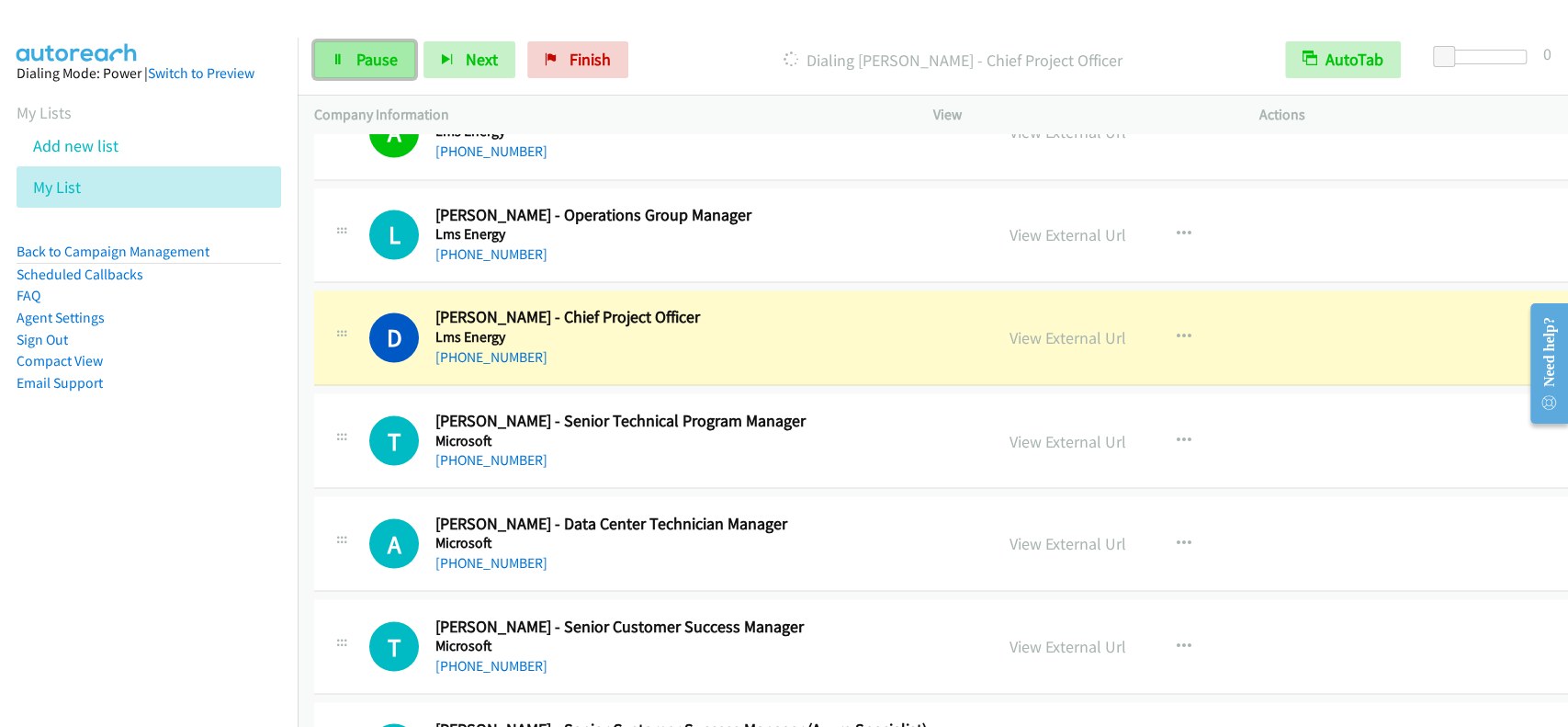
click at [340, 70] on link "Pause" at bounding box center [364, 60] width 101 height 37
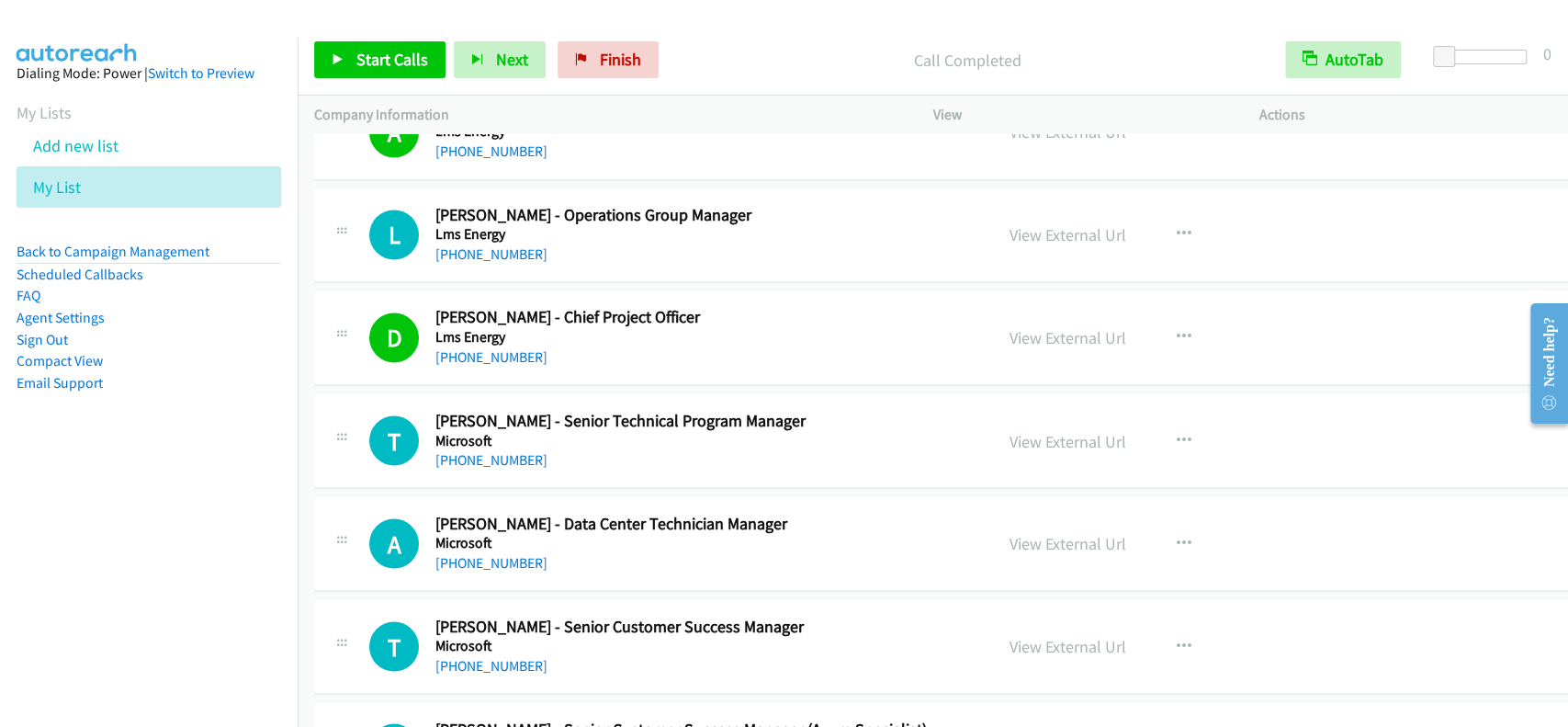
click at [397, 96] on div "Company Information" at bounding box center [607, 115] width 619 height 39
click at [406, 67] on span "Start Calls" at bounding box center [391, 59] width 71 height 21
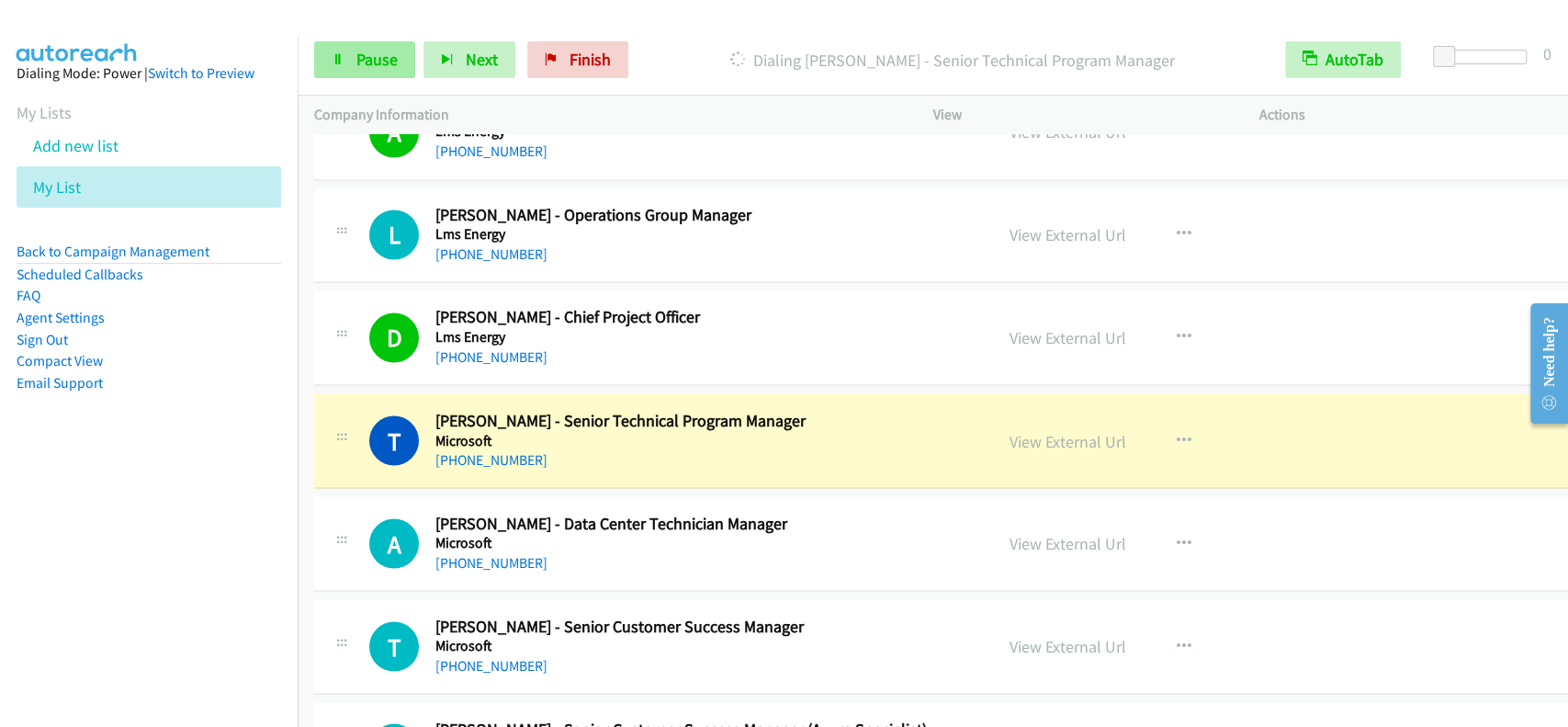
drag, startPoint x: 367, startPoint y: 94, endPoint x: 367, endPoint y: 74, distance: 20.0
click at [367, 92] on div "Start Calls Pause Next Finish Dialing Tom Papazoglou - Senior Technical Program…" at bounding box center [933, 60] width 1270 height 70
click at [367, 74] on link "Pause" at bounding box center [364, 60] width 101 height 37
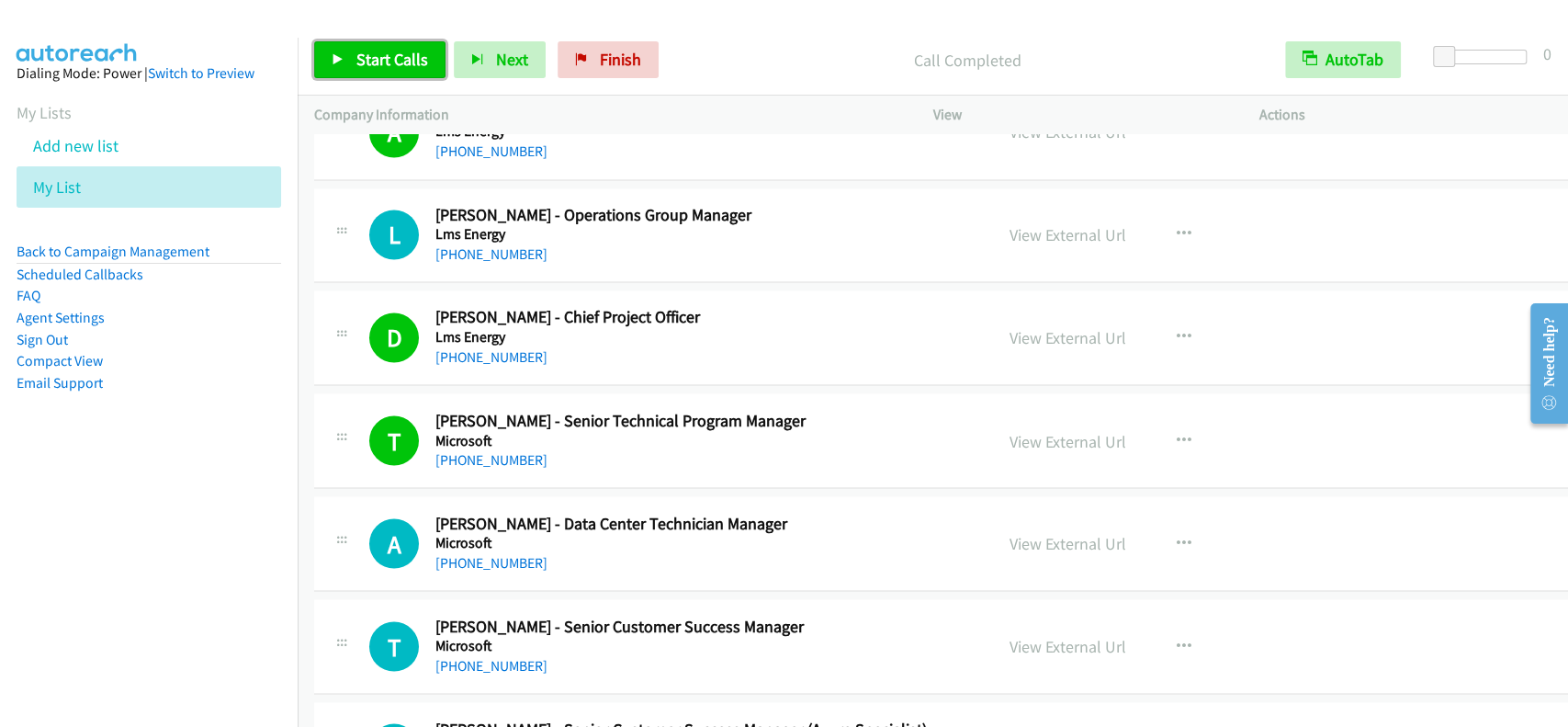
click at [391, 50] on span "Start Calls" at bounding box center [391, 59] width 71 height 21
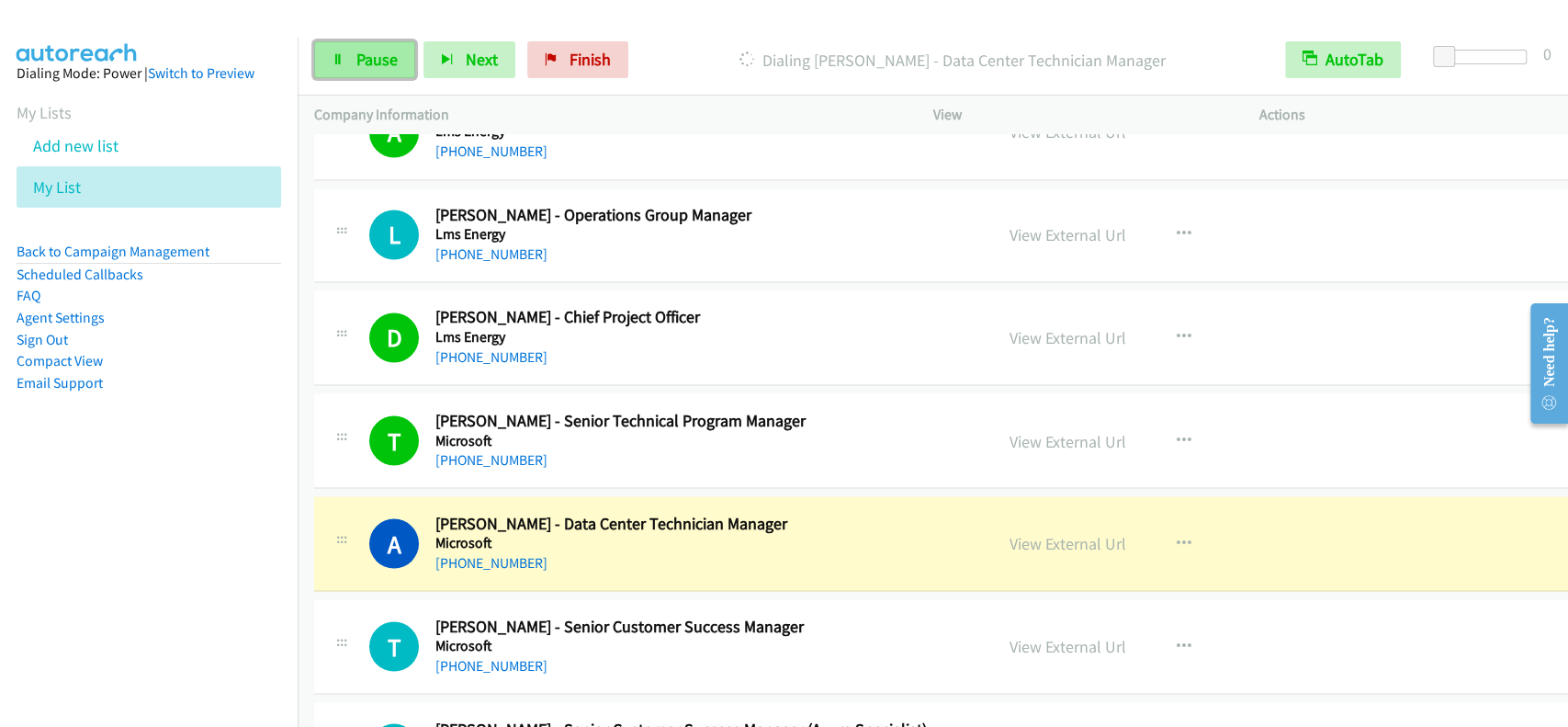
click at [368, 55] on span "Pause" at bounding box center [376, 59] width 42 height 21
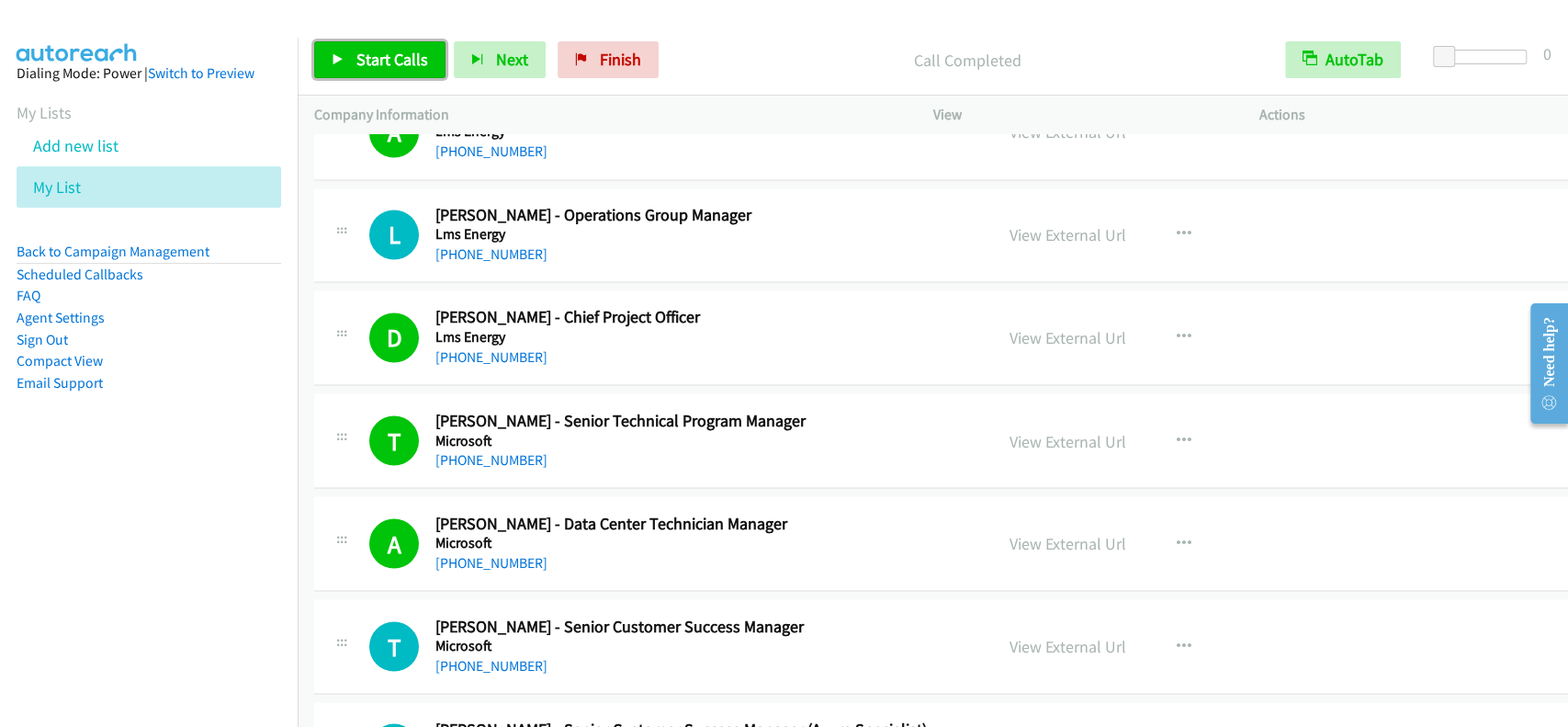
click at [358, 74] on link "Start Calls" at bounding box center [380, 60] width 132 height 37
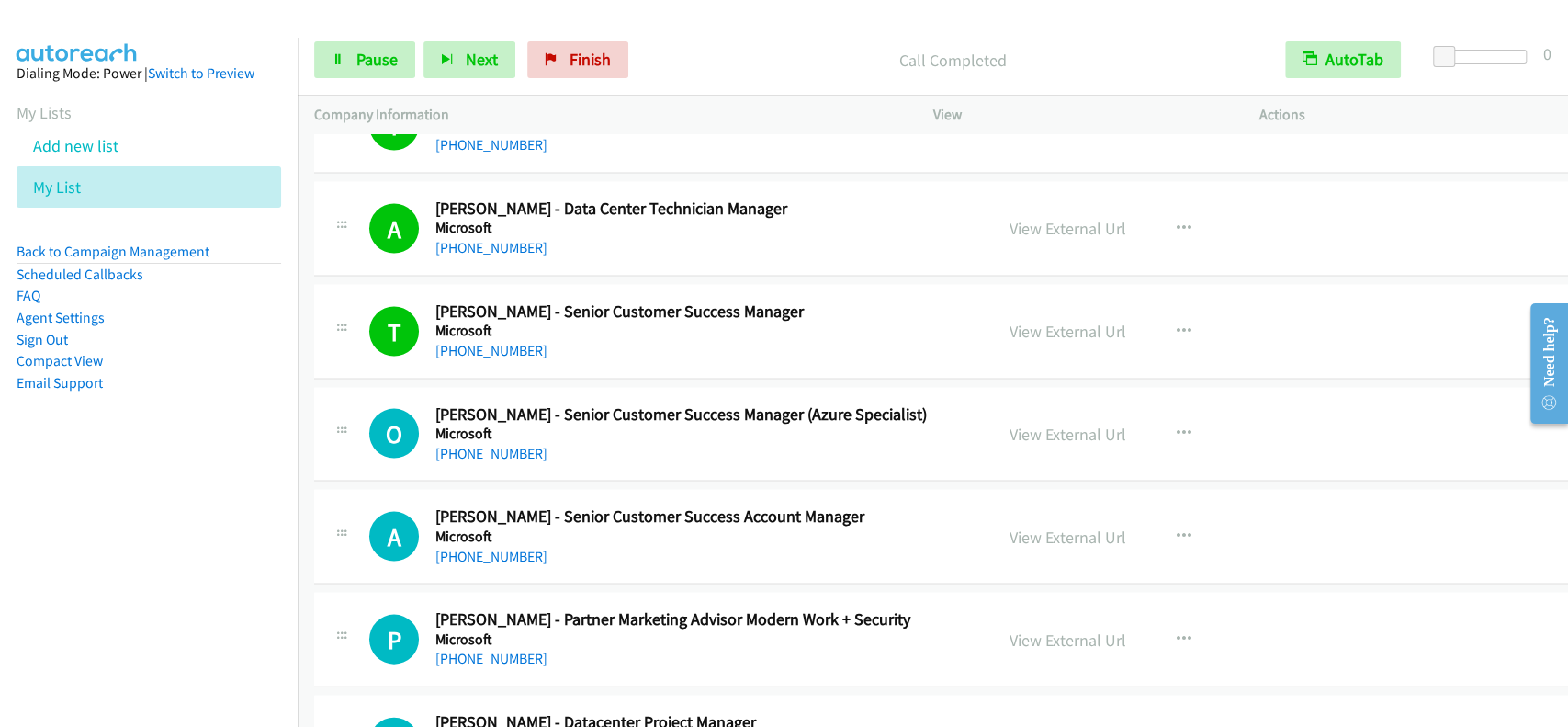
scroll to position [11882, 0]
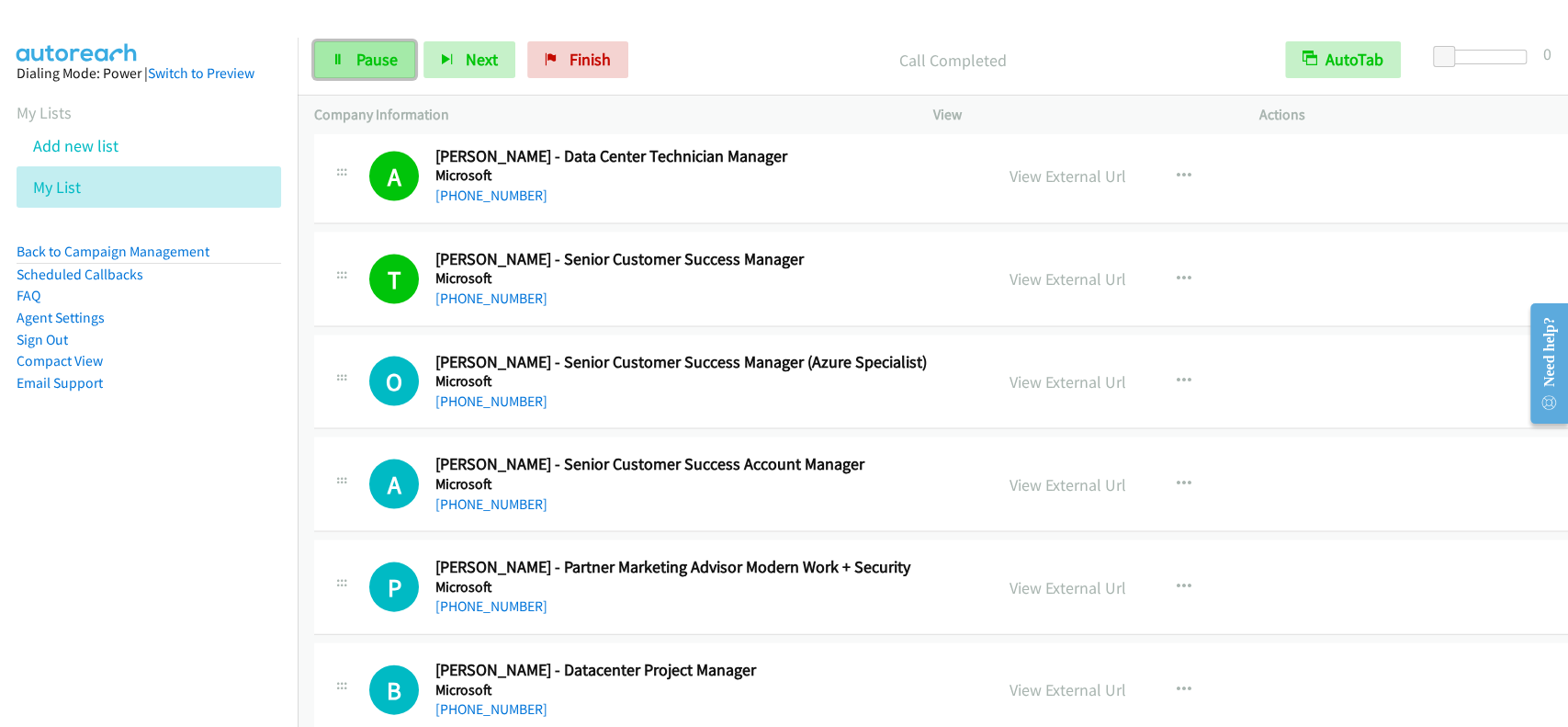
click at [375, 71] on link "Pause" at bounding box center [364, 60] width 101 height 37
click at [375, 71] on link "Start Calls" at bounding box center [380, 60] width 132 height 37
click at [368, 62] on span "Pause" at bounding box center [376, 59] width 42 height 21
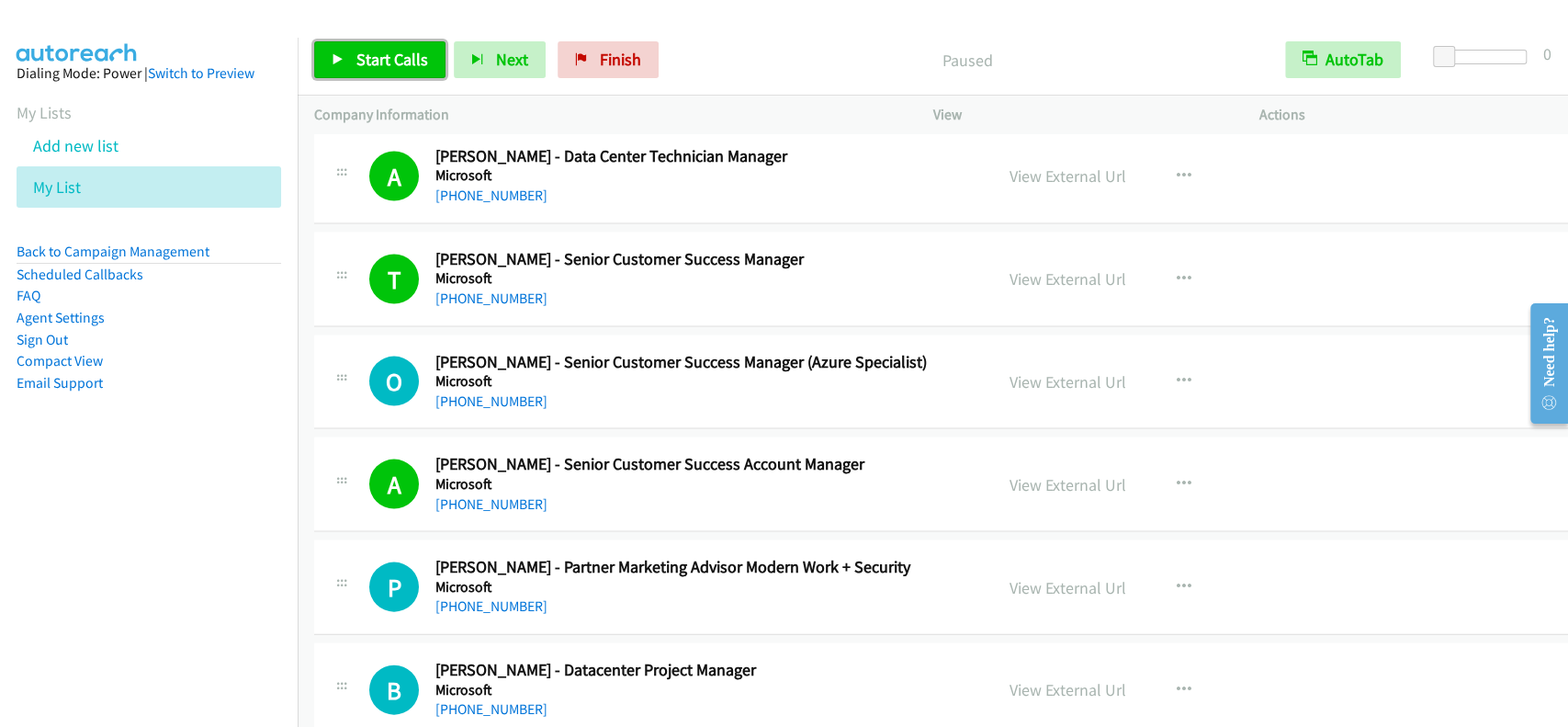
click at [368, 62] on span "Start Calls" at bounding box center [391, 59] width 71 height 21
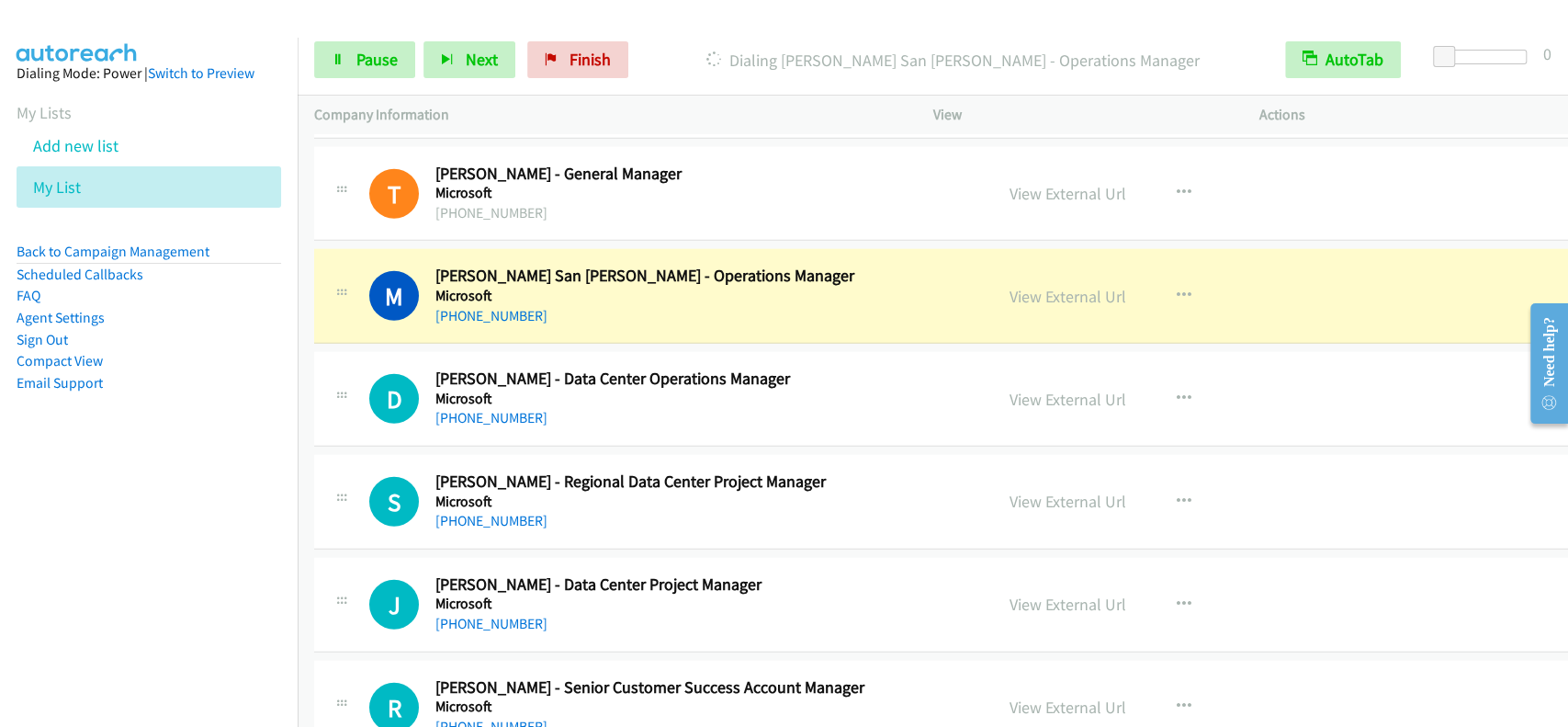
scroll to position [12618, 0]
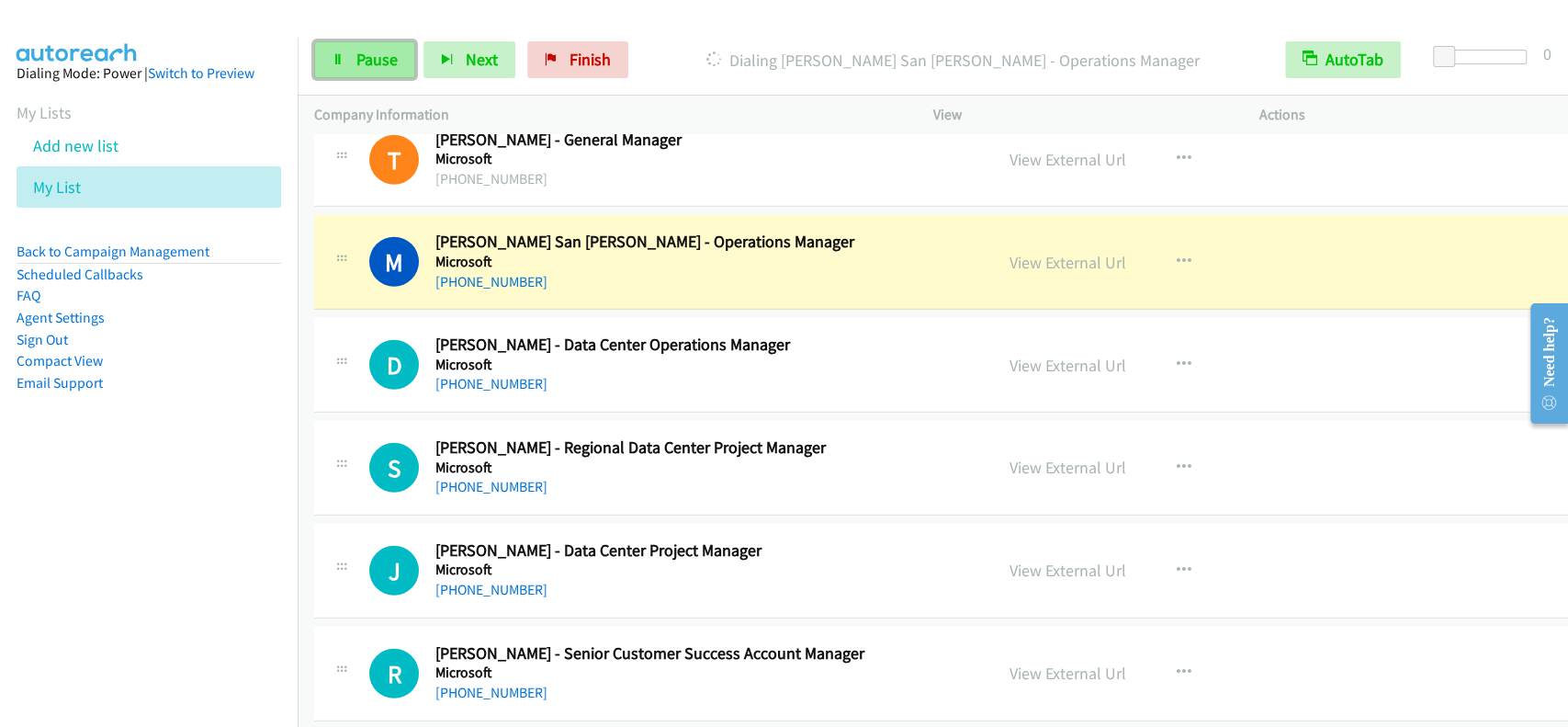
click at [383, 66] on span "Pause" at bounding box center [376, 59] width 42 height 21
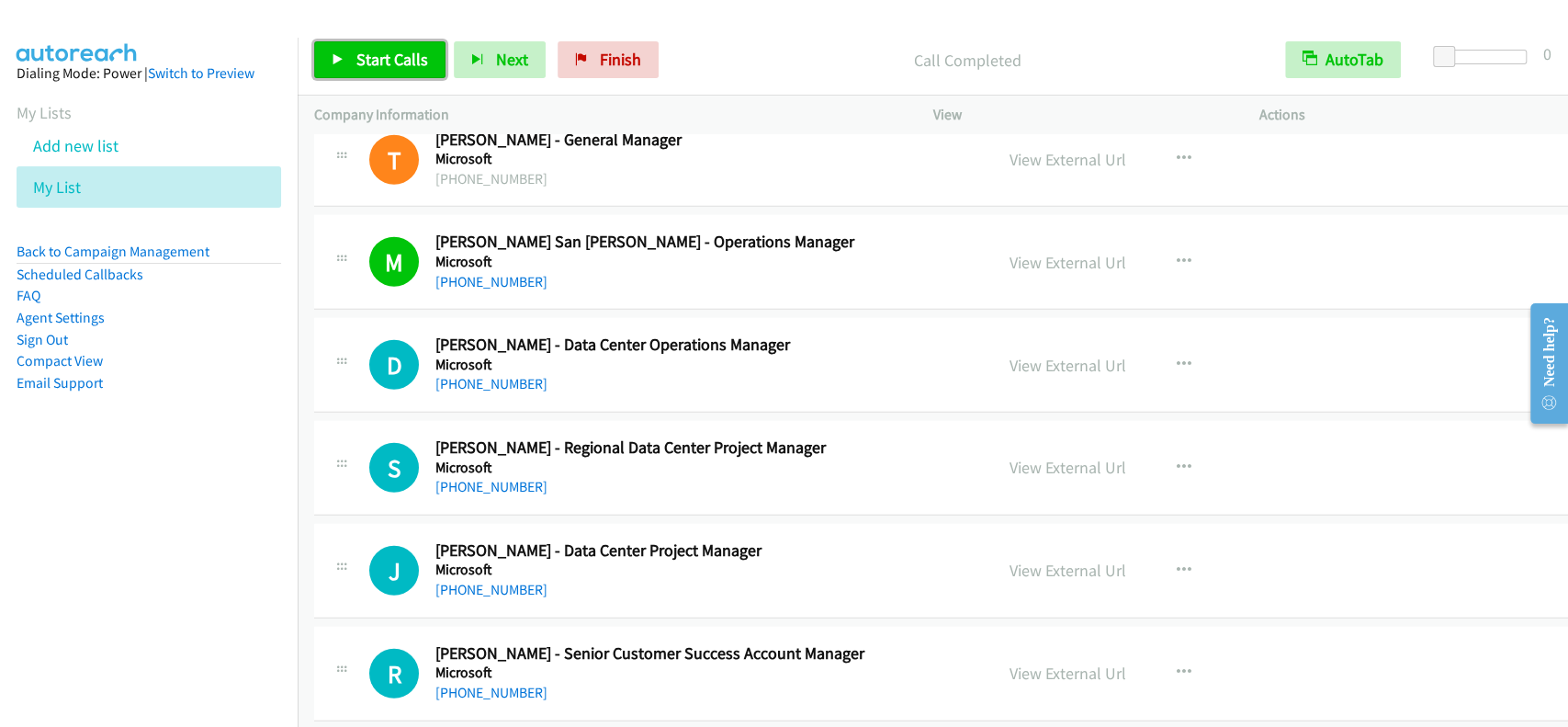
click at [372, 54] on span "Start Calls" at bounding box center [391, 59] width 71 height 21
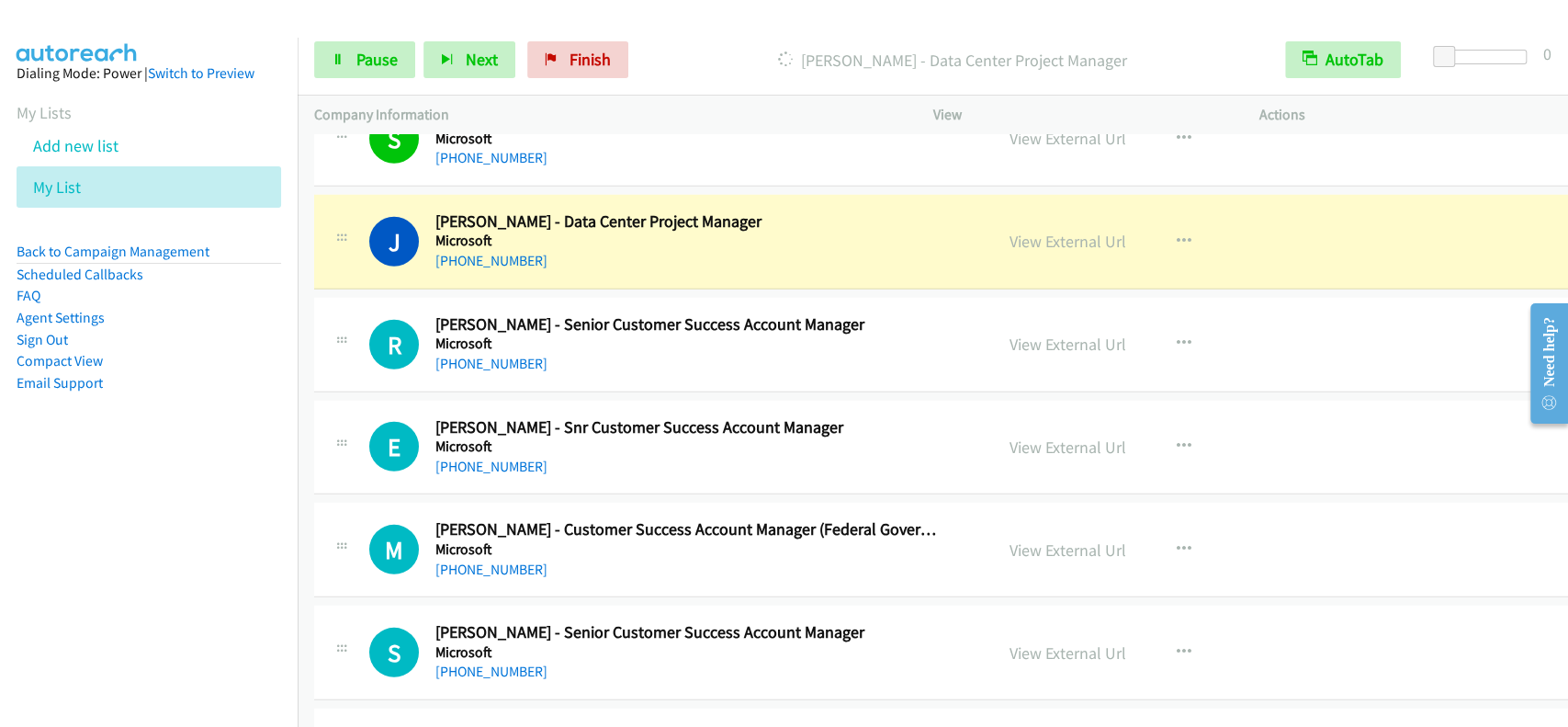
scroll to position [12985, 0]
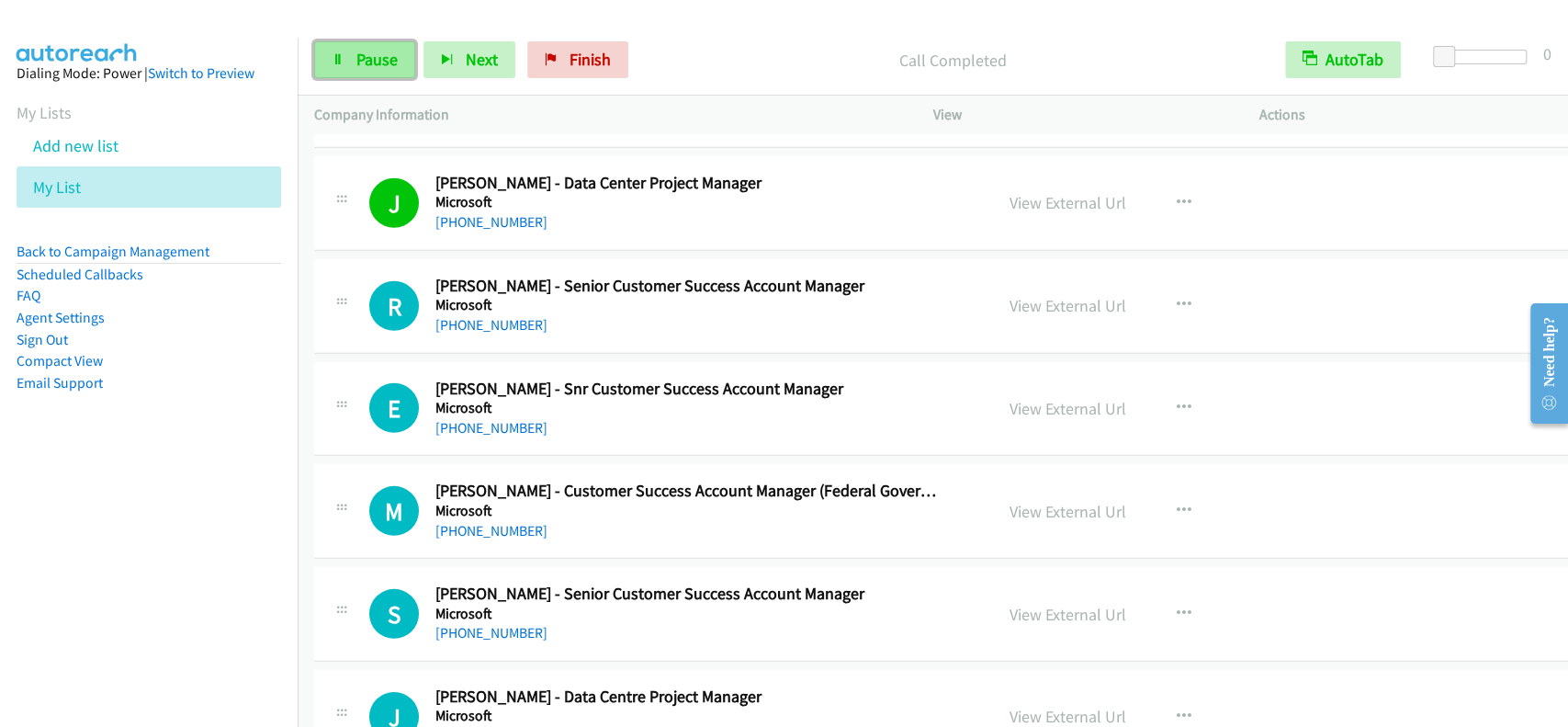
click at [351, 52] on link "Pause" at bounding box center [364, 60] width 101 height 37
click at [351, 52] on link "Start Calls" at bounding box center [380, 60] width 132 height 37
click at [376, 62] on span "Pause" at bounding box center [376, 59] width 42 height 21
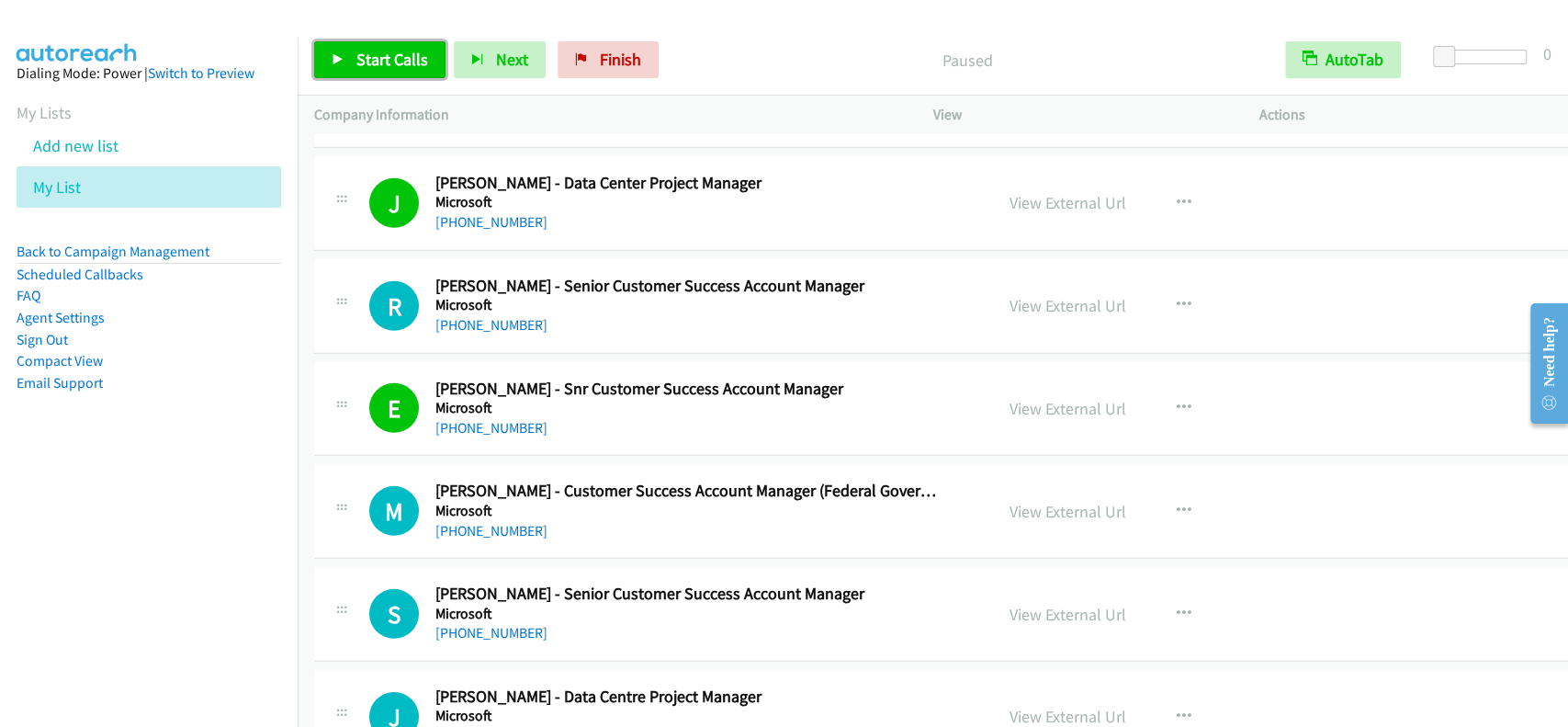
click at [374, 62] on span "Start Calls" at bounding box center [391, 59] width 71 height 21
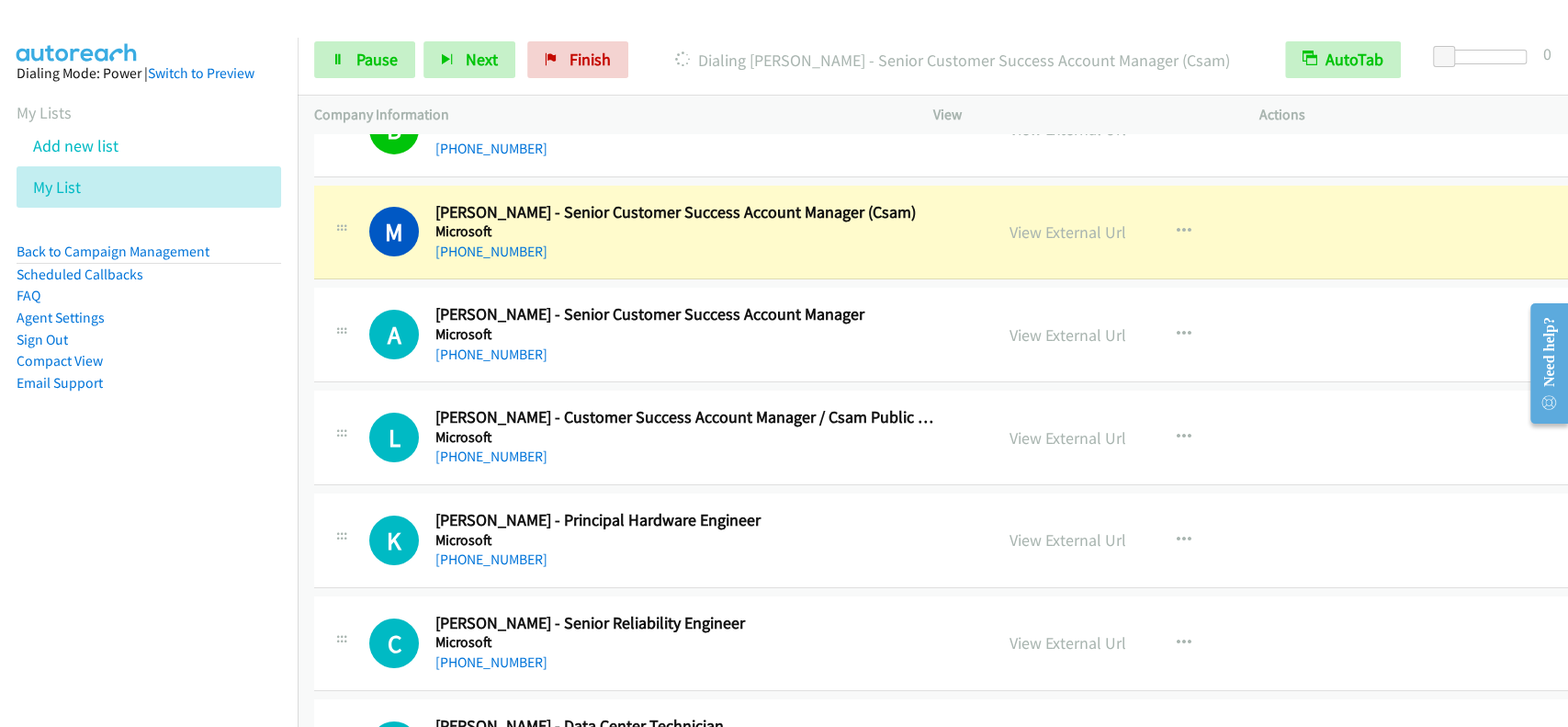
scroll to position [13720, 0]
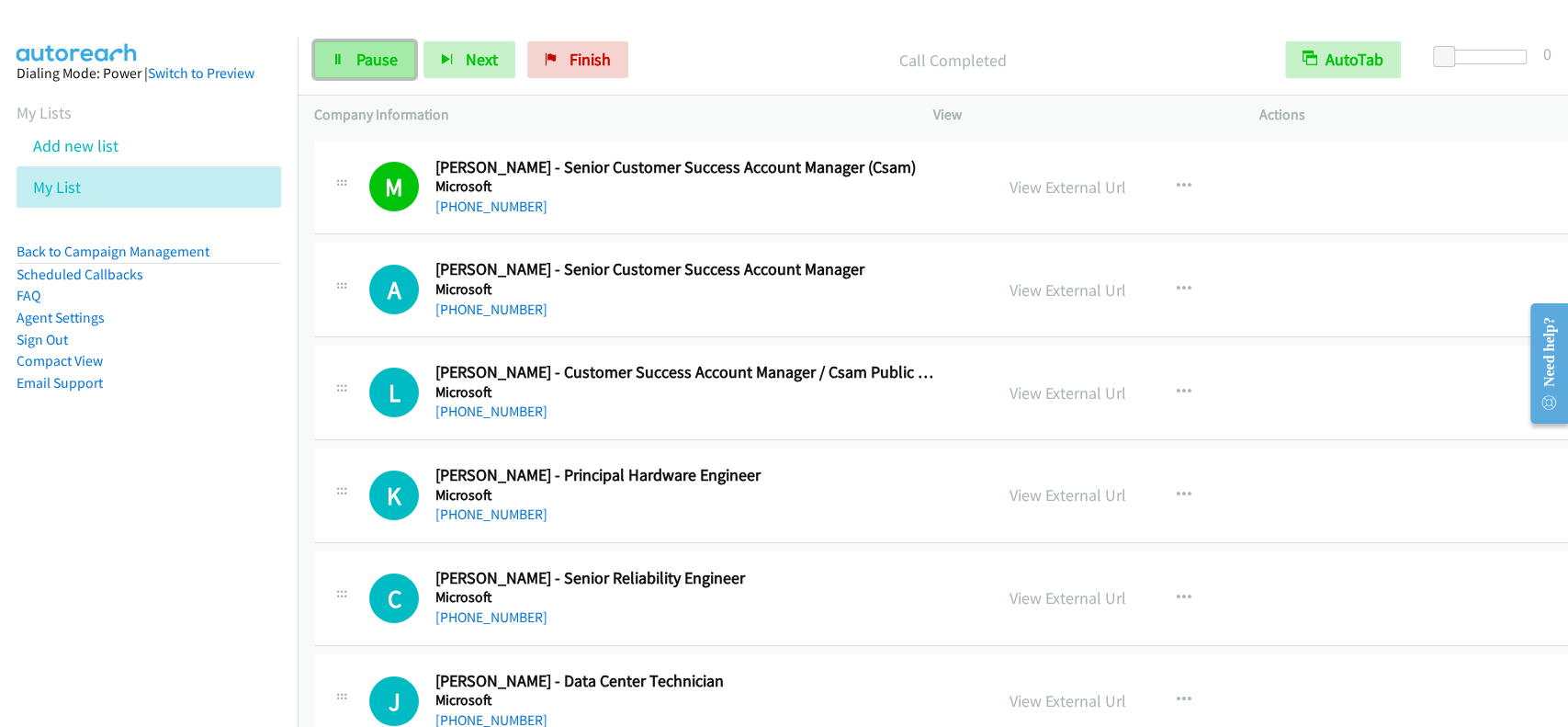
click at [358, 69] on span "Pause" at bounding box center [376, 59] width 42 height 21
click at [358, 69] on span "Start Calls" at bounding box center [391, 59] width 71 height 21
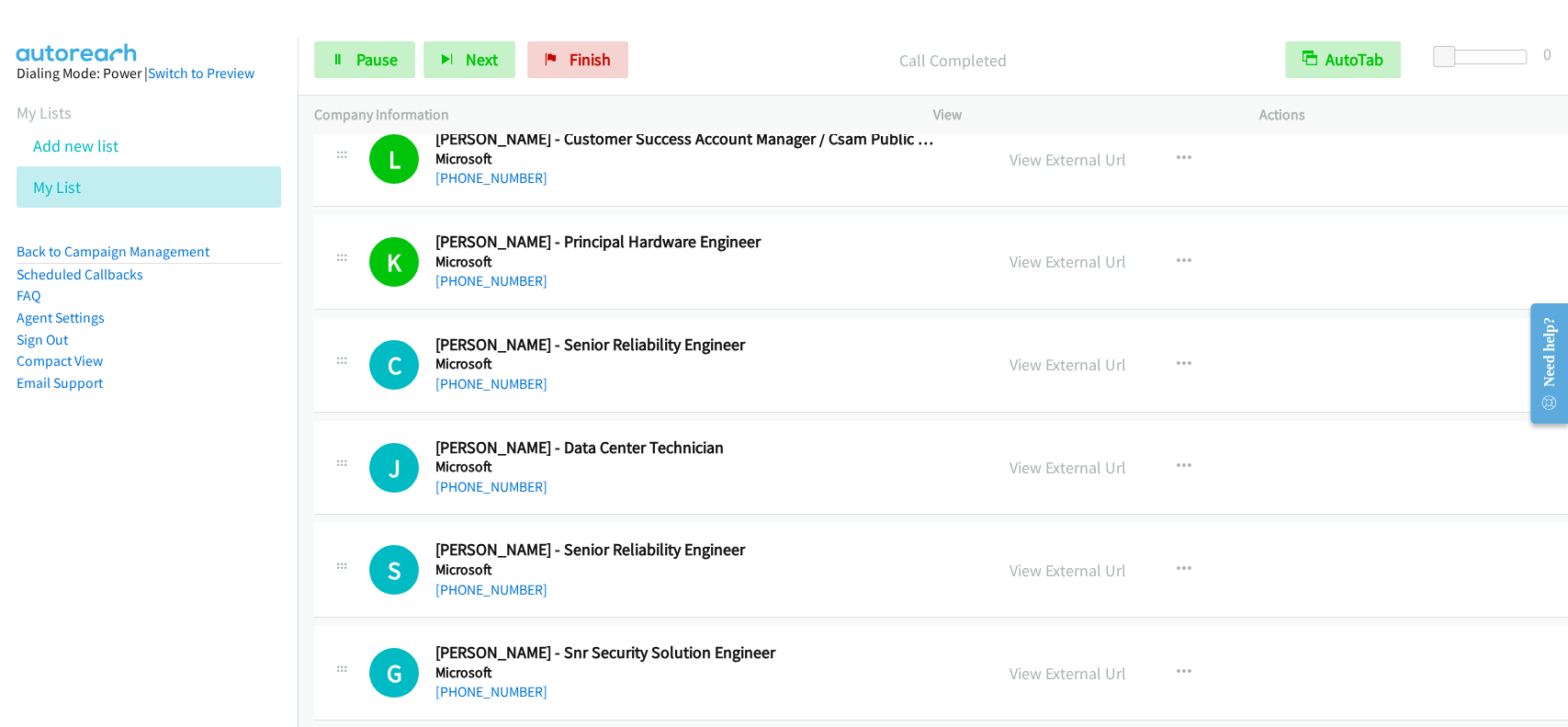
scroll to position [13966, 0]
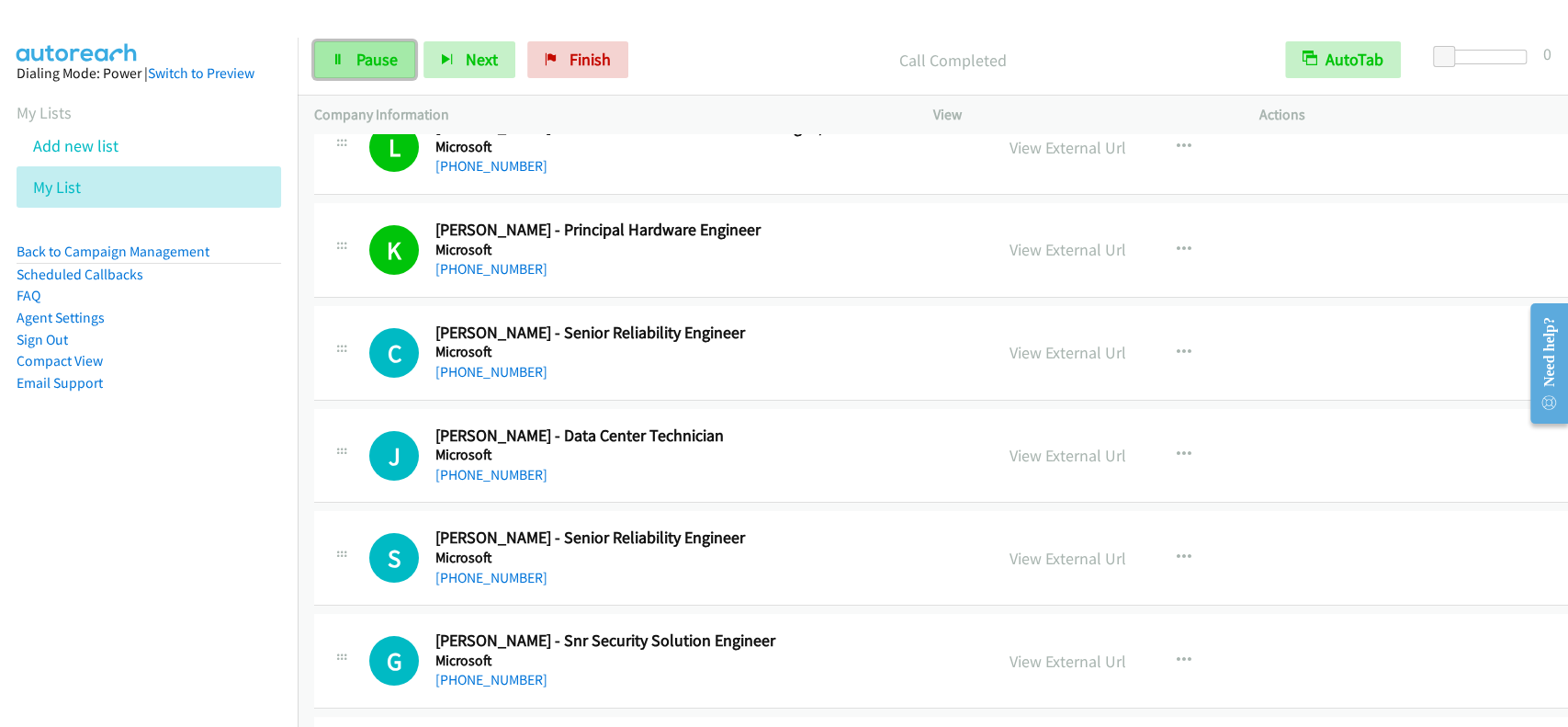
click at [359, 47] on link "Pause" at bounding box center [364, 60] width 101 height 37
click at [359, 47] on link "Start Calls" at bounding box center [380, 60] width 132 height 37
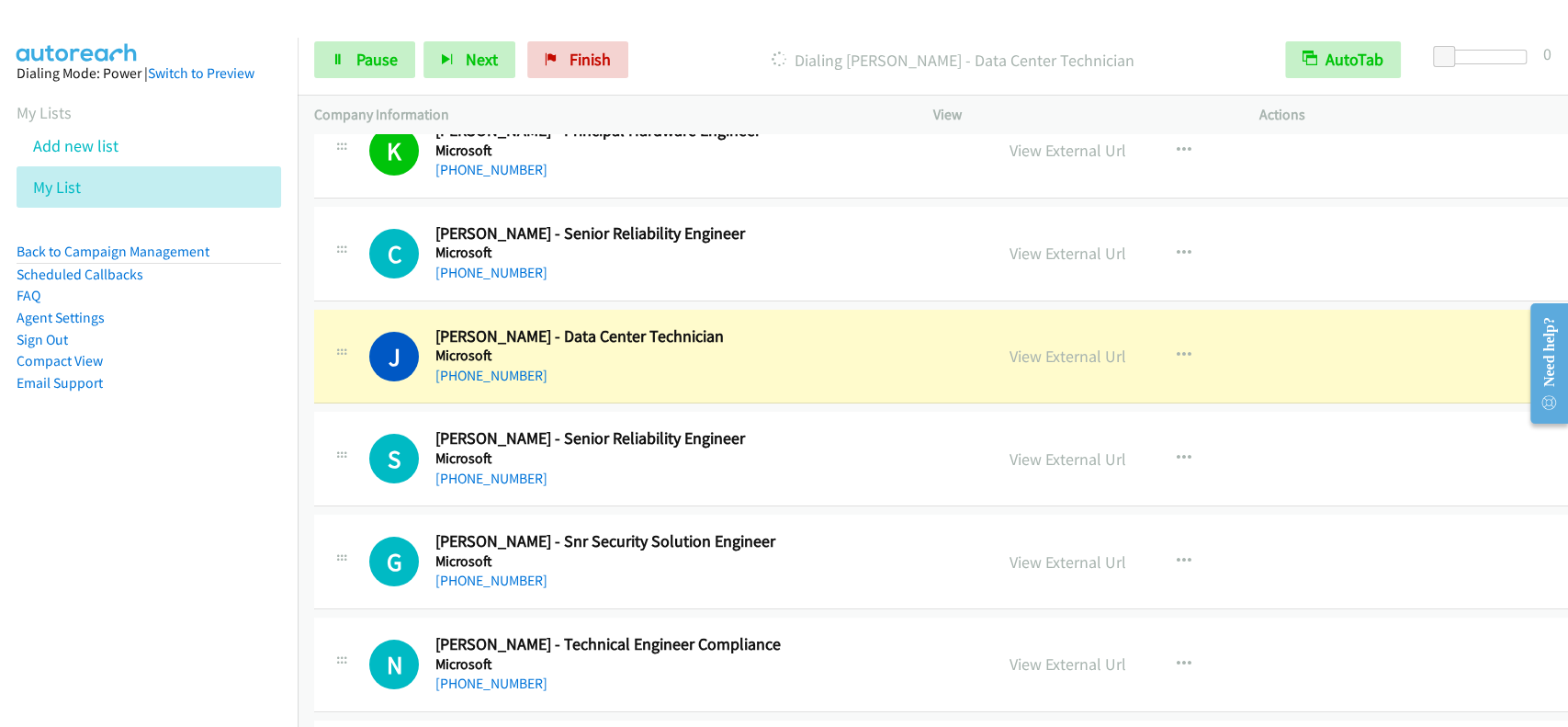
scroll to position [14087, 0]
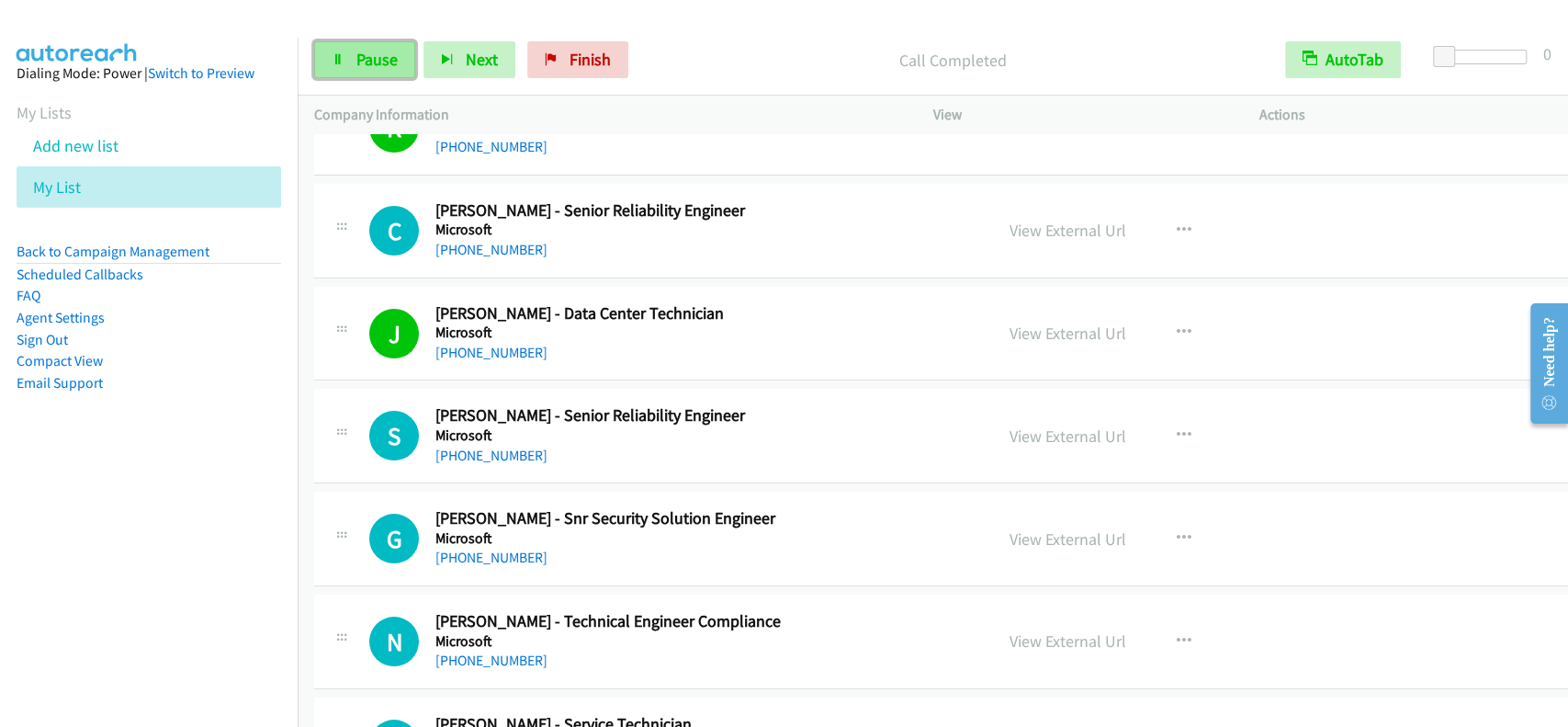
click at [368, 64] on span "Pause" at bounding box center [376, 59] width 42 height 21
click at [368, 64] on span "Start Calls" at bounding box center [391, 59] width 71 height 21
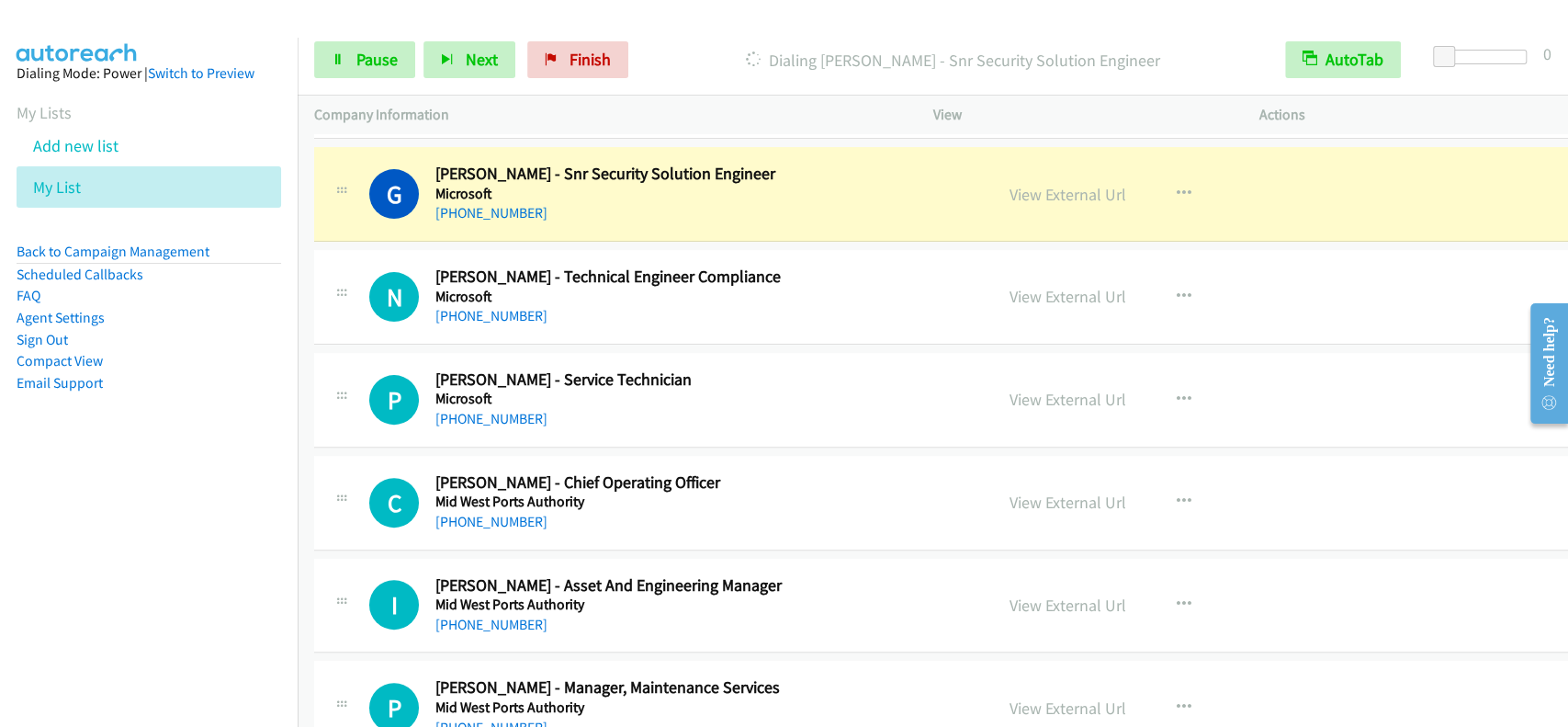
scroll to position [14456, 0]
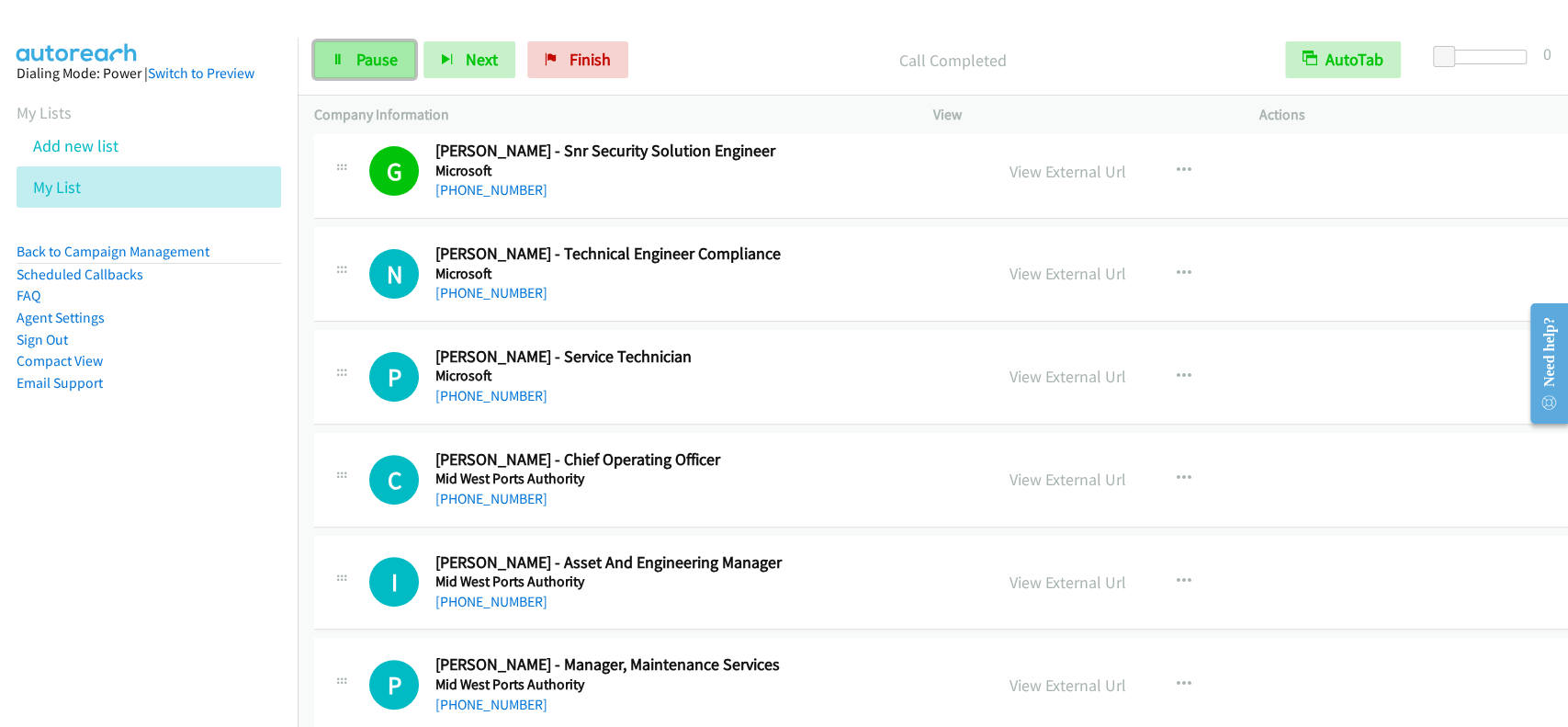
click at [390, 55] on span "Pause" at bounding box center [376, 59] width 42 height 21
click at [390, 55] on span "Start Calls" at bounding box center [391, 59] width 71 height 21
click at [402, 68] on link "Pause" at bounding box center [364, 60] width 101 height 37
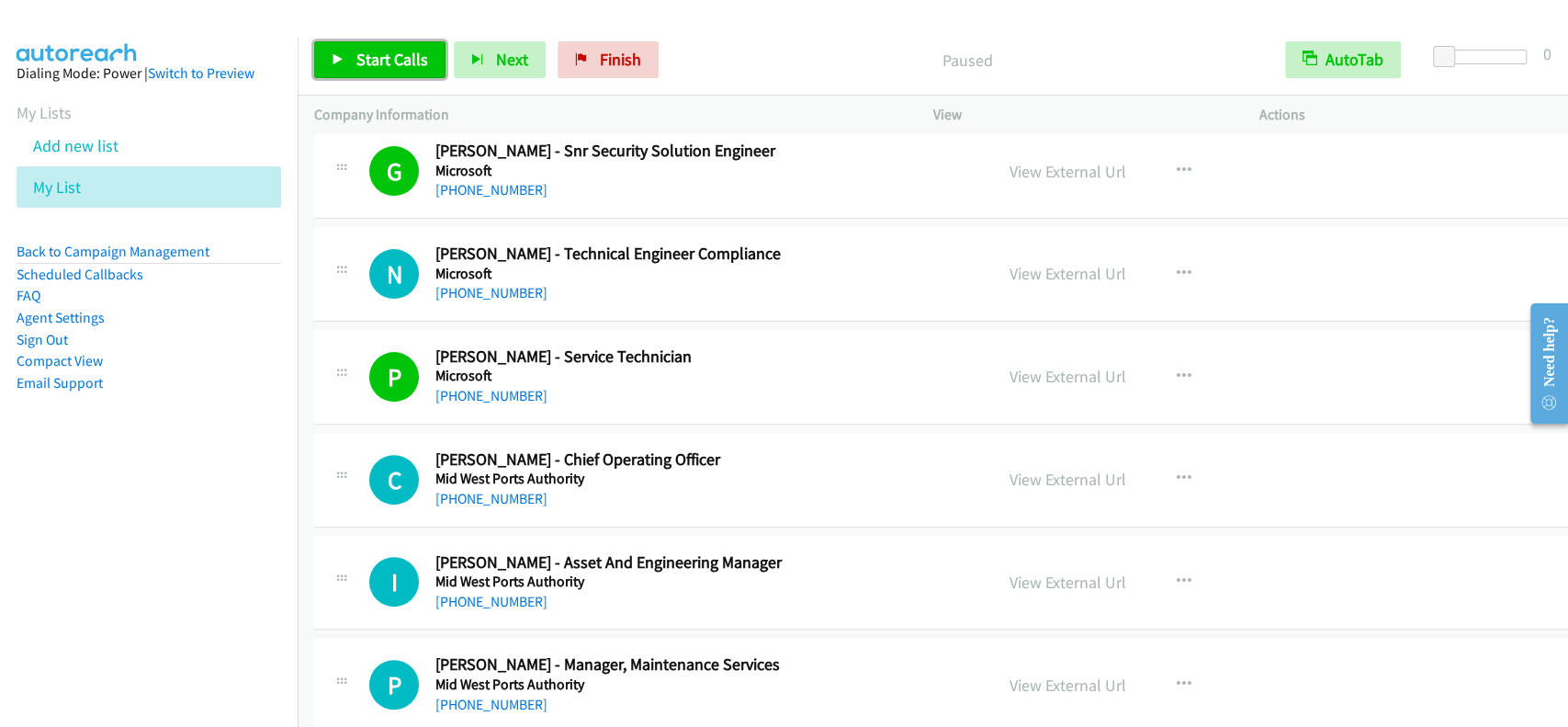
click at [402, 68] on span "Start Calls" at bounding box center [391, 59] width 71 height 21
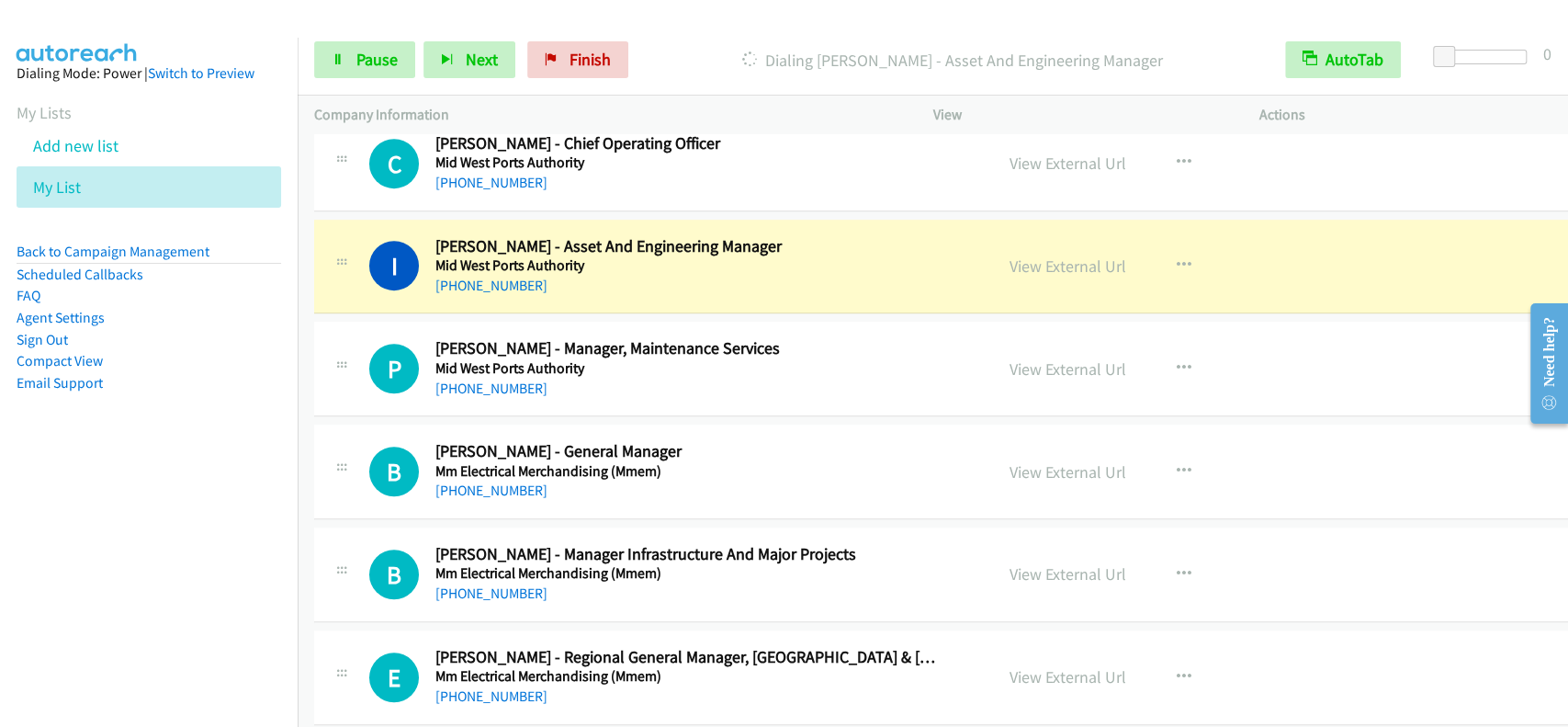
scroll to position [14823, 0]
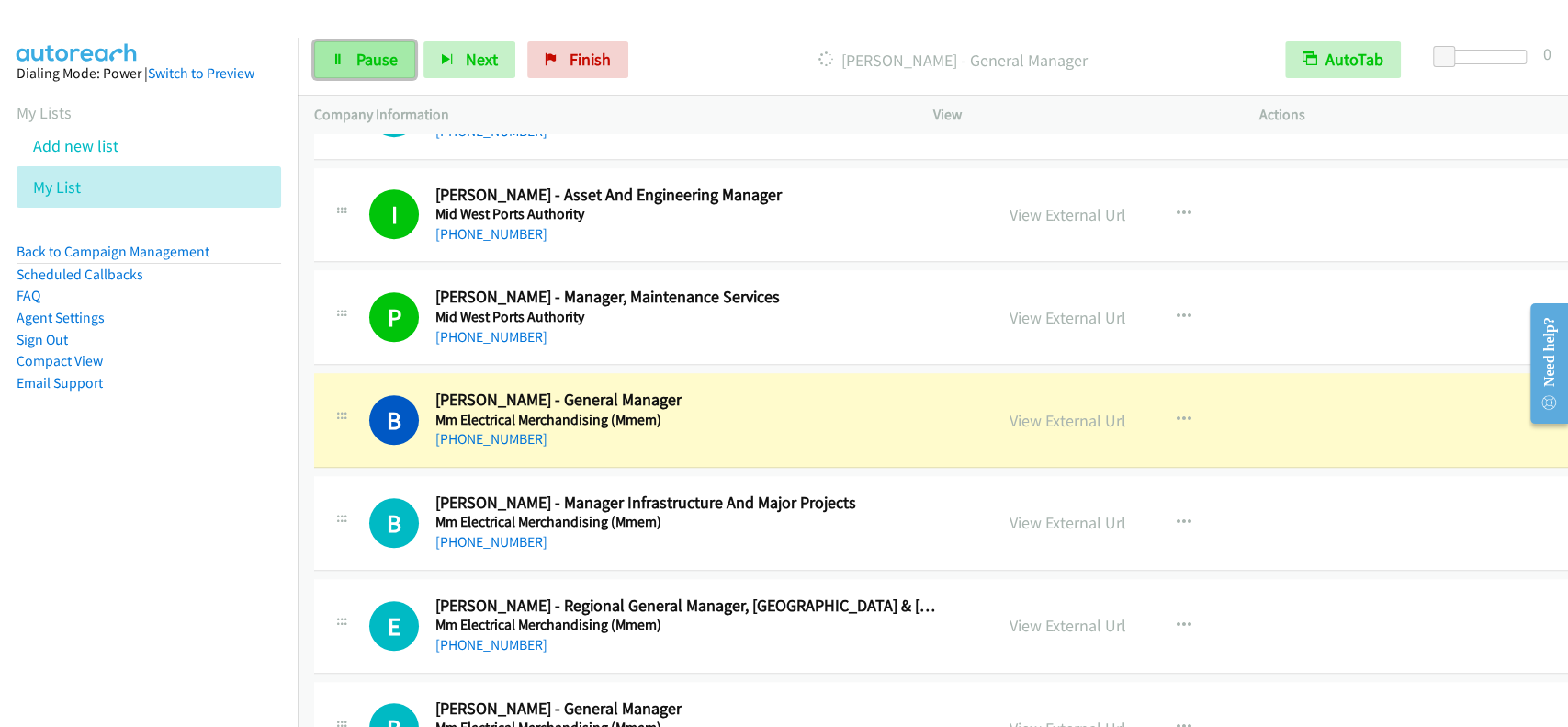
click at [373, 58] on span "Pause" at bounding box center [376, 59] width 42 height 21
click at [1032, 512] on link "View External Url" at bounding box center [1068, 522] width 117 height 21
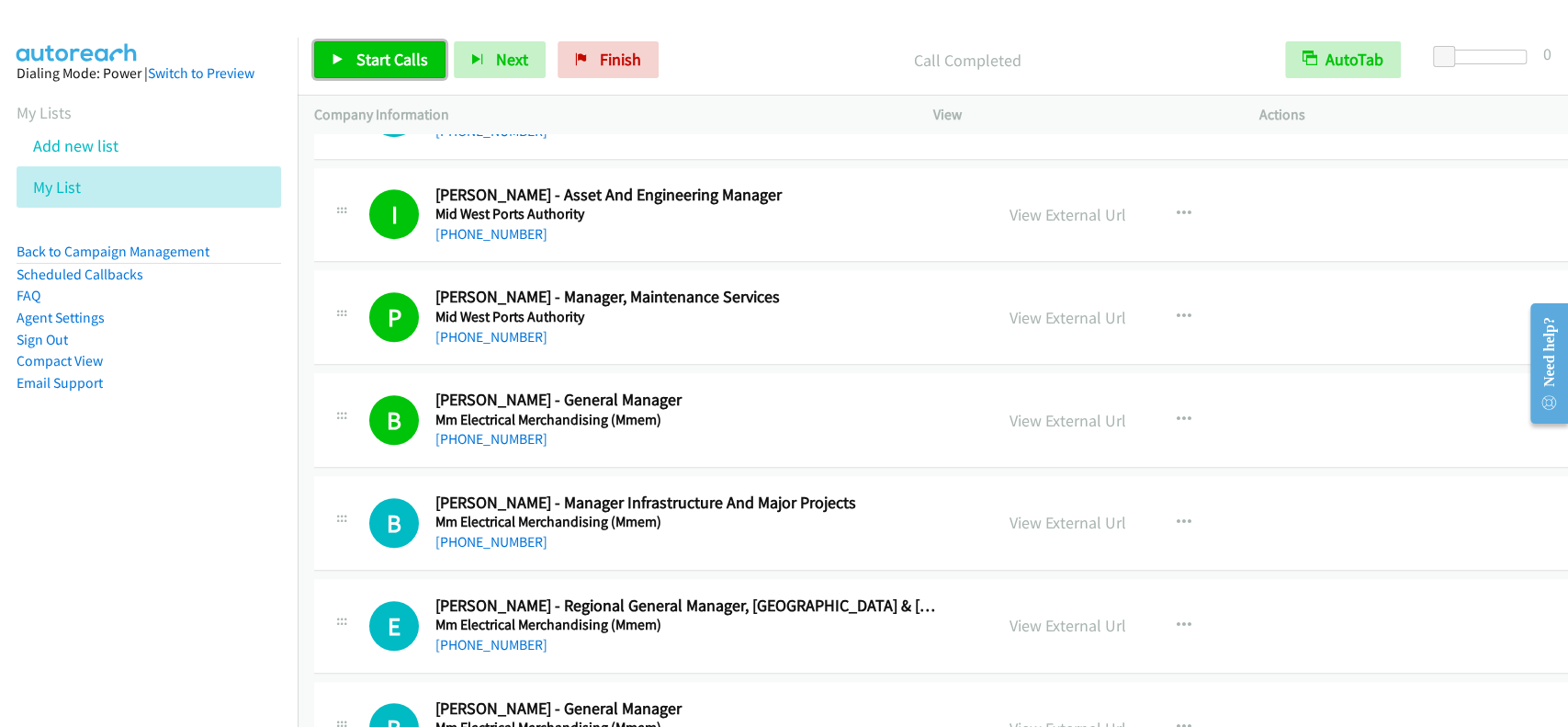
click at [398, 50] on span "Start Calls" at bounding box center [391, 59] width 71 height 21
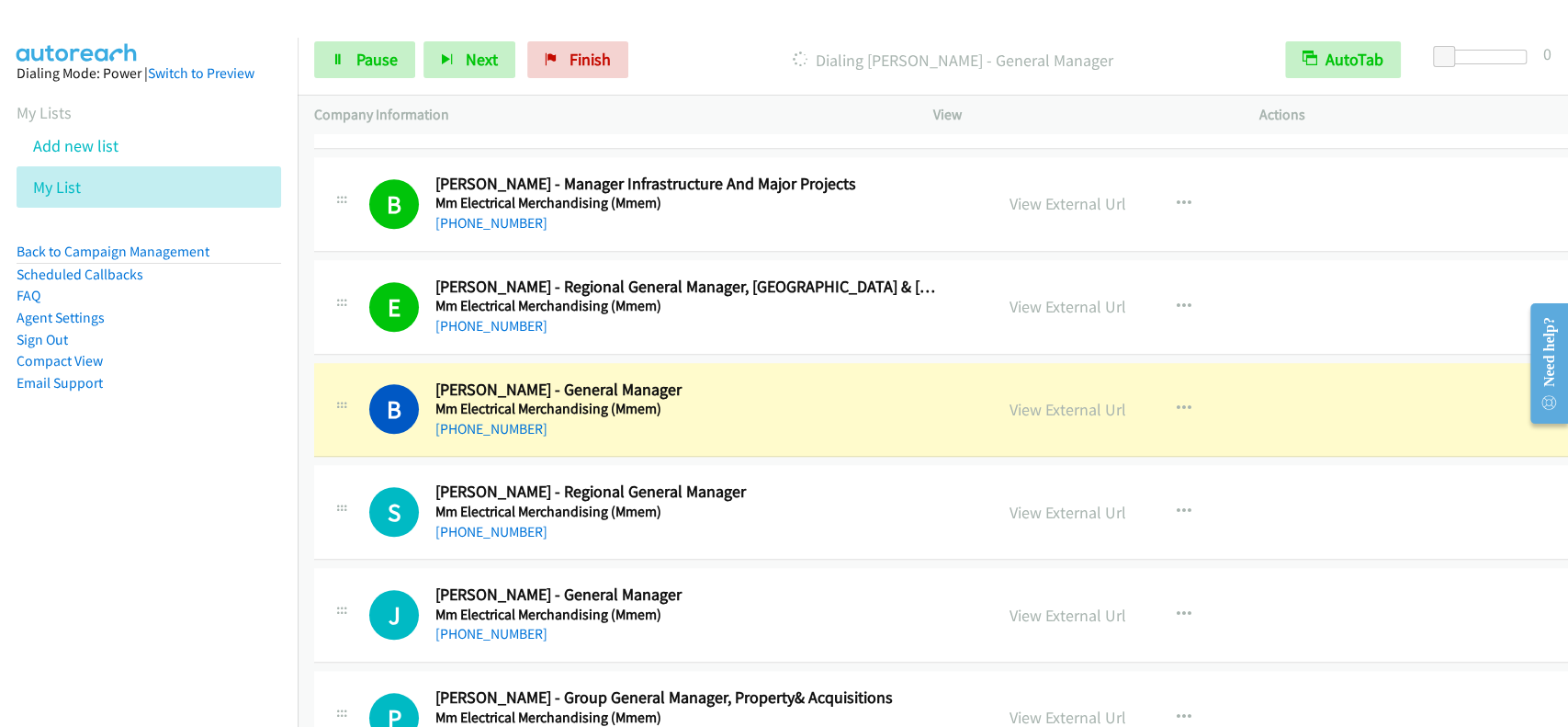
scroll to position [15264, 0]
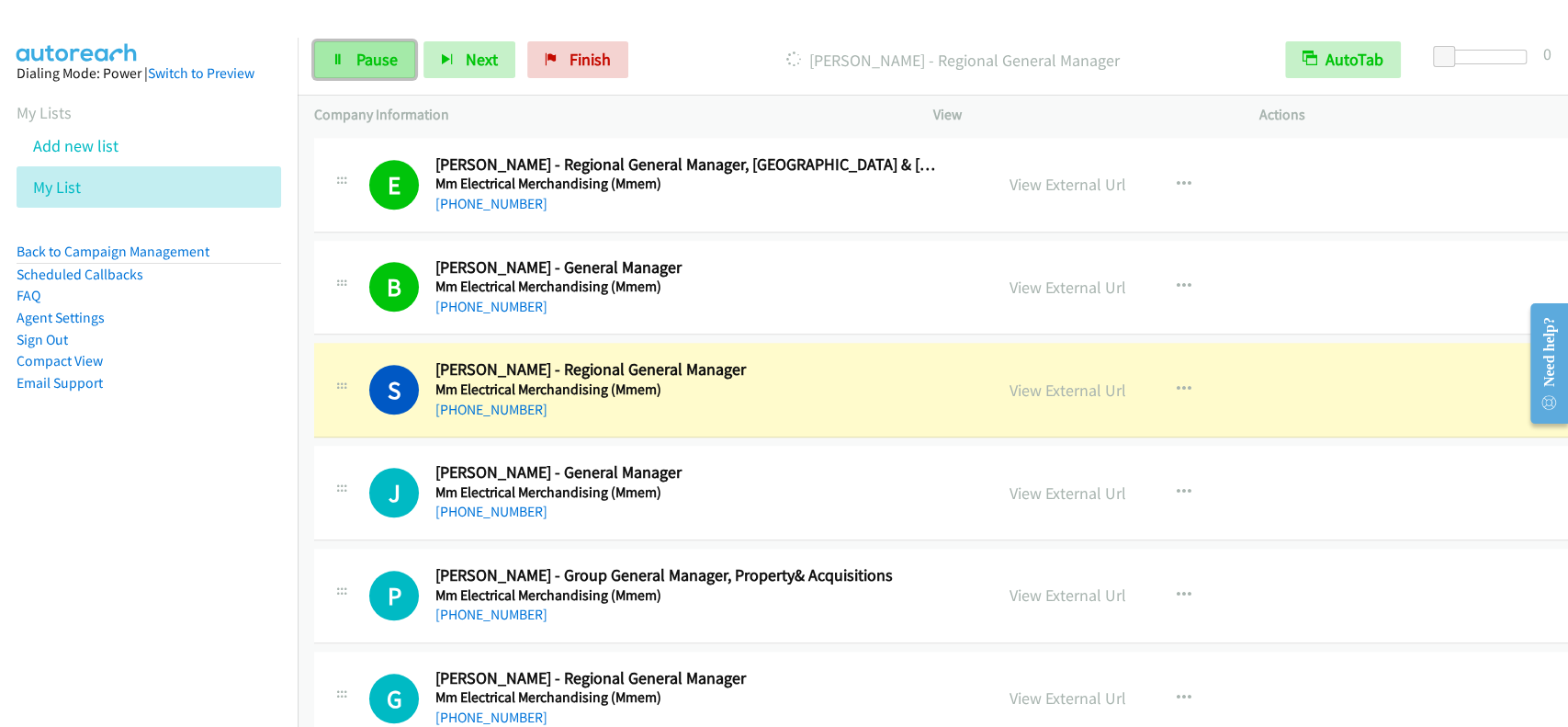
click at [361, 56] on span "Pause" at bounding box center [376, 59] width 42 height 21
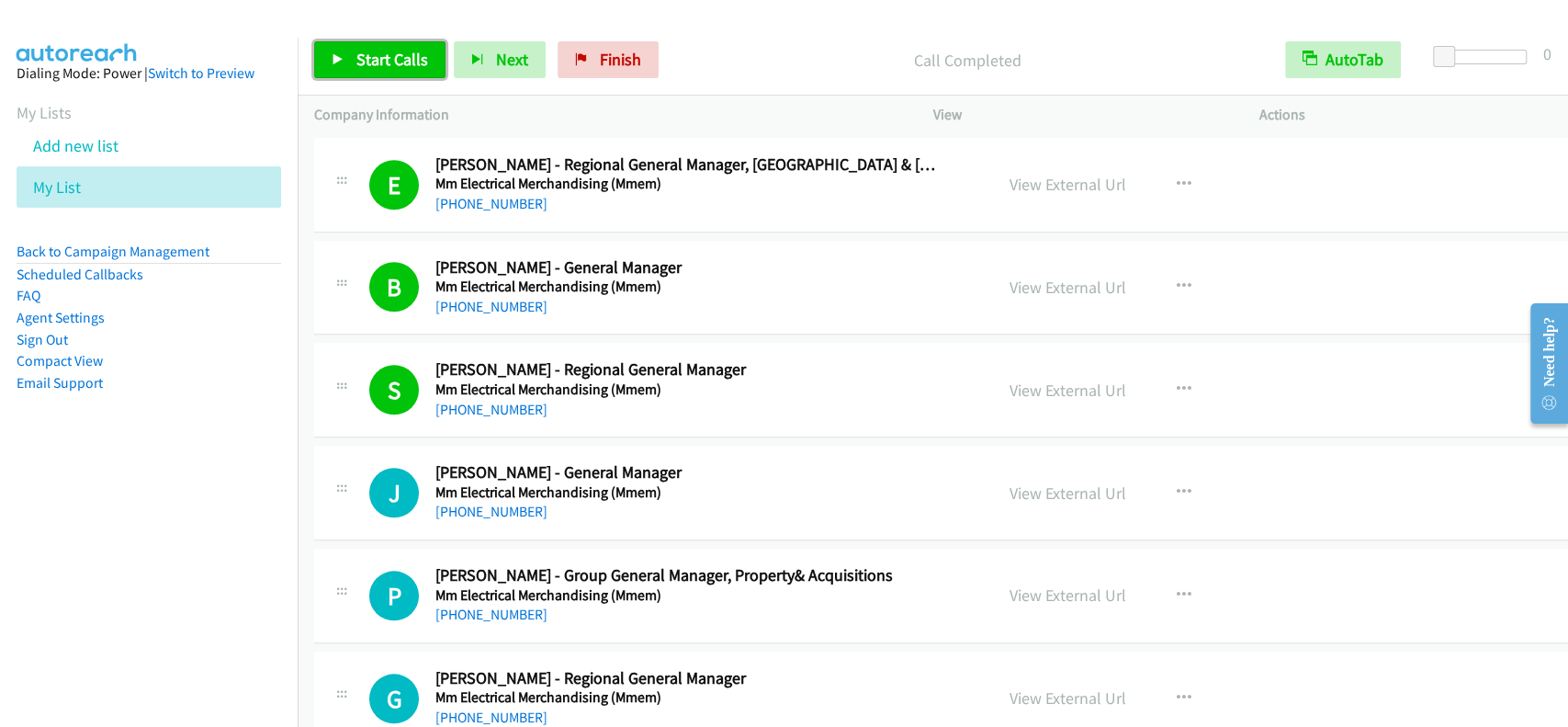
click at [399, 67] on span "Start Calls" at bounding box center [391, 59] width 71 height 21
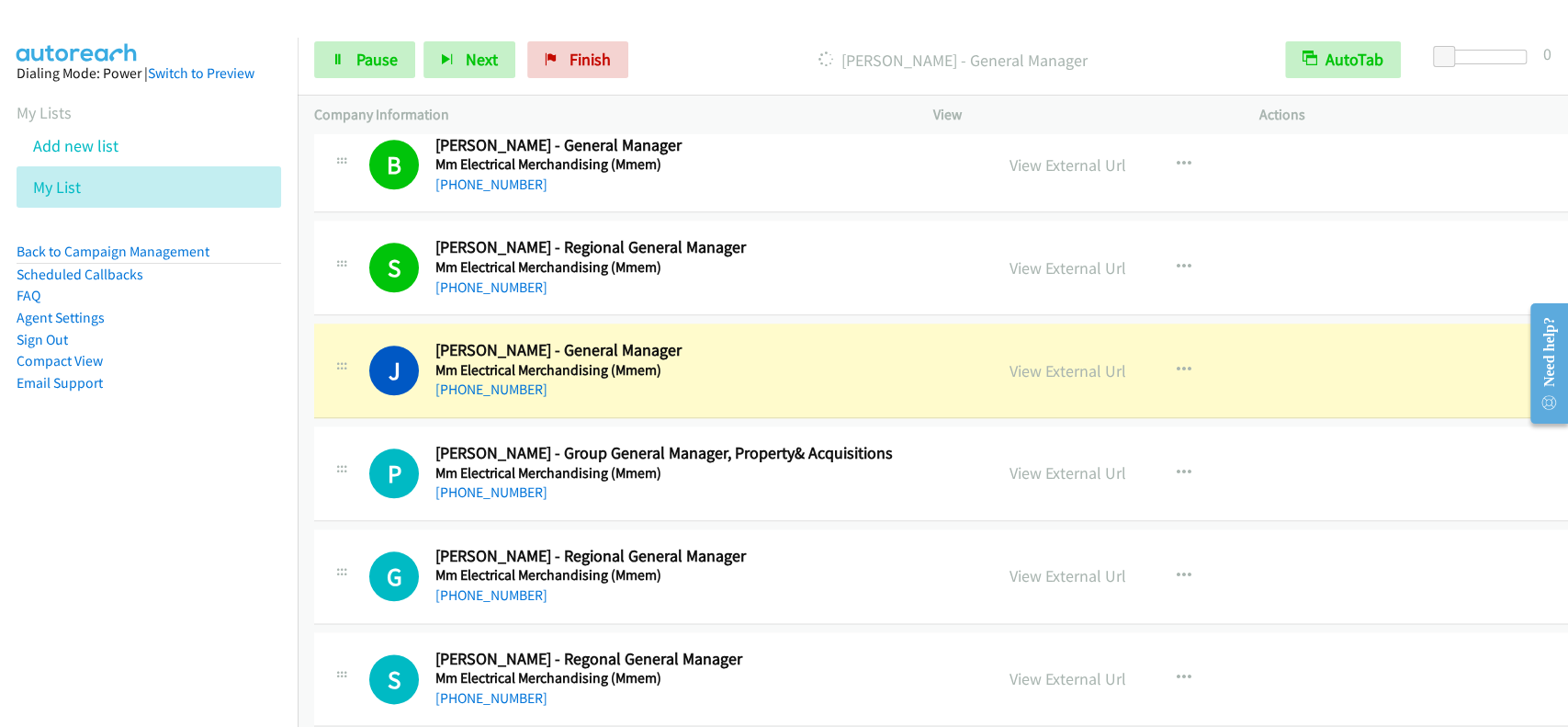
scroll to position [15509, 0]
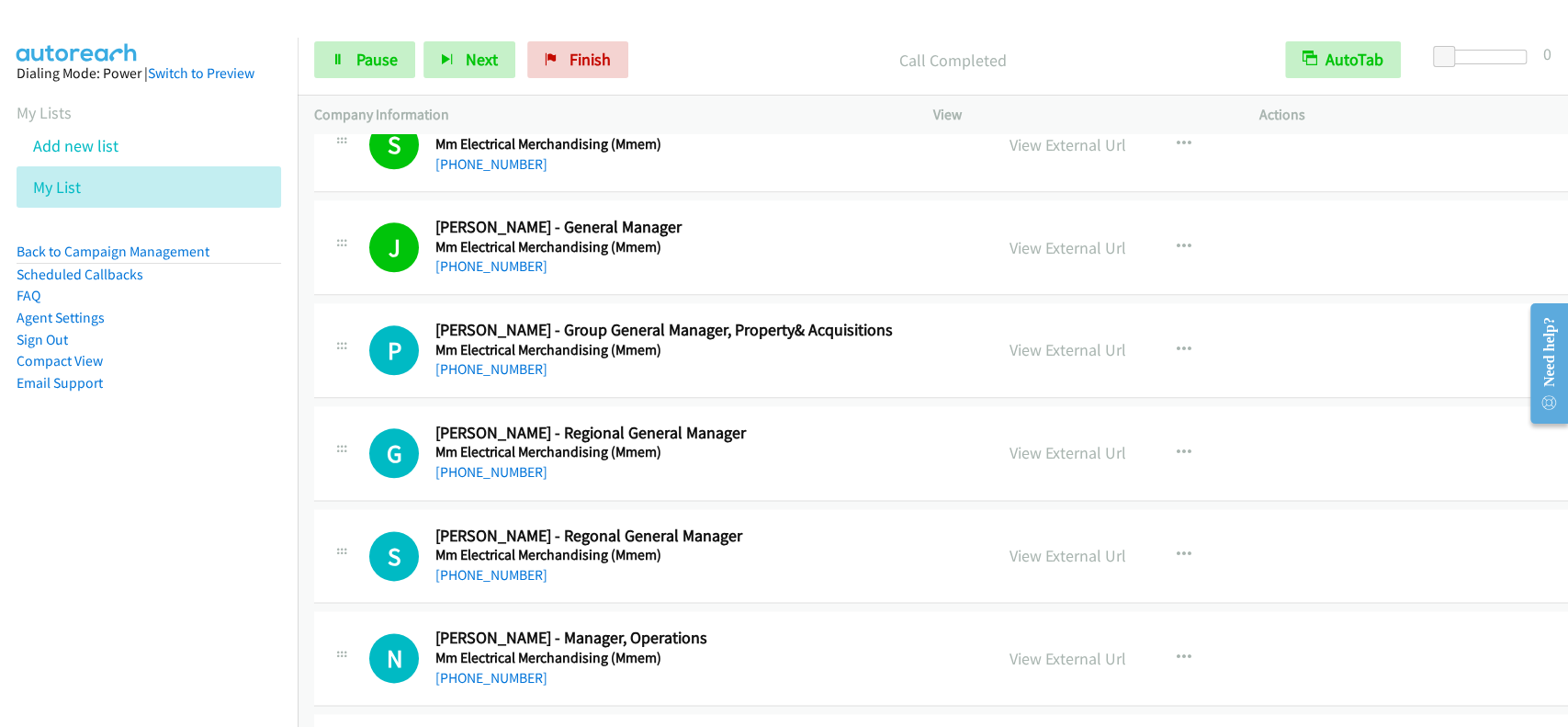
click at [382, 106] on p "Company Information" at bounding box center [607, 115] width 586 height 22
click at [787, 55] on p "Call Completed" at bounding box center [952, 60] width 599 height 25
click at [349, 60] on link "Pause" at bounding box center [364, 60] width 101 height 37
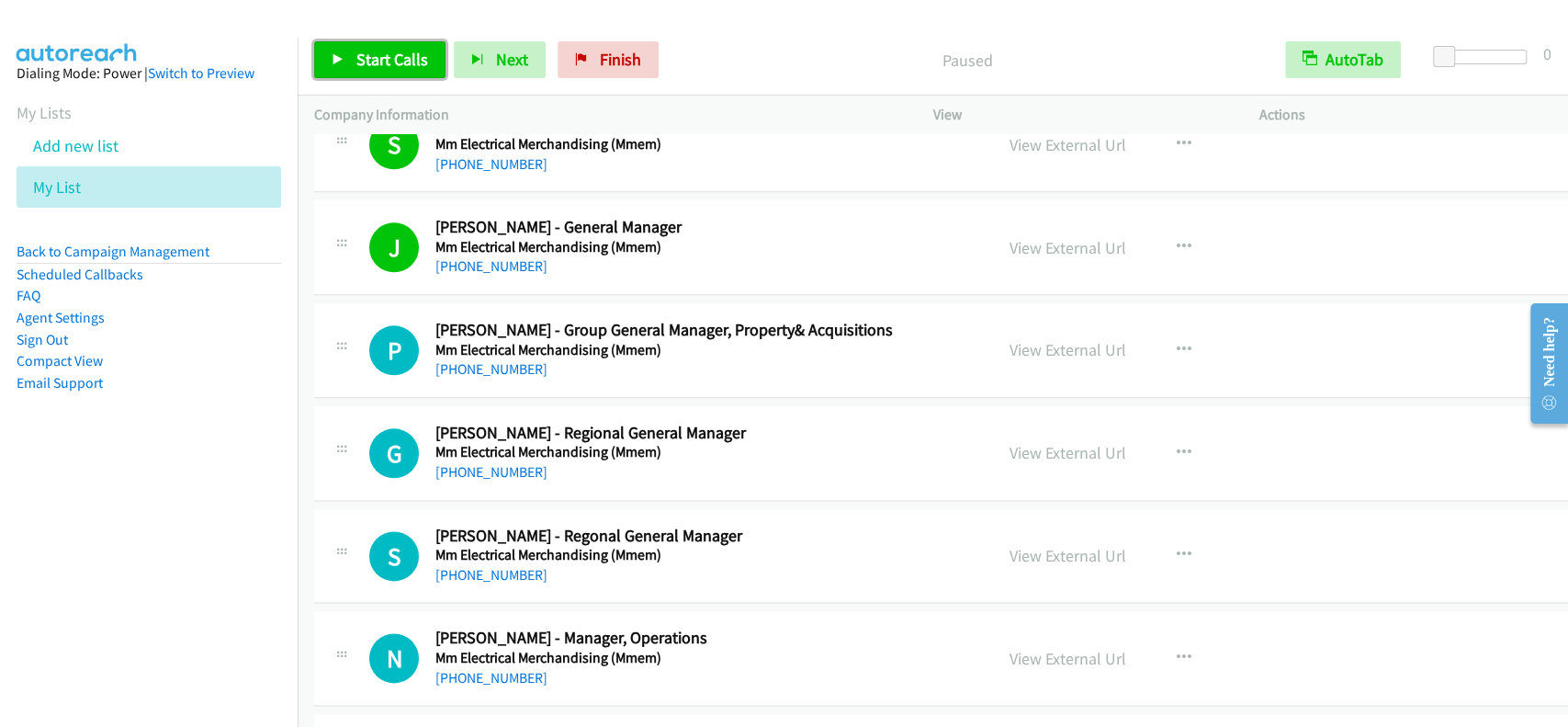
click at [349, 60] on link "Start Calls" at bounding box center [380, 60] width 132 height 37
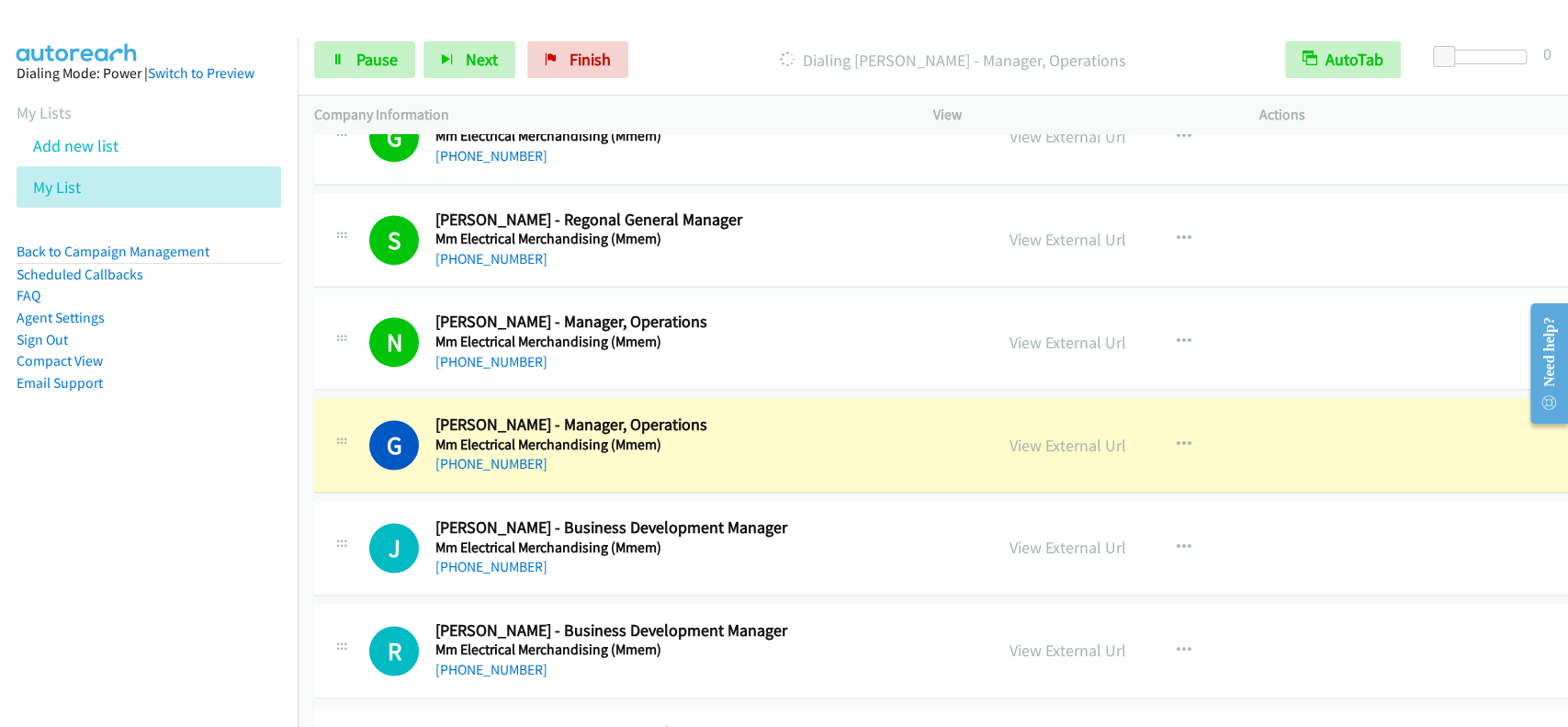
scroll to position [15877, 0]
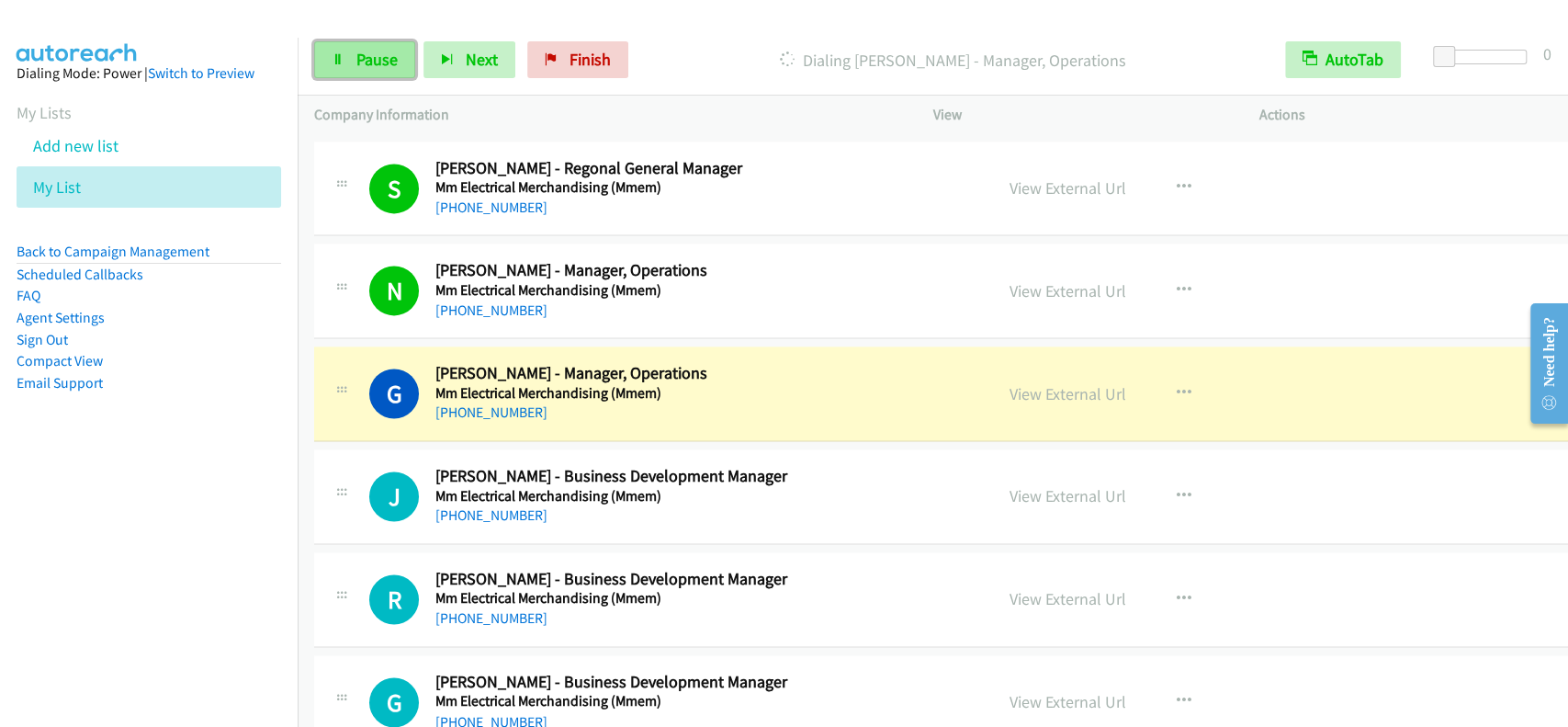
click at [350, 45] on link "Pause" at bounding box center [364, 60] width 101 height 37
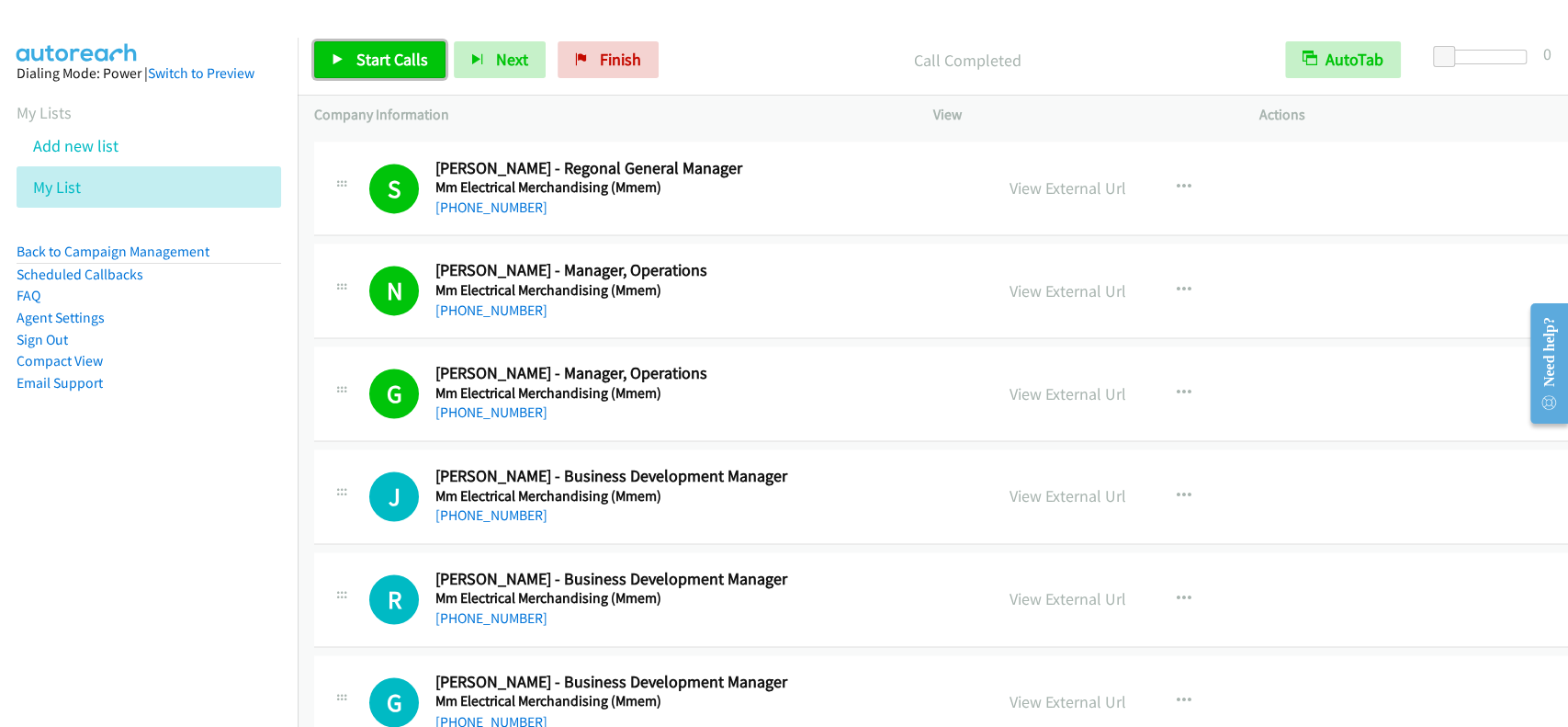
click at [406, 70] on span "Start Calls" at bounding box center [391, 59] width 71 height 21
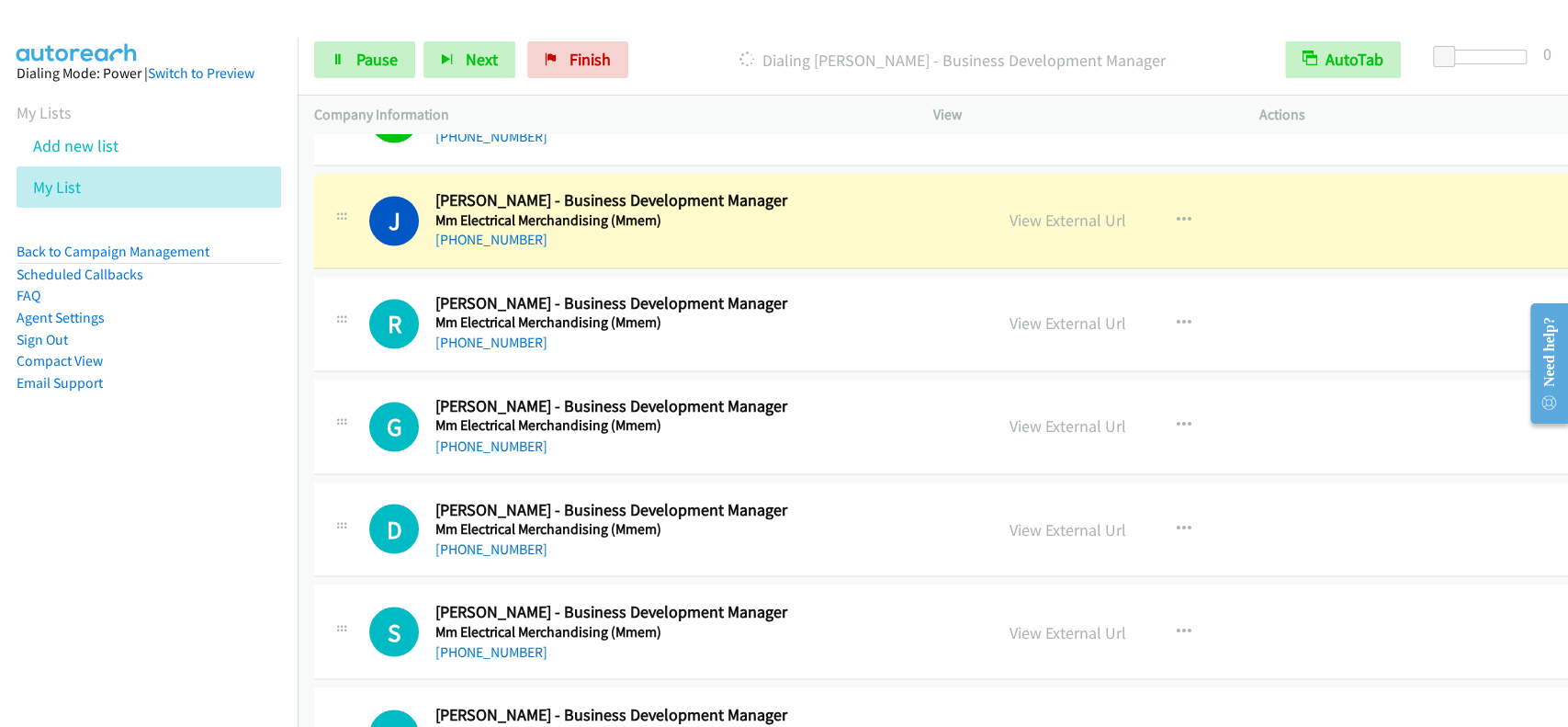
scroll to position [16121, 0]
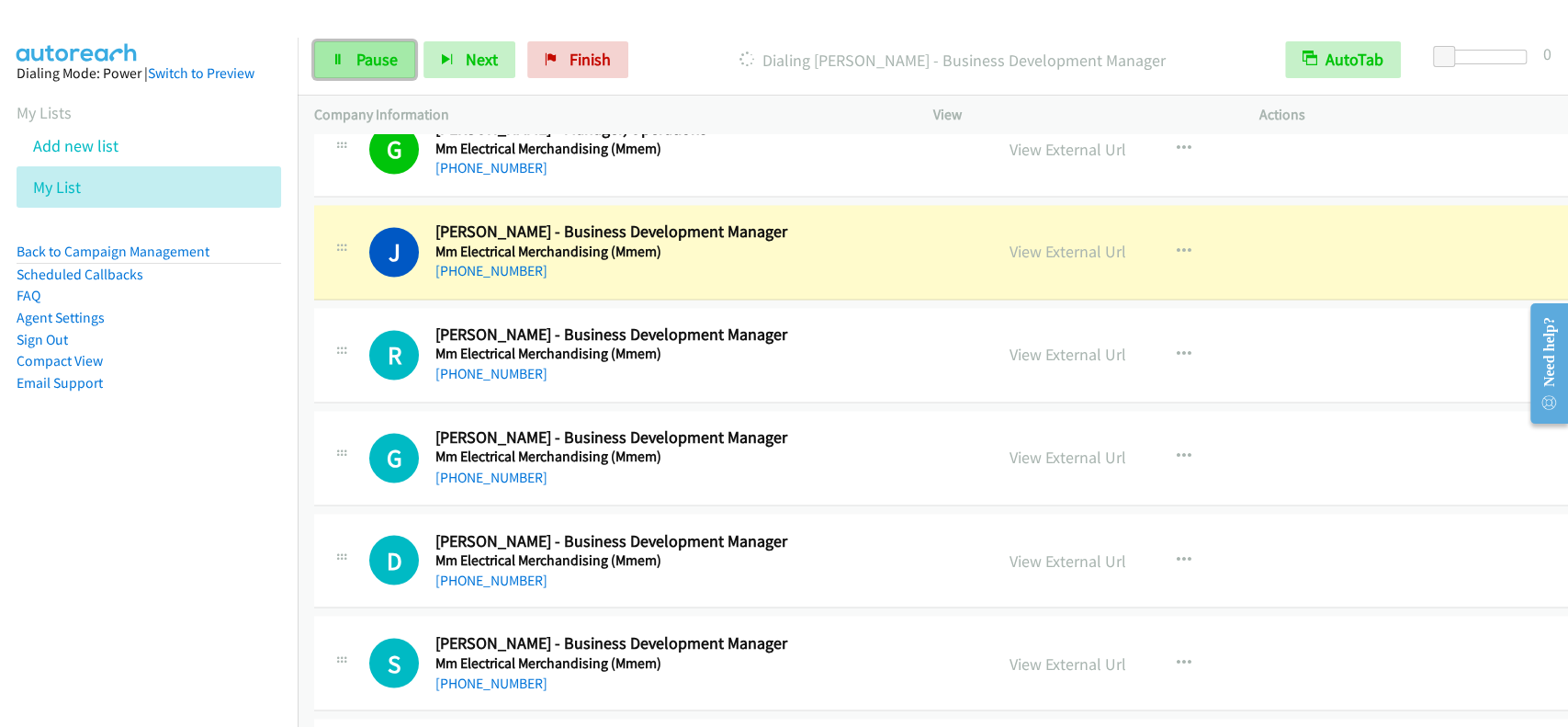
click at [358, 50] on span "Pause" at bounding box center [376, 59] width 42 height 21
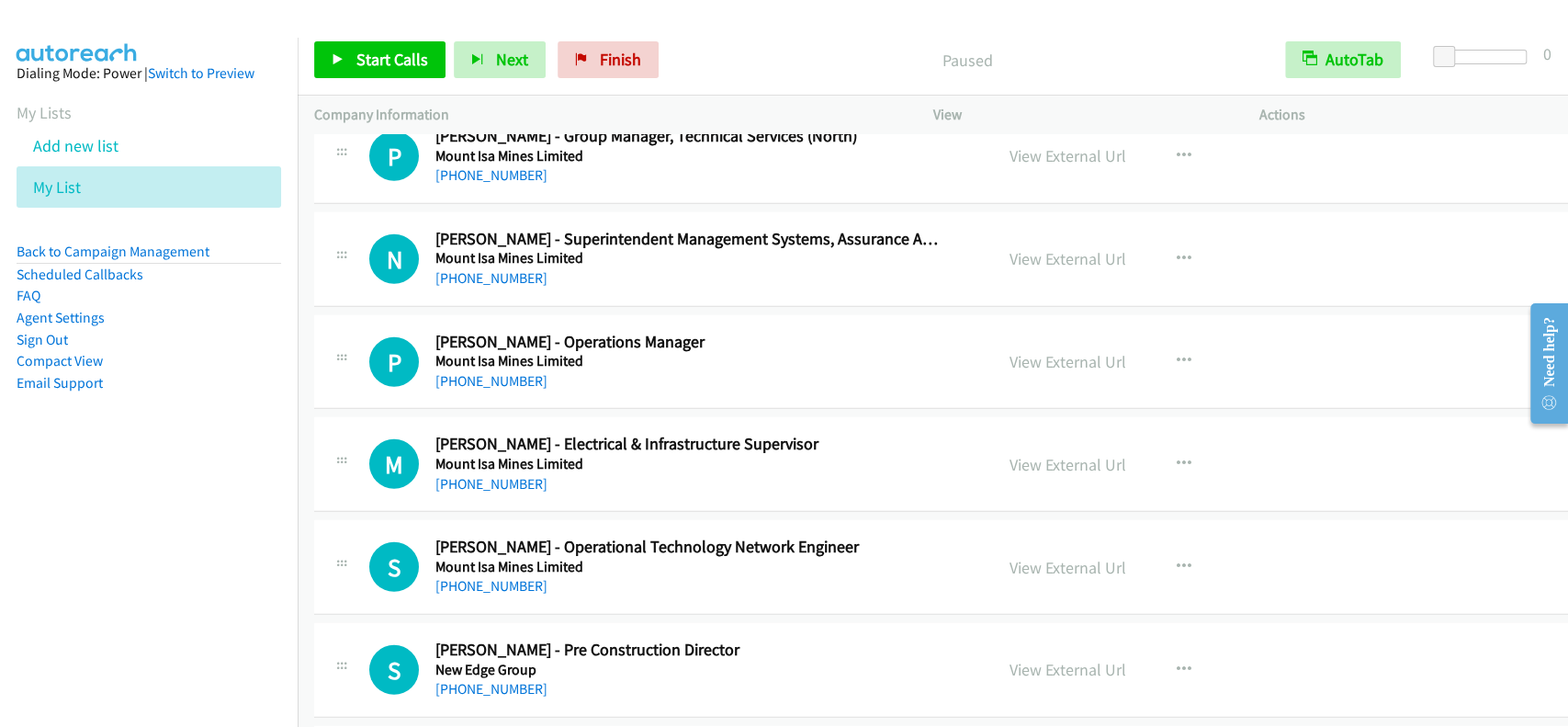
scroll to position [17469, 0]
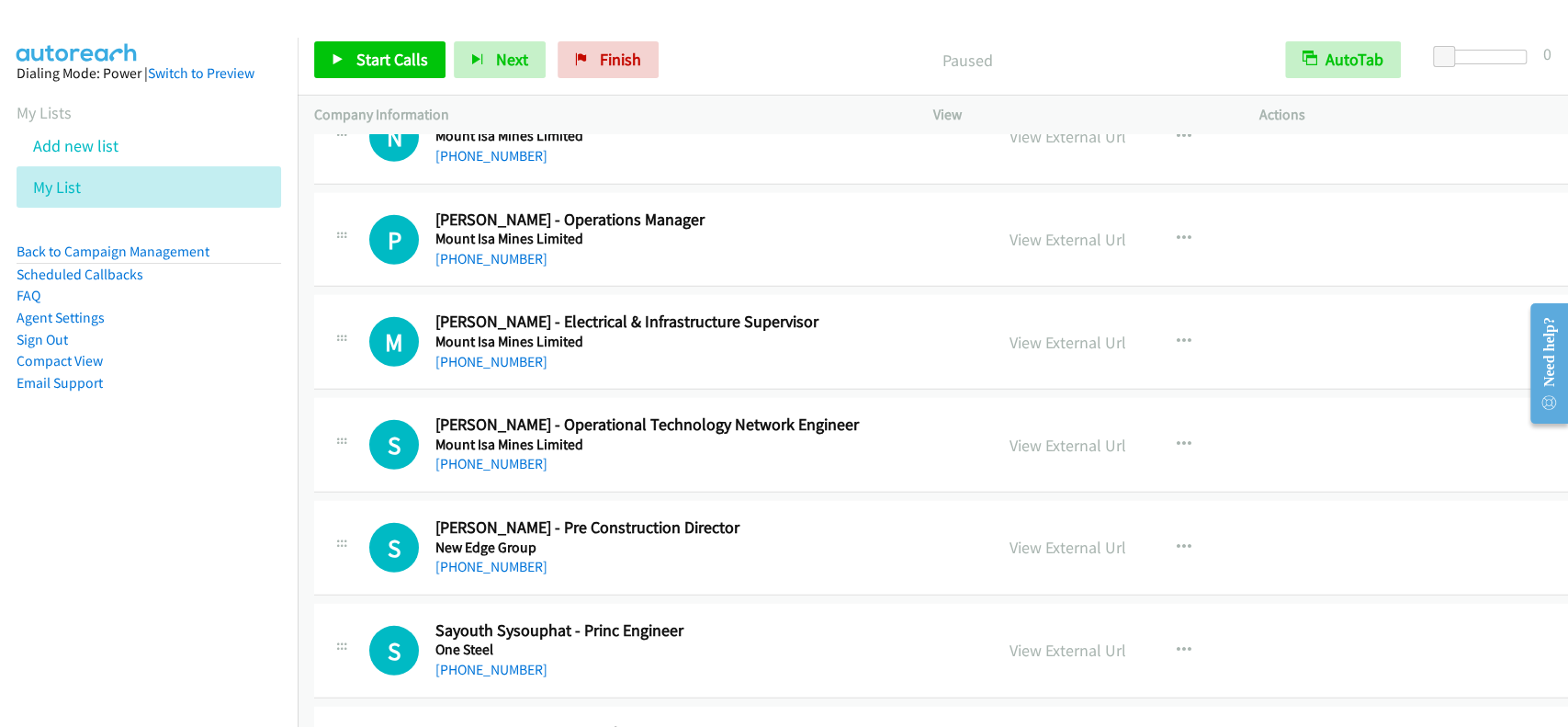
click at [1038, 330] on div "View External Url" at bounding box center [1068, 342] width 117 height 25
click at [1038, 332] on link "View External Url" at bounding box center [1068, 342] width 117 height 21
click at [485, 357] on div "M Callback Scheduled Mitchell Nolan - Electrical & Infrastructure Supervisor Mo…" at bounding box center [960, 342] width 1291 height 95
click at [500, 351] on div "+61 412 592 321" at bounding box center [688, 362] width 505 height 22
click at [509, 352] on link "+61 412 592 321" at bounding box center [491, 361] width 112 height 18
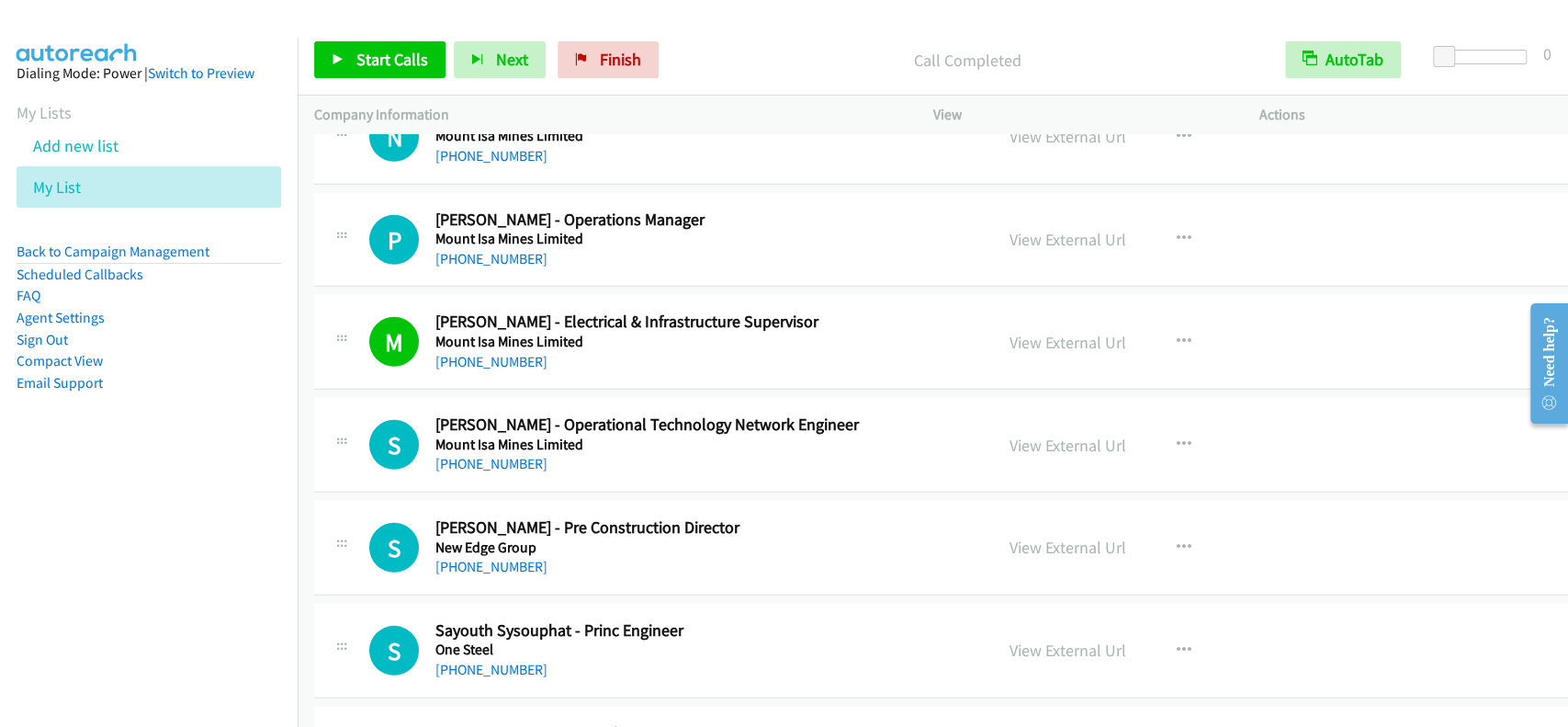
click at [1005, 444] on div "View External Url View External Url Schedule/Manage Callback Start Calls Here R…" at bounding box center [1170, 444] width 355 height 60
click at [1026, 435] on link "View External Url" at bounding box center [1068, 445] width 117 height 21
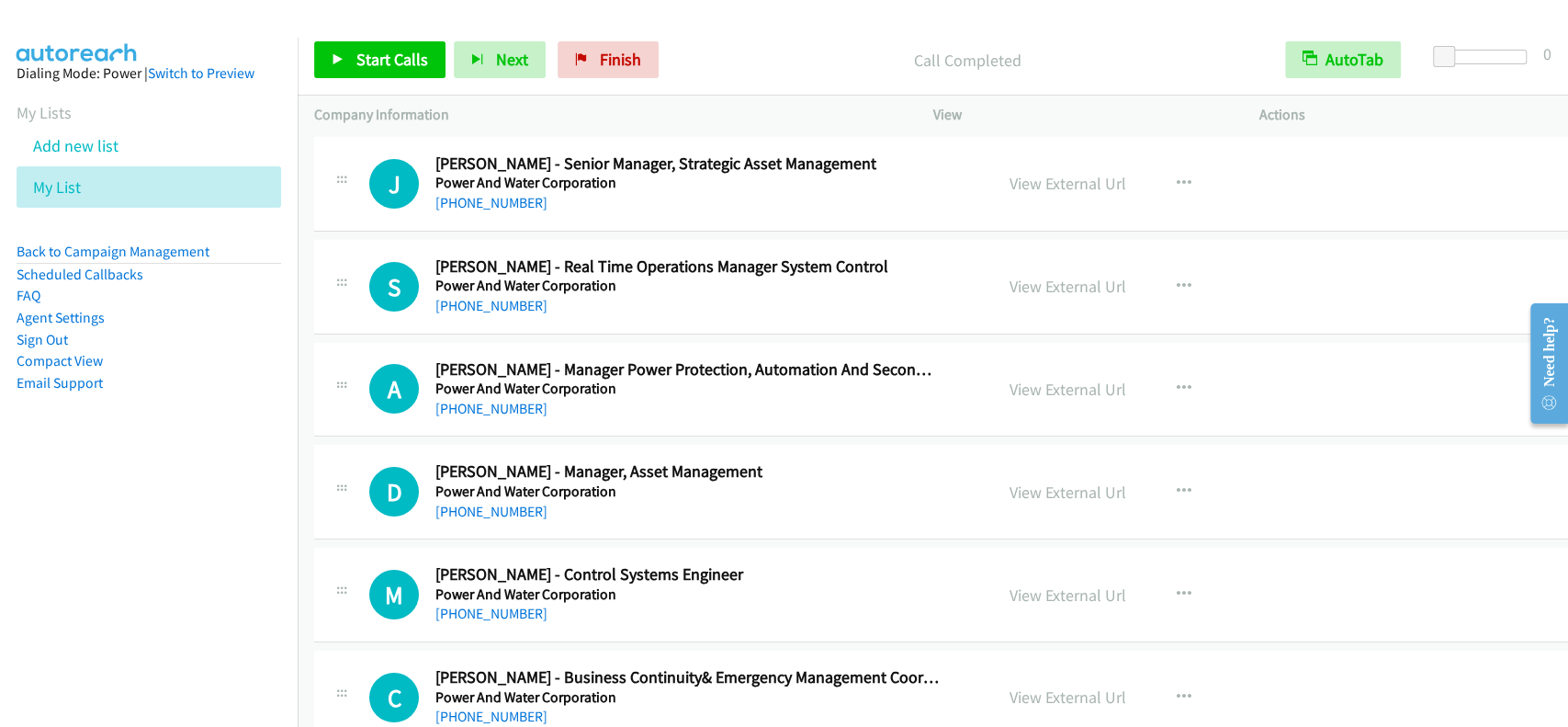
scroll to position [18572, 0]
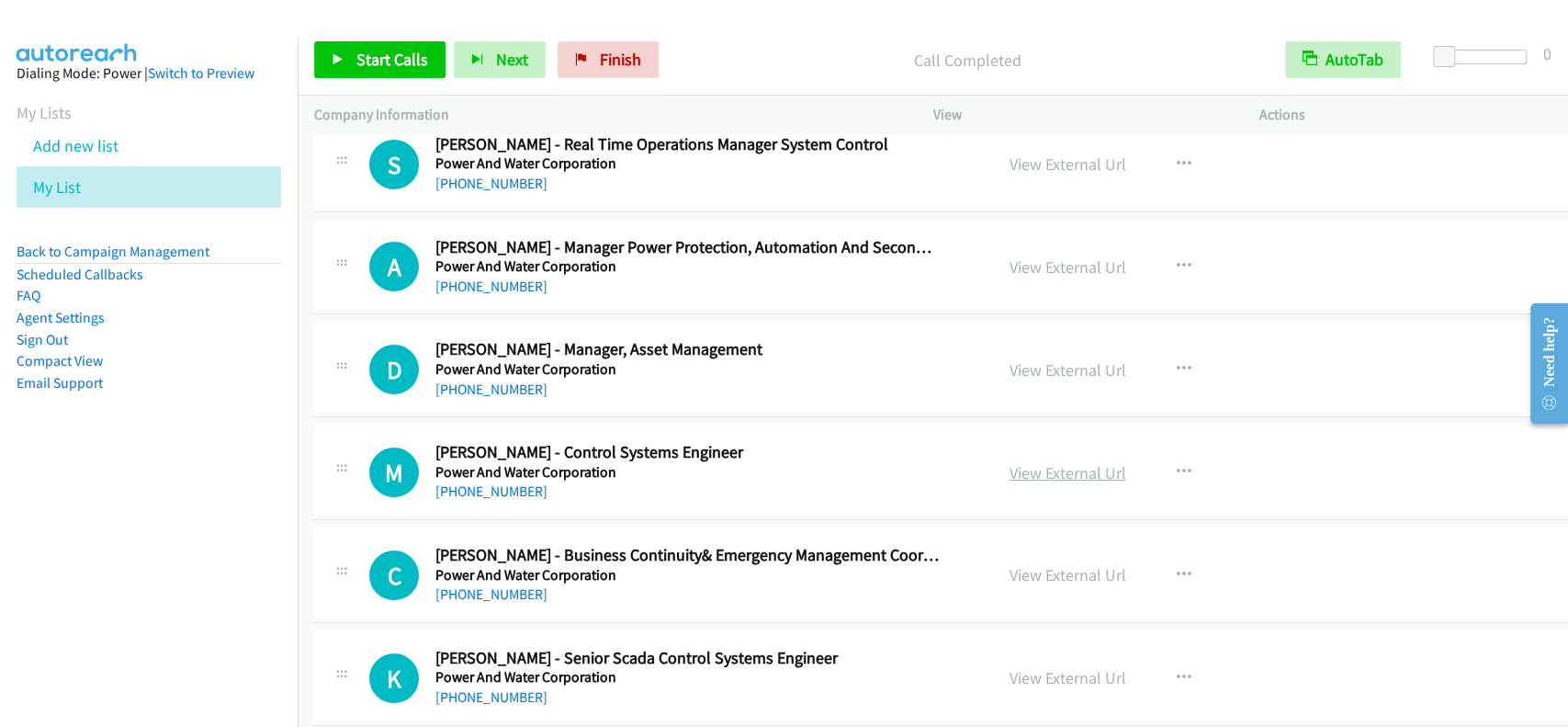
click at [1038, 462] on link "View External Url" at bounding box center [1068, 472] width 117 height 21
click at [489, 482] on link "+61 8 8924 5083" at bounding box center [491, 491] width 112 height 18
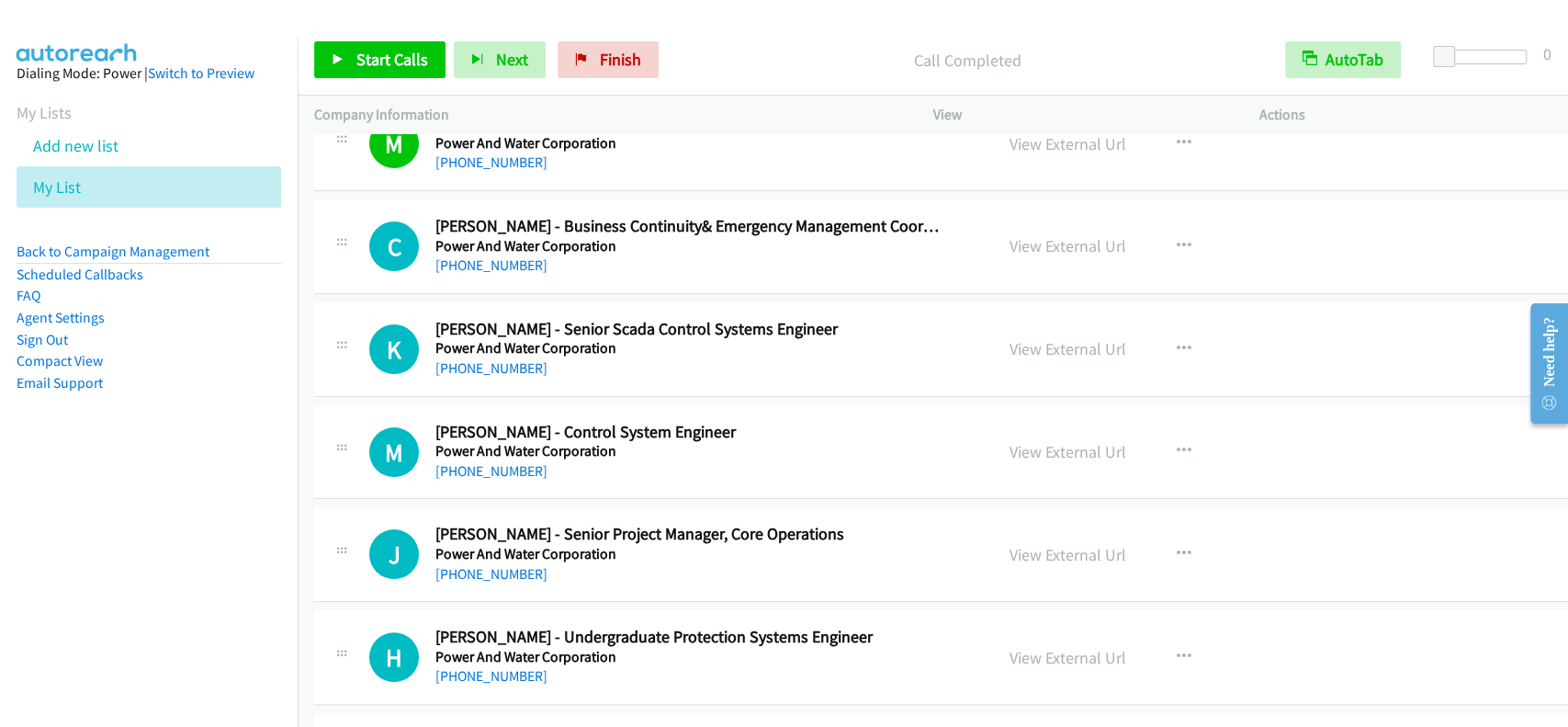
scroll to position [18939, 0]
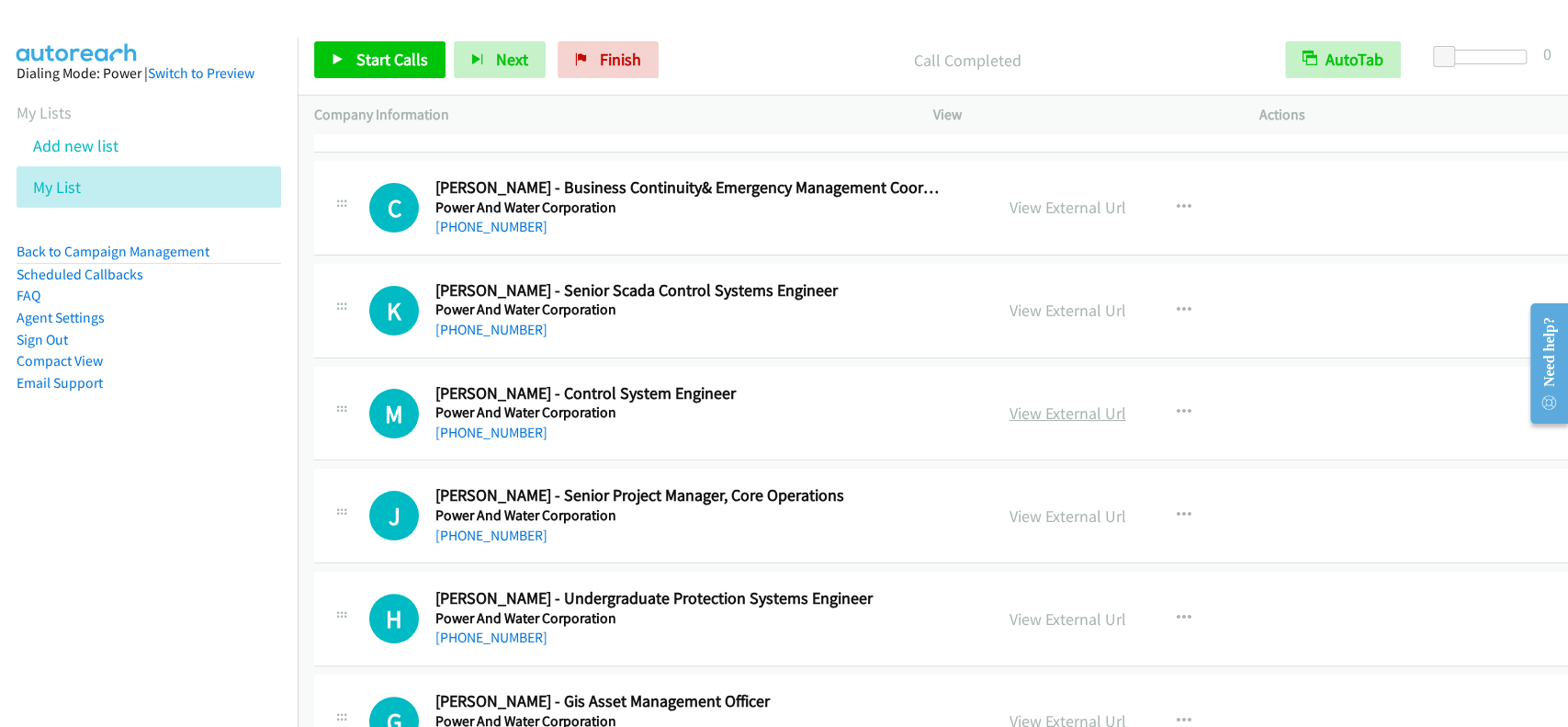
click at [1032, 402] on link "View External Url" at bounding box center [1068, 413] width 117 height 21
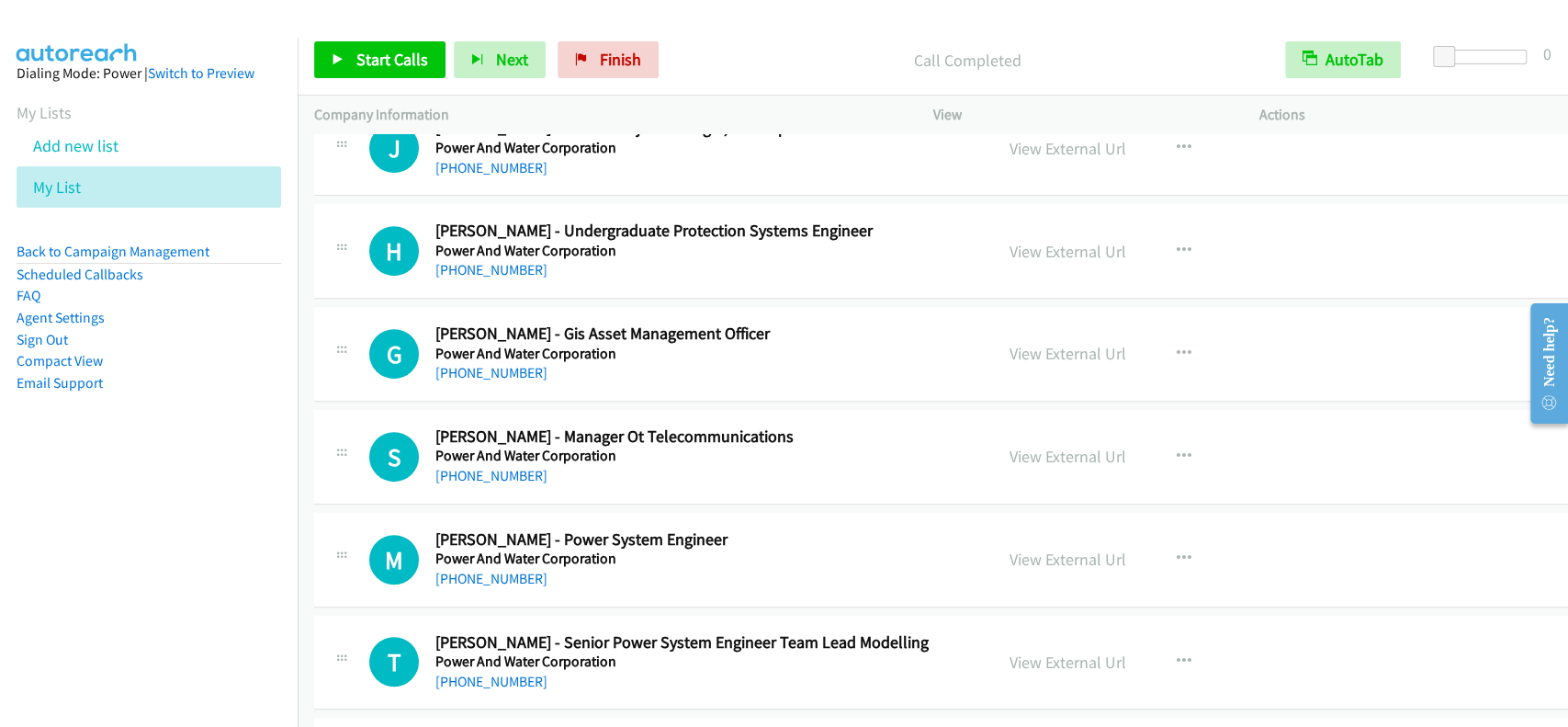
scroll to position [19429, 0]
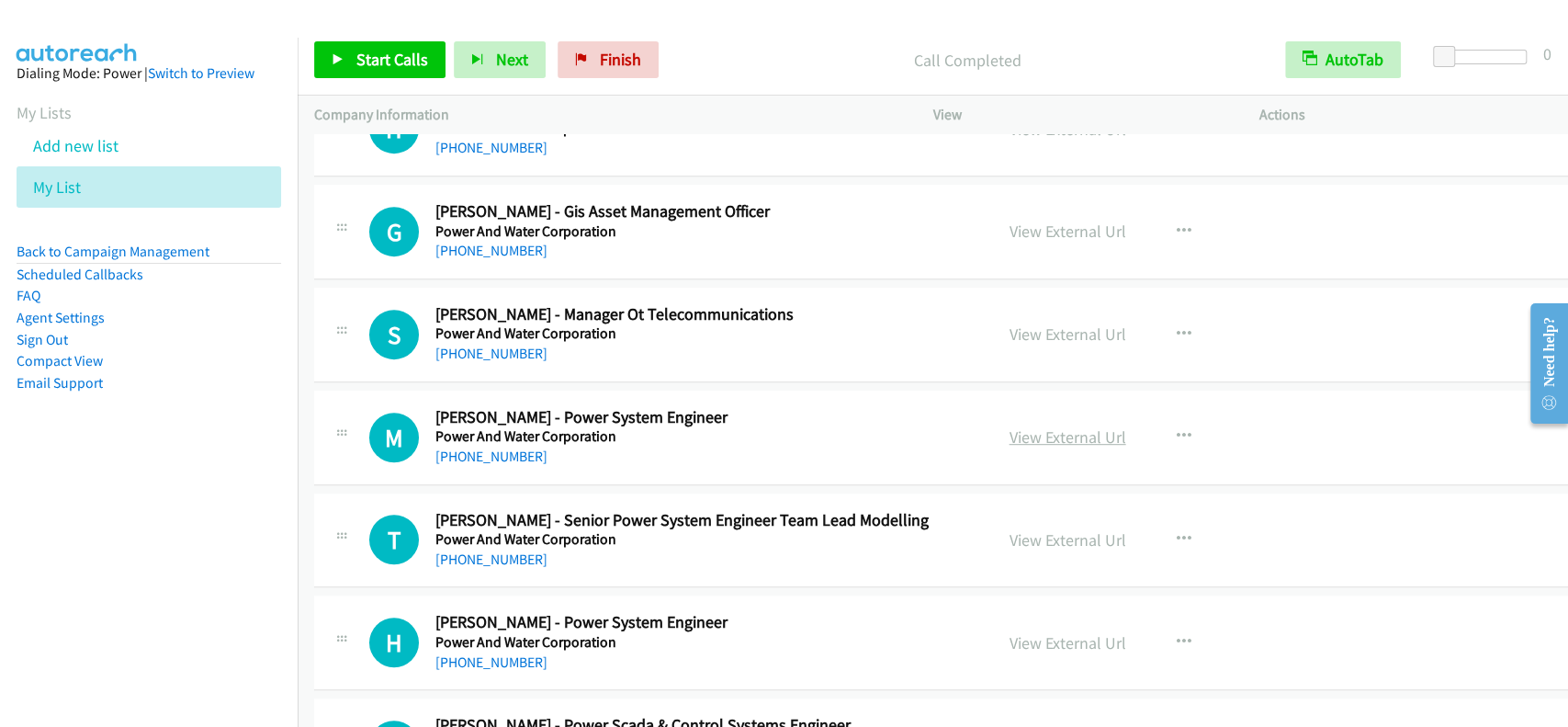
click at [1027, 427] on link "View External Url" at bounding box center [1068, 437] width 117 height 21
click at [494, 448] on link "+61 470 276 748" at bounding box center [491, 456] width 112 height 18
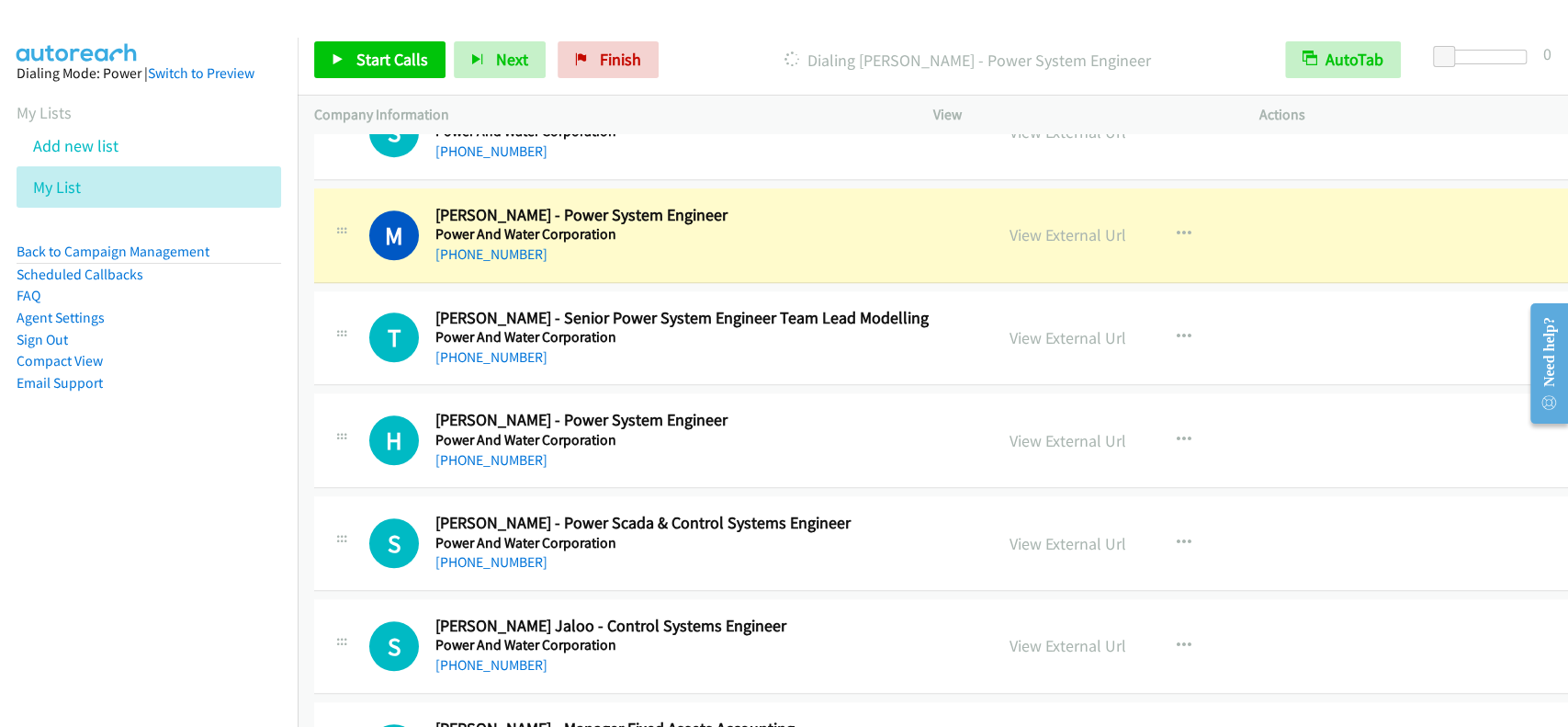
scroll to position [19674, 0]
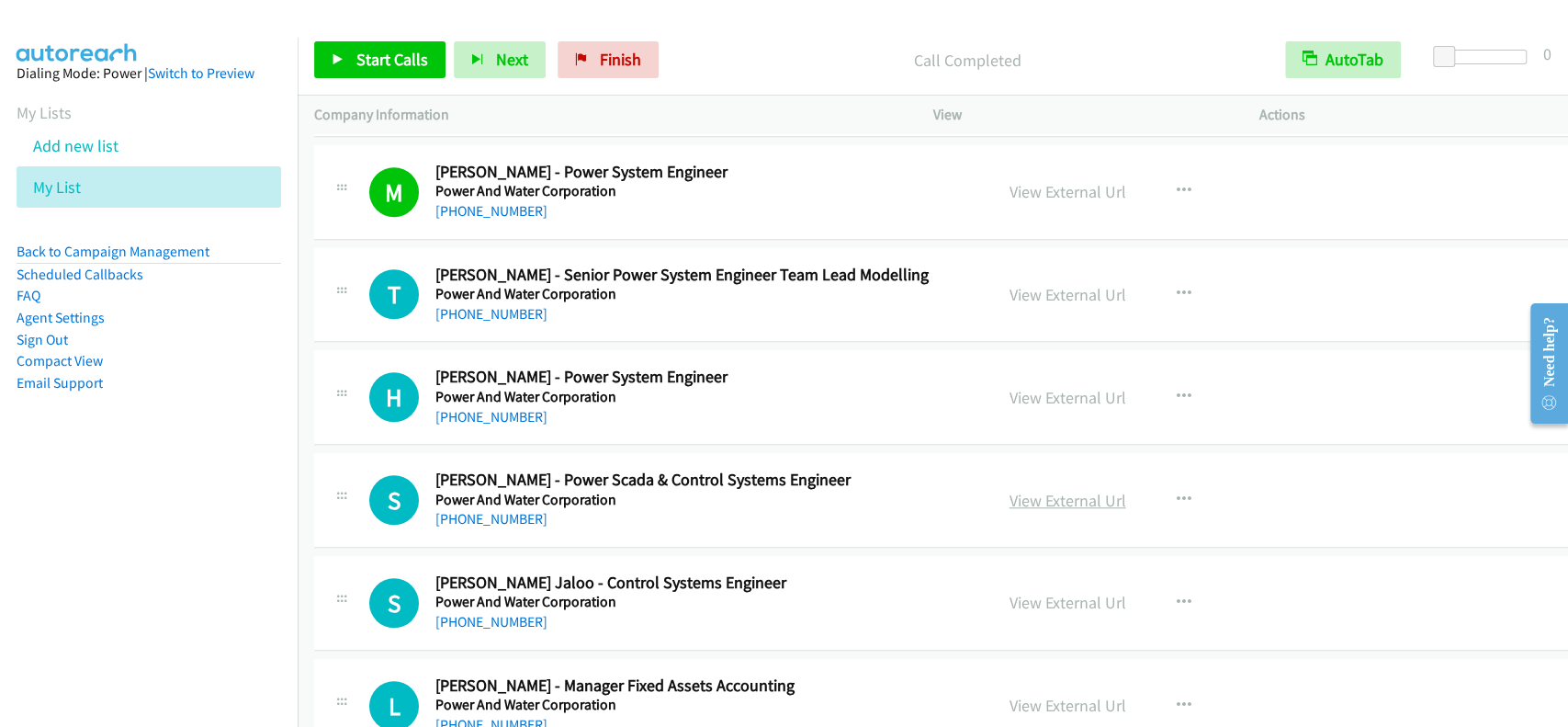
click at [1010, 490] on link "View External Url" at bounding box center [1068, 500] width 117 height 21
click at [470, 510] on link "+61 415 983 383" at bounding box center [491, 518] width 112 height 18
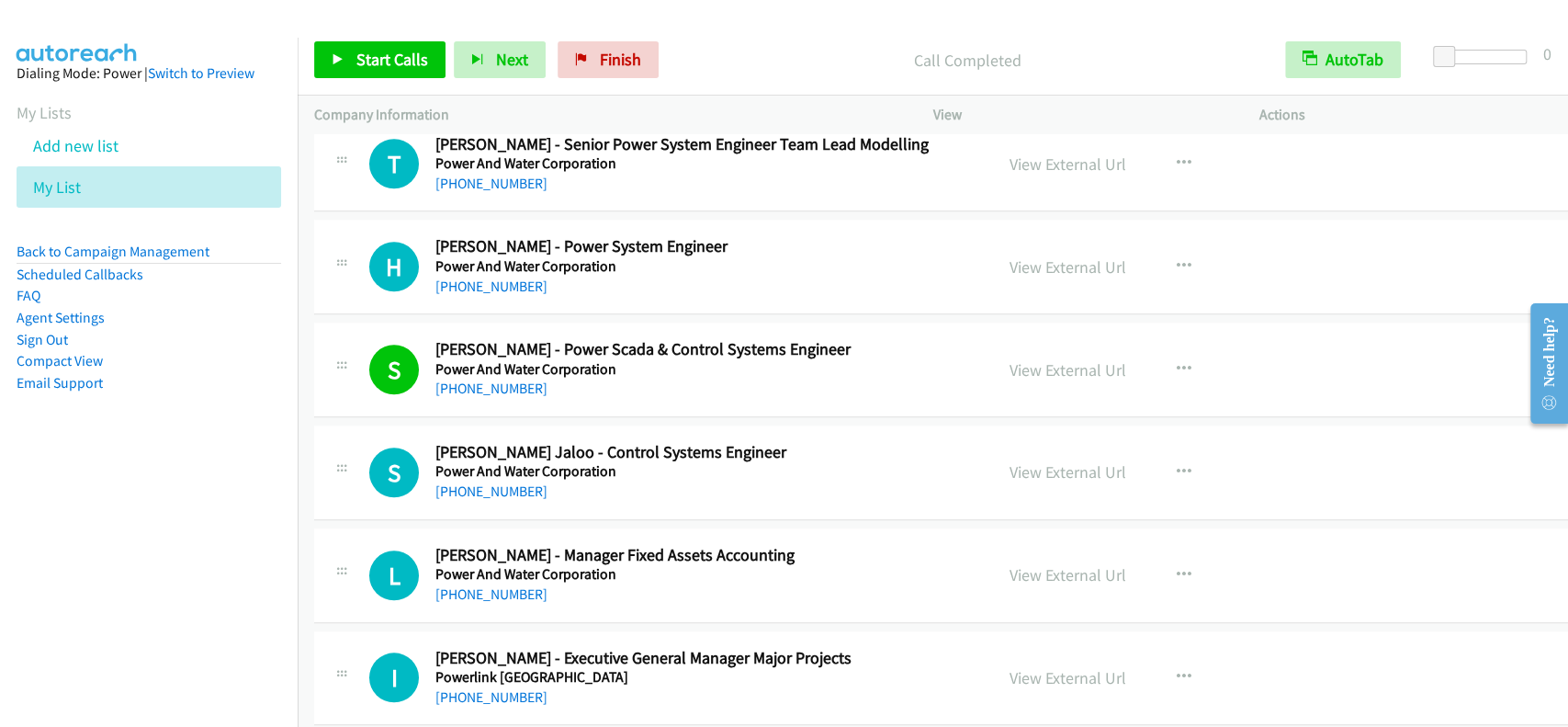
scroll to position [19919, 0]
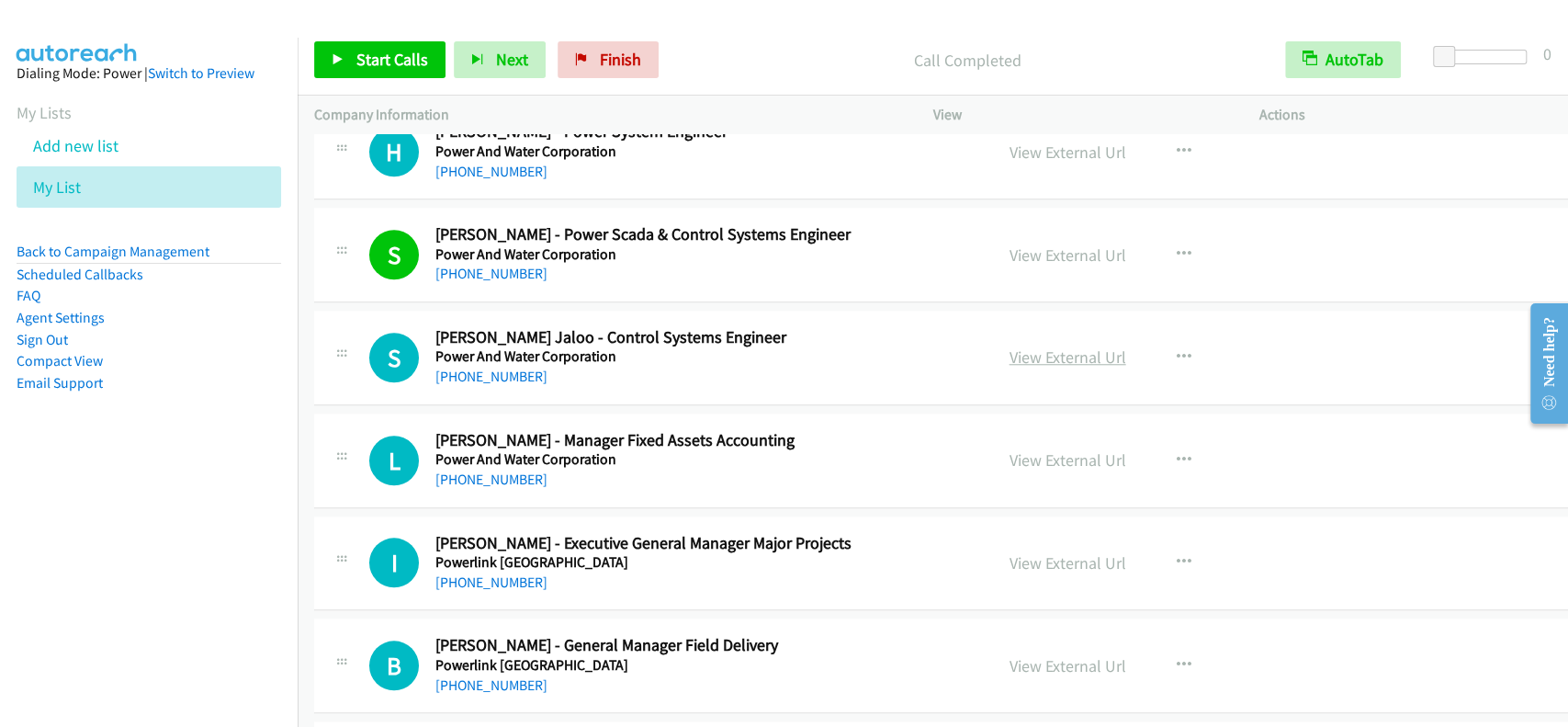
click at [1010, 347] on link "View External Url" at bounding box center [1068, 357] width 117 height 21
click at [476, 367] on link "+61 438 185 297" at bounding box center [491, 376] width 112 height 18
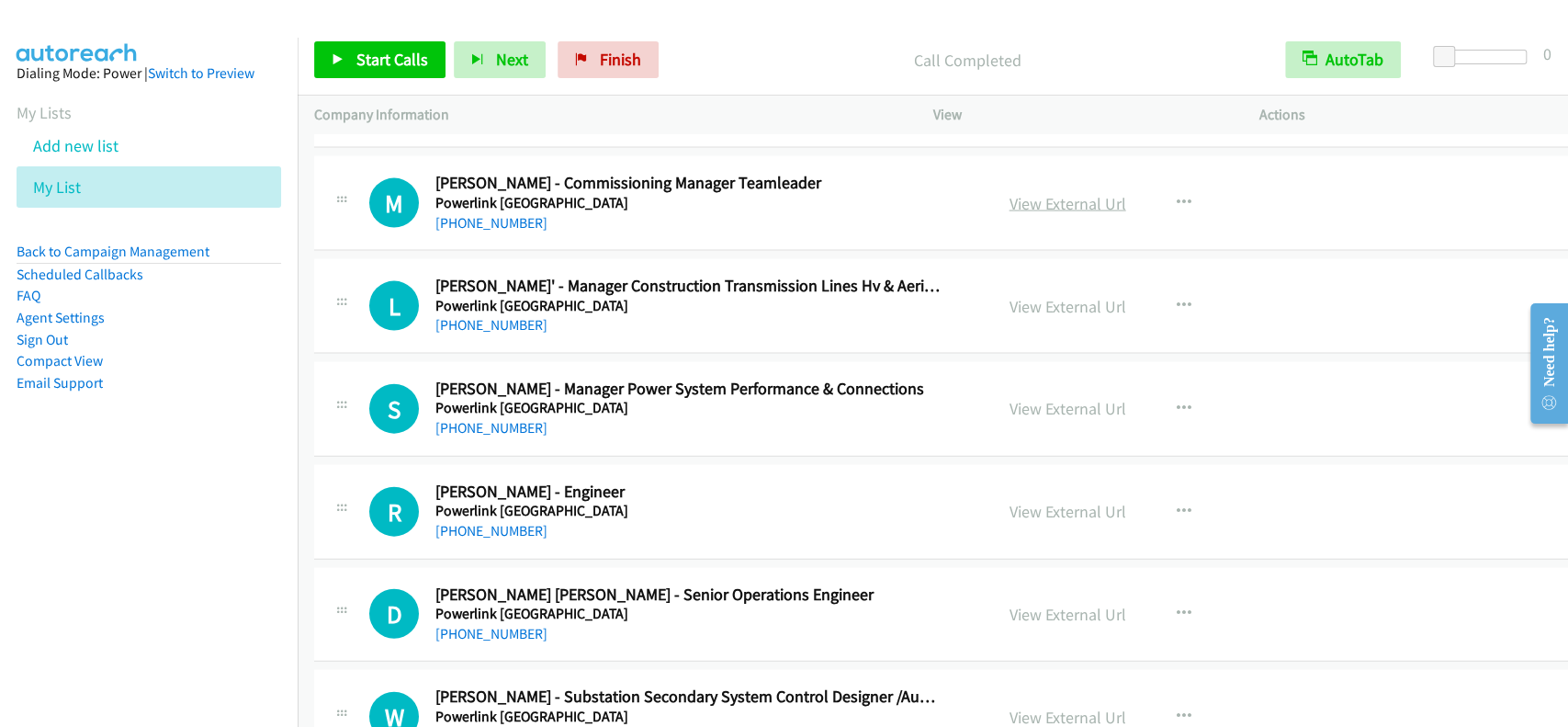
scroll to position [21634, 0]
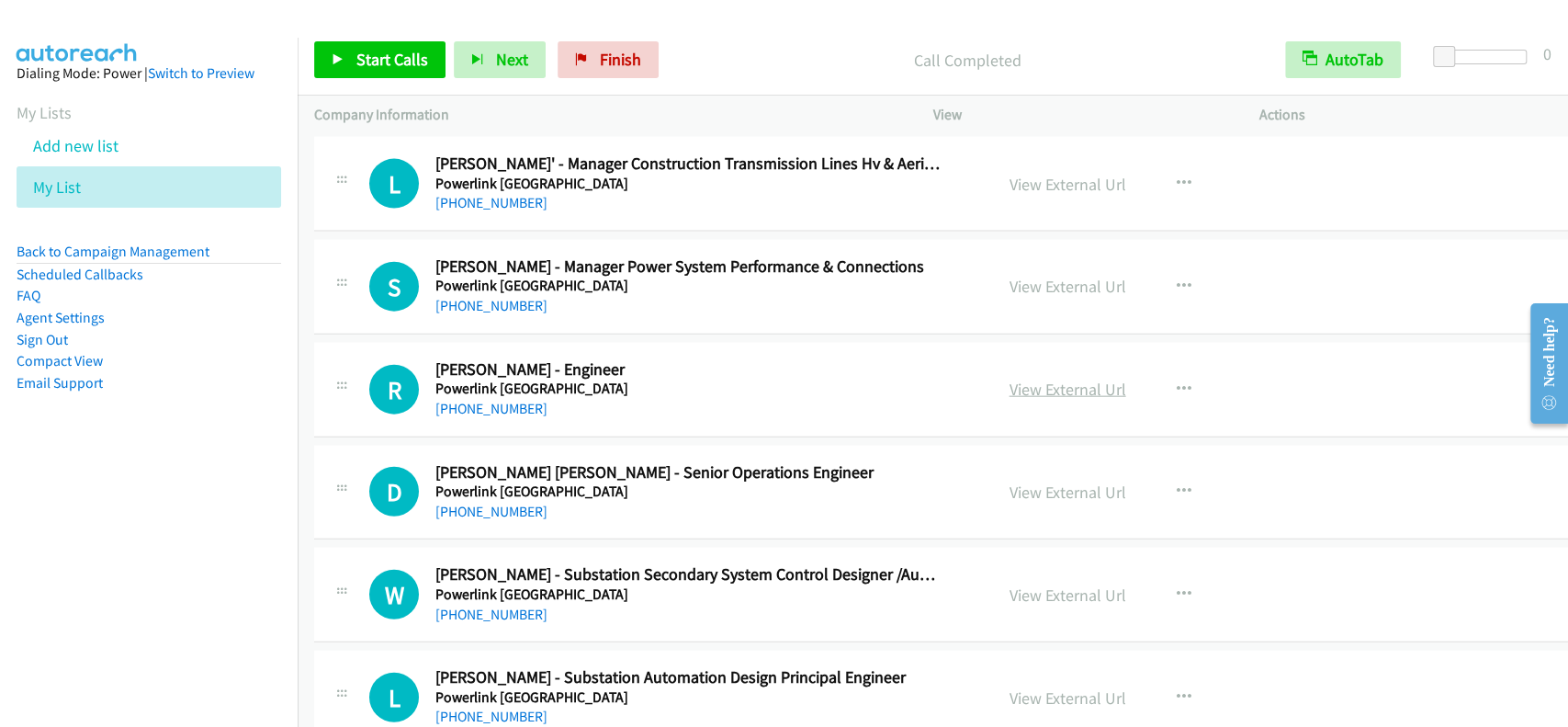
click at [1018, 378] on link "View External Url" at bounding box center [1068, 389] width 117 height 21
click at [1010, 481] on link "View External Url" at bounding box center [1068, 491] width 117 height 21
drag, startPoint x: 509, startPoint y: 378, endPoint x: 649, endPoint y: 381, distance: 140.0
click at [521, 397] on div "R Callback Scheduled Rick Leadbetter - Engineer Powerlink Queensland Australia/…" at bounding box center [960, 390] width 1291 height 95
click at [515, 400] on link "+61 419 712 726" at bounding box center [491, 408] width 112 height 18
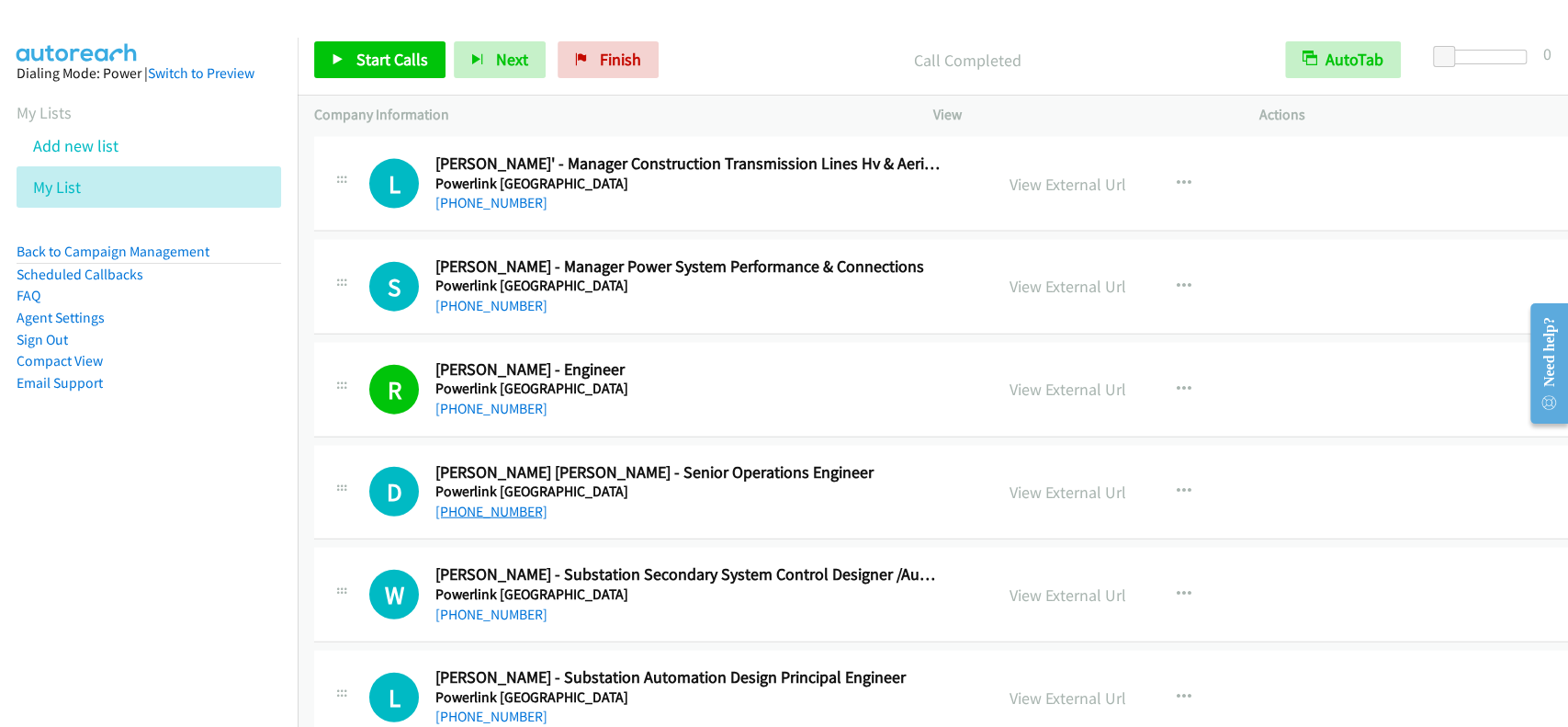
click at [498, 503] on link "+61 429 721 590" at bounding box center [491, 511] width 112 height 18
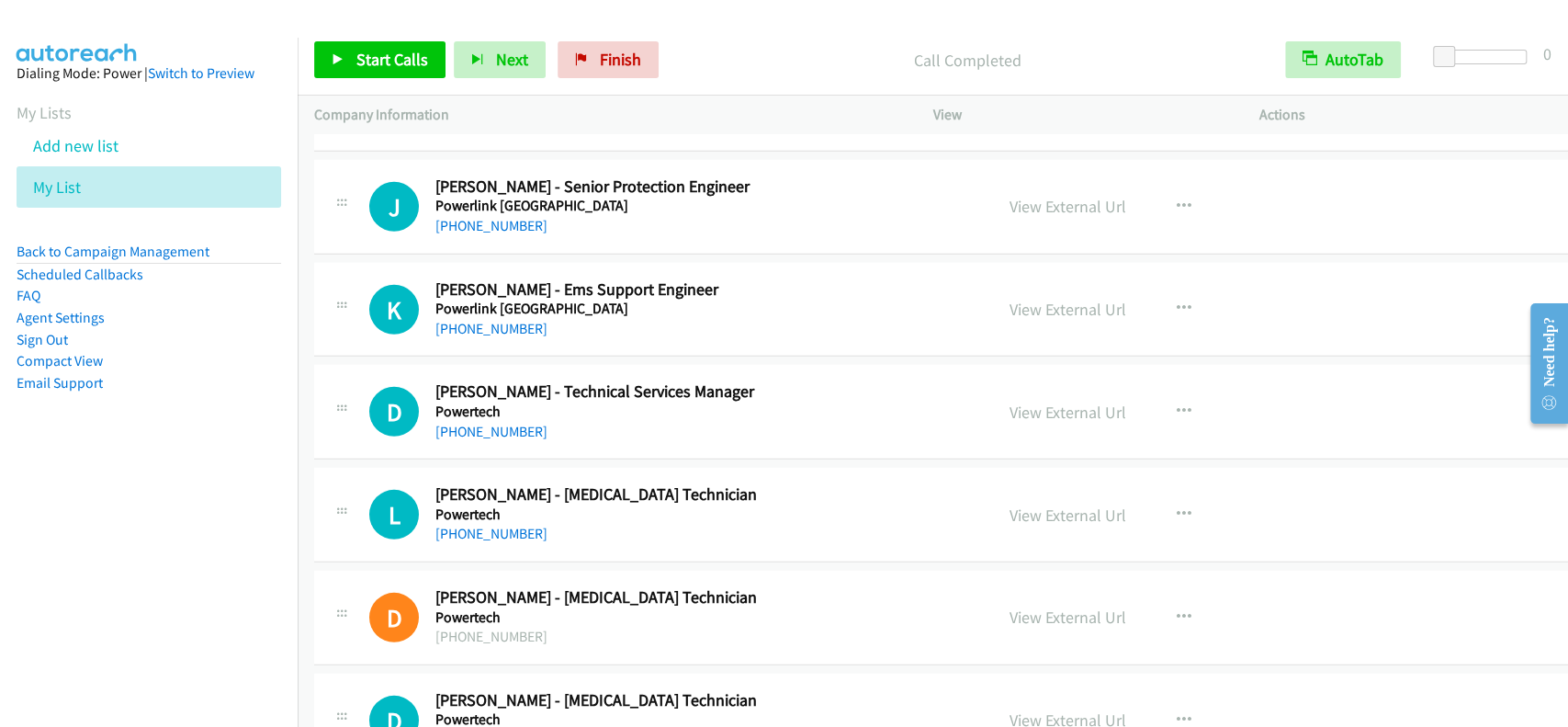
scroll to position [22369, 0]
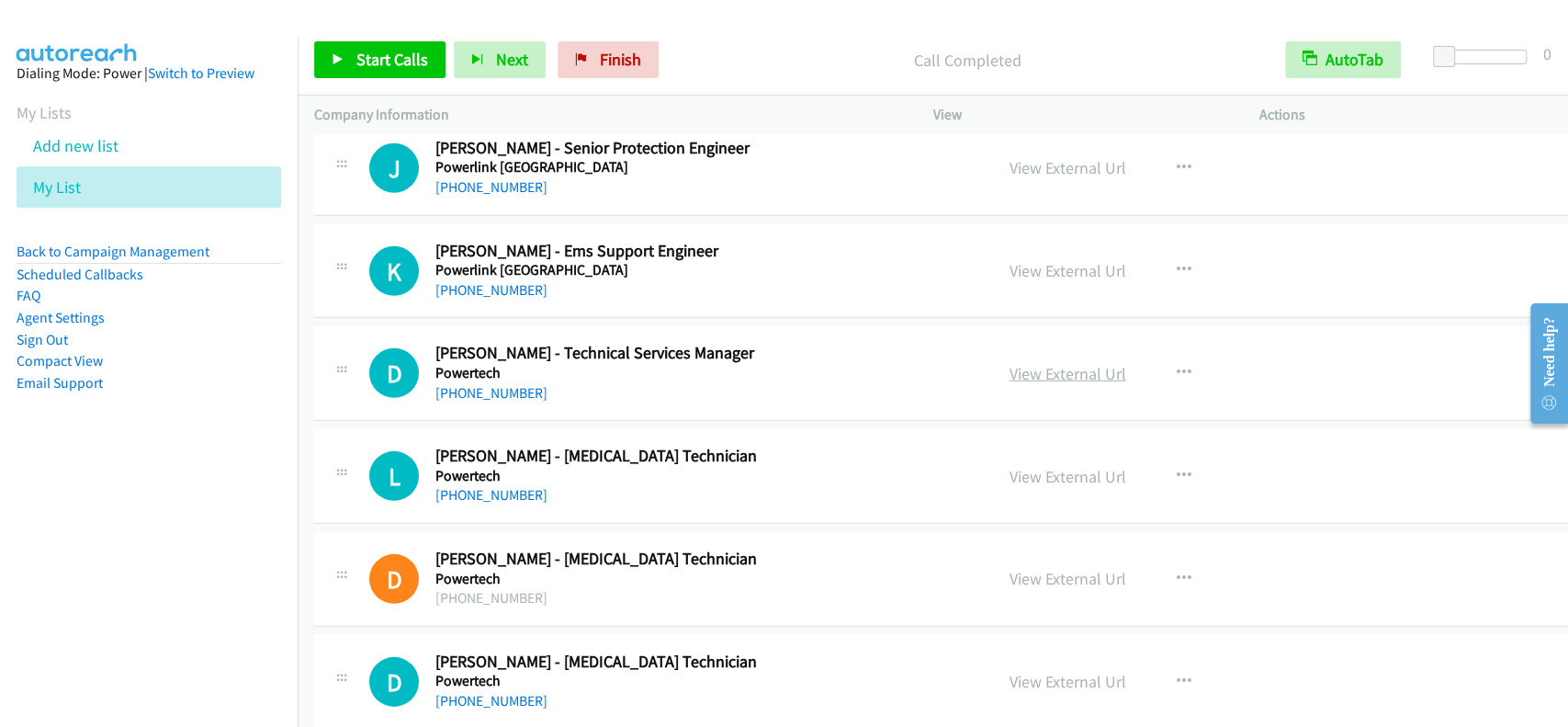
click at [1026, 363] on link "View External Url" at bounding box center [1068, 373] width 117 height 21
click at [498, 384] on link "+61 408 634 762" at bounding box center [491, 392] width 112 height 18
click at [409, 50] on span "Start Calls" at bounding box center [391, 59] width 71 height 21
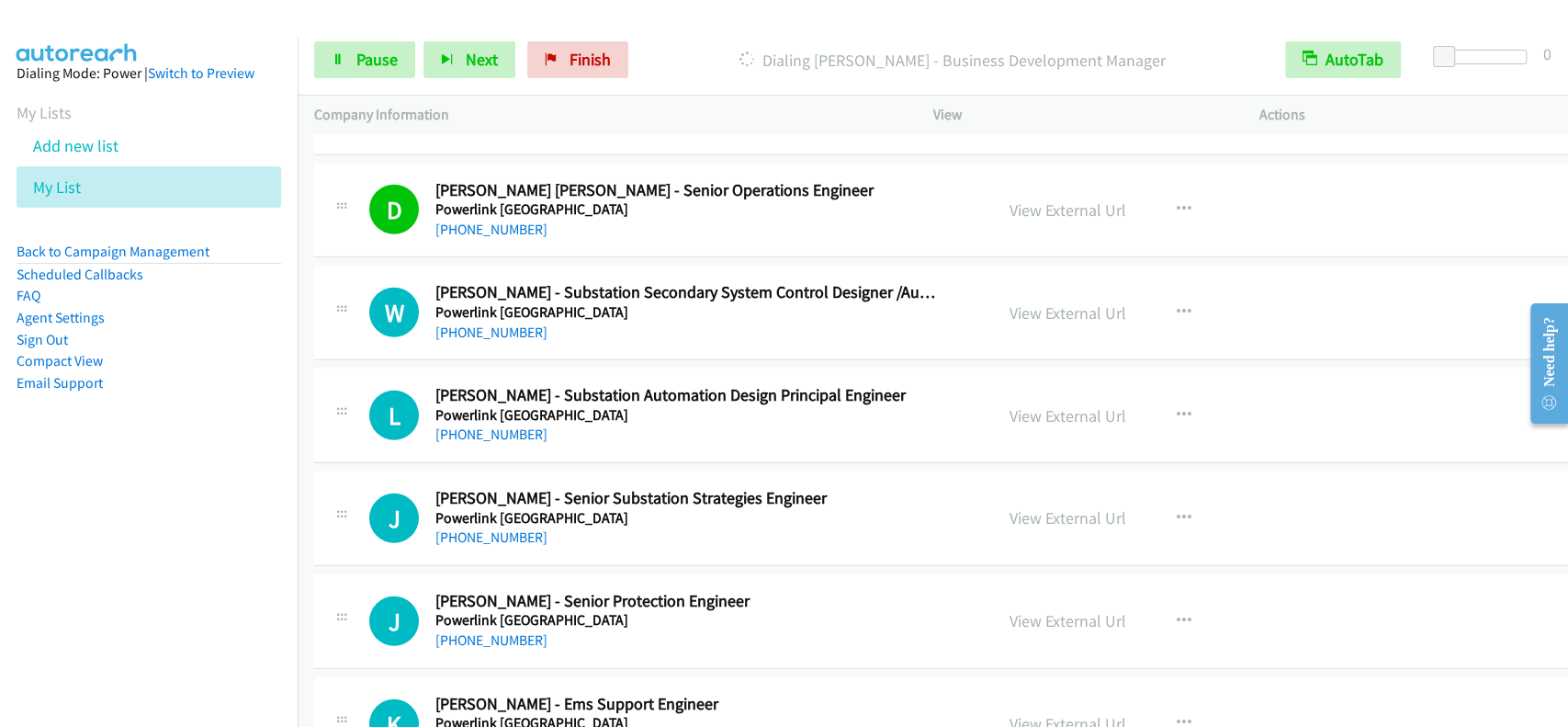
scroll to position [22124, 0]
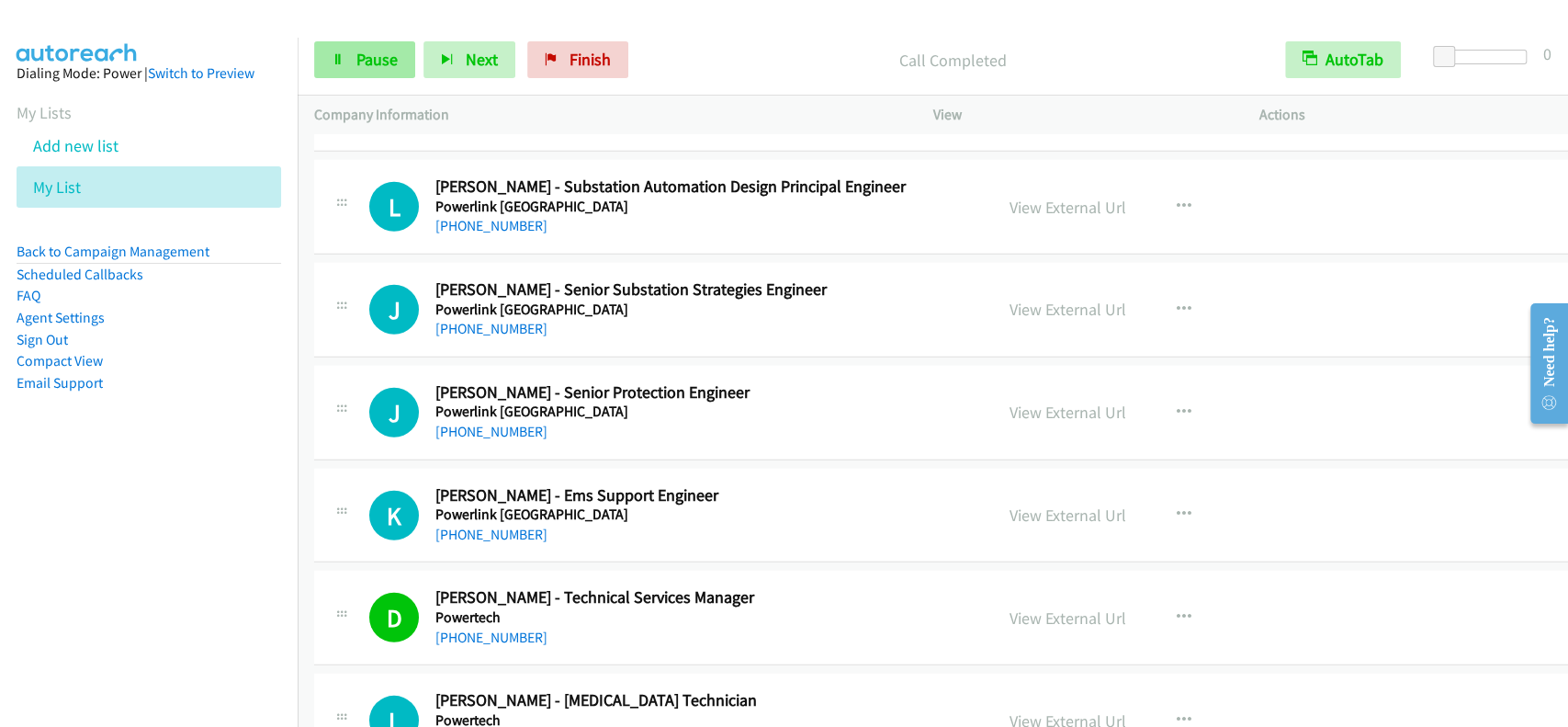
click at [373, 33] on div "Start Calls Pause Next Finish Call Completed AutoTab AutoTab 0" at bounding box center [933, 60] width 1270 height 70
click at [373, 57] on span "Pause" at bounding box center [376, 59] width 42 height 21
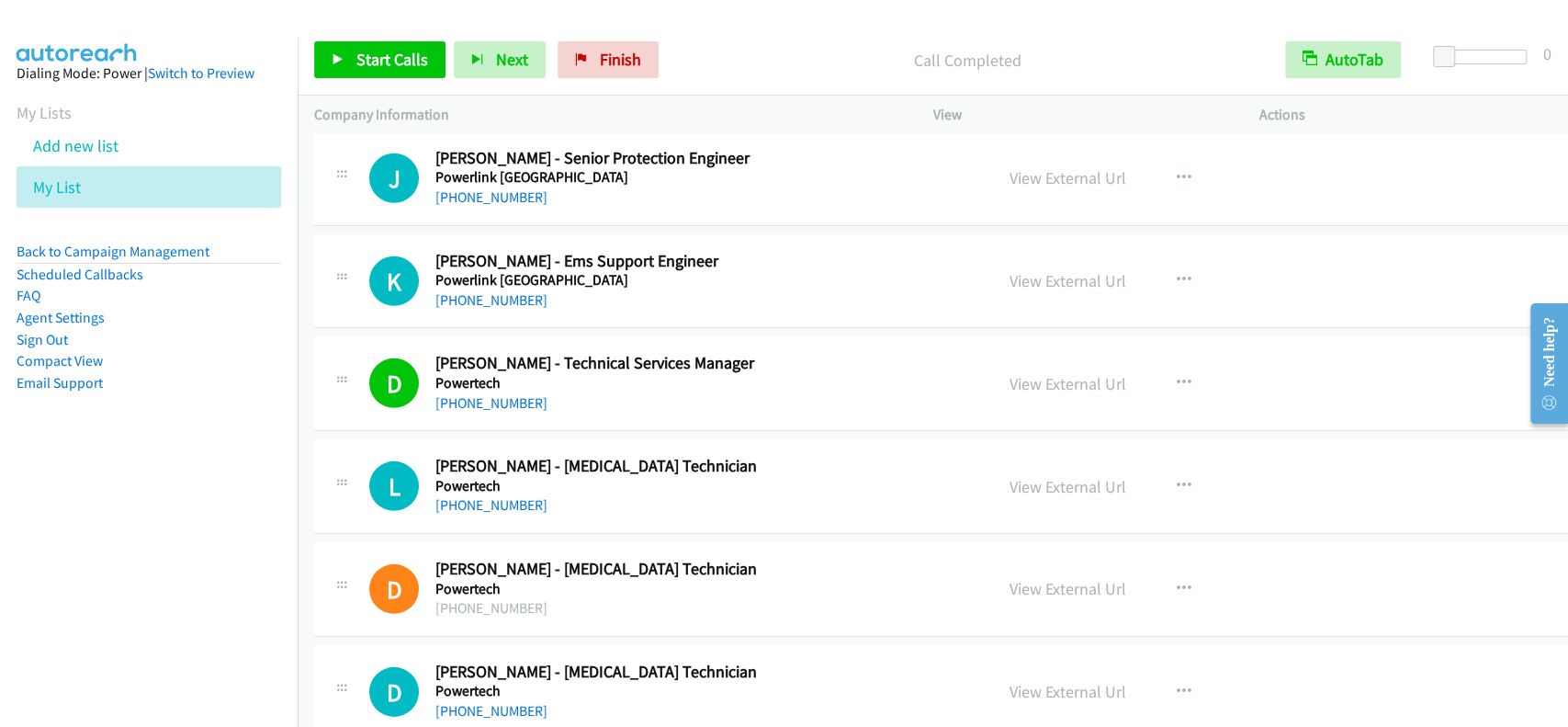
scroll to position [22369, 0]
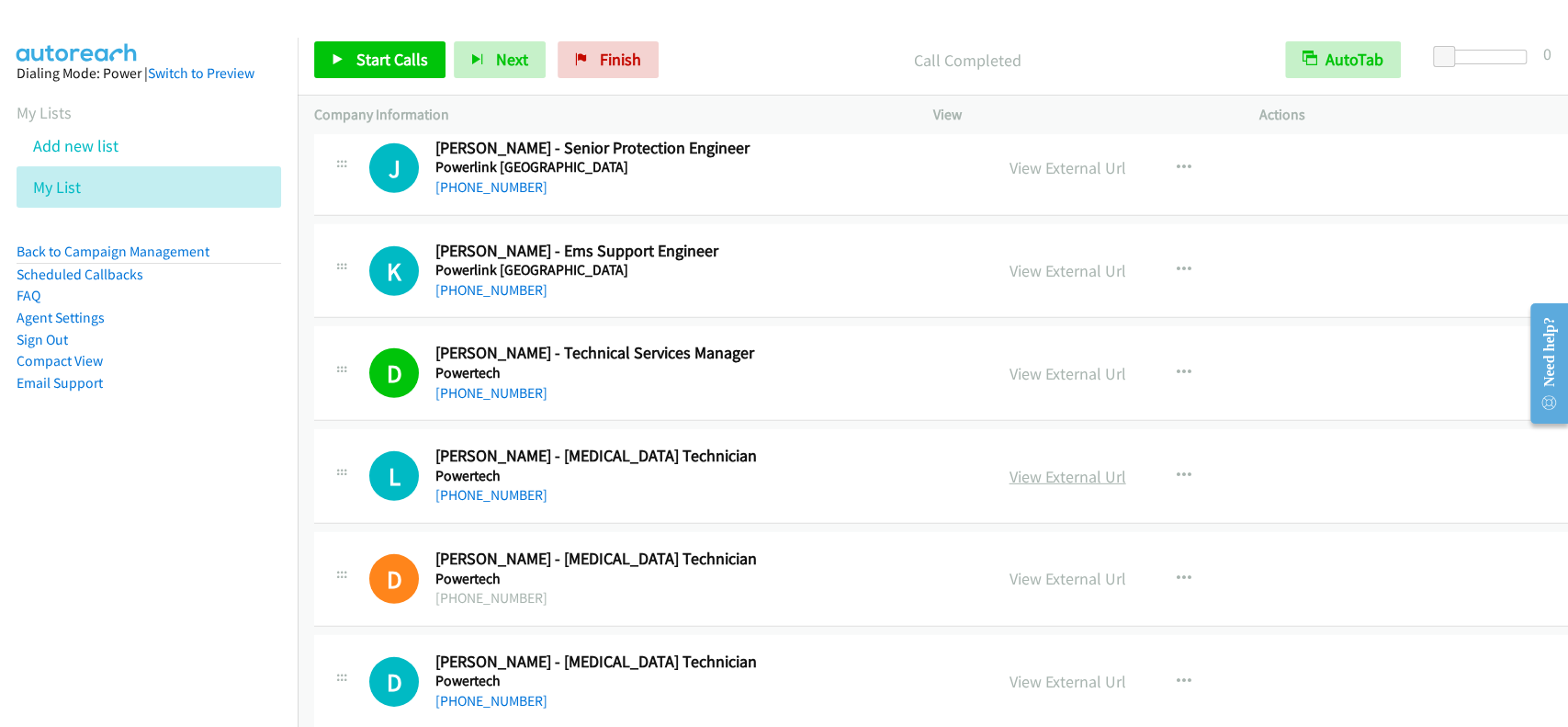
click at [1014, 466] on link "View External Url" at bounding box center [1068, 476] width 117 height 21
click at [487, 486] on link "+61 409 808 840" at bounding box center [491, 494] width 112 height 18
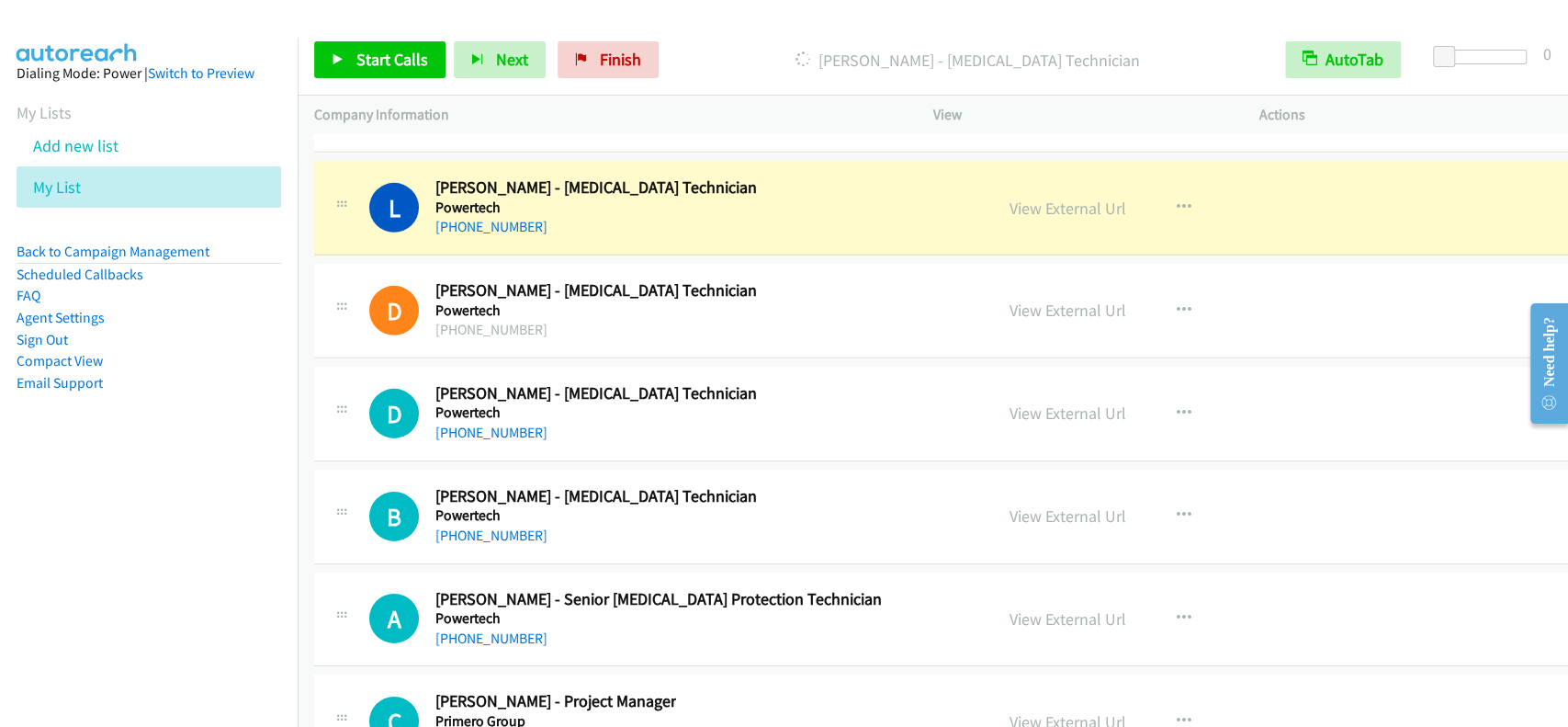
scroll to position [22614, 0]
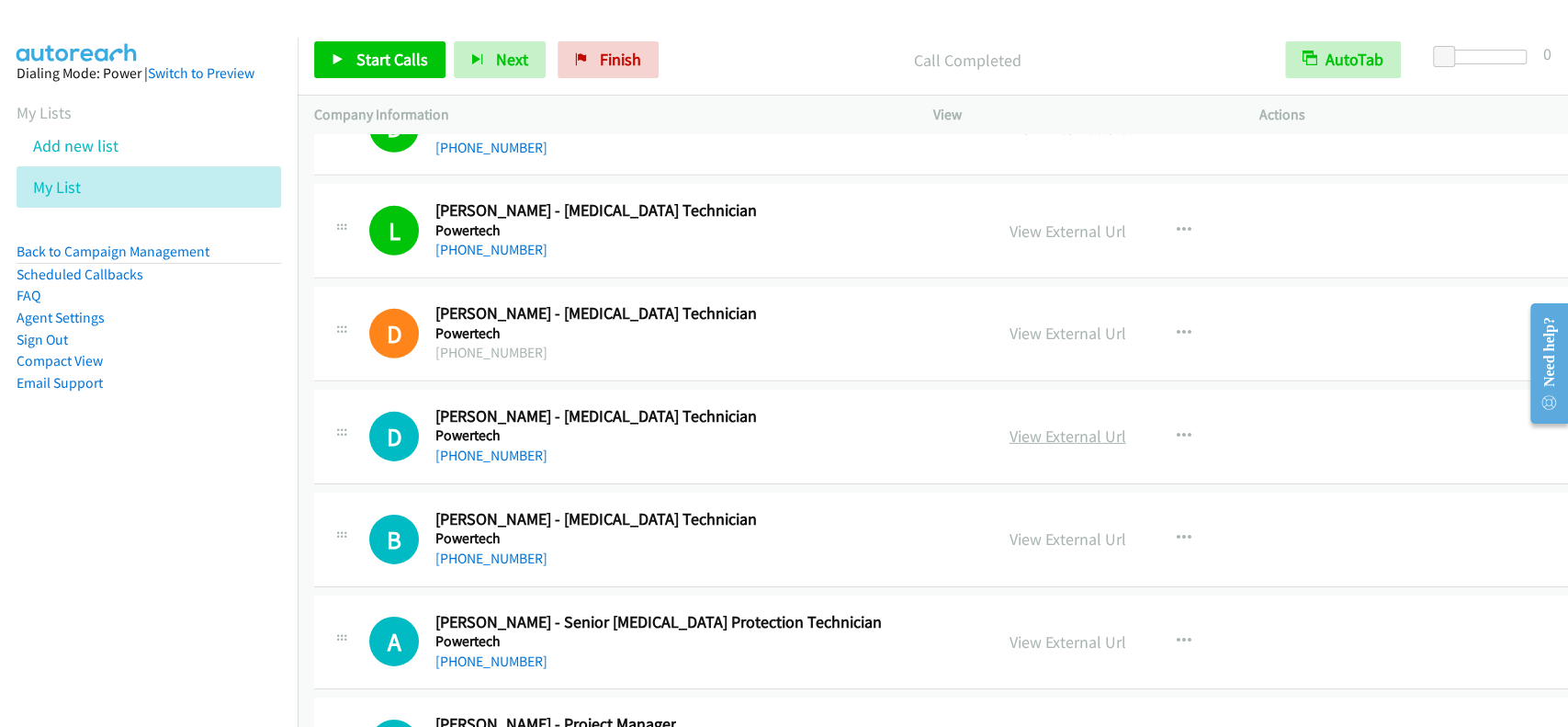
click at [1010, 426] on link "View External Url" at bounding box center [1068, 436] width 117 height 21
click at [498, 447] on link "+61 457 661 260" at bounding box center [491, 455] width 112 height 18
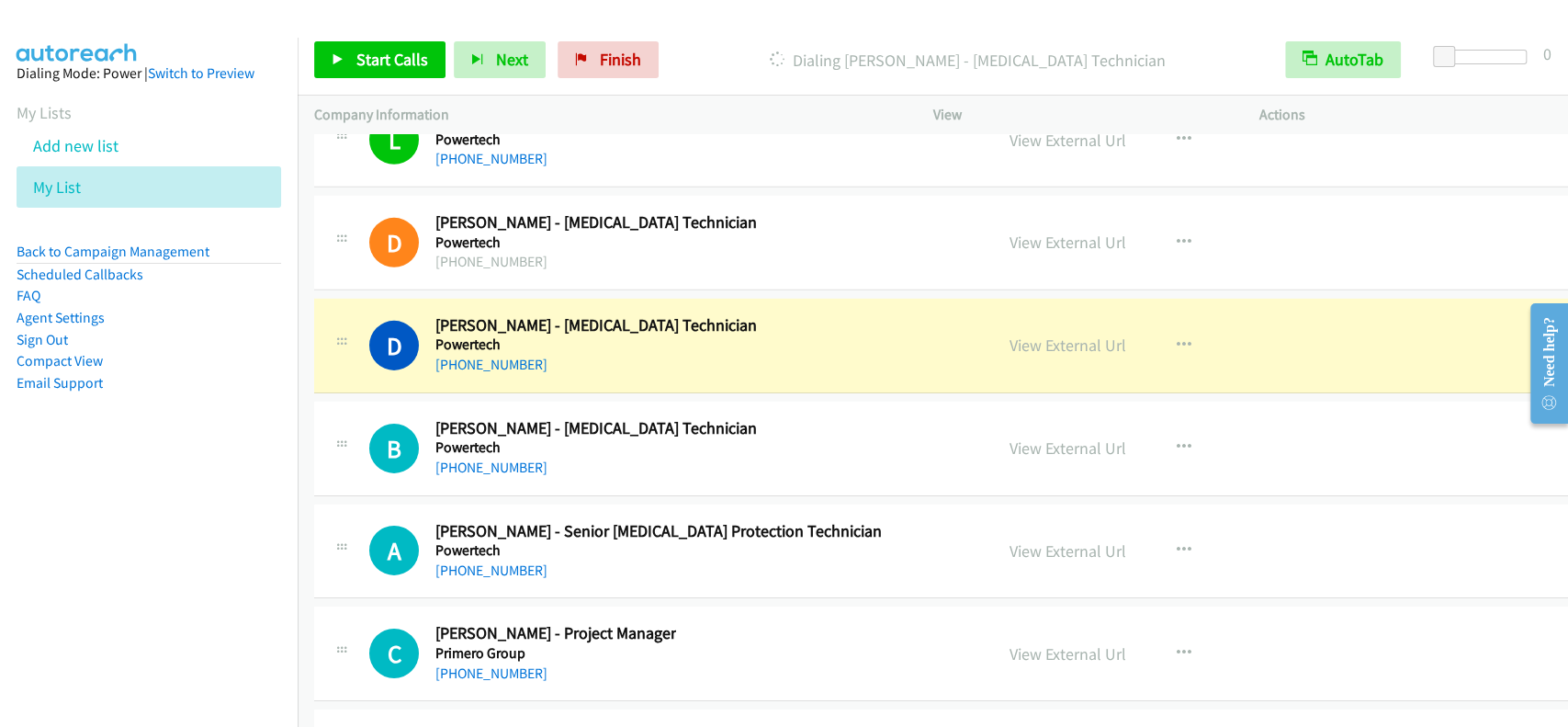
scroll to position [22736, 0]
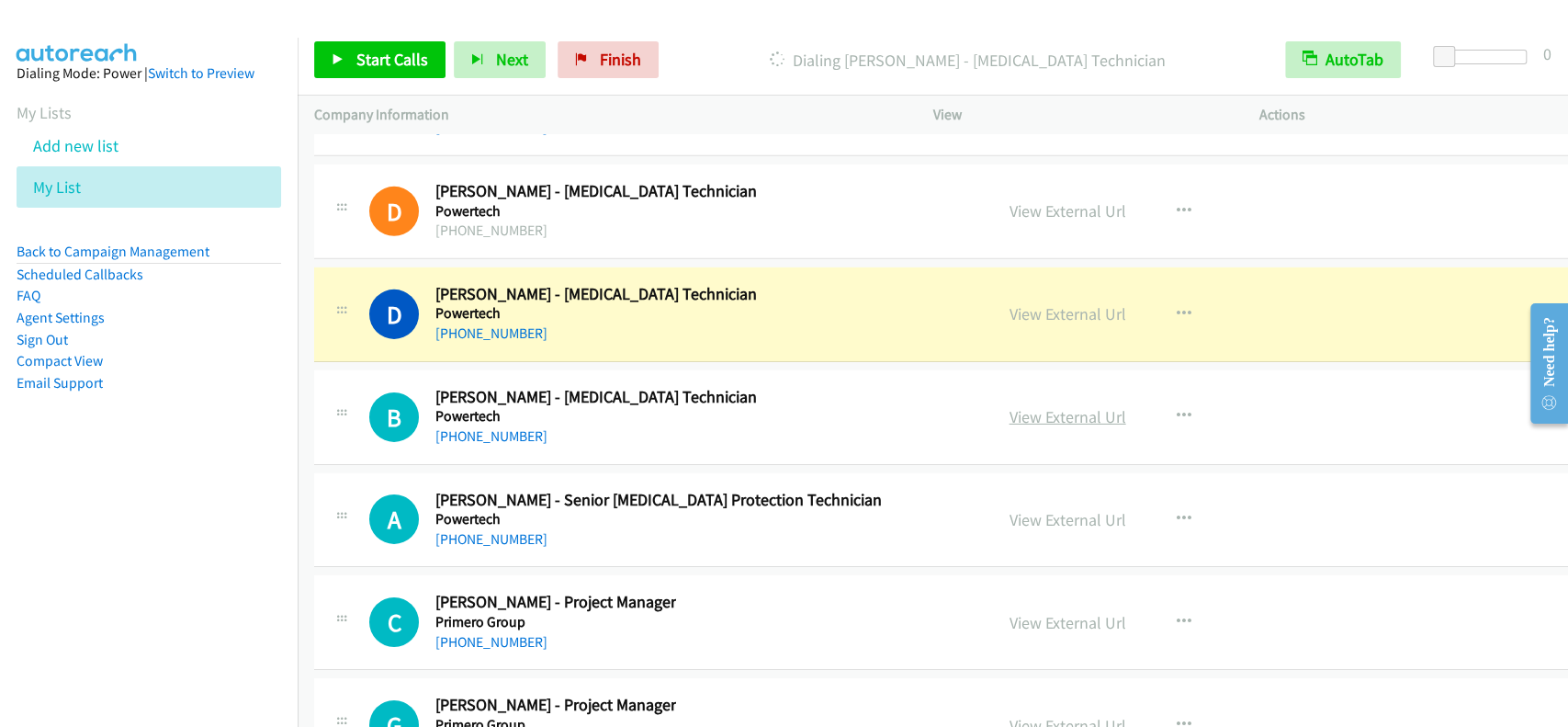
click at [1026, 406] on link "View External Url" at bounding box center [1068, 416] width 117 height 21
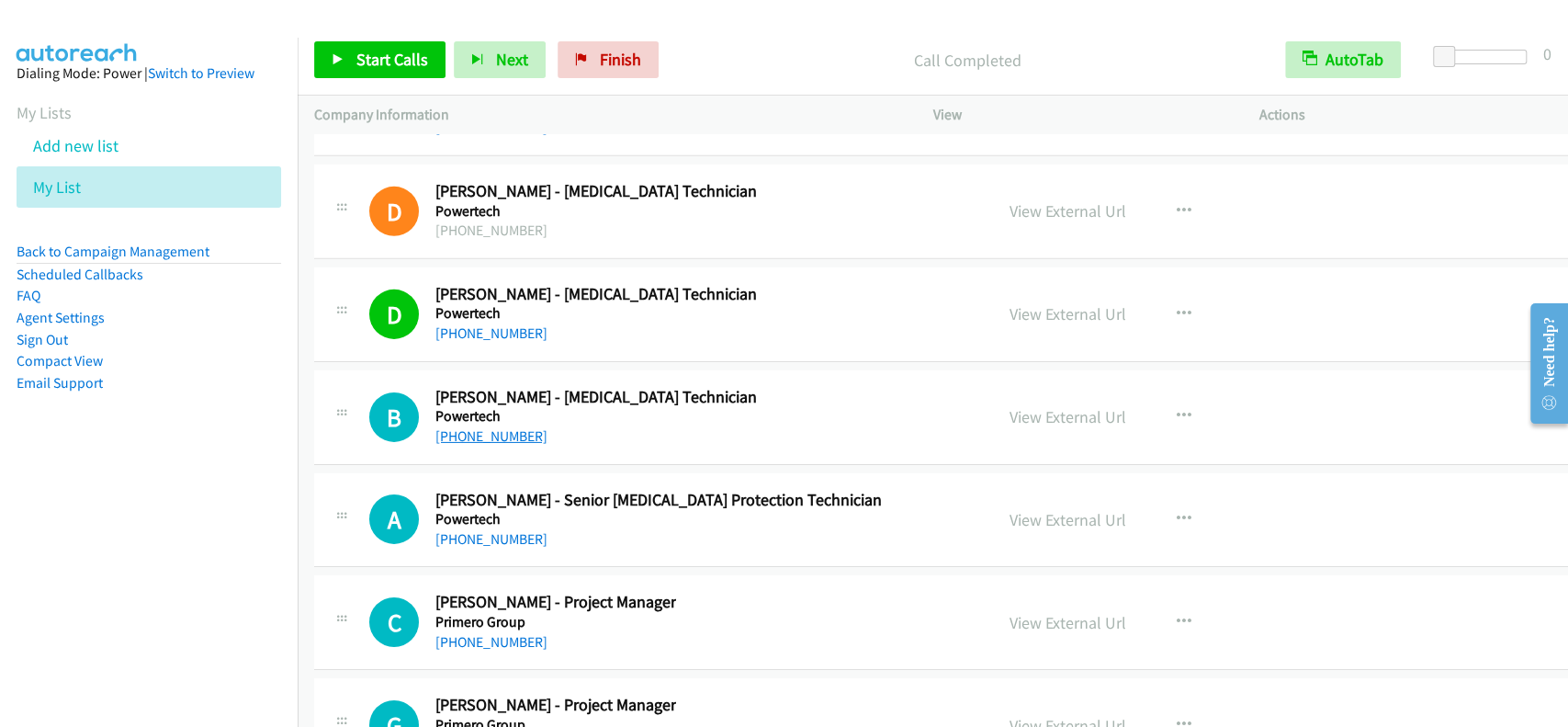
click at [479, 427] on link "+61 432 352 743" at bounding box center [491, 436] width 112 height 18
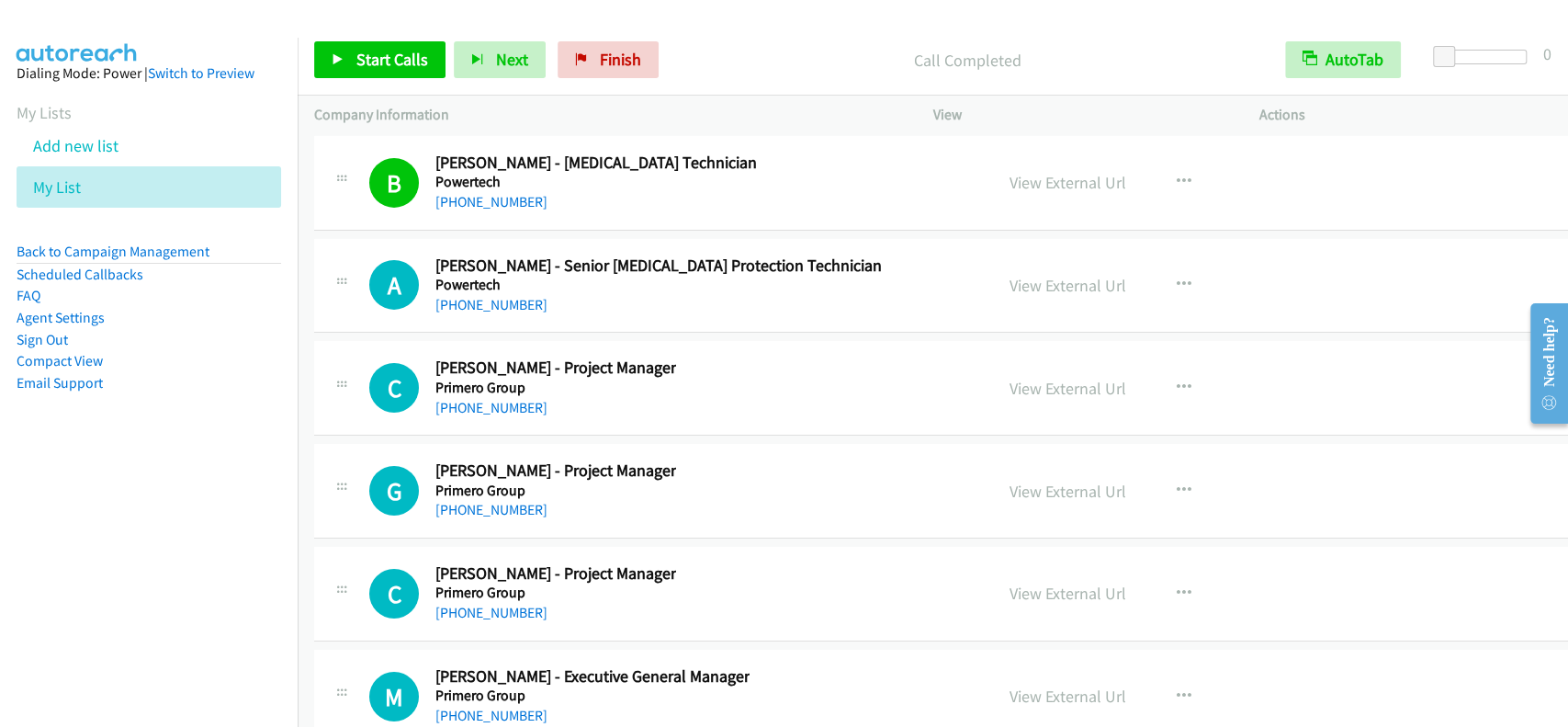
scroll to position [22982, 0]
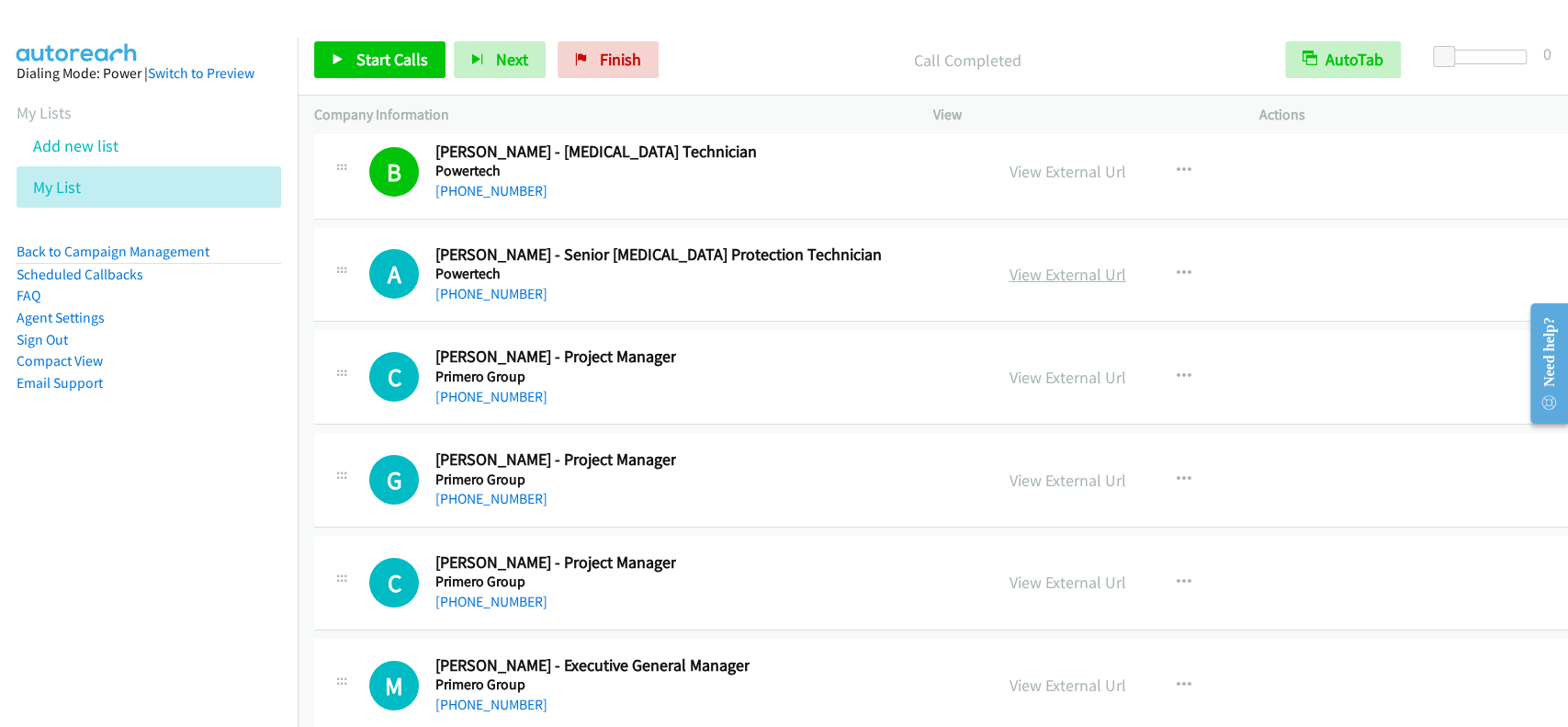
click at [1010, 263] on link "View External Url" at bounding box center [1068, 274] width 117 height 21
click at [473, 285] on link "+61 408 782 639" at bounding box center [491, 293] width 112 height 18
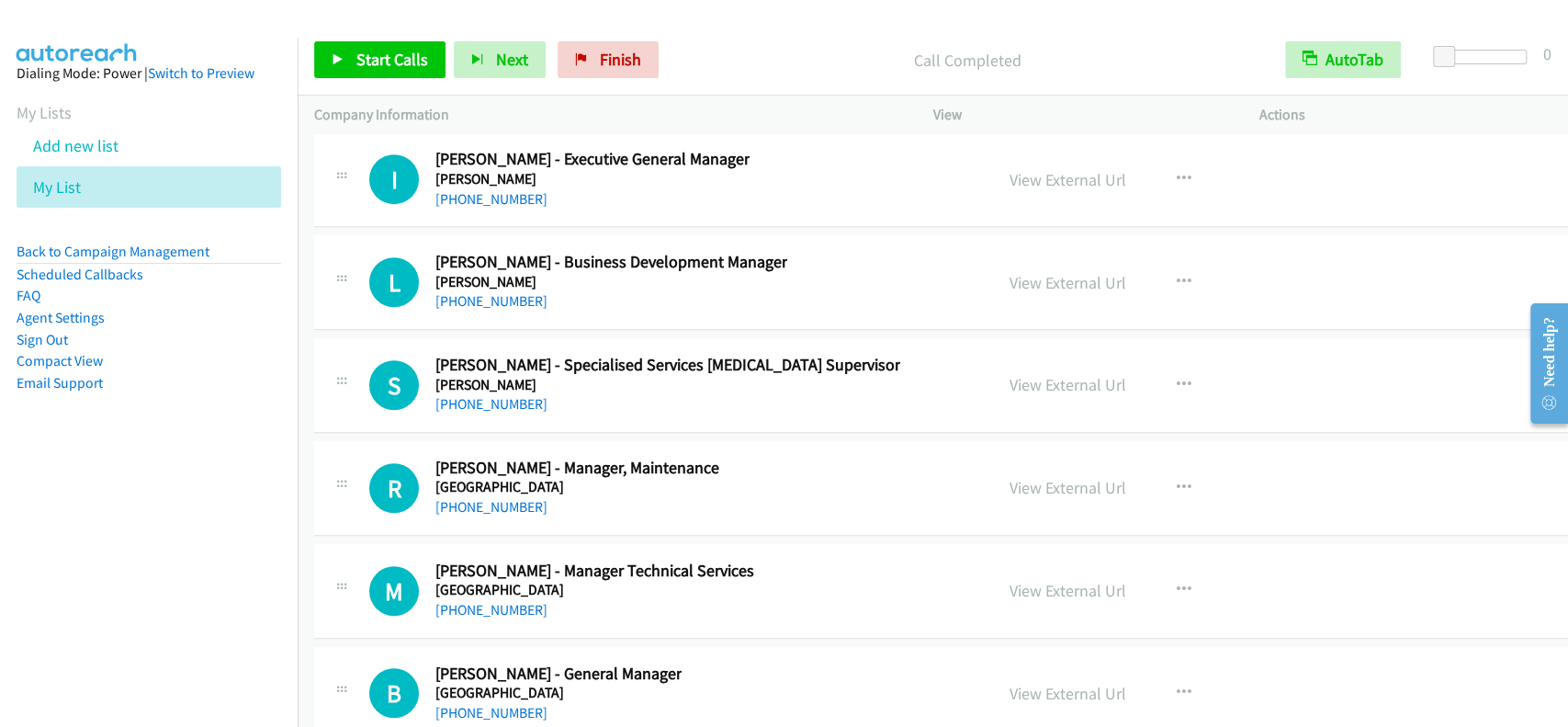
scroll to position [24452, 0]
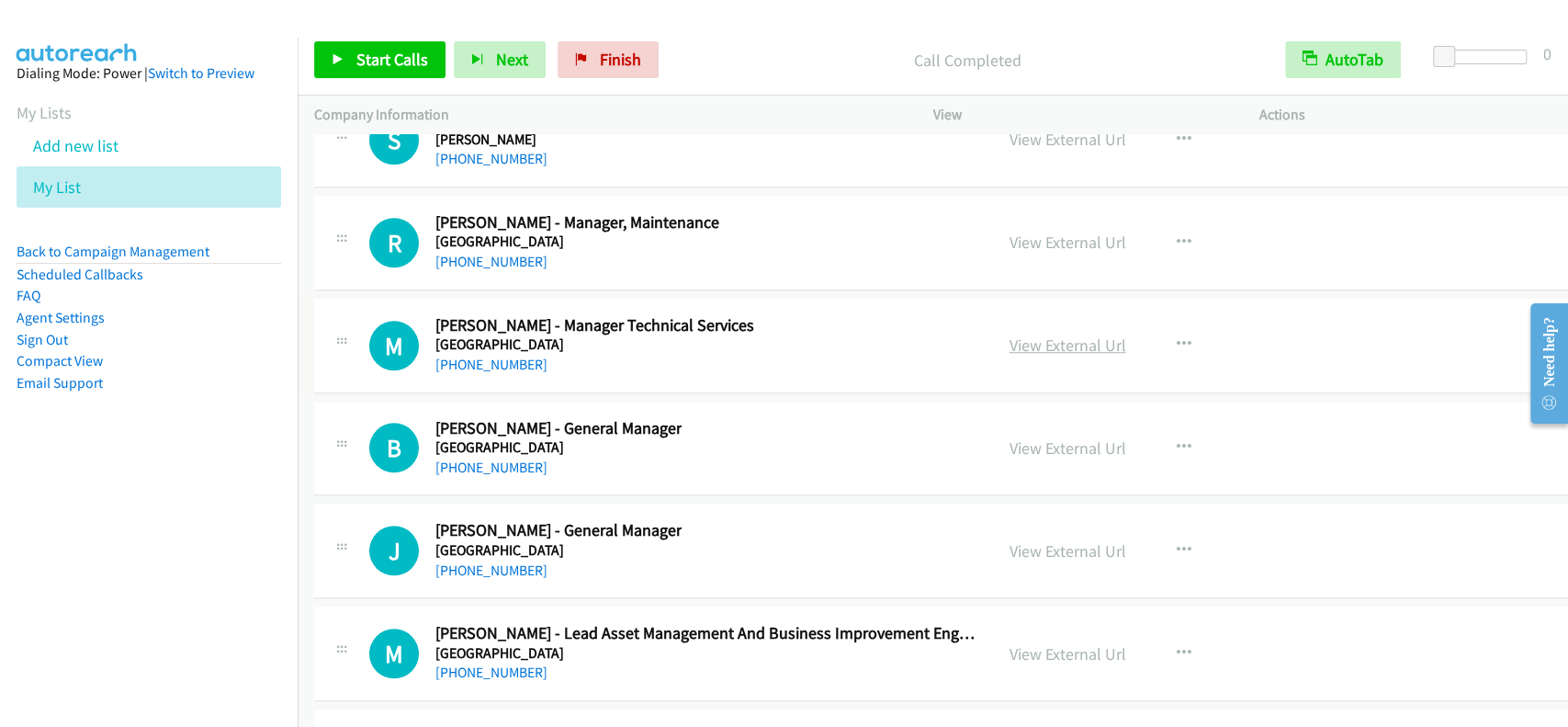
click at [1042, 335] on link "View External Url" at bounding box center [1068, 345] width 117 height 21
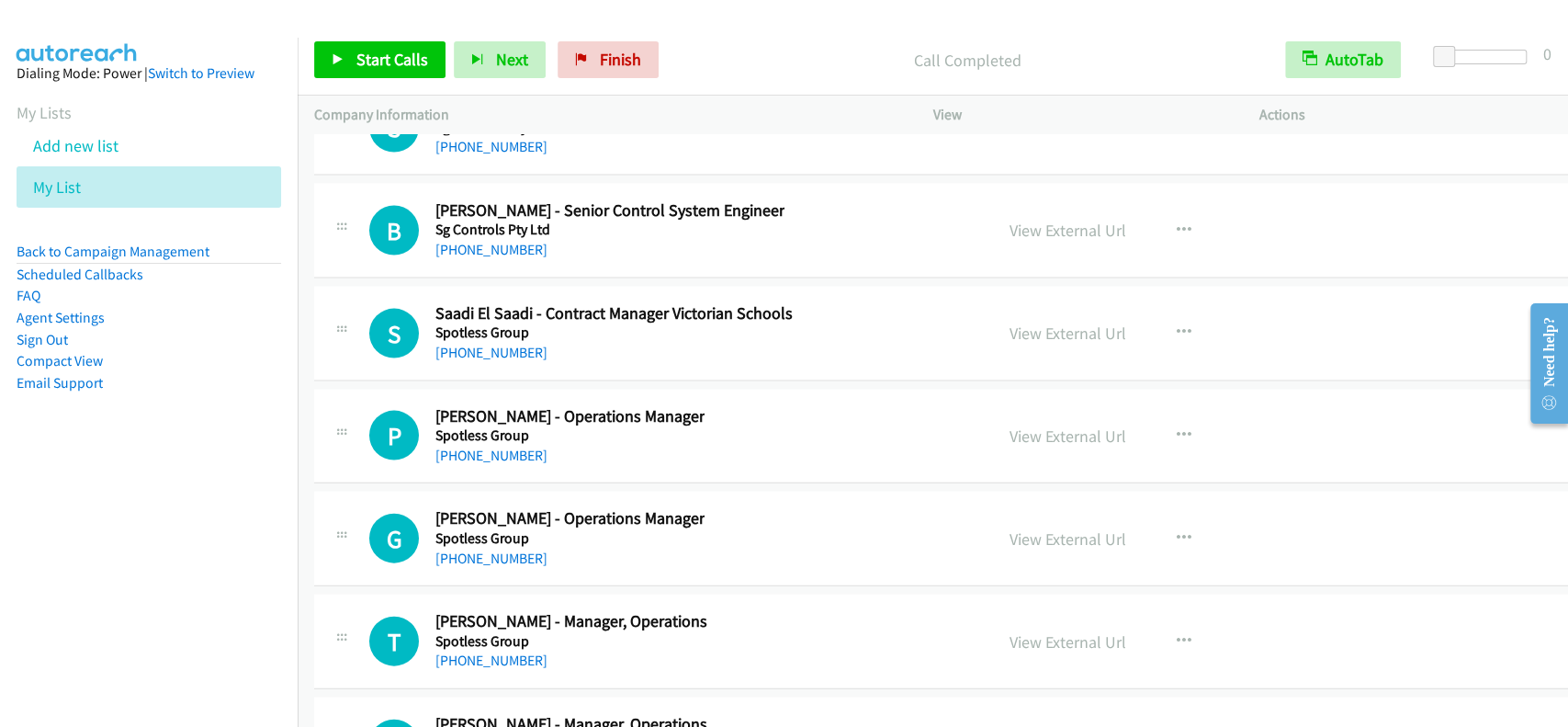
scroll to position [26044, 0]
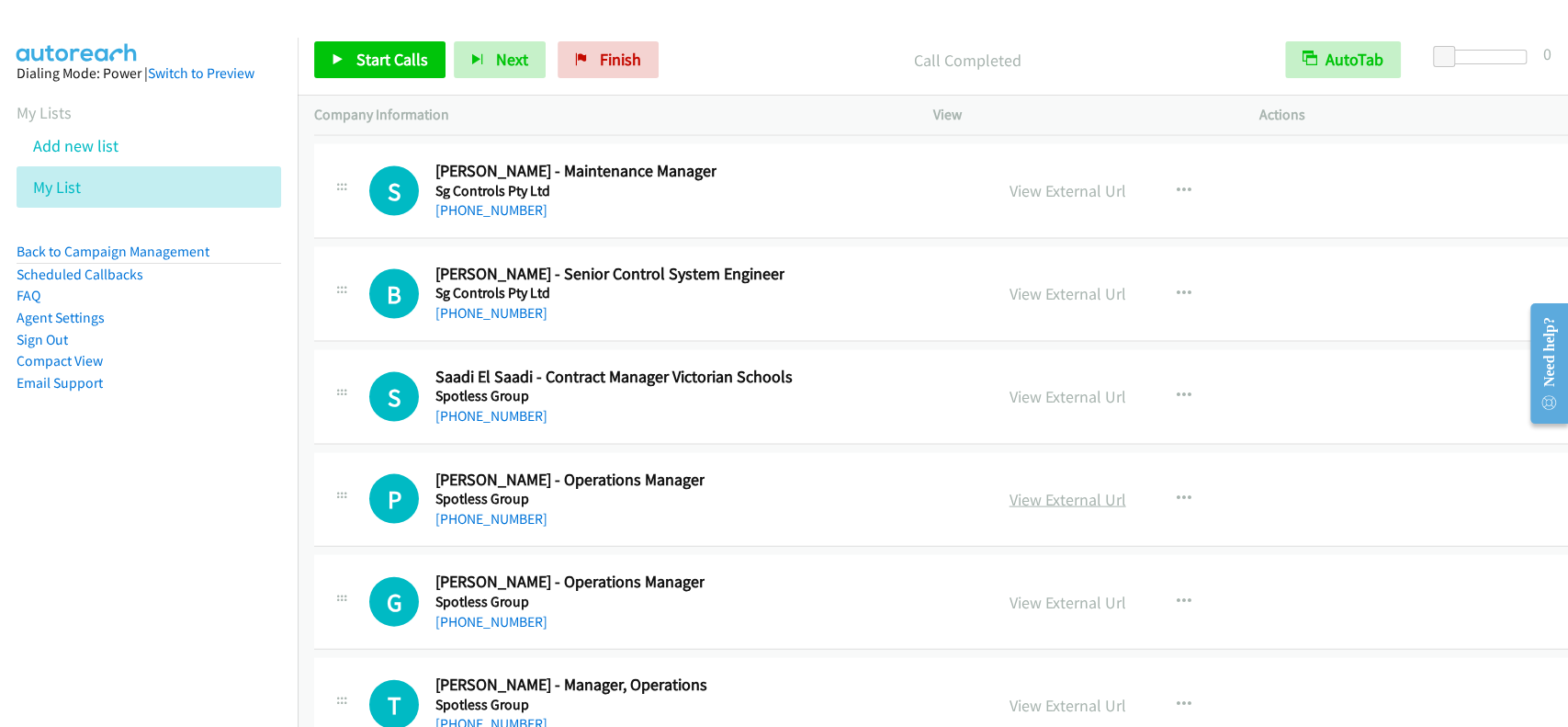
click at [1010, 489] on link "View External Url" at bounding box center [1068, 499] width 117 height 21
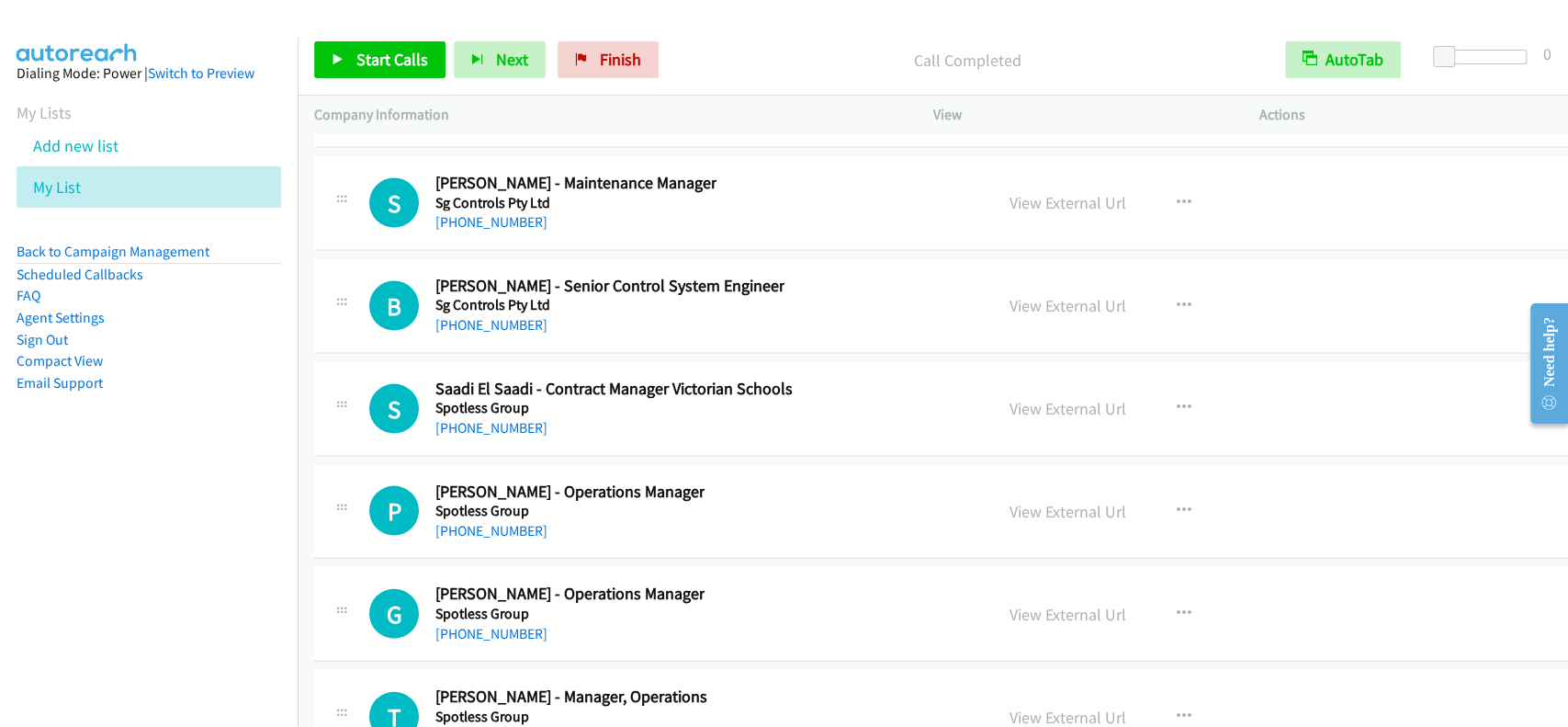
scroll to position [25922, 0]
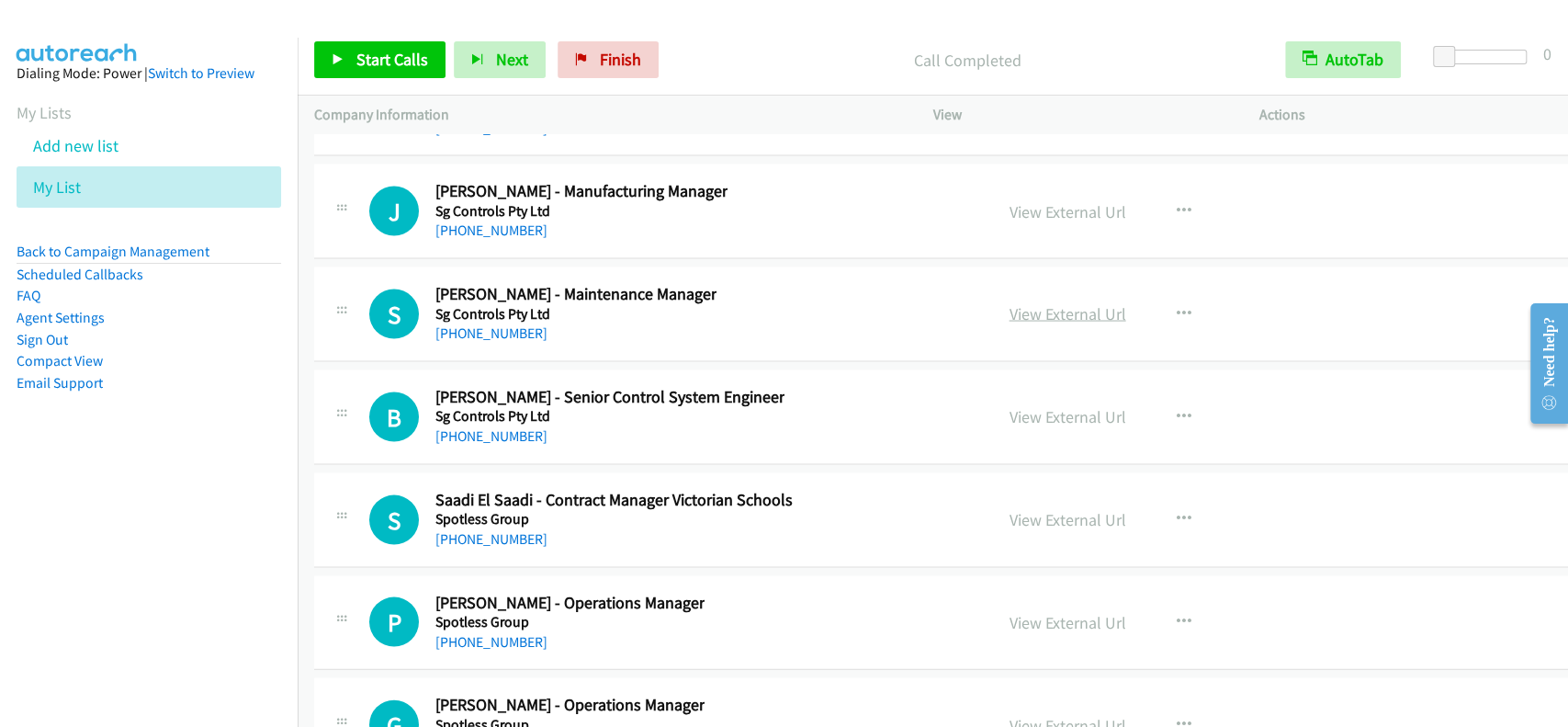
click at [1026, 302] on link "View External Url" at bounding box center [1068, 312] width 117 height 21
click at [515, 324] on link "+61 8 9409 1741" at bounding box center [491, 332] width 112 height 18
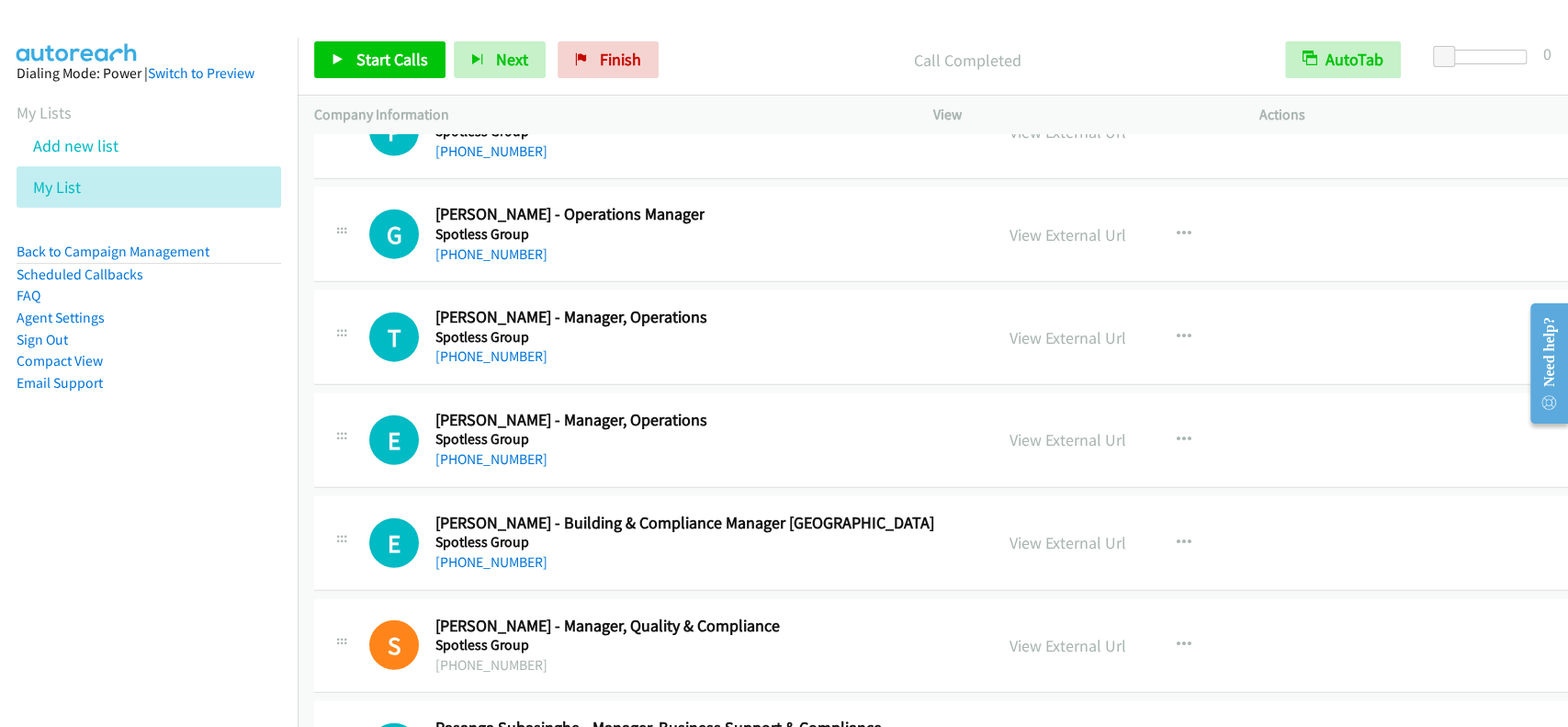
scroll to position [44751, 0]
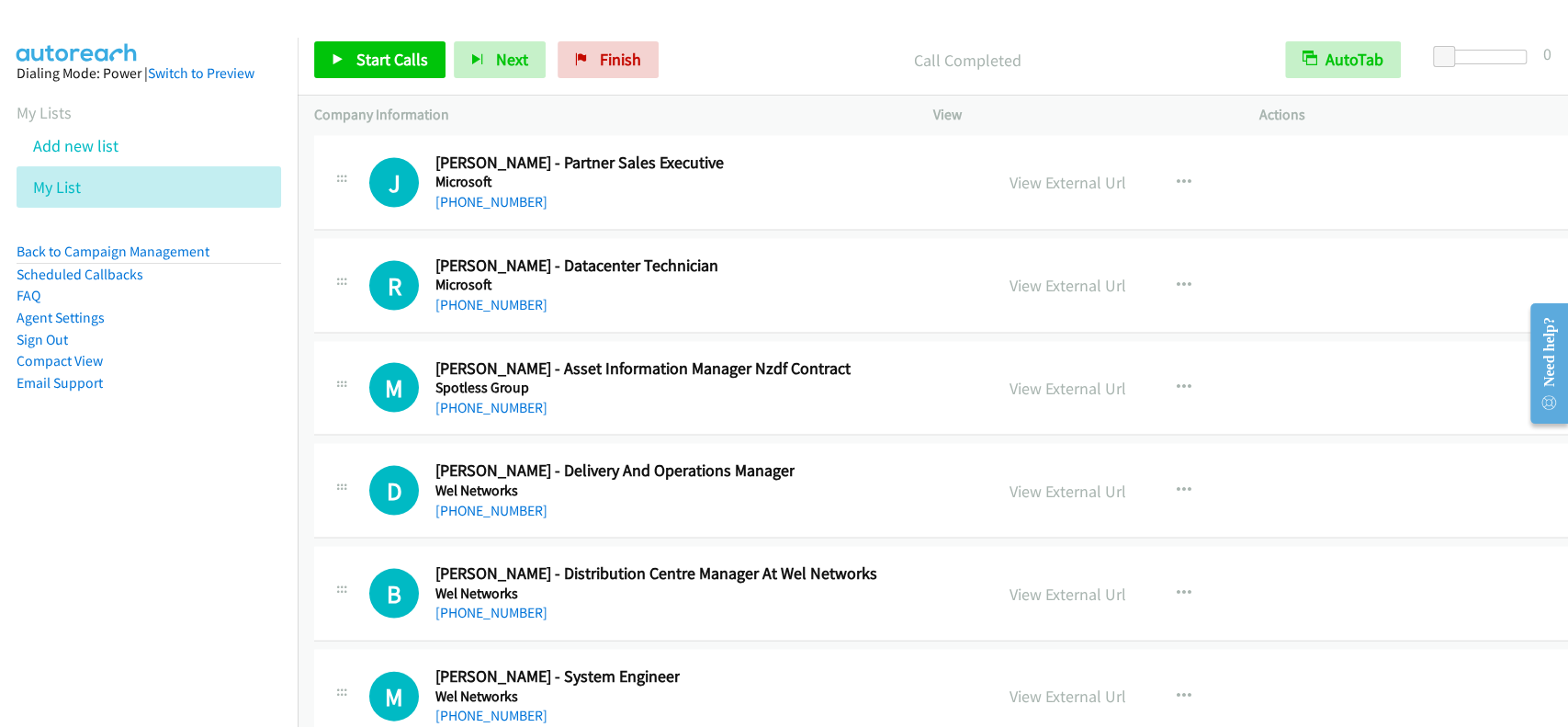
click at [1011, 665] on div "View External Url View External Url Schedule/Manage Callback Start Calls Here R…" at bounding box center [1170, 695] width 355 height 60
click at [1018, 684] on link "View External Url" at bounding box center [1068, 695] width 117 height 21
click at [490, 706] on link "+64 21 475 805" at bounding box center [491, 714] width 112 height 18
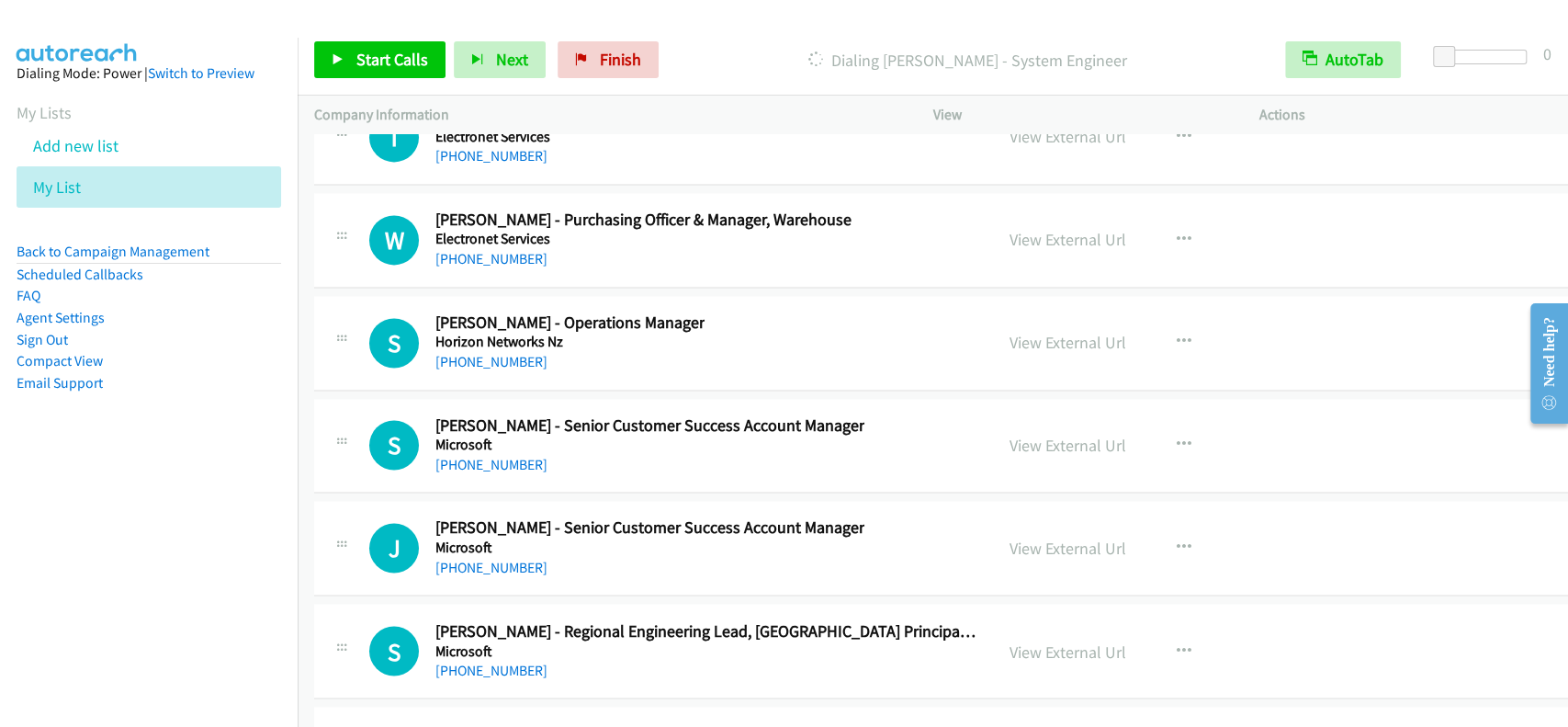
scroll to position [44139, 0]
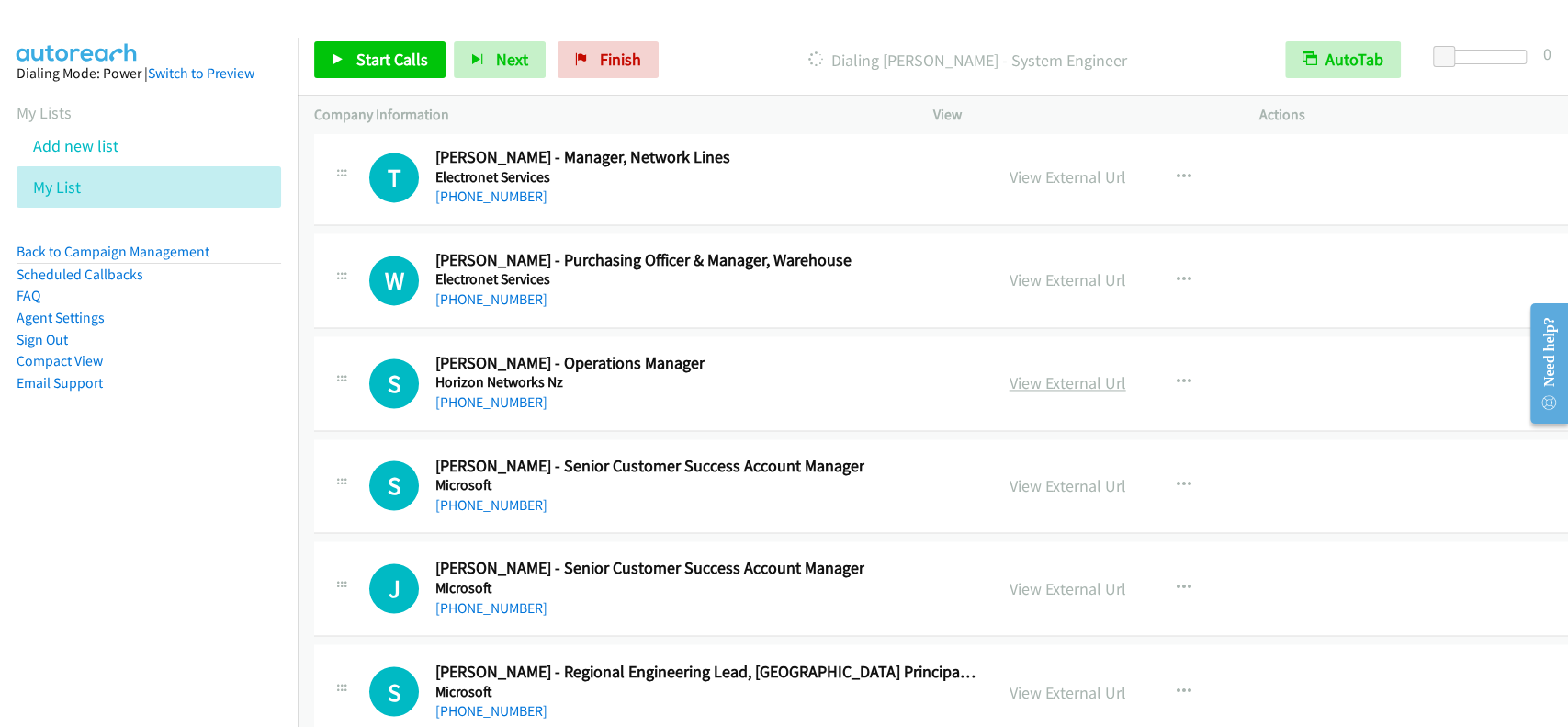
click at [1026, 372] on link "View External Url" at bounding box center [1068, 382] width 117 height 21
click at [496, 393] on link "+64 21 569 619" at bounding box center [491, 402] width 112 height 18
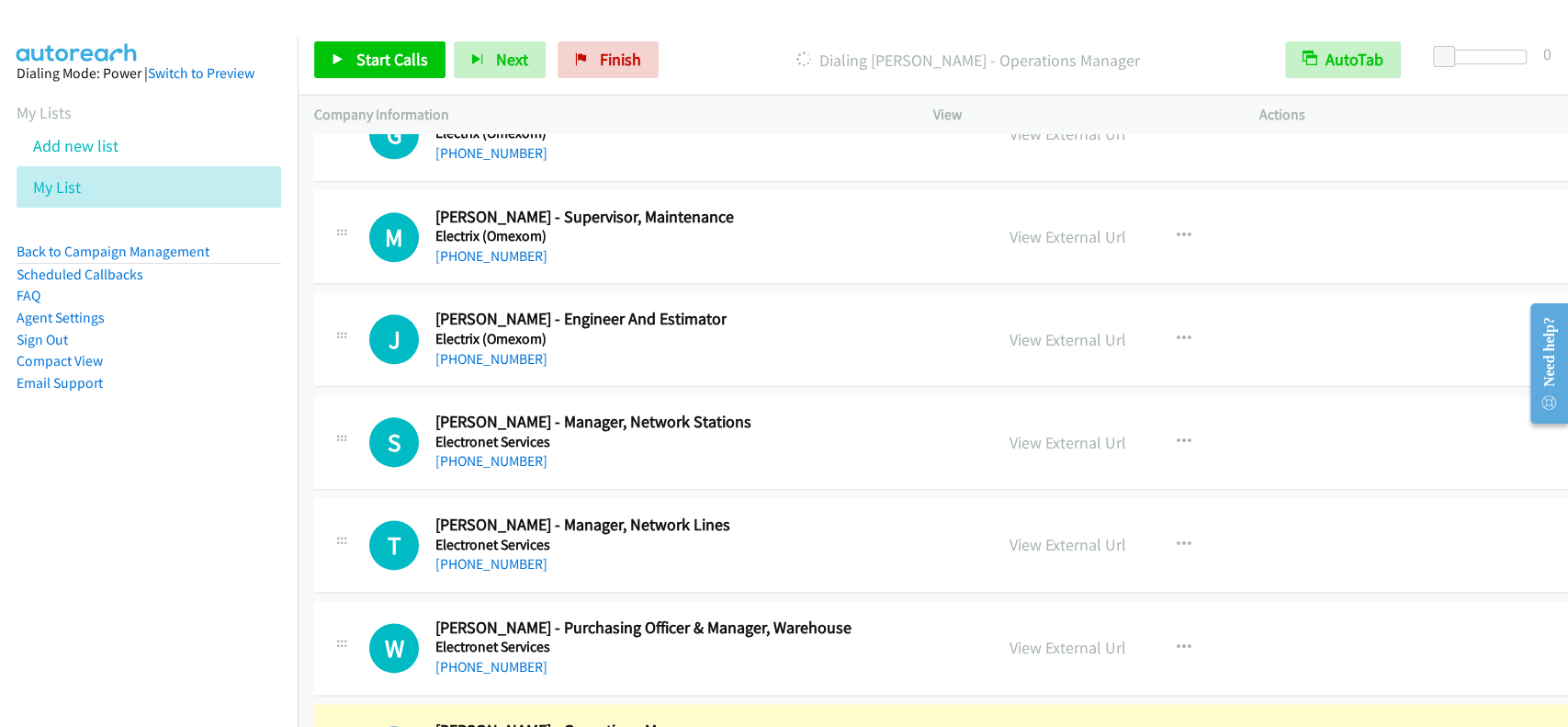
scroll to position [43649, 0]
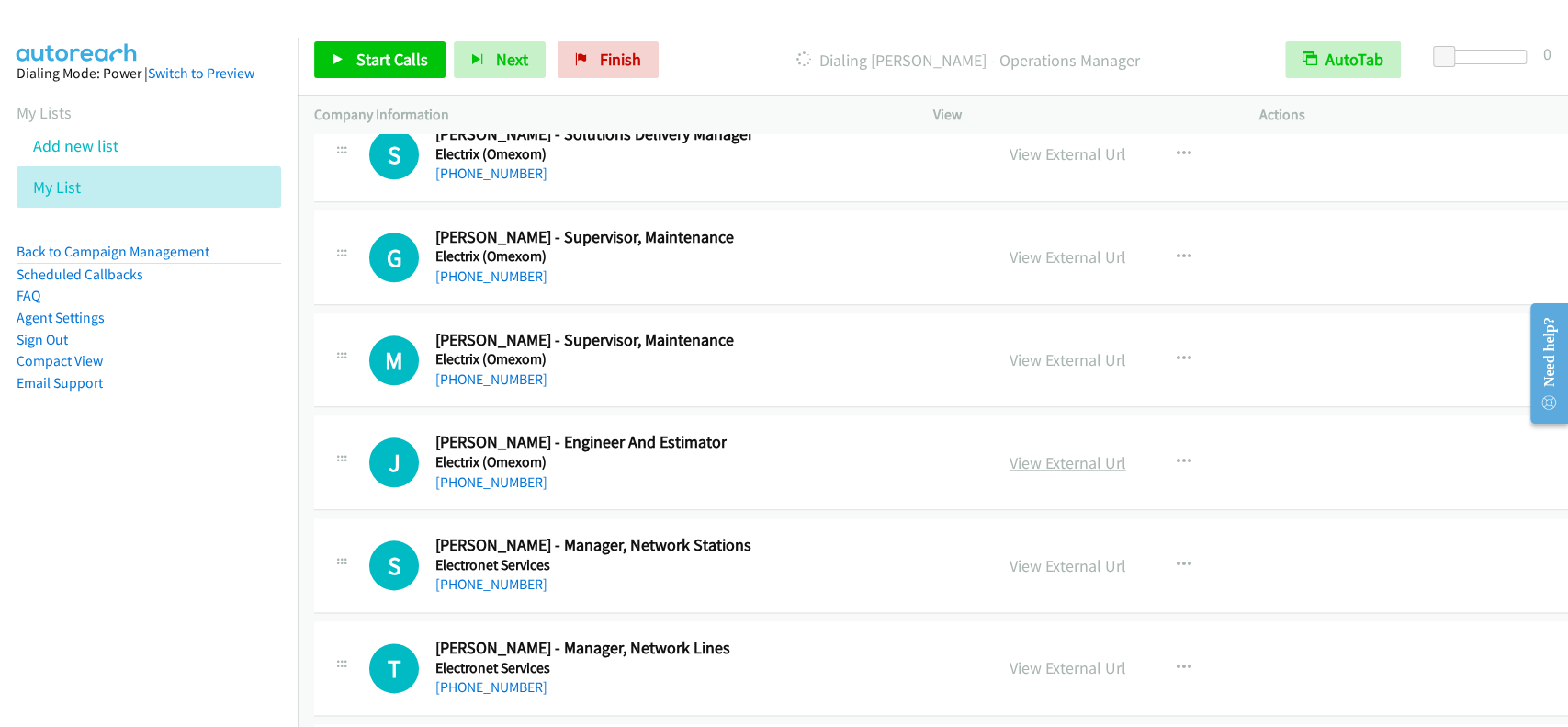
click at [1010, 452] on link "View External Url" at bounding box center [1068, 462] width 117 height 21
click at [509, 471] on div "+64 21 245 4097" at bounding box center [581, 482] width 291 height 22
click at [507, 473] on link "+64 21 245 4097" at bounding box center [491, 481] width 112 height 18
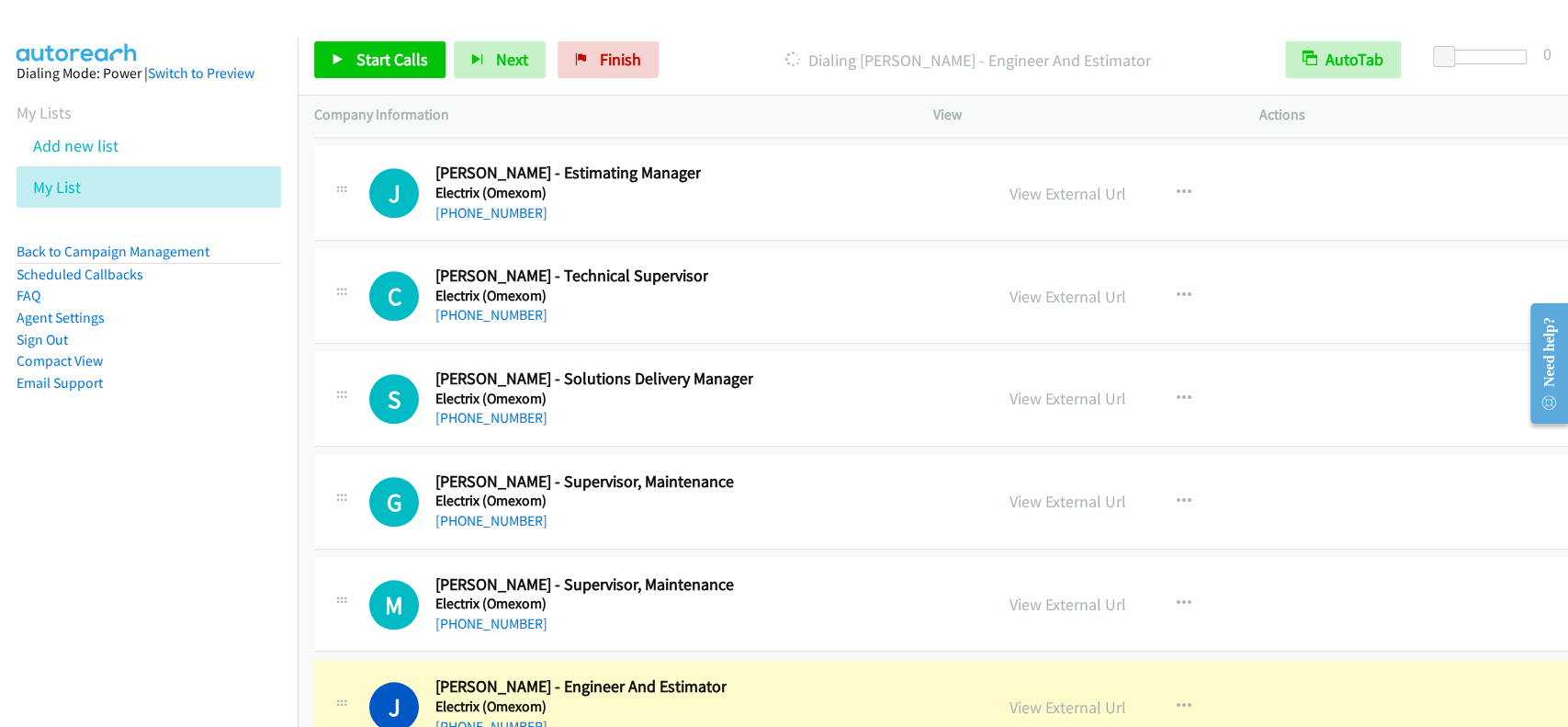
scroll to position [43281, 0]
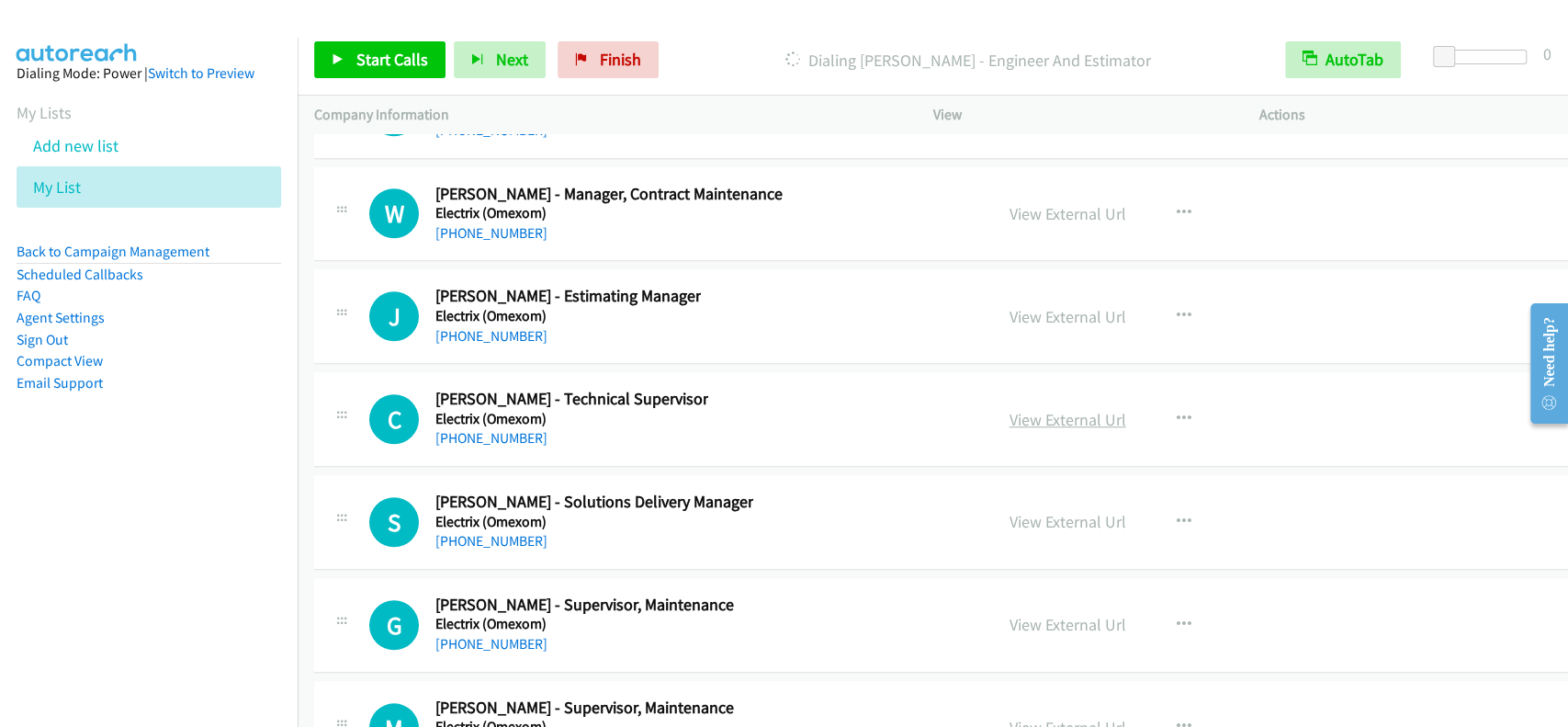
click at [1036, 409] on link "View External Url" at bounding box center [1068, 419] width 117 height 21
click at [521, 429] on link "+64 21 722 790" at bounding box center [491, 438] width 112 height 18
click at [1026, 306] on link "View External Url" at bounding box center [1068, 316] width 117 height 21
click at [467, 327] on link "+64 21 571 720" at bounding box center [491, 336] width 112 height 18
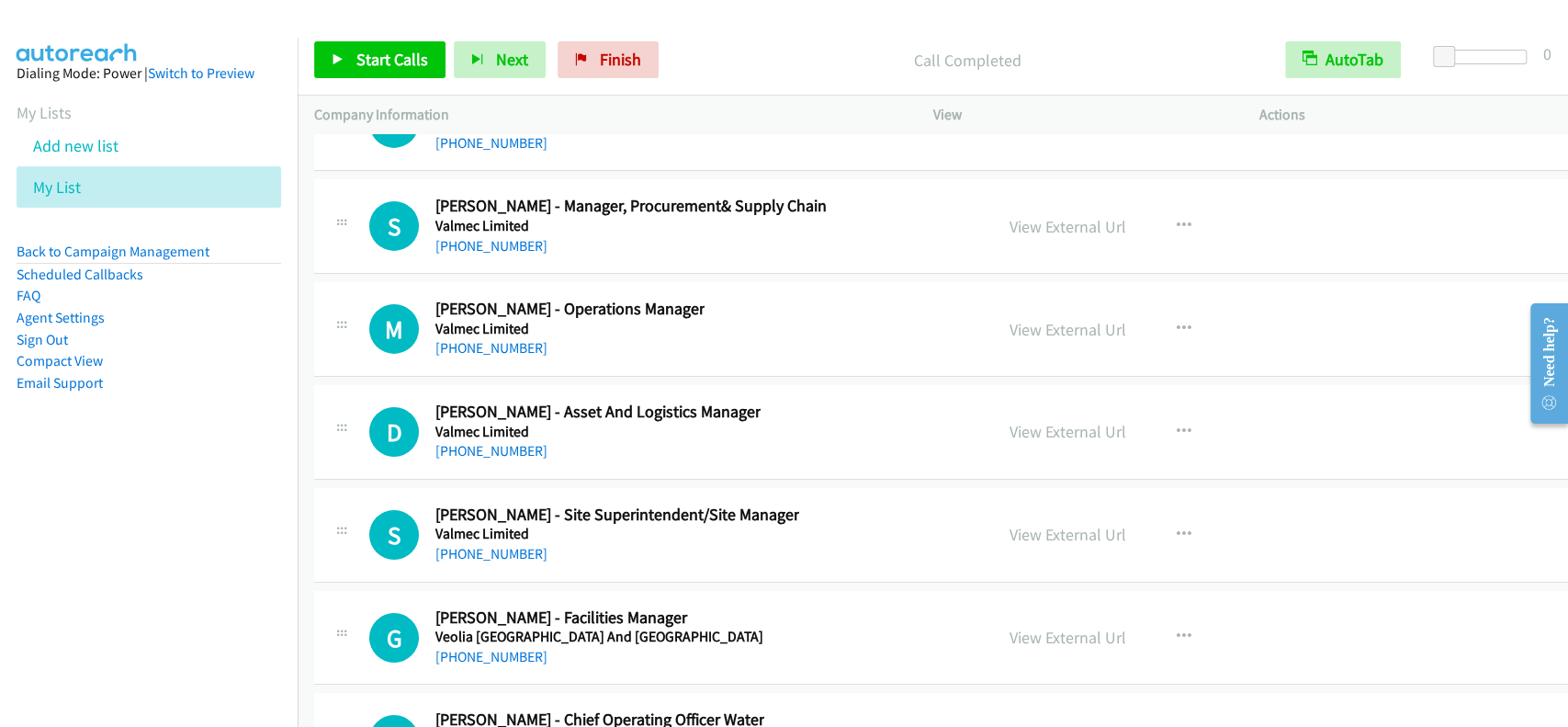
scroll to position [41688, 0]
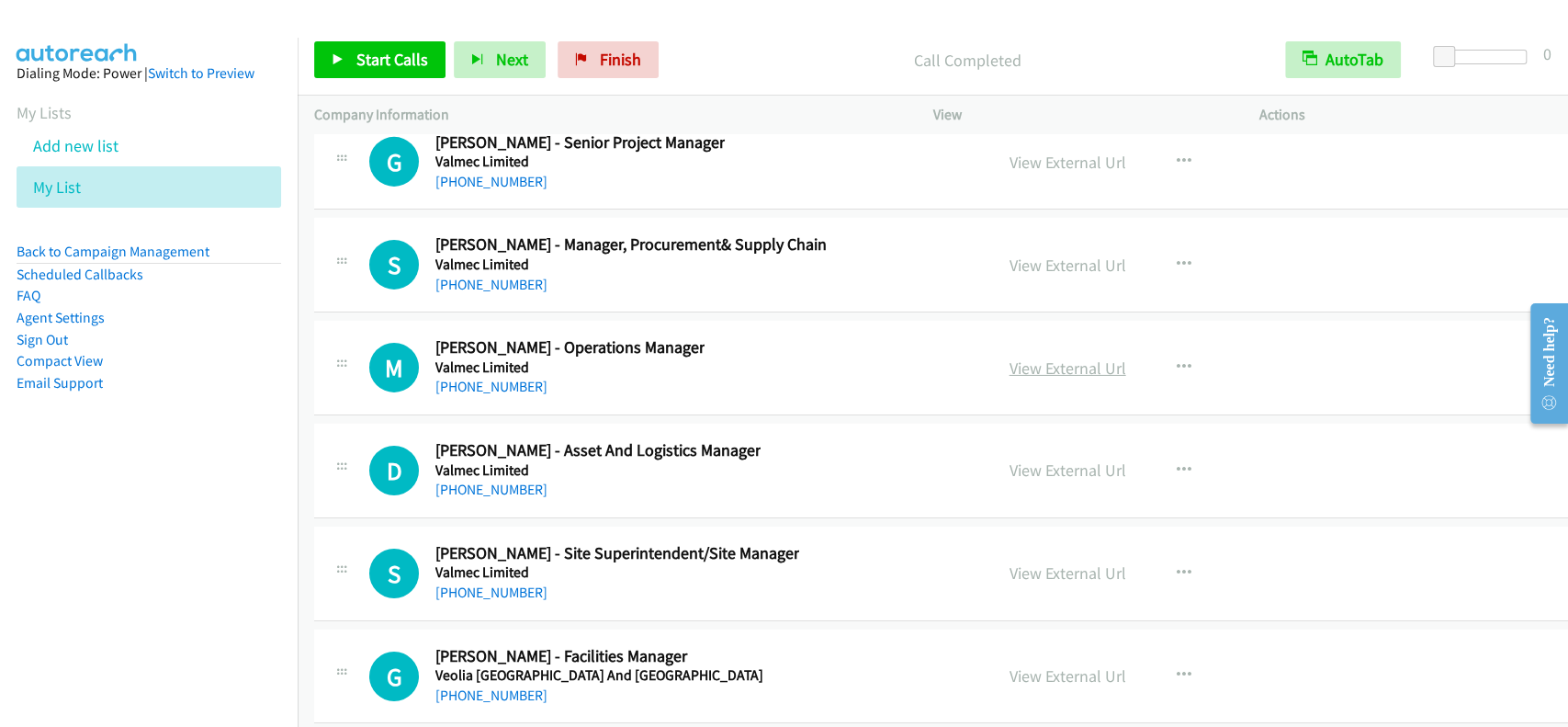
click at [1026, 357] on link "View External Url" at bounding box center [1068, 367] width 117 height 21
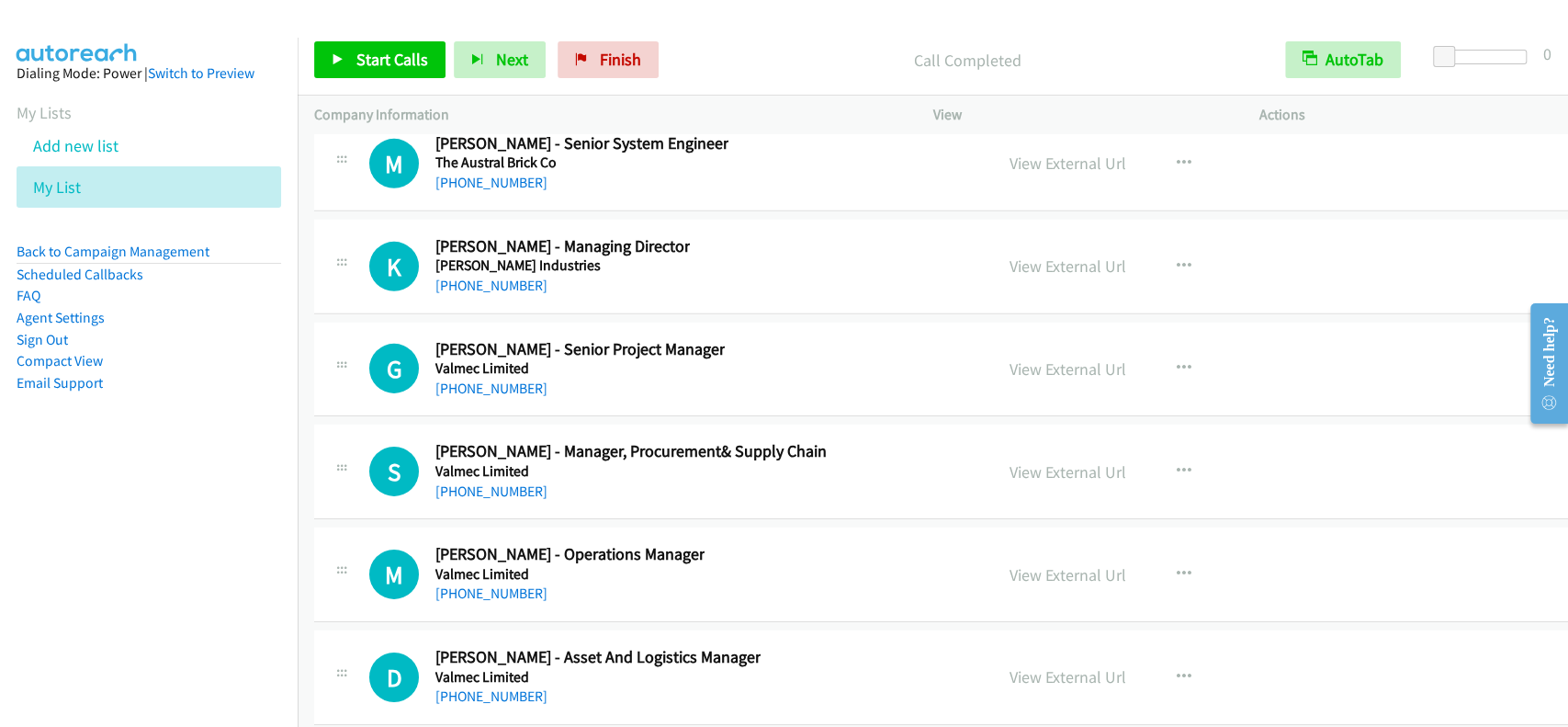
scroll to position [41444, 0]
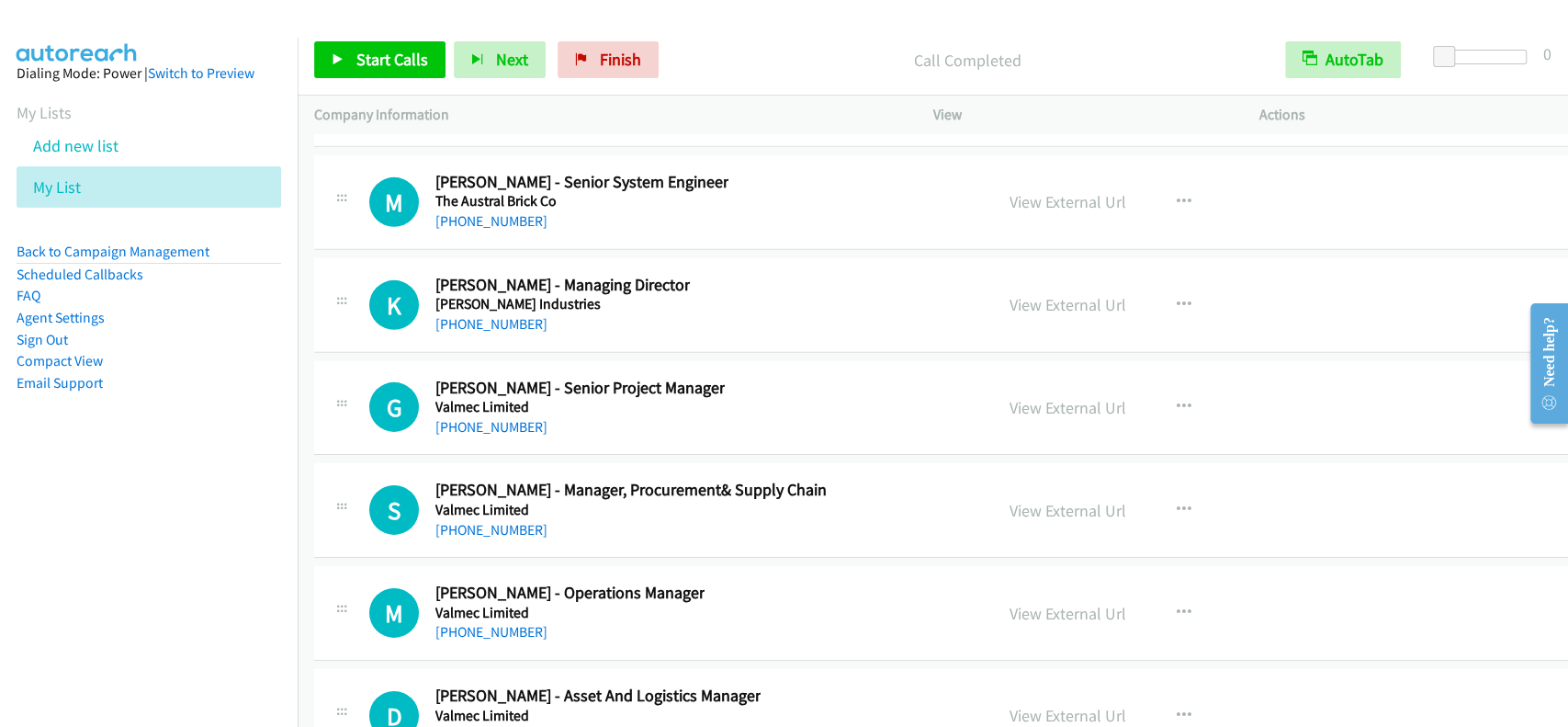
click at [1033, 395] on div "View External Url" at bounding box center [1068, 407] width 117 height 25
click at [1034, 397] on link "View External Url" at bounding box center [1068, 407] width 117 height 21
click at [463, 418] on link "+61 477 694 014" at bounding box center [491, 427] width 112 height 18
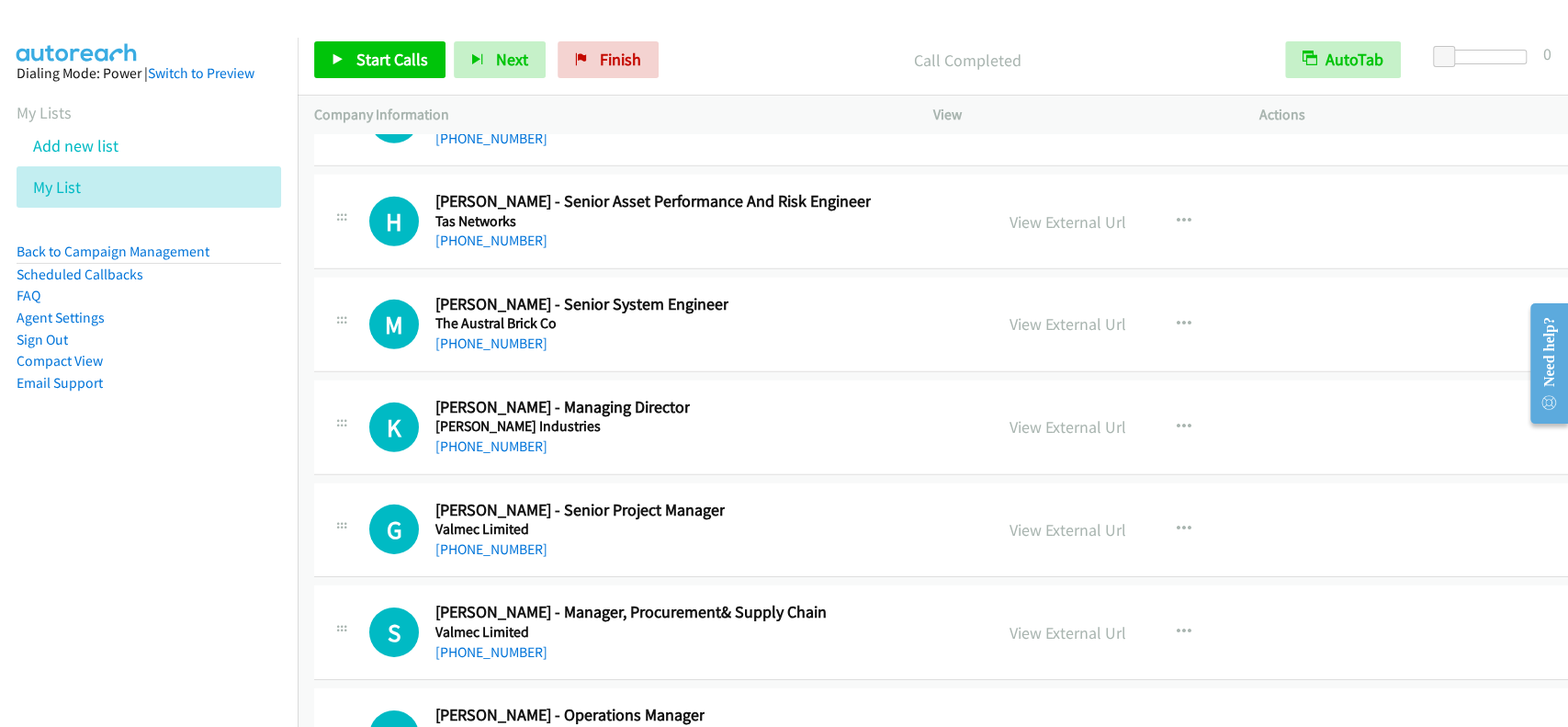
scroll to position [41199, 0]
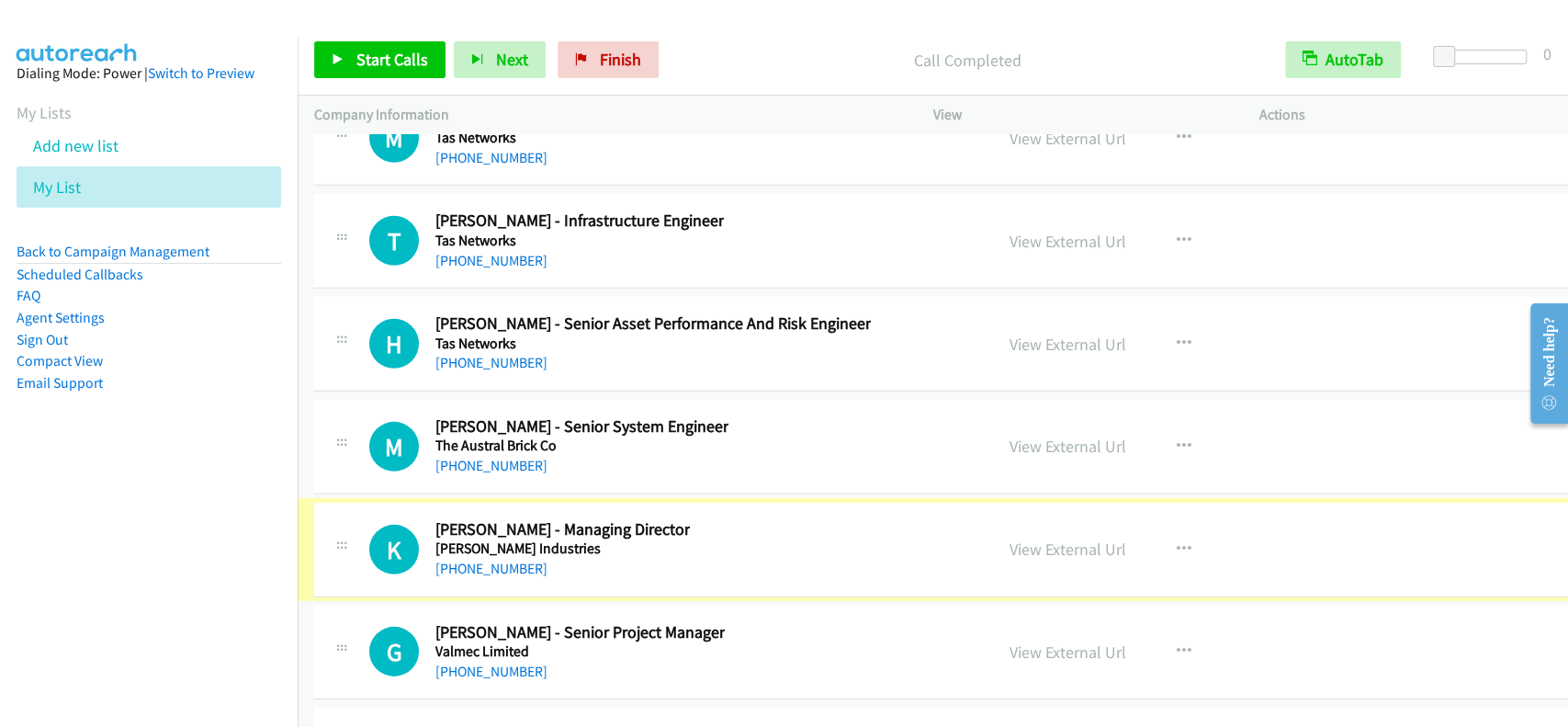
drag, startPoint x: 1024, startPoint y: 503, endPoint x: 1022, endPoint y: 476, distance: 27.1
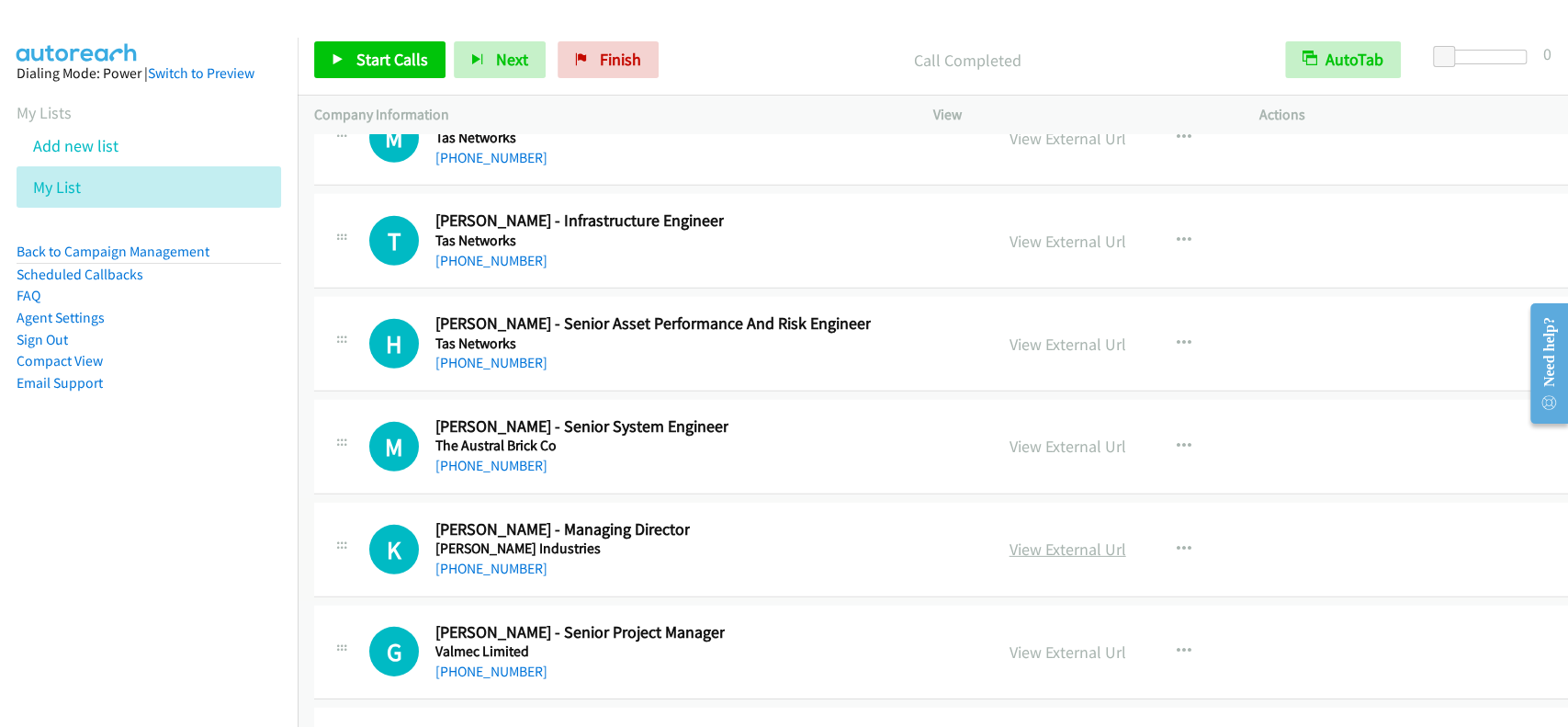
click at [1042, 539] on link "View External Url" at bounding box center [1068, 549] width 117 height 21
click at [480, 559] on link "+61 417 432 268" at bounding box center [491, 568] width 112 height 18
click at [1010, 436] on link "View External Url" at bounding box center [1068, 446] width 117 height 21
click at [476, 456] on link "+61 438 225 712" at bounding box center [491, 465] width 112 height 18
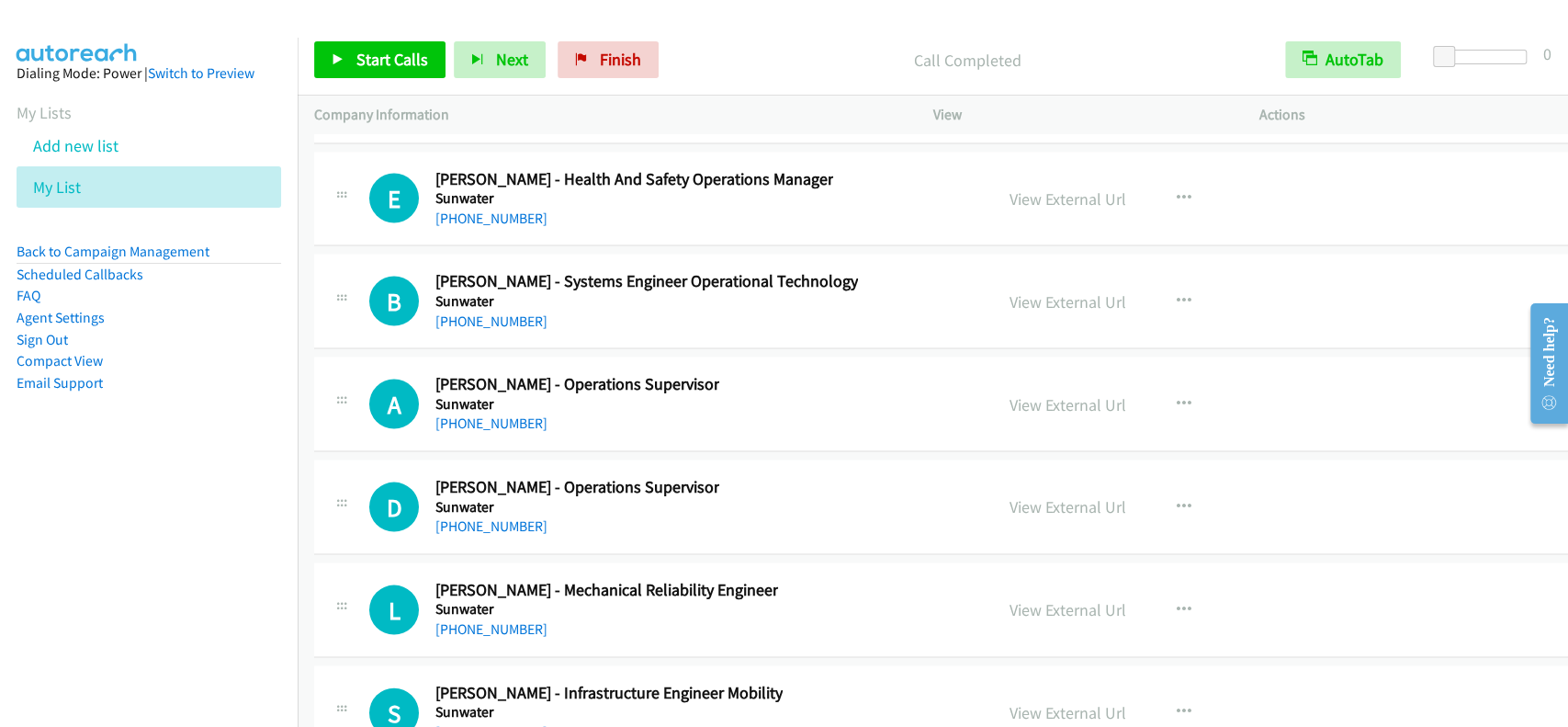
scroll to position [39973, 0]
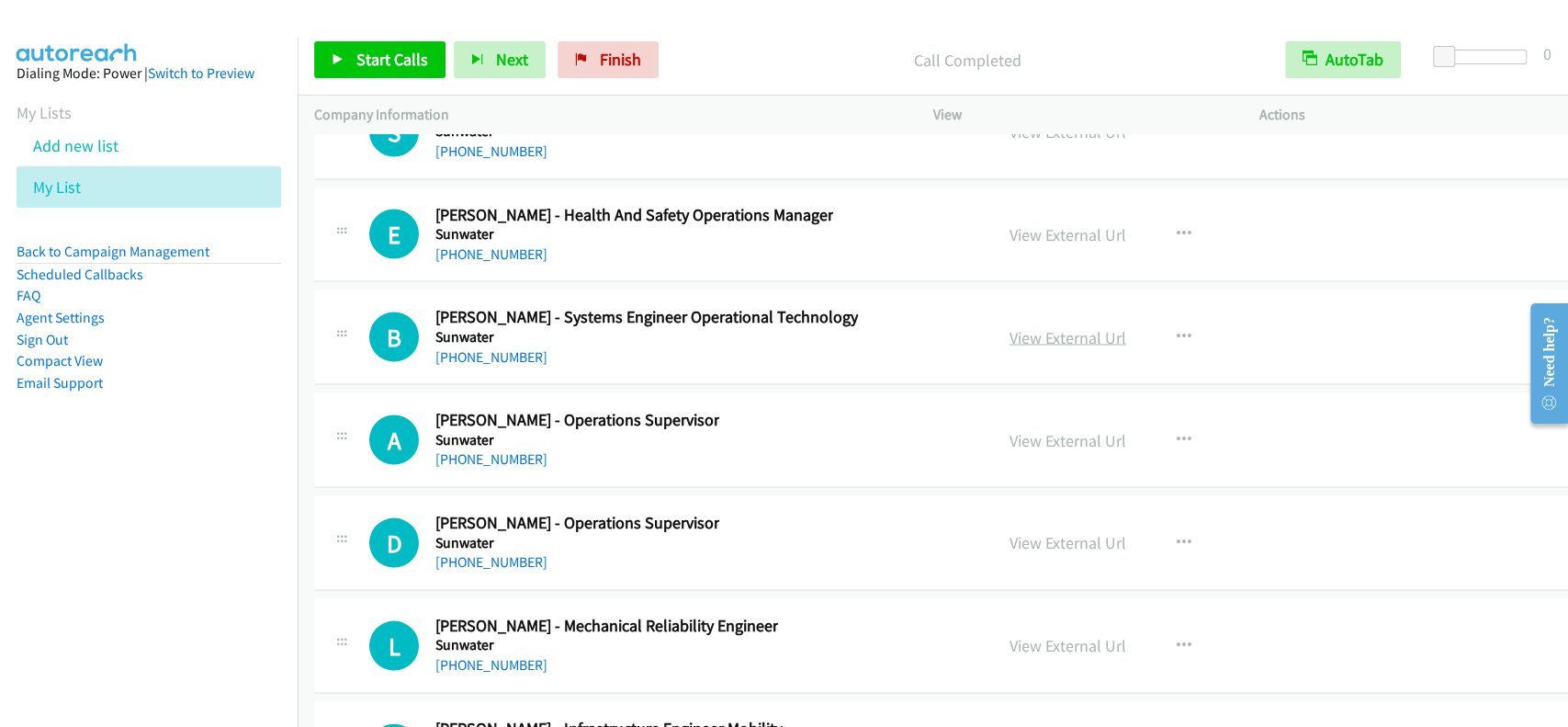
click at [1015, 326] on link "View External Url" at bounding box center [1068, 337] width 117 height 21
click at [484, 348] on link "+61 400 708 731" at bounding box center [491, 356] width 112 height 18
